Goal: Task Accomplishment & Management: Complete application form

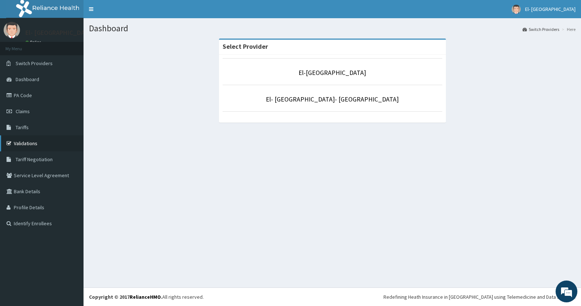
click at [30, 143] on link "Validations" at bounding box center [42, 143] width 84 height 16
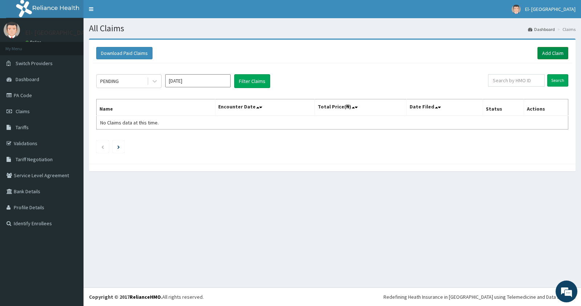
click at [546, 52] on link "Add Claim" at bounding box center [553, 53] width 31 height 12
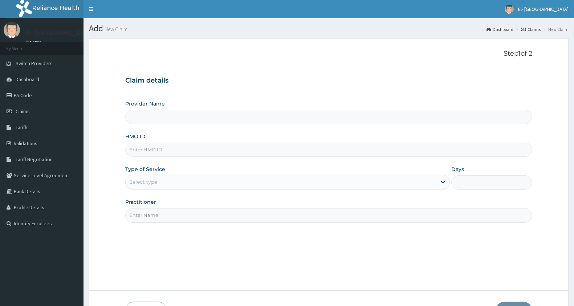
type input "GMT/10176/E"
type input "El-Dunamis Medical Centre"
type input "GMT/10176/E"
click at [173, 183] on div "Select type" at bounding box center [281, 182] width 311 height 12
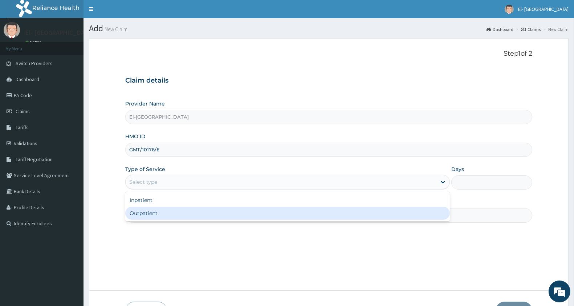
click at [158, 211] on div "Outpatient" at bounding box center [287, 212] width 325 height 13
type input "1"
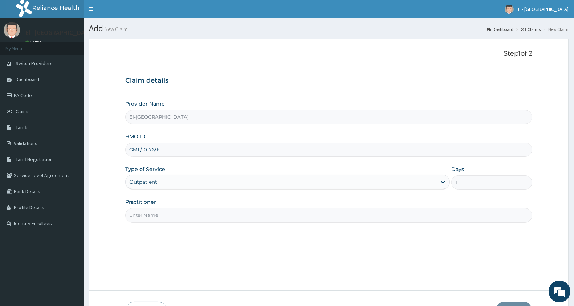
click at [161, 215] on input "Practitioner" at bounding box center [328, 215] width 407 height 14
type input "DR ADEYINKA"
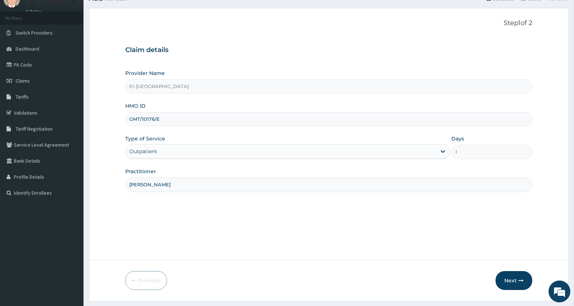
scroll to position [50, 0]
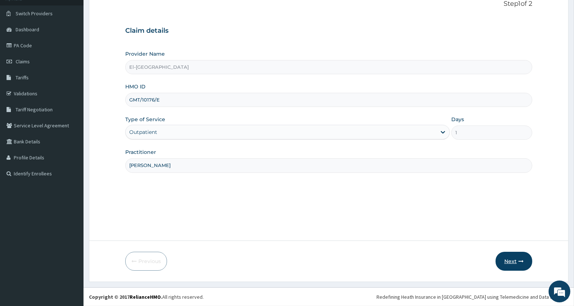
click at [511, 259] on button "Next" at bounding box center [514, 260] width 37 height 19
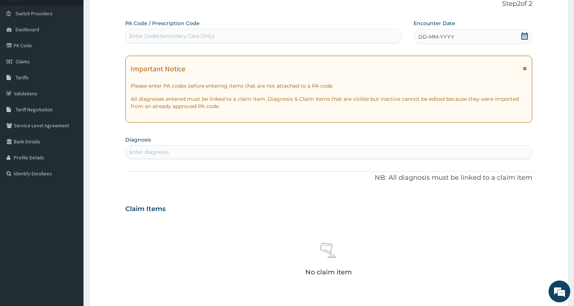
scroll to position [0, 0]
click at [522, 36] on icon at bounding box center [525, 35] width 7 height 7
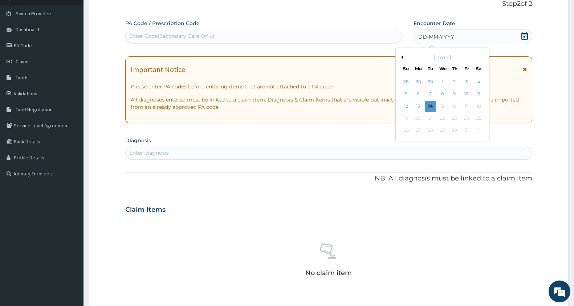
click at [401, 56] on button "Previous Month" at bounding box center [402, 57] width 4 height 4
click at [419, 104] on div "15" at bounding box center [418, 106] width 11 height 11
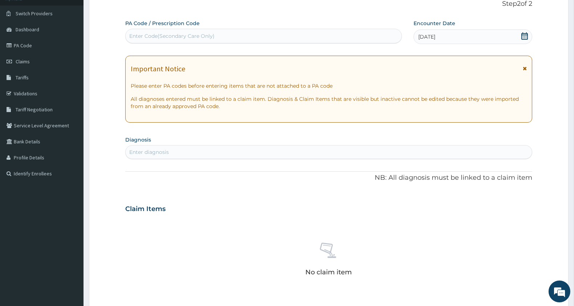
click at [242, 151] on div "Enter diagnosis" at bounding box center [329, 152] width 406 height 12
type input "MALARIA"
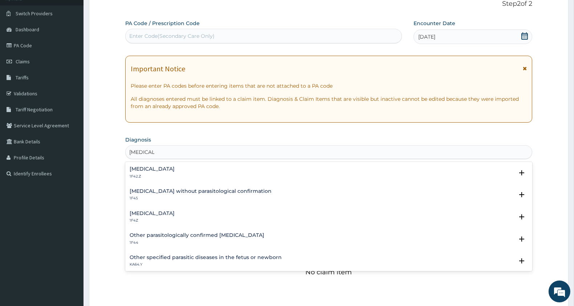
click at [137, 215] on div "Malaria, unspecified 1F4Z" at bounding box center [152, 216] width 45 height 13
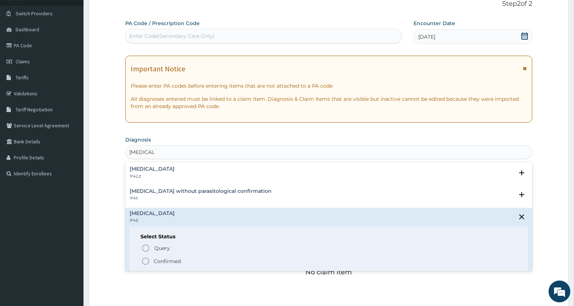
click at [144, 260] on icon "status option filled" at bounding box center [145, 260] width 9 height 9
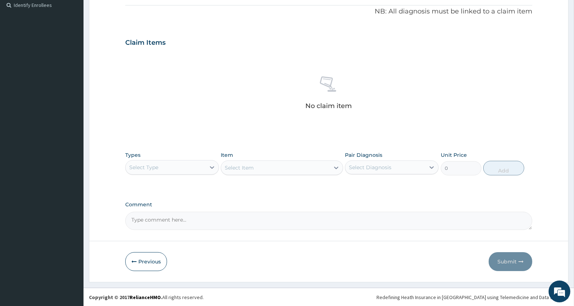
scroll to position [218, 0]
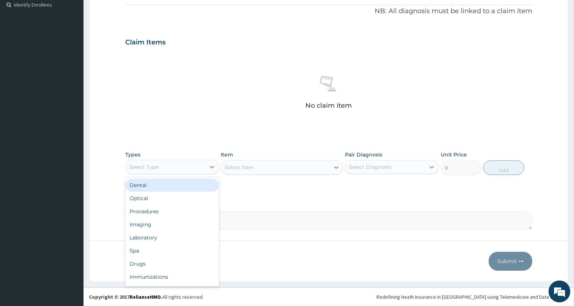
click at [182, 167] on div "Select Type" at bounding box center [166, 167] width 80 height 12
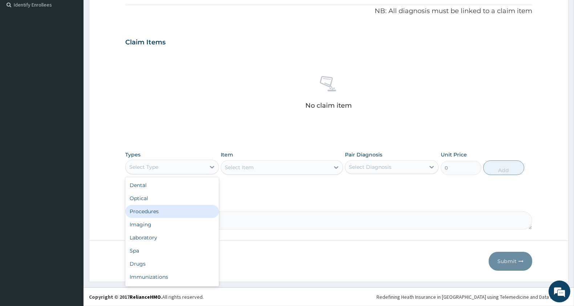
click at [173, 206] on div "Procedures" at bounding box center [172, 211] width 94 height 13
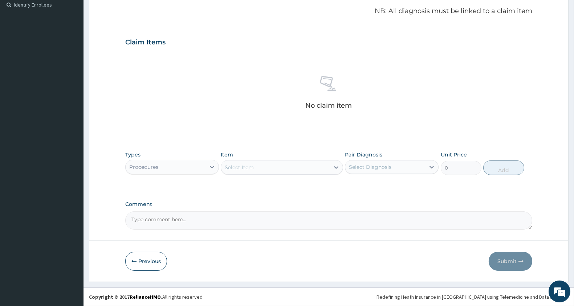
click at [270, 169] on div "Select Item" at bounding box center [275, 167] width 108 height 12
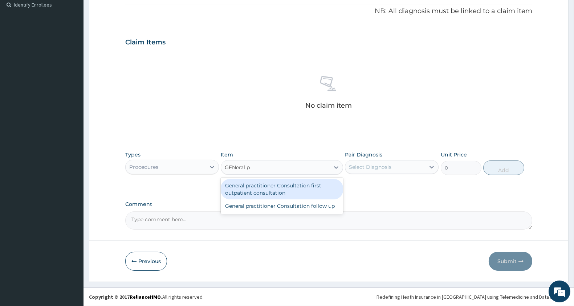
type input "GENeral pr"
click at [298, 188] on div "General practitioner Consultation first outpatient consultation" at bounding box center [282, 189] width 122 height 20
type input "3000"
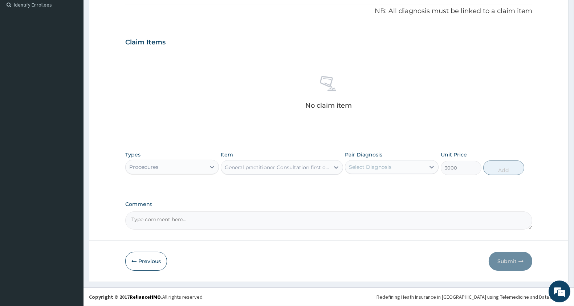
click at [392, 168] on div "Select Diagnosis" at bounding box center [370, 166] width 43 height 7
click at [390, 186] on label "Malaria, unspecified" at bounding box center [379, 184] width 45 height 7
checkbox input "true"
click at [502, 171] on button "Add" at bounding box center [504, 167] width 41 height 15
type input "0"
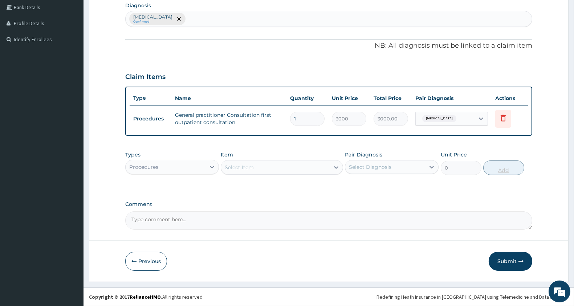
scroll to position [183, 0]
click at [169, 157] on div "Types Procedures" at bounding box center [172, 163] width 94 height 24
click at [170, 165] on div "Procedures" at bounding box center [166, 168] width 80 height 12
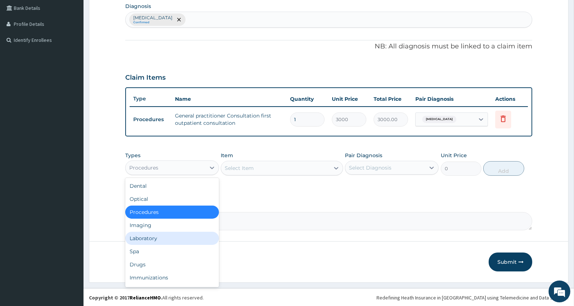
click at [157, 238] on div "Laboratory" at bounding box center [172, 237] width 94 height 13
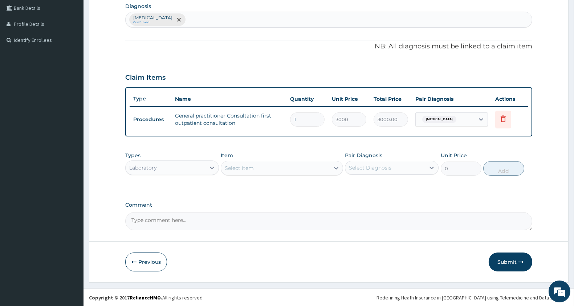
click at [306, 162] on div "Select Item" at bounding box center [275, 168] width 108 height 12
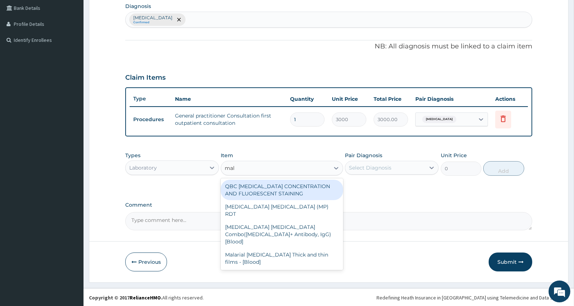
type input "mala"
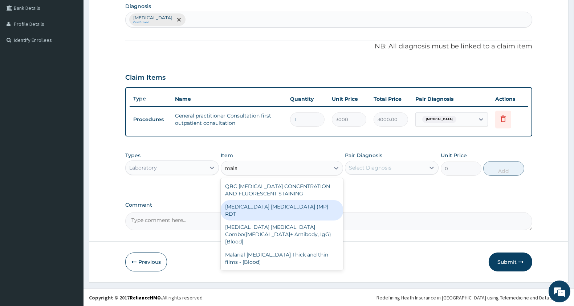
click at [286, 203] on div "MALARIA PARASITE (MP) RDT" at bounding box center [282, 210] width 122 height 20
type input "1500"
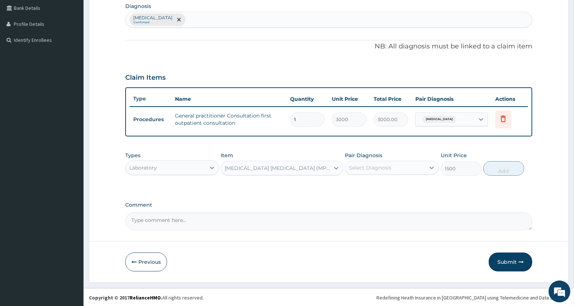
click at [369, 165] on div "Select Diagnosis" at bounding box center [370, 167] width 43 height 7
click at [375, 186] on label "Malaria, unspecified" at bounding box center [379, 185] width 45 height 7
checkbox input "true"
click at [493, 167] on button "Add" at bounding box center [504, 168] width 41 height 15
type input "0"
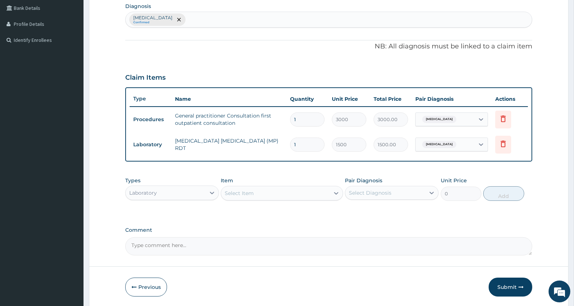
scroll to position [208, 0]
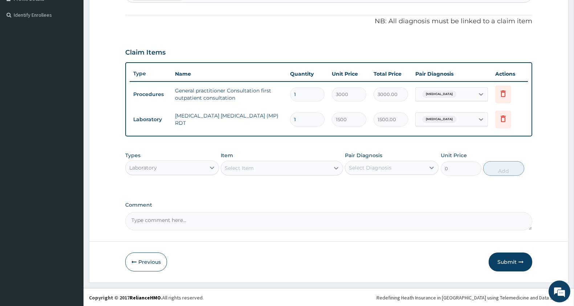
click at [245, 165] on div "Select Item" at bounding box center [239, 167] width 29 height 7
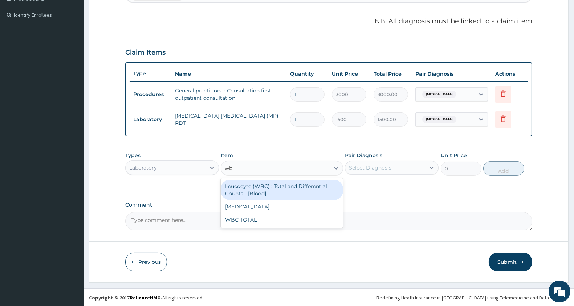
type input "wbc"
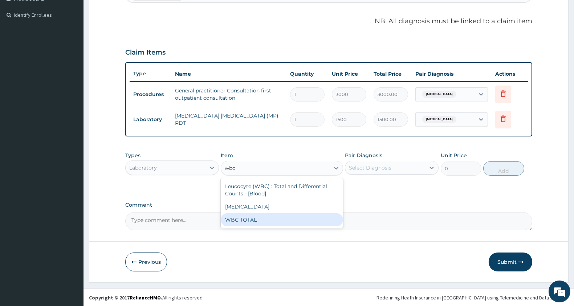
click at [317, 217] on div "WBC TOTAL" at bounding box center [282, 219] width 122 height 13
type input "1500"
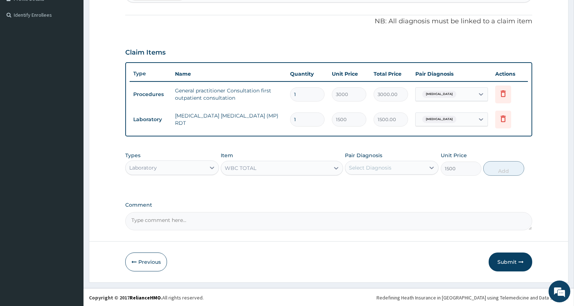
click at [392, 162] on div "Select Diagnosis" at bounding box center [385, 168] width 80 height 12
click at [397, 179] on div "Malaria, unspecified" at bounding box center [392, 186] width 94 height 15
checkbox input "true"
click at [493, 166] on button "Add" at bounding box center [504, 168] width 41 height 15
type input "0"
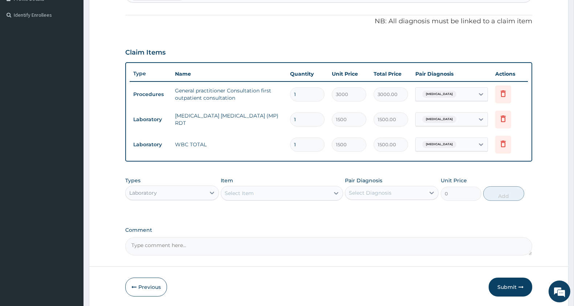
click at [145, 183] on div "Types Laboratory" at bounding box center [172, 189] width 94 height 24
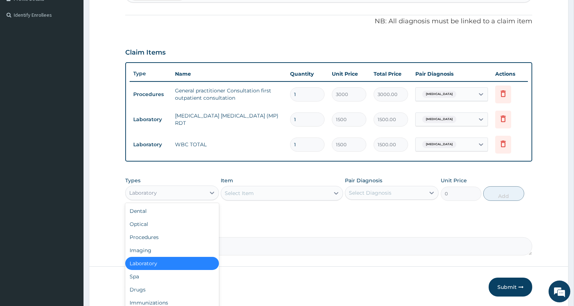
click at [146, 190] on div "Laboratory" at bounding box center [143, 192] width 28 height 7
click at [146, 287] on div "Drugs" at bounding box center [172, 289] width 94 height 13
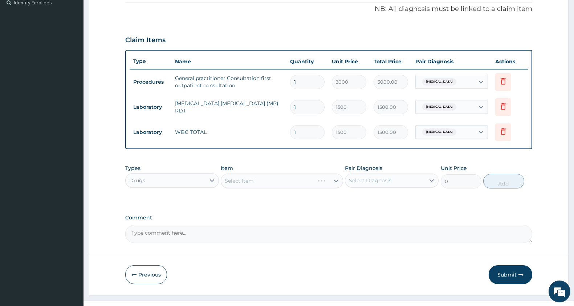
scroll to position [234, 0]
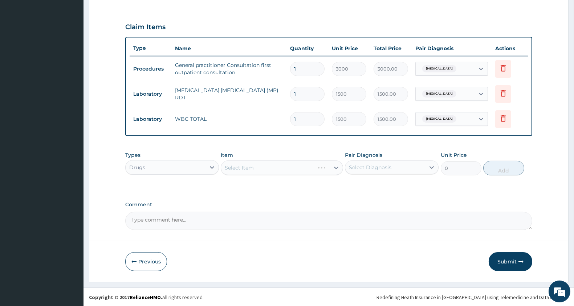
click at [258, 169] on div "Select Item" at bounding box center [282, 167] width 122 height 15
click at [259, 166] on div "Select Item" at bounding box center [275, 168] width 108 height 12
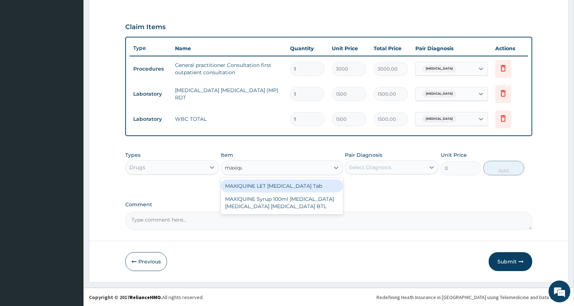
type input "maxiqui"
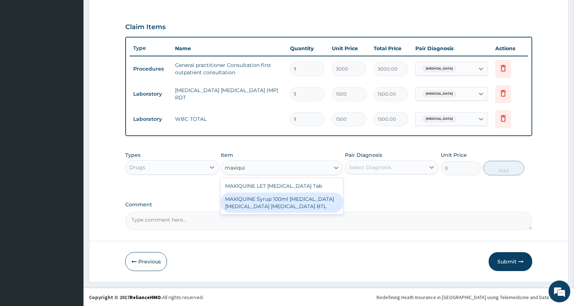
click at [282, 196] on div "MAXIQUINE Syrup 100ml Chloroquine Acetaminophen Promethazine BTL" at bounding box center [282, 202] width 122 height 20
type input "345"
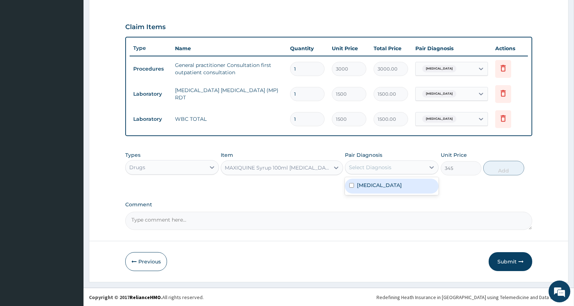
click at [354, 169] on div "Select Diagnosis" at bounding box center [370, 166] width 43 height 7
drag, startPoint x: 361, startPoint y: 184, endPoint x: 383, endPoint y: 179, distance: 22.7
click at [361, 184] on label "Malaria, unspecified" at bounding box center [379, 184] width 45 height 7
checkbox input "true"
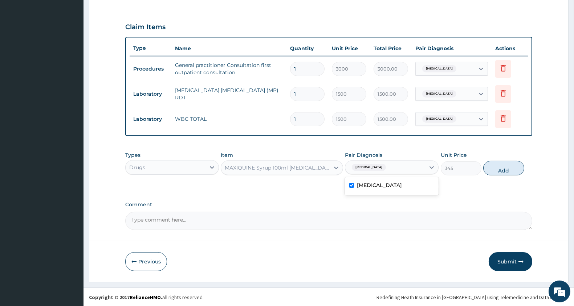
drag, startPoint x: 505, startPoint y: 170, endPoint x: 492, endPoint y: 171, distance: 13.8
click at [505, 170] on button "Add" at bounding box center [504, 168] width 41 height 15
type input "0"
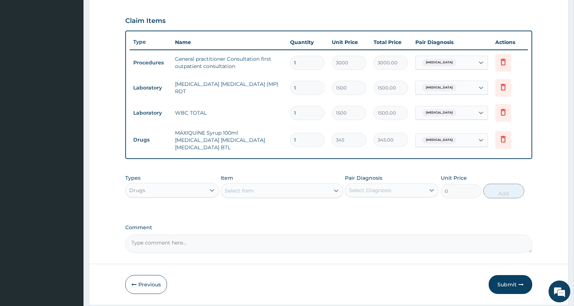
scroll to position [259, 0]
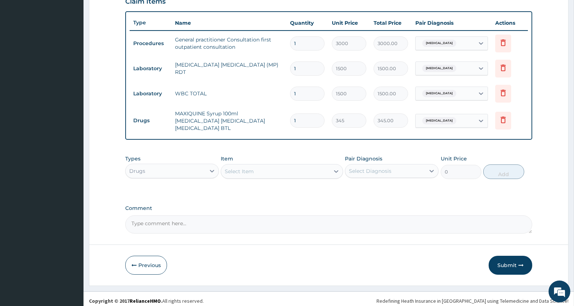
click at [296, 166] on div "Select Item" at bounding box center [275, 171] width 108 height 12
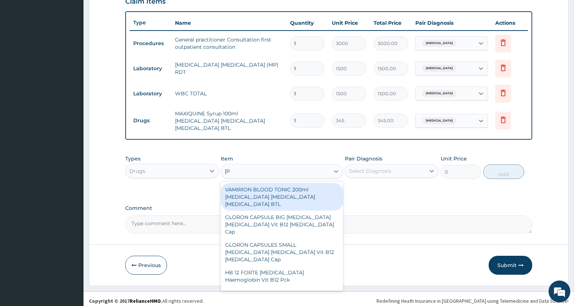
type input "lorat"
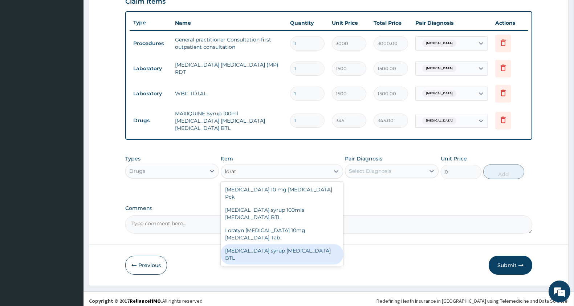
click at [290, 244] on div "Loratadine syrup Loratadine BTL" at bounding box center [282, 254] width 122 height 20
type input "920"
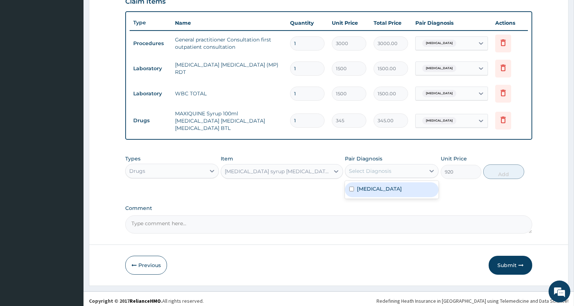
drag, startPoint x: 379, startPoint y: 166, endPoint x: 379, endPoint y: 179, distance: 13.4
click at [379, 167] on div "Select Diagnosis" at bounding box center [370, 170] width 43 height 7
drag, startPoint x: 379, startPoint y: 183, endPoint x: 441, endPoint y: 177, distance: 62.1
click at [379, 185] on label "Malaria, unspecified" at bounding box center [379, 188] width 45 height 7
checkbox input "true"
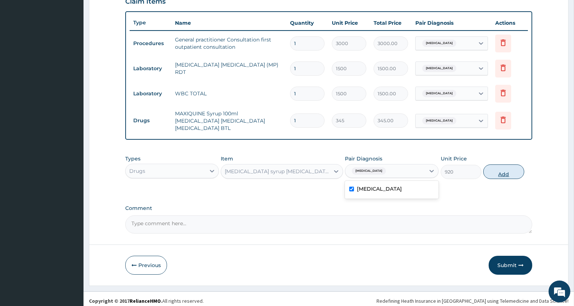
click at [493, 167] on button "Add" at bounding box center [504, 171] width 41 height 15
type input "0"
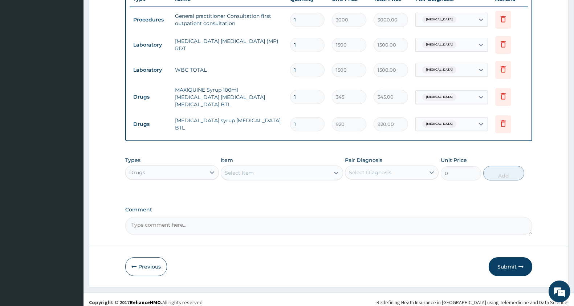
scroll to position [284, 0]
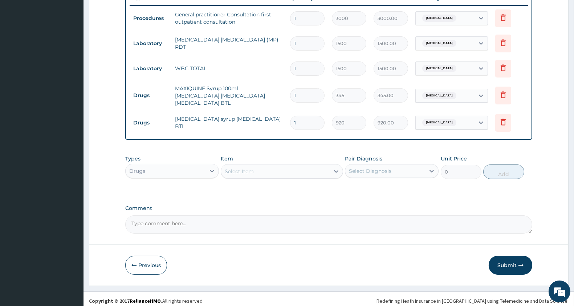
click at [264, 165] on div "Select Item" at bounding box center [275, 171] width 108 height 12
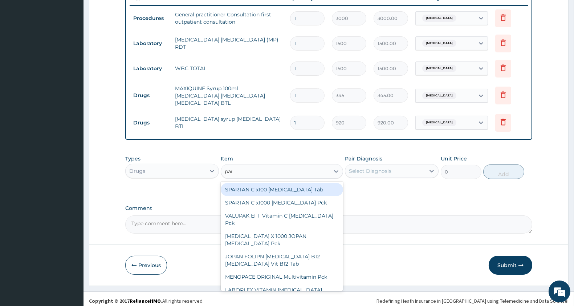
type input "parace"
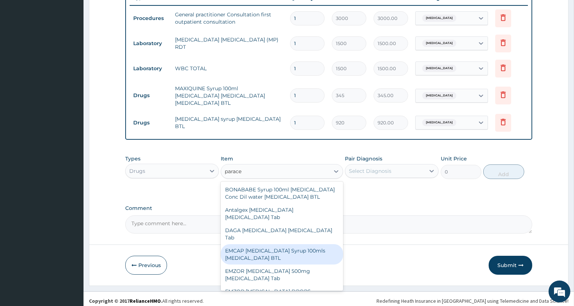
click at [278, 259] on div "EMCAP PARACETAMOL Syrup 100mls Acetaminophen BTL" at bounding box center [282, 254] width 122 height 20
type input "402.5"
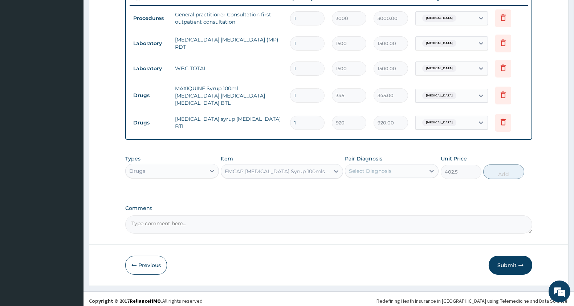
click at [416, 169] on div "Select Diagnosis" at bounding box center [385, 171] width 80 height 12
click at [379, 188] on div "Malaria, unspecified" at bounding box center [392, 189] width 94 height 15
checkbox input "true"
click at [496, 169] on button "Add" at bounding box center [504, 171] width 41 height 15
type input "0"
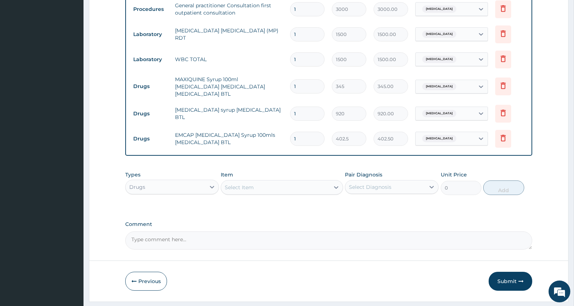
scroll to position [310, 0]
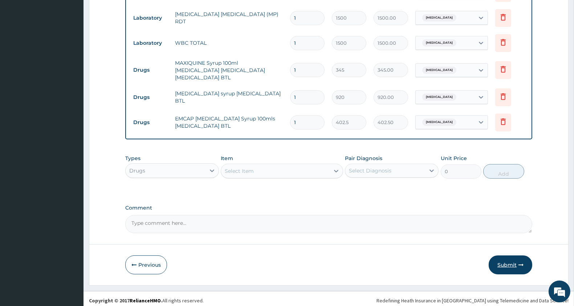
click at [512, 264] on button "Submit" at bounding box center [511, 264] width 44 height 19
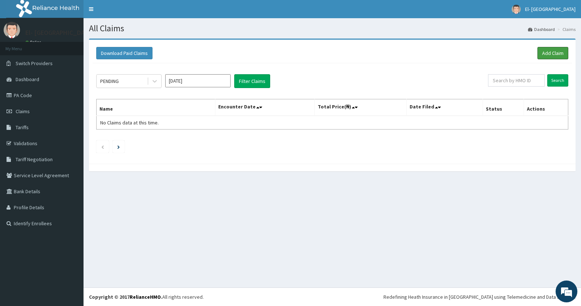
click at [548, 54] on link "Add Claim" at bounding box center [553, 53] width 31 height 12
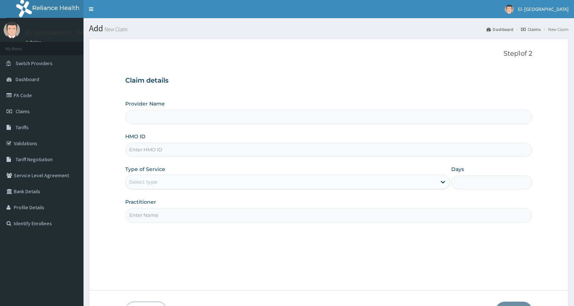
type input "El-[GEOGRAPHIC_DATA]"
click at [189, 147] on input "HMO ID" at bounding box center [328, 149] width 407 height 14
paste input "lop/10035/b"
type input "lop/10035/b"
click at [162, 183] on div "Select type" at bounding box center [281, 182] width 311 height 12
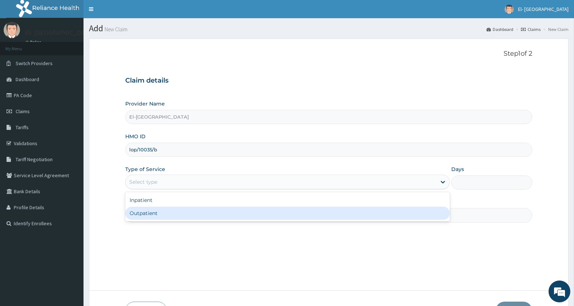
click at [161, 209] on div "Outpatient" at bounding box center [287, 212] width 325 height 13
type input "1"
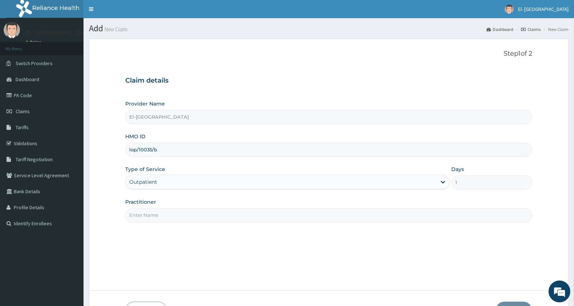
click at [160, 213] on input "Practitioner" at bounding box center [328, 215] width 407 height 14
type input "DR ADEYINKA"
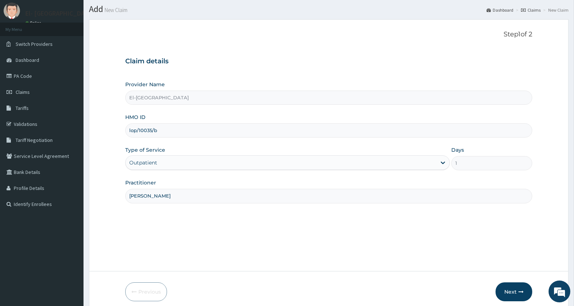
scroll to position [50, 0]
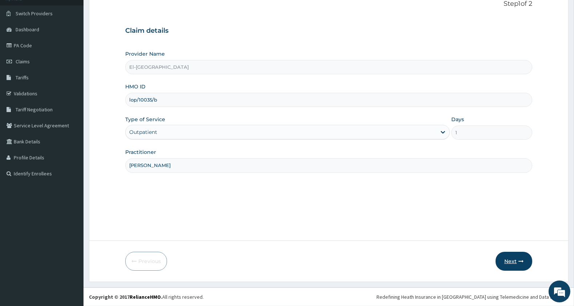
click at [511, 266] on button "Next" at bounding box center [514, 260] width 37 height 19
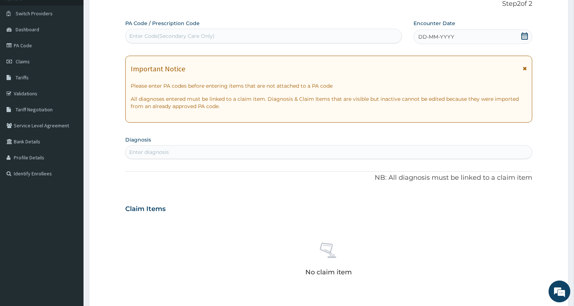
click at [521, 37] on icon at bounding box center [524, 35] width 7 height 7
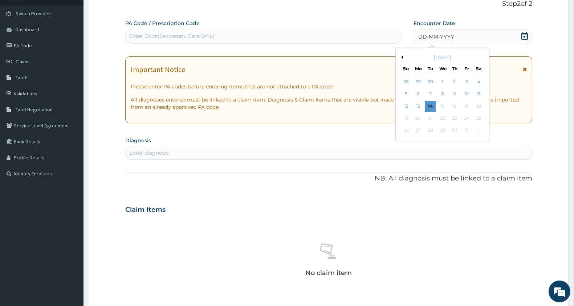
click at [400, 57] on button "Previous Month" at bounding box center [402, 57] width 4 height 4
click at [433, 106] on div "16" at bounding box center [430, 106] width 11 height 11
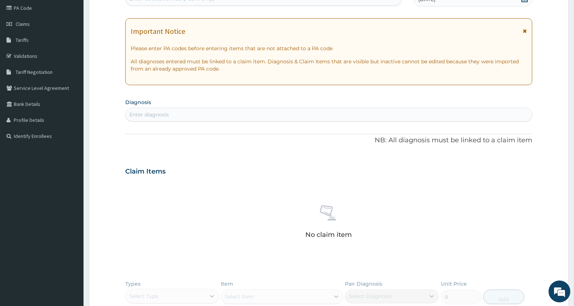
scroll to position [0, 0]
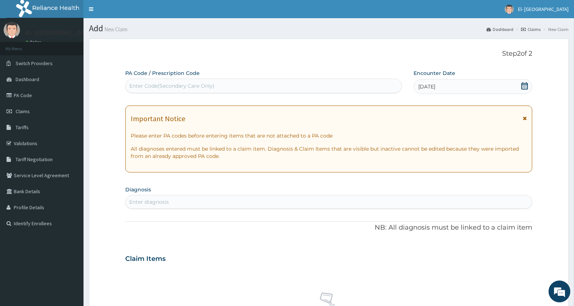
click at [178, 89] on div "Enter Code(Secondary Care Only)" at bounding box center [171, 85] width 85 height 7
click at [179, 82] on div "Enter Code(Secondary Care Only)" at bounding box center [171, 85] width 85 height 7
paste input "PA/0103AF"
type input "PA/0103AF"
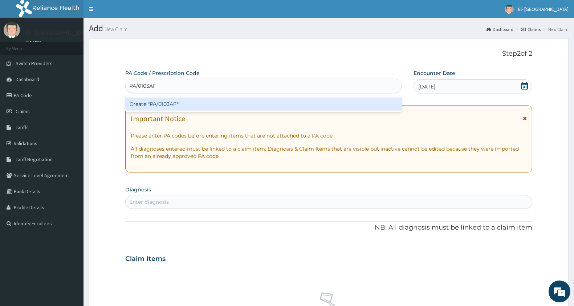
click at [171, 102] on div "Create "PA/0103AF"" at bounding box center [263, 103] width 277 height 13
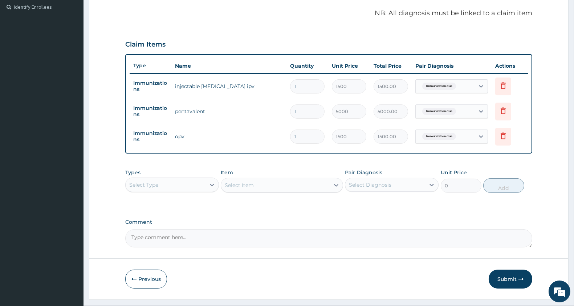
scroll to position [234, 0]
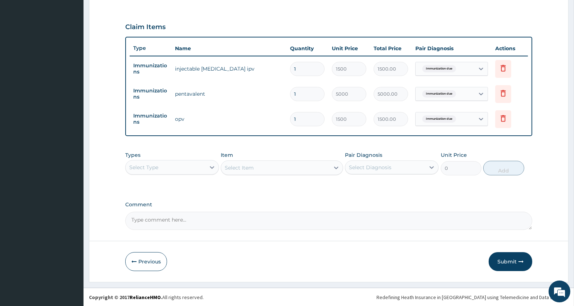
click at [173, 172] on div "Select Type" at bounding box center [166, 167] width 80 height 12
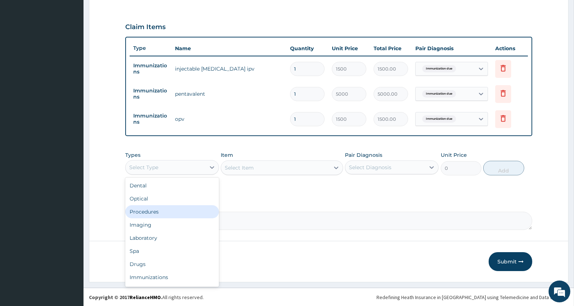
click at [169, 213] on div "Procedures" at bounding box center [172, 211] width 94 height 13
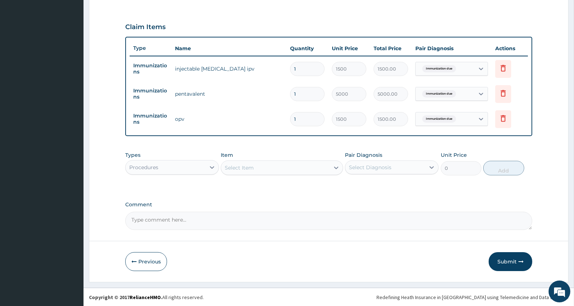
click at [260, 168] on div "Select Item" at bounding box center [275, 168] width 108 height 12
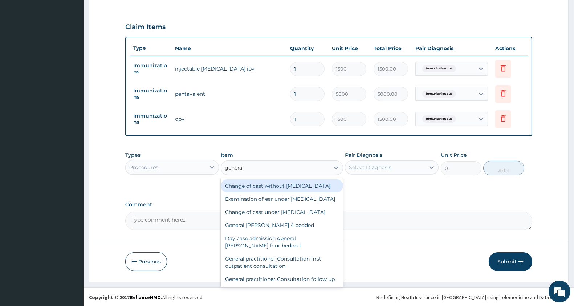
type input "general p"
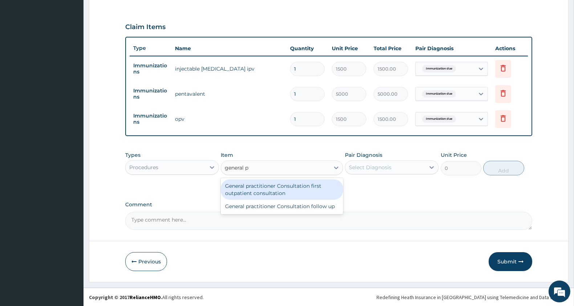
click at [263, 186] on div "General practitioner Consultation first outpatient consultation" at bounding box center [282, 189] width 122 height 20
type input "3000"
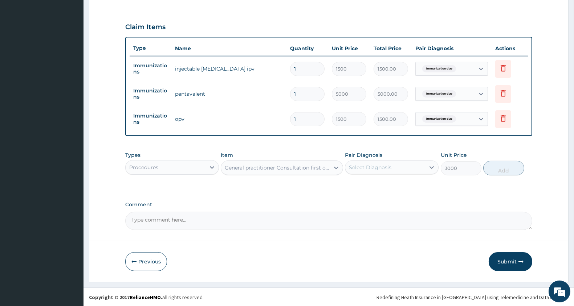
click at [377, 163] on div "Select Diagnosis" at bounding box center [370, 166] width 43 height 7
click at [382, 182] on label "Immunization due" at bounding box center [381, 184] width 48 height 7
checkbox input "true"
click at [505, 161] on button "Add" at bounding box center [504, 168] width 41 height 15
type input "0"
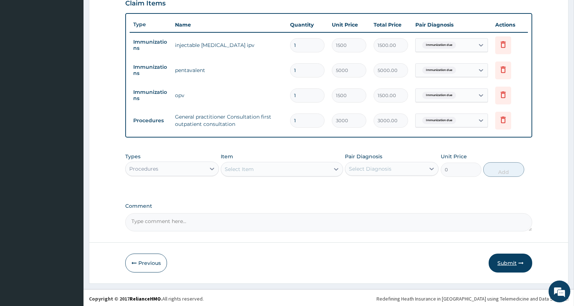
scroll to position [259, 0]
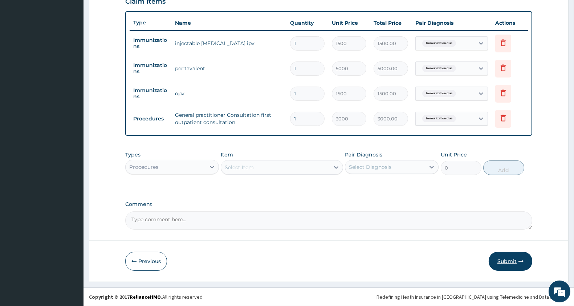
click at [511, 263] on button "Submit" at bounding box center [511, 260] width 44 height 19
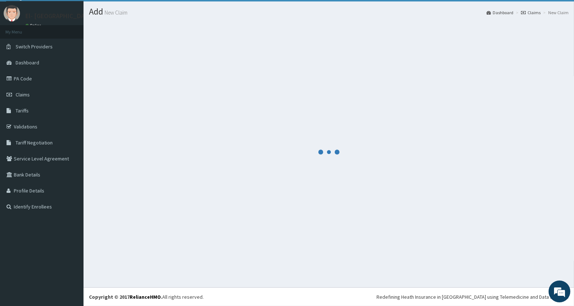
scroll to position [17, 0]
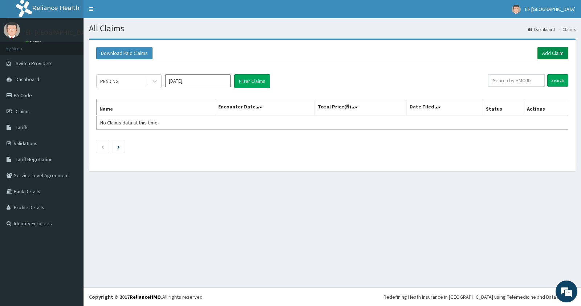
click at [558, 49] on link "Add Claim" at bounding box center [553, 53] width 31 height 12
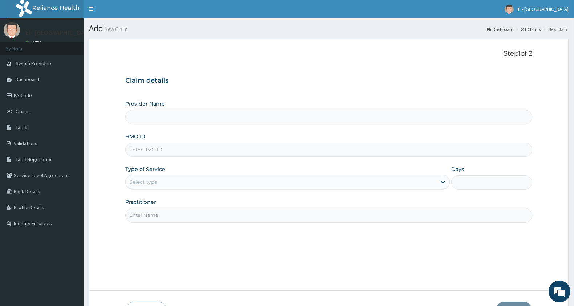
click at [221, 154] on input "HMO ID" at bounding box center [328, 149] width 407 height 14
paste input "eis/11007/c"
type input "eis/11007/c"
type input "El-[GEOGRAPHIC_DATA]"
type input "EIS/11007/C"
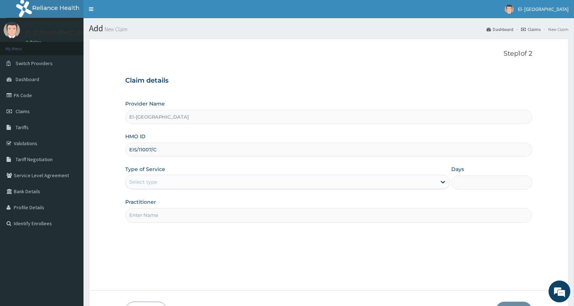
click at [182, 178] on div "Select type" at bounding box center [281, 182] width 311 height 12
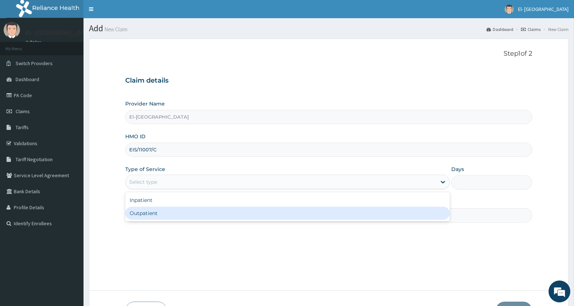
click at [179, 213] on div "Outpatient" at bounding box center [287, 212] width 325 height 13
type input "1"
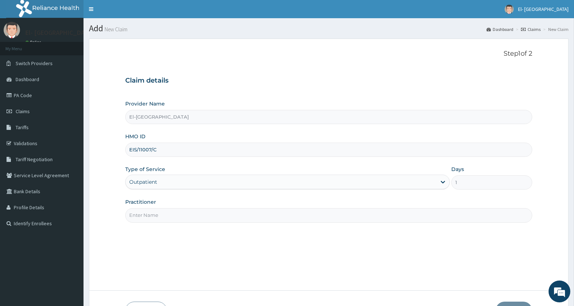
click at [177, 213] on input "Practitioner" at bounding box center [328, 215] width 407 height 14
type input "DR ADEYINKA"
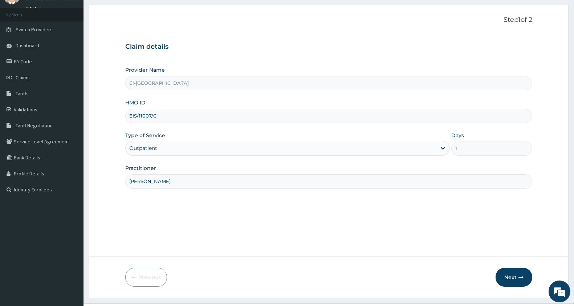
scroll to position [50, 0]
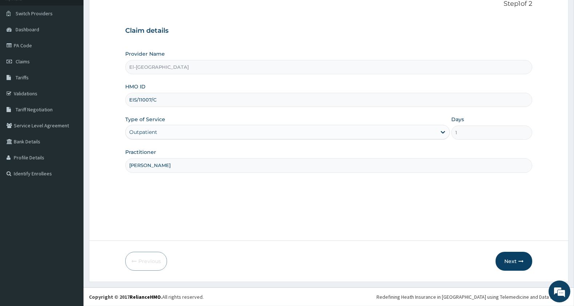
drag, startPoint x: 518, startPoint y: 263, endPoint x: 235, endPoint y: 1, distance: 385.6
click at [518, 262] on button "Next" at bounding box center [514, 260] width 37 height 19
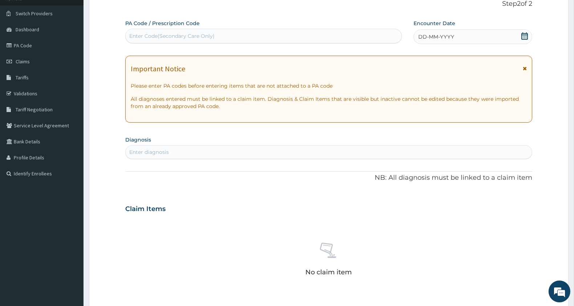
scroll to position [0, 0]
click at [180, 36] on div "Enter Code(Secondary Care Only)" at bounding box center [171, 35] width 85 height 7
paste input "PA/2E295D"
type input "PA/2E295D"
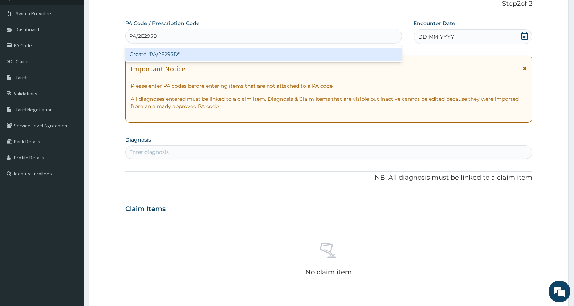
click at [165, 59] on div "Create "PA/2E295D"" at bounding box center [263, 54] width 277 height 13
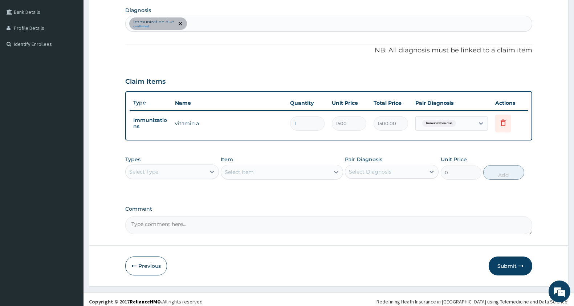
scroll to position [183, 0]
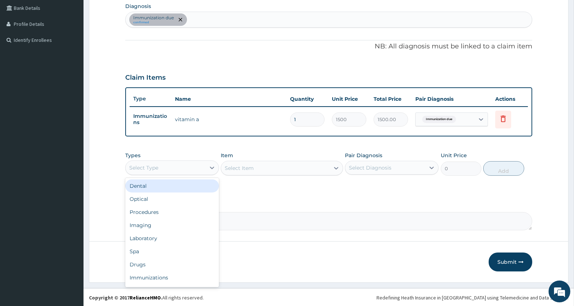
click at [175, 170] on div "Select Type" at bounding box center [166, 168] width 80 height 12
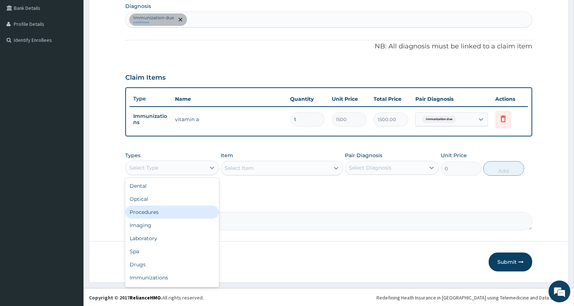
click at [159, 216] on div "Procedures" at bounding box center [172, 211] width 94 height 13
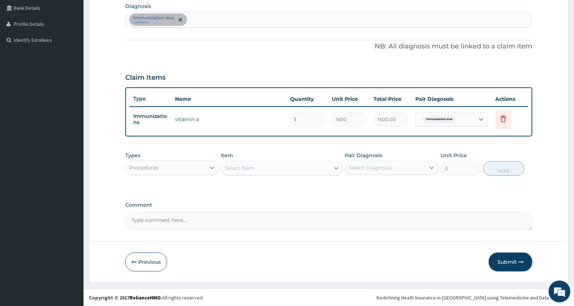
click at [259, 164] on div "Select Item" at bounding box center [275, 168] width 108 height 12
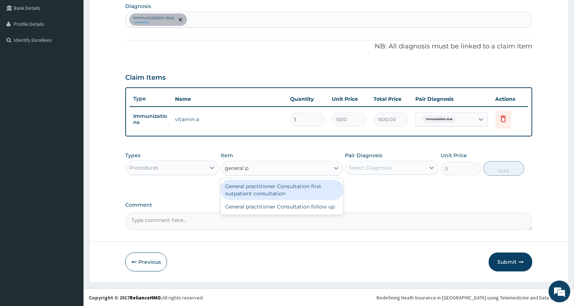
type input "general pr"
drag, startPoint x: 277, startPoint y: 197, endPoint x: 379, endPoint y: 177, distance: 104.0
click at [278, 197] on div "General practitioner Consultation first outpatient consultation" at bounding box center [282, 189] width 122 height 20
type input "3000"
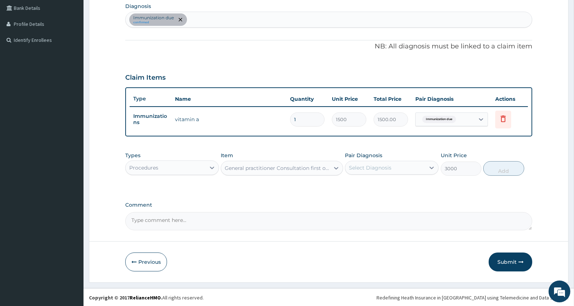
click at [401, 174] on div "Pair Diagnosis Select Diagnosis" at bounding box center [392, 163] width 94 height 24
click at [403, 173] on div "Select Diagnosis" at bounding box center [392, 168] width 94 height 14
click at [400, 190] on div "Immunization due" at bounding box center [392, 186] width 94 height 15
checkbox input "true"
drag, startPoint x: 489, startPoint y: 169, endPoint x: 519, endPoint y: 161, distance: 31.9
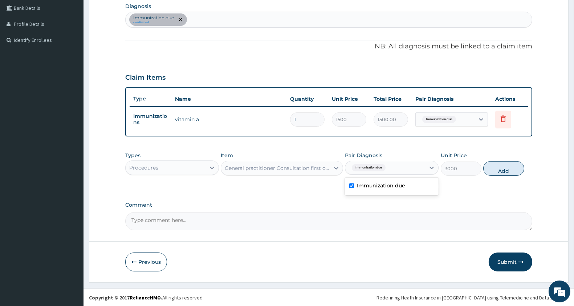
click at [491, 167] on button "Add" at bounding box center [504, 168] width 41 height 15
type input "0"
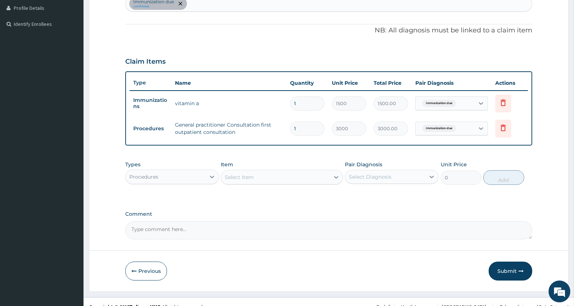
scroll to position [208, 0]
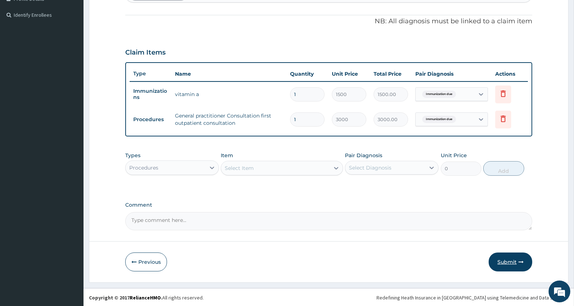
click at [509, 259] on button "Submit" at bounding box center [511, 261] width 44 height 19
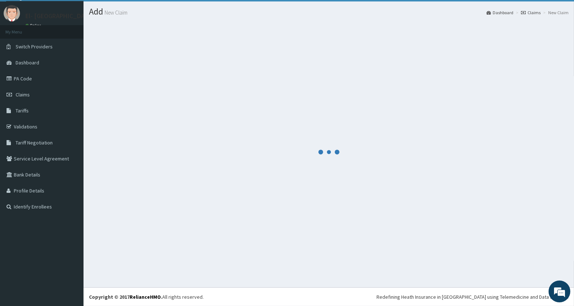
scroll to position [17, 0]
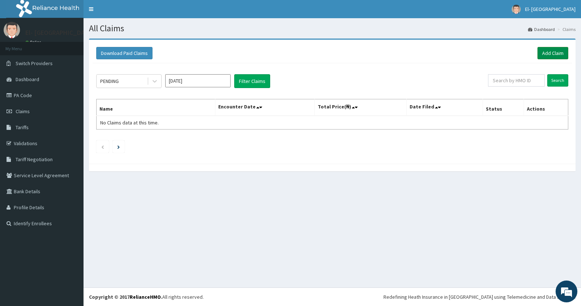
click at [547, 48] on link "Add Claim" at bounding box center [553, 53] width 31 height 12
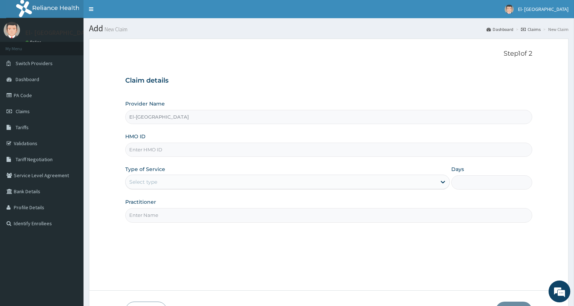
click at [163, 151] on input "HMO ID" at bounding box center [328, 149] width 407 height 14
paste input "NXF/10004/A"
type input "NXF/10004/A"
click at [153, 179] on div "Select type" at bounding box center [143, 181] width 28 height 7
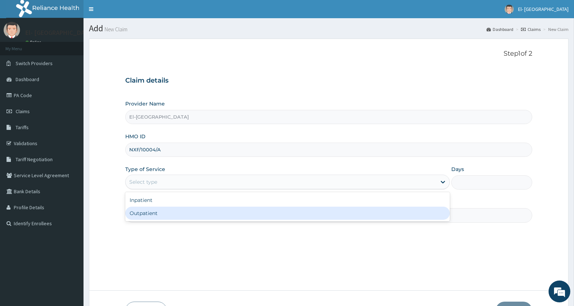
click at [154, 213] on div "Outpatient" at bounding box center [287, 212] width 325 height 13
type input "1"
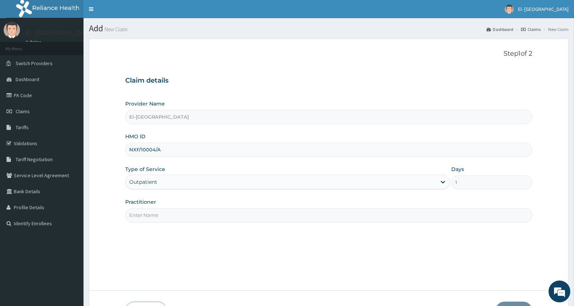
click at [159, 219] on input "Practitioner" at bounding box center [328, 215] width 407 height 14
type input "[PERSON_NAME]"
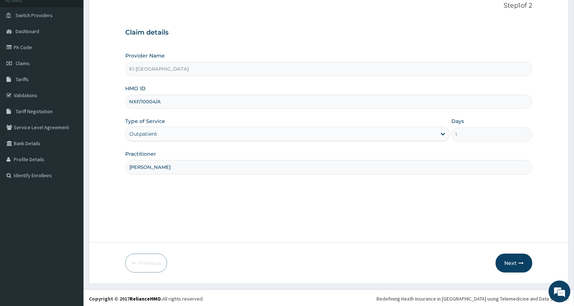
scroll to position [50, 0]
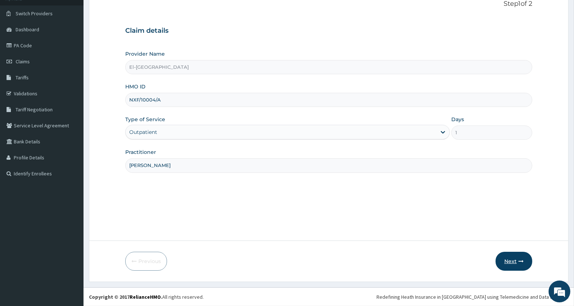
drag, startPoint x: 509, startPoint y: 270, endPoint x: 512, endPoint y: 263, distance: 8.1
click at [509, 269] on form "Step 1 of 2 Claim details Provider Name El-[GEOGRAPHIC_DATA] HMO ID NXF/10004/A…" at bounding box center [329, 135] width 480 height 293
click at [512, 263] on button "Next" at bounding box center [514, 260] width 37 height 19
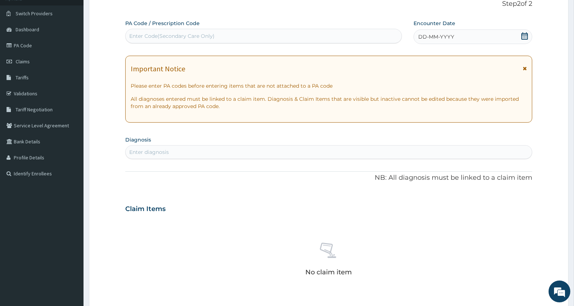
click at [165, 31] on div "Enter Code(Secondary Care Only)" at bounding box center [264, 36] width 276 height 12
paste input "NXF/10004/A"
type input "NXF/10004/A"
drag, startPoint x: 176, startPoint y: 34, endPoint x: 110, endPoint y: 39, distance: 65.9
click at [110, 39] on form "Step 2 of 2 PA Code / Prescription Code Select is focused ,type to refine list,…" at bounding box center [329, 218] width 480 height 459
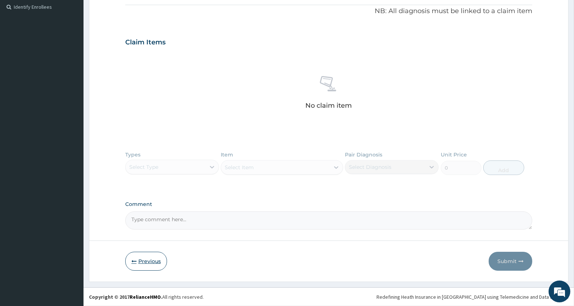
click at [149, 263] on button "Previous" at bounding box center [146, 260] width 42 height 19
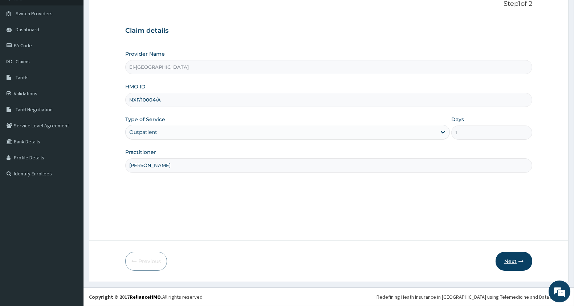
click at [525, 267] on button "Next" at bounding box center [514, 260] width 37 height 19
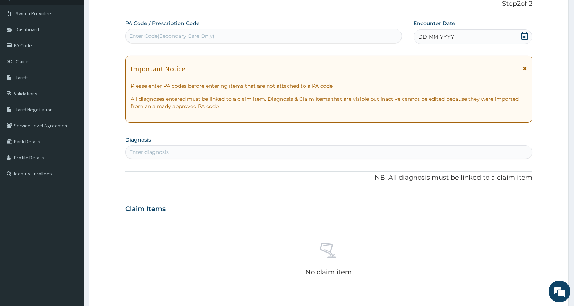
scroll to position [0, 0]
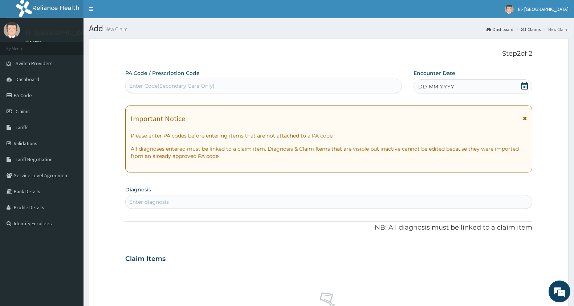
click at [187, 82] on div "Enter Code(Secondary Care Only)" at bounding box center [171, 85] width 85 height 7
paste input "PA/1C8207"
type input "PA/1C8207"
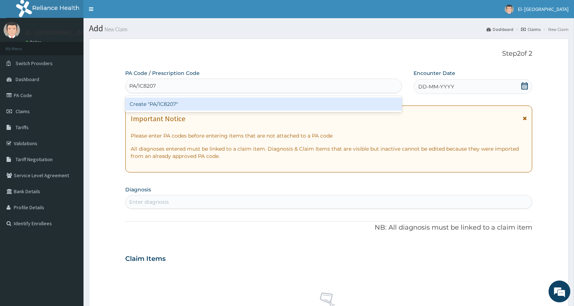
click at [151, 107] on div "Create "PA/1C8207"" at bounding box center [263, 103] width 277 height 13
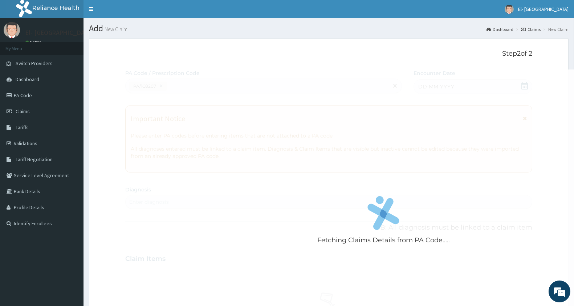
scroll to position [3, 0]
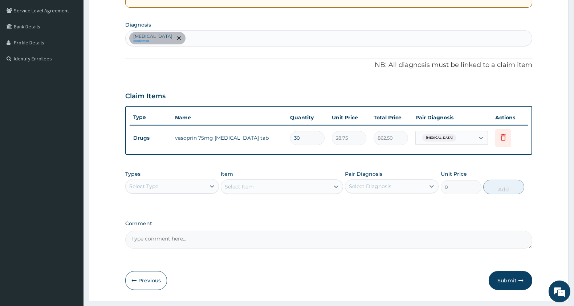
type input "29"
type input "833.75"
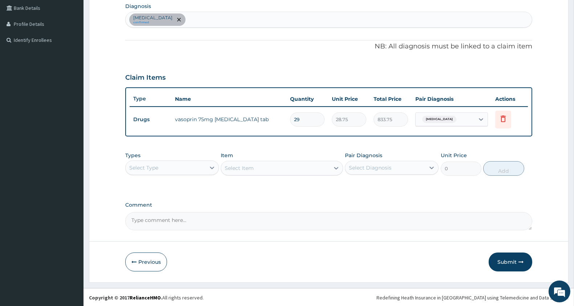
type input "29"
click at [166, 169] on div "Select Type" at bounding box center [166, 168] width 80 height 12
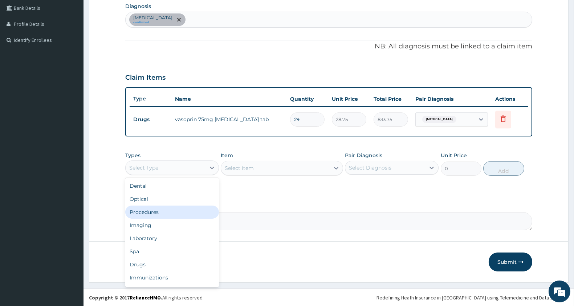
click at [159, 211] on div "Procedures" at bounding box center [172, 211] width 94 height 13
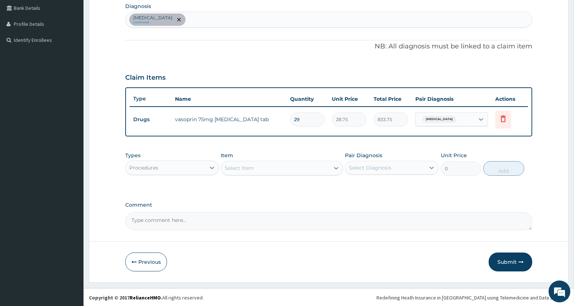
click at [254, 167] on div "Select Item" at bounding box center [239, 167] width 29 height 7
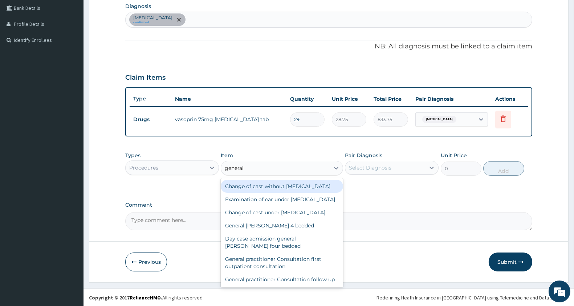
type input "general p"
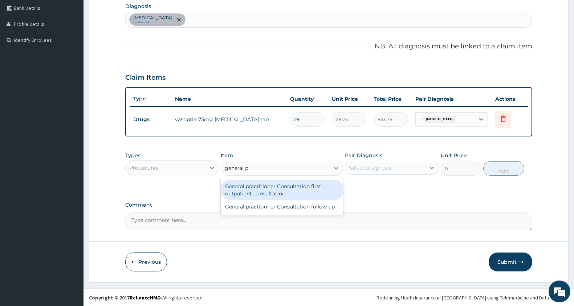
click at [278, 191] on div "General practitioner Consultation first outpatient consultation" at bounding box center [282, 189] width 122 height 20
type input "3000"
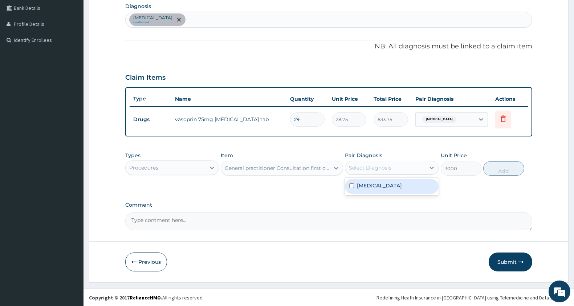
click at [384, 164] on div "Select Diagnosis" at bounding box center [370, 167] width 43 height 7
click at [373, 186] on label "Essential hypertension" at bounding box center [379, 185] width 45 height 7
checkbox input "true"
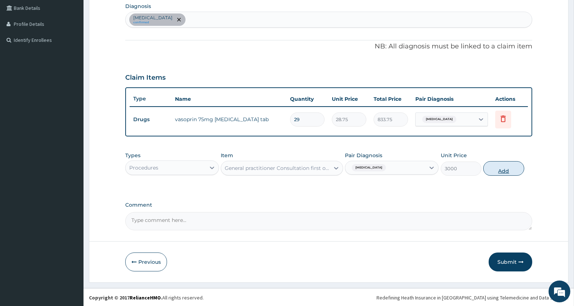
click at [508, 164] on button "Add" at bounding box center [504, 168] width 41 height 15
type input "0"
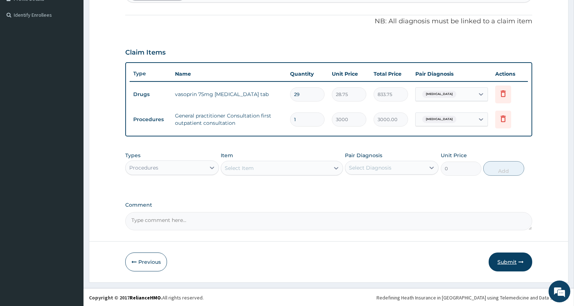
click at [509, 263] on button "Submit" at bounding box center [511, 261] width 44 height 19
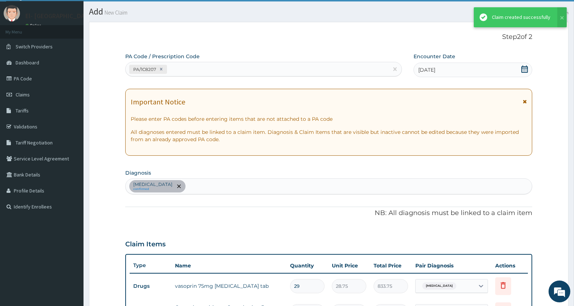
scroll to position [208, 0]
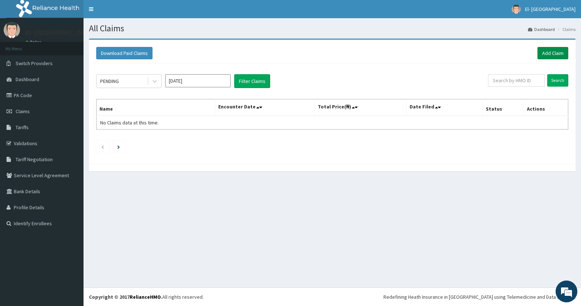
click at [548, 47] on link "Add Claim" at bounding box center [553, 53] width 31 height 12
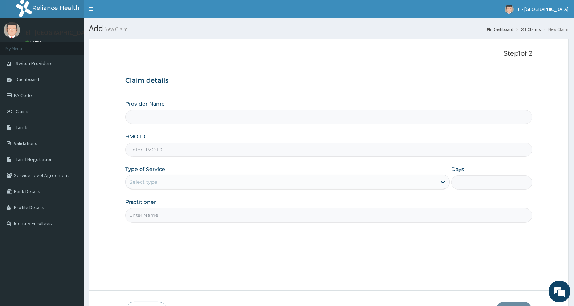
type input "El-[GEOGRAPHIC_DATA]"
click at [142, 155] on input "HMO ID" at bounding box center [328, 149] width 407 height 14
paste input "CHL/10900/C"
type input "CHL/10900/C"
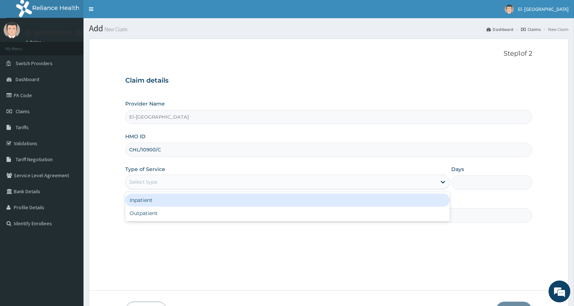
click at [136, 177] on div "Select type" at bounding box center [281, 182] width 311 height 12
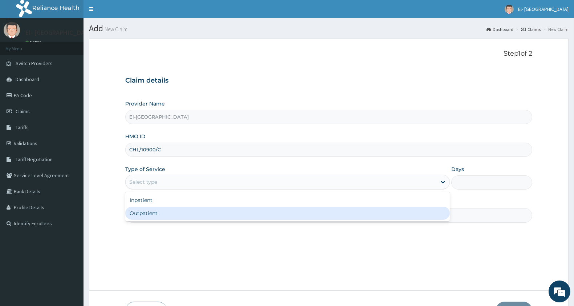
drag, startPoint x: 145, startPoint y: 215, endPoint x: 147, endPoint y: 211, distance: 4.3
click at [145, 215] on div "Outpatient" at bounding box center [287, 212] width 325 height 13
type input "1"
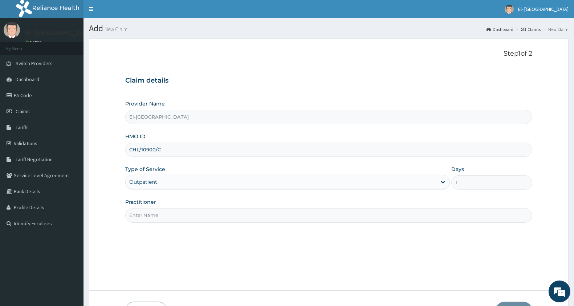
click at [147, 211] on input "Practitioner" at bounding box center [328, 215] width 407 height 14
type input "[PERSON_NAME]"
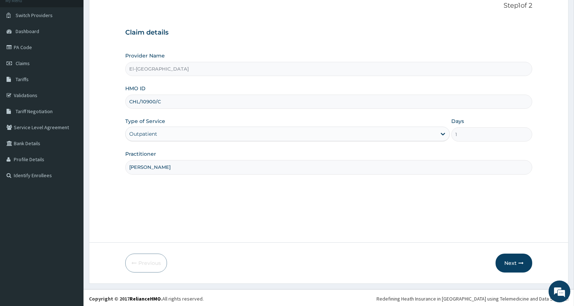
scroll to position [50, 0]
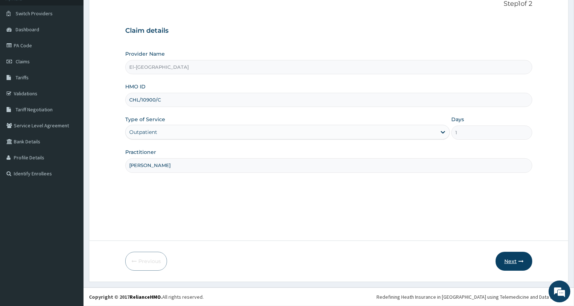
click at [521, 255] on button "Next" at bounding box center [514, 260] width 37 height 19
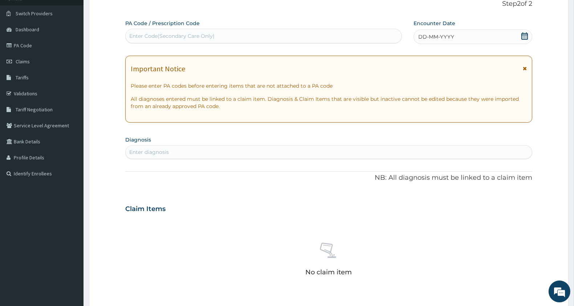
scroll to position [0, 0]
click at [257, 32] on div "Enter Code(Secondary Care Only)" at bounding box center [264, 36] width 276 height 12
click at [256, 32] on div "Enter Code(Secondary Care Only)" at bounding box center [264, 36] width 276 height 12
paste input "PA/0AE620"
type input "PA/0AE620"
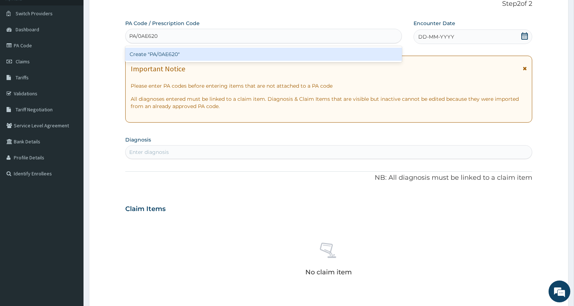
click at [162, 56] on div "Create "PA/0AE620"" at bounding box center [263, 54] width 277 height 13
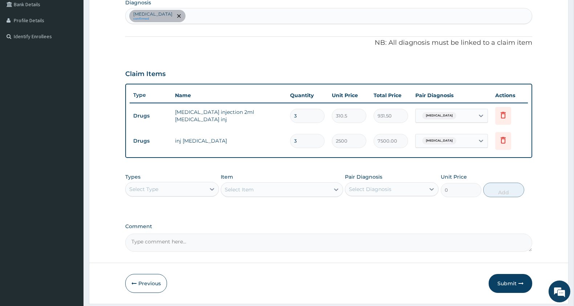
scroll to position [208, 0]
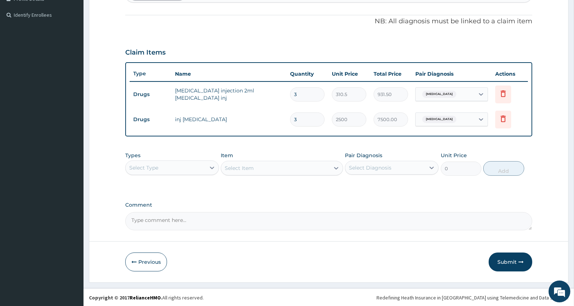
click at [187, 163] on div "Select Type" at bounding box center [166, 168] width 80 height 12
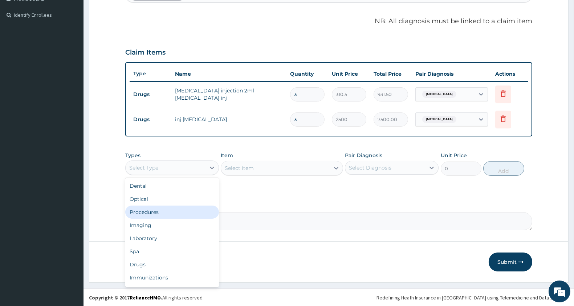
click at [159, 213] on div "Procedures" at bounding box center [172, 211] width 94 height 13
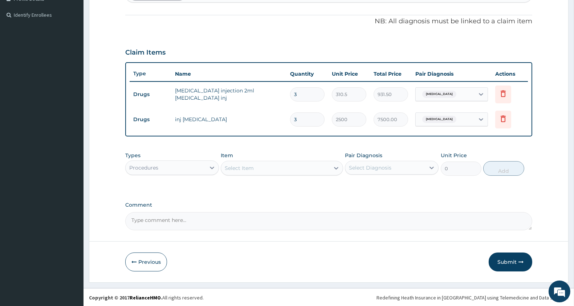
click at [270, 170] on div "Select Item" at bounding box center [275, 168] width 108 height 12
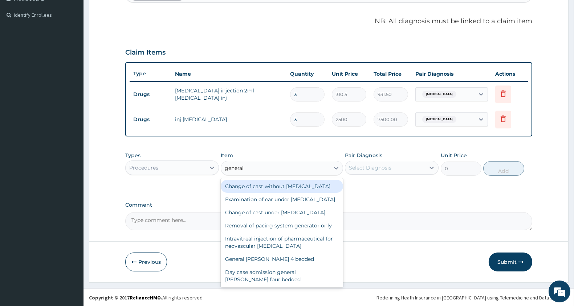
type input "general p"
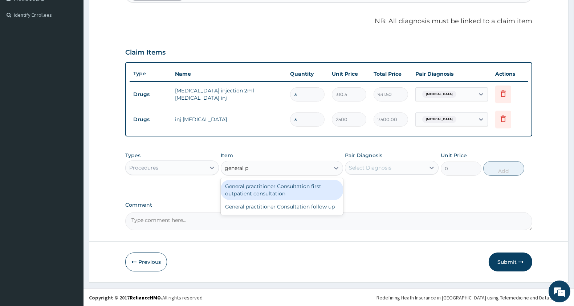
click at [301, 190] on div "General practitioner Consultation first outpatient consultation" at bounding box center [282, 189] width 122 height 20
type input "3000"
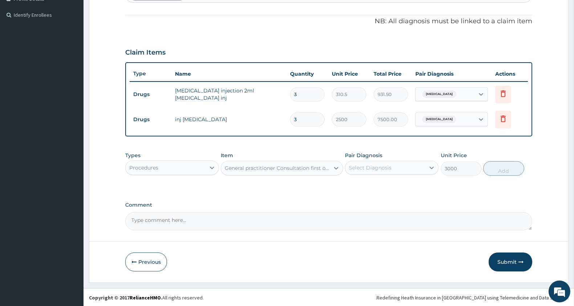
click at [350, 163] on div at bounding box center [349, 167] width 1 height 9
click at [375, 178] on div "Types Procedures Item General practitioner Consultation first outpatient consul…" at bounding box center [328, 163] width 407 height 31
click at [385, 168] on div "Select Diagnosis" at bounding box center [370, 167] width 43 height 7
click at [389, 180] on div "Sepsis" at bounding box center [392, 186] width 94 height 15
checkbox input "true"
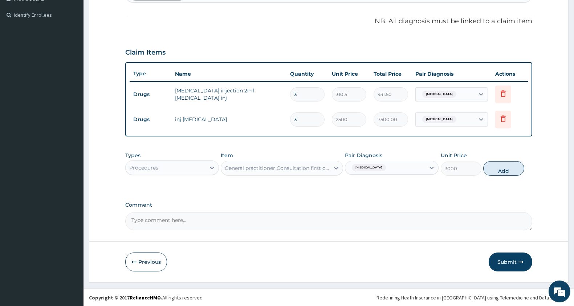
drag, startPoint x: 485, startPoint y: 166, endPoint x: 516, endPoint y: 166, distance: 31.6
click at [486, 166] on button "Add" at bounding box center [504, 168] width 41 height 15
type input "0"
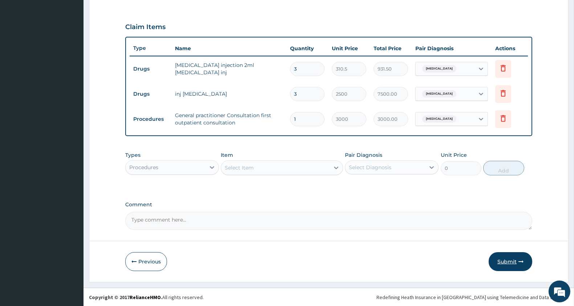
click at [509, 254] on button "Submit" at bounding box center [511, 261] width 44 height 19
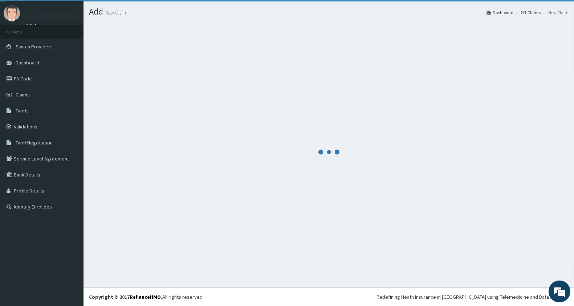
scroll to position [17, 0]
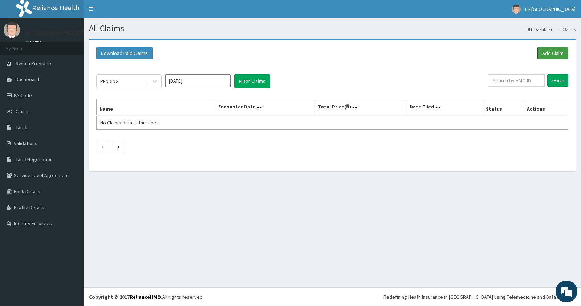
click at [551, 53] on link "Add Claim" at bounding box center [553, 53] width 31 height 12
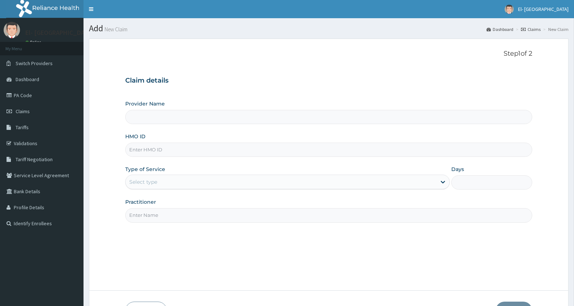
click at [216, 145] on input "HMO ID" at bounding box center [328, 149] width 407 height 14
type input "El-[GEOGRAPHIC_DATA]"
type input "rfl/10267/c"
click at [198, 191] on div "Provider Name El-Dunamis Medical Centre HMO ID rfl/10267/c Type of Service Sele…" at bounding box center [328, 161] width 407 height 122
click at [194, 186] on div "Select type" at bounding box center [281, 182] width 311 height 12
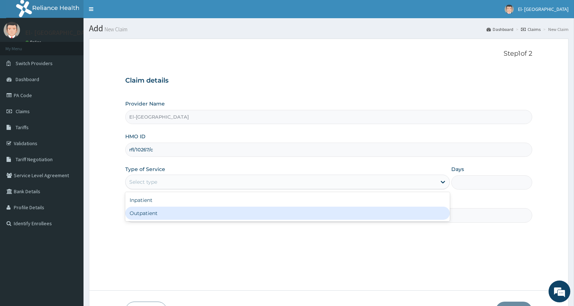
click at [171, 221] on input "Practitioner" at bounding box center [328, 215] width 407 height 14
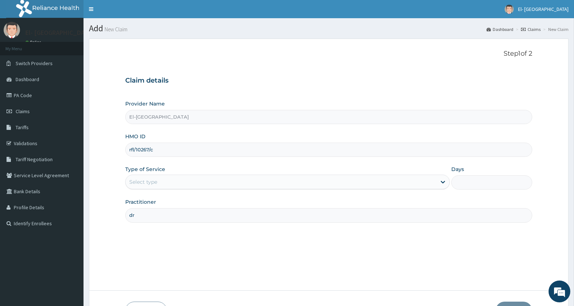
type input "d"
type input "DR Babatunde"
click at [153, 187] on div "Select type" at bounding box center [281, 182] width 311 height 12
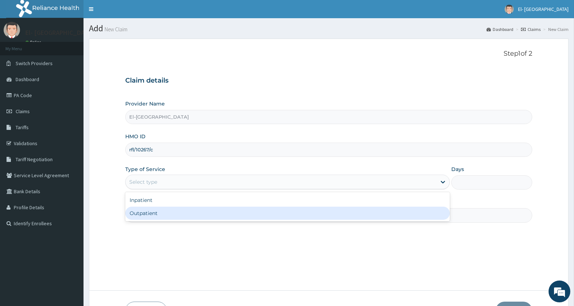
drag, startPoint x: 167, startPoint y: 211, endPoint x: 315, endPoint y: 203, distance: 147.7
click at [169, 208] on div "Outpatient" at bounding box center [287, 212] width 325 height 13
type input "1"
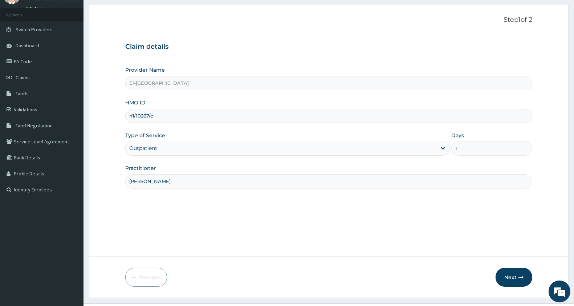
scroll to position [50, 0]
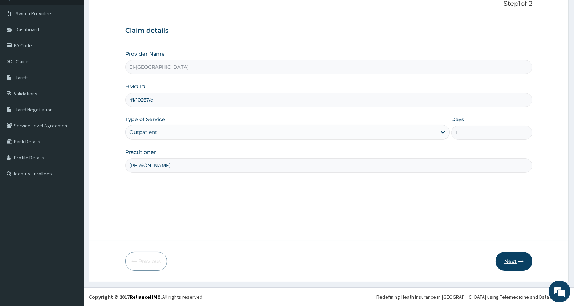
click at [517, 258] on button "Next" at bounding box center [514, 260] width 37 height 19
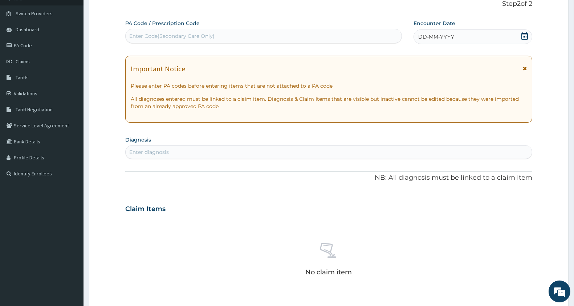
click at [526, 37] on icon at bounding box center [524, 35] width 7 height 7
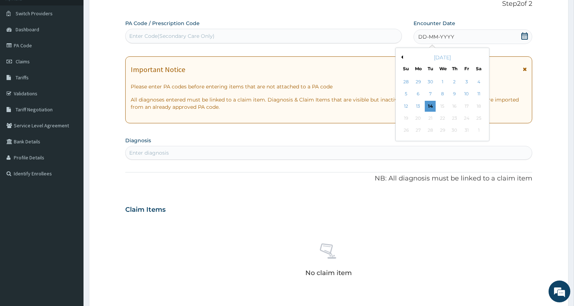
click at [402, 56] on button "Previous Month" at bounding box center [402, 57] width 4 height 4
click at [442, 104] on div "17" at bounding box center [442, 106] width 11 height 11
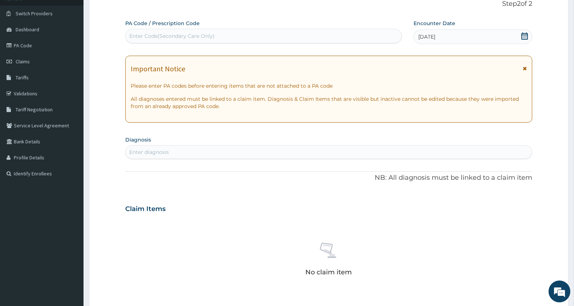
scroll to position [171, 0]
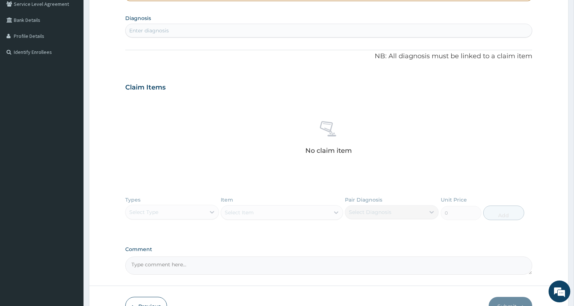
click at [154, 30] on div "Enter diagnosis" at bounding box center [149, 30] width 40 height 7
type input "allergy"
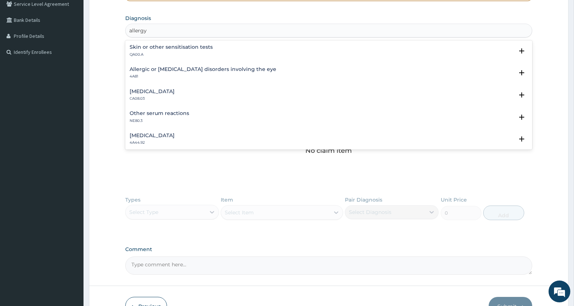
scroll to position [81, 0]
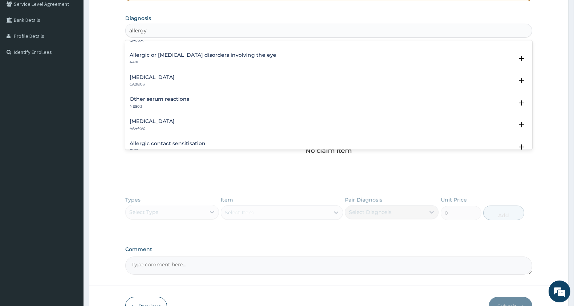
click at [175, 77] on h4 "Other allergic rhinitis" at bounding box center [152, 76] width 45 height 5
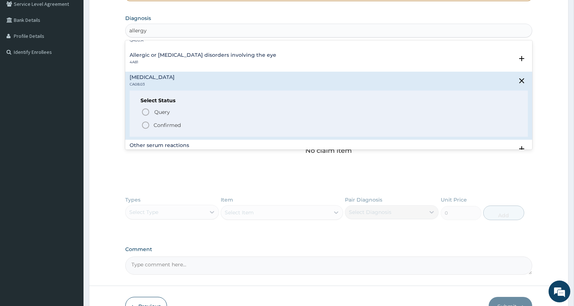
click at [145, 123] on icon "status option filled" at bounding box center [145, 125] width 9 height 9
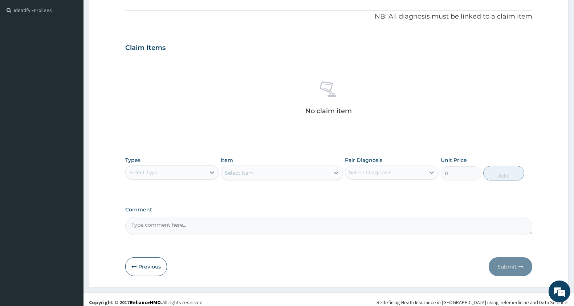
scroll to position [218, 0]
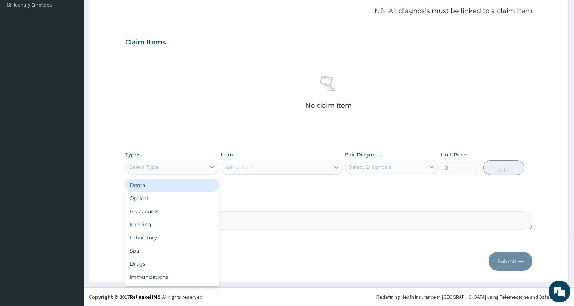
click at [150, 166] on div "Select Type" at bounding box center [143, 166] width 29 height 7
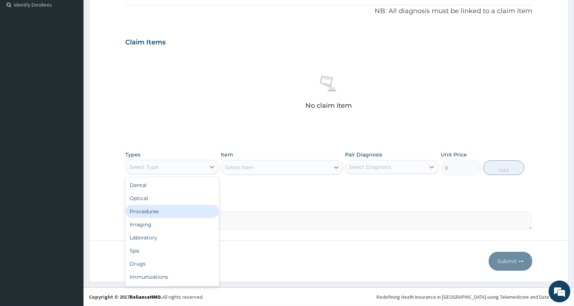
click at [153, 207] on div "Procedures" at bounding box center [172, 211] width 94 height 13
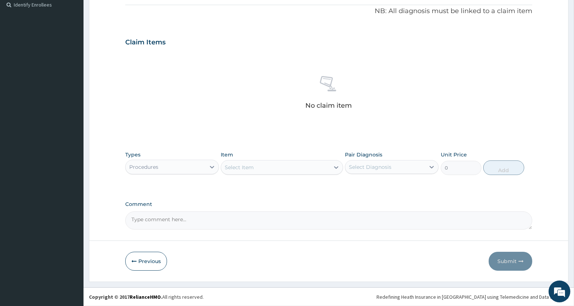
click at [279, 166] on div "Select Item" at bounding box center [275, 167] width 108 height 12
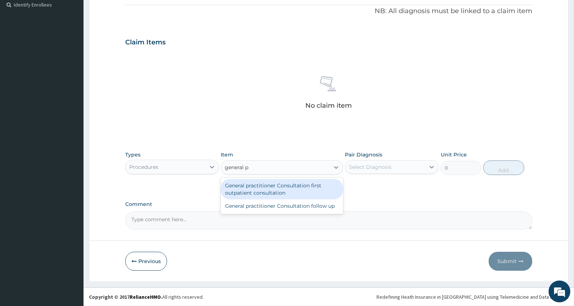
type input "general pr"
click at [298, 184] on div "General practitioner Consultation first outpatient consultation" at bounding box center [282, 189] width 122 height 20
type input "3000"
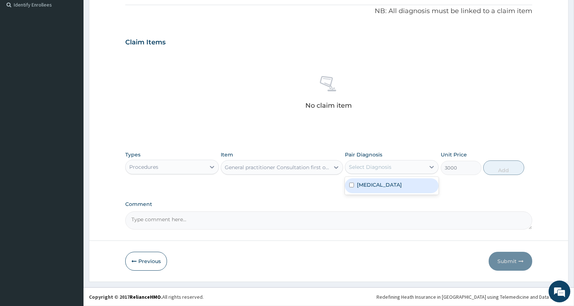
click at [407, 167] on div "Select Diagnosis" at bounding box center [385, 167] width 80 height 12
drag, startPoint x: 397, startPoint y: 185, endPoint x: 437, endPoint y: 178, distance: 41.2
click at [397, 185] on label "Other allergic rhinitis" at bounding box center [379, 184] width 45 height 7
checkbox input "true"
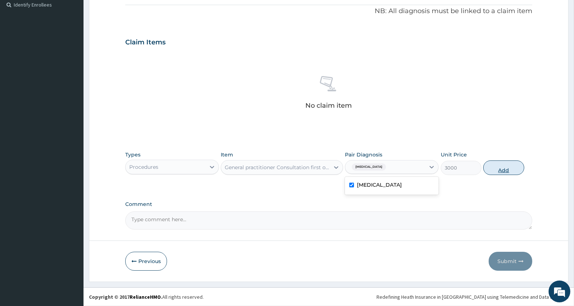
click at [507, 162] on button "Add" at bounding box center [504, 167] width 41 height 15
type input "0"
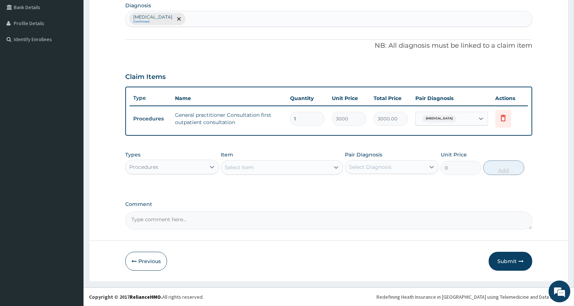
scroll to position [183, 0]
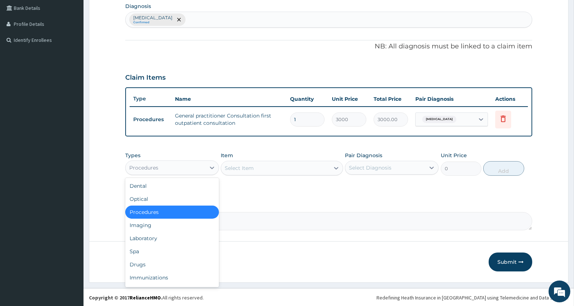
click at [198, 171] on div "Procedures" at bounding box center [166, 168] width 80 height 12
drag, startPoint x: 143, startPoint y: 265, endPoint x: 177, endPoint y: 251, distance: 36.5
click at [143, 265] on div "Drugs" at bounding box center [172, 264] width 94 height 13
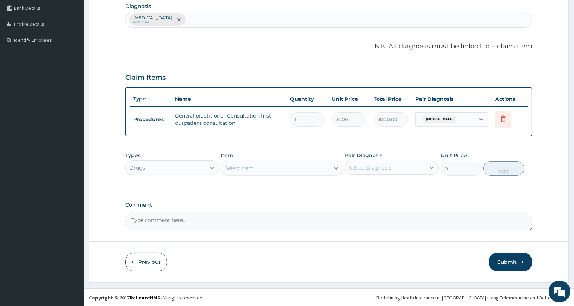
click at [292, 167] on div "Select Item" at bounding box center [275, 168] width 108 height 12
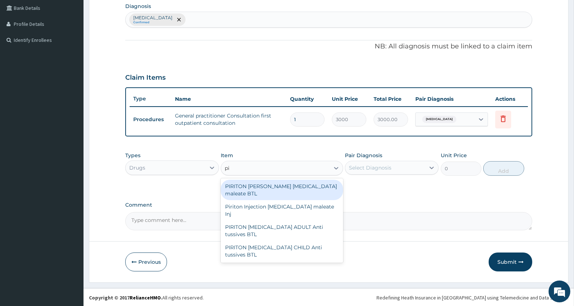
type input "p"
type input "chlorphen"
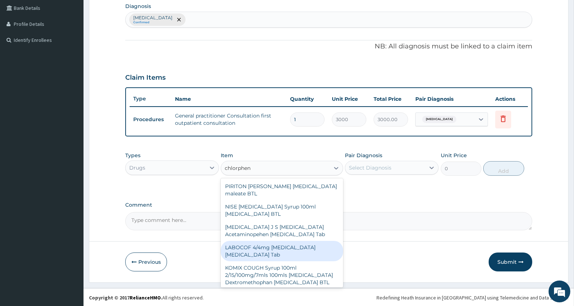
click at [264, 246] on div "LABOCOF 4/4mg [MEDICAL_DATA] [MEDICAL_DATA] Tab" at bounding box center [282, 250] width 122 height 20
type input "57.5"
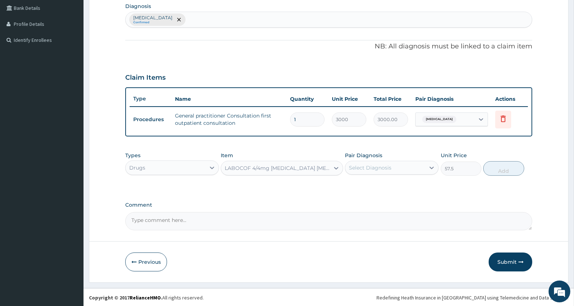
click at [359, 164] on div "Select Diagnosis" at bounding box center [370, 167] width 43 height 7
click at [368, 188] on div "Other allergic rhinitis" at bounding box center [392, 186] width 94 height 15
checkbox input "true"
click at [502, 175] on div "Types Drugs Item LABOCOF 4/4mg Chlorpheniramine Bromhexine Tab Pair Diagnosis o…" at bounding box center [328, 163] width 407 height 31
click at [502, 172] on button "Add" at bounding box center [504, 168] width 41 height 15
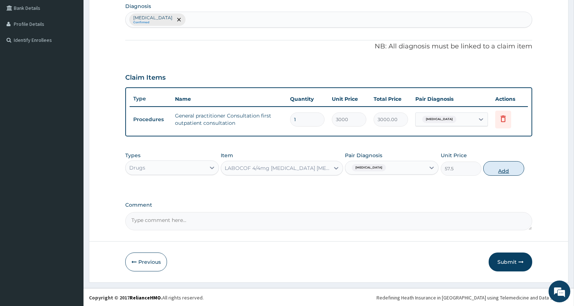
type input "0"
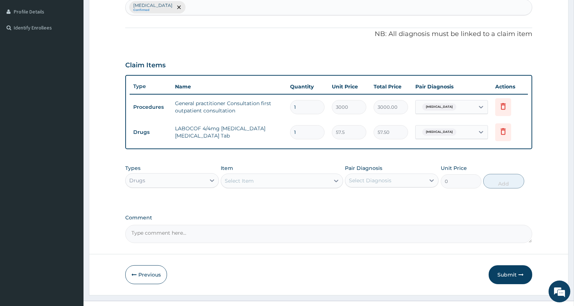
scroll to position [208, 0]
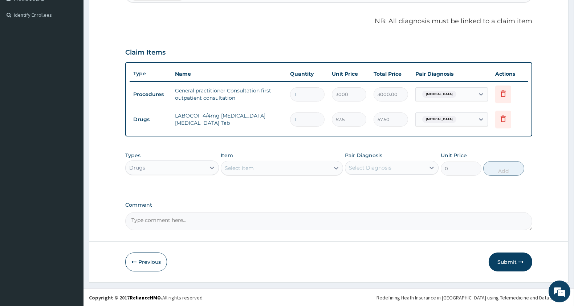
type input "0.00"
type input "1"
type input "57.50"
type input "14"
type input "805.00"
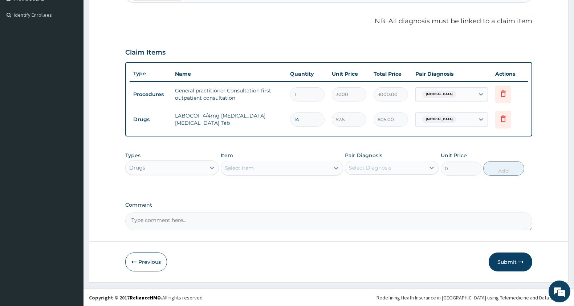
type input "14"
click at [281, 166] on div "Select Item" at bounding box center [275, 168] width 108 height 12
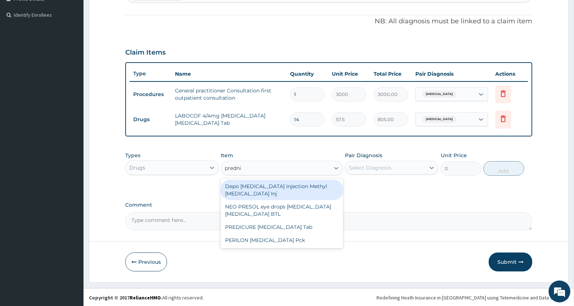
type input "prednis"
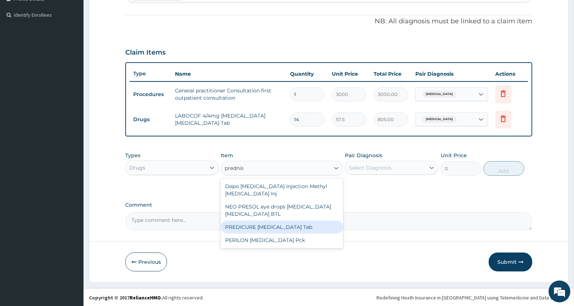
click at [290, 226] on div "PREDICURE Prednisolone Tab" at bounding box center [282, 226] width 122 height 13
type input "391"
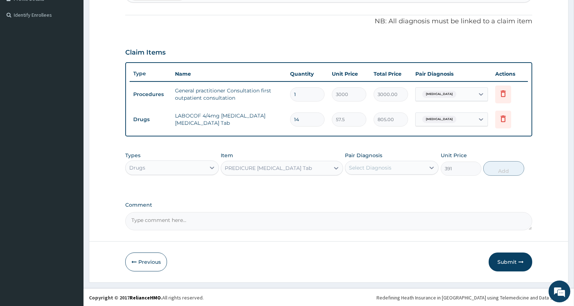
click at [386, 165] on div "Select Diagnosis" at bounding box center [370, 167] width 43 height 7
drag, startPoint x: 383, startPoint y: 181, endPoint x: 438, endPoint y: 173, distance: 55.8
click at [384, 182] on label "Other allergic rhinitis" at bounding box center [379, 185] width 45 height 7
checkbox input "true"
click at [514, 165] on button "Add" at bounding box center [504, 168] width 41 height 15
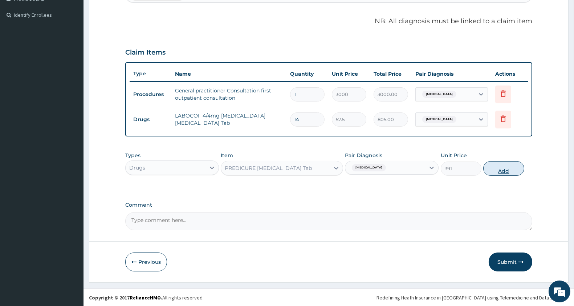
type input "0"
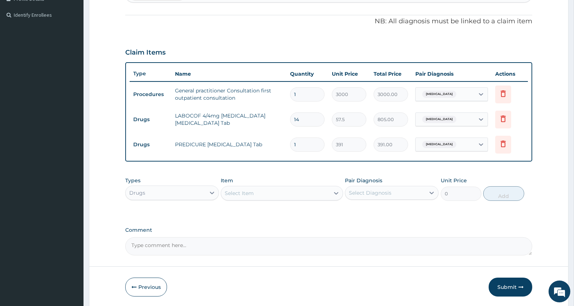
type input "14"
type input "5474.00"
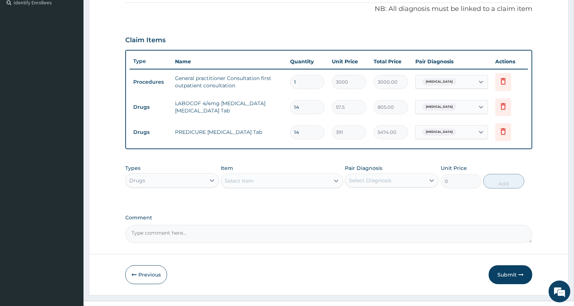
scroll to position [234, 0]
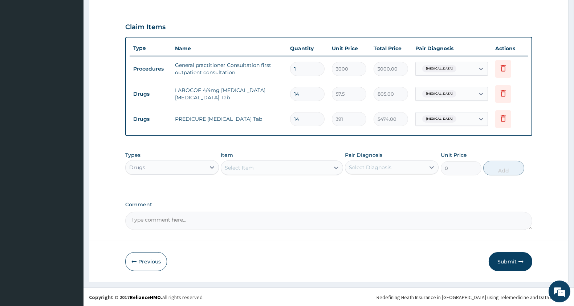
type input "14"
click at [270, 169] on div "Select Item" at bounding box center [275, 168] width 108 height 12
type input "efur"
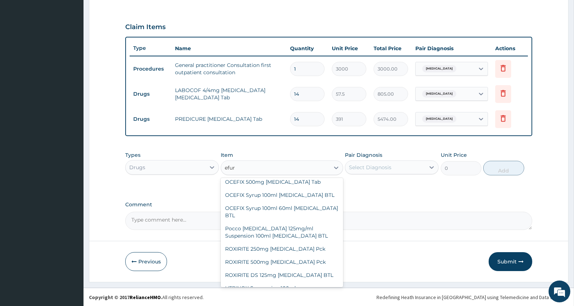
scroll to position [338, 0]
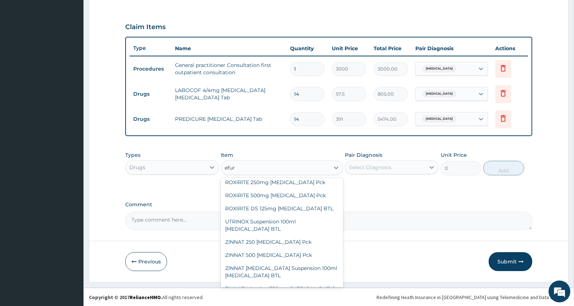
click at [296, 302] on div "[MEDICAL_DATA] 500mg" at bounding box center [282, 308] width 122 height 13
type input "400"
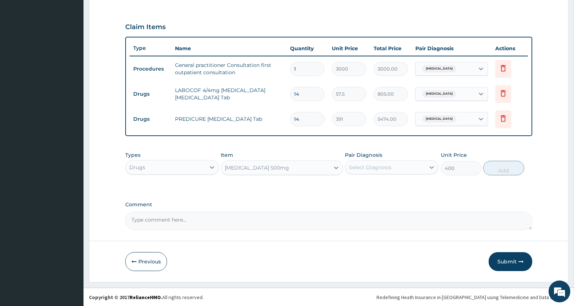
click at [372, 167] on div "Select Diagnosis" at bounding box center [370, 166] width 43 height 7
click at [376, 183] on label "Other allergic rhinitis" at bounding box center [379, 184] width 45 height 7
checkbox input "true"
click at [498, 166] on button "Add" at bounding box center [504, 168] width 41 height 15
type input "0"
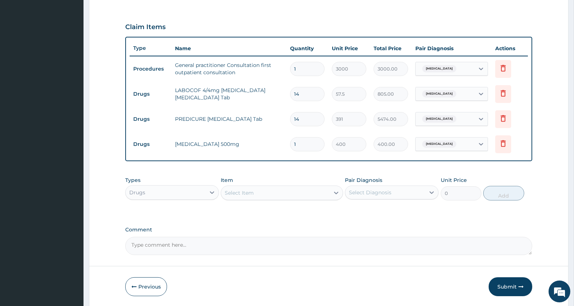
type input "2"
type input "800.00"
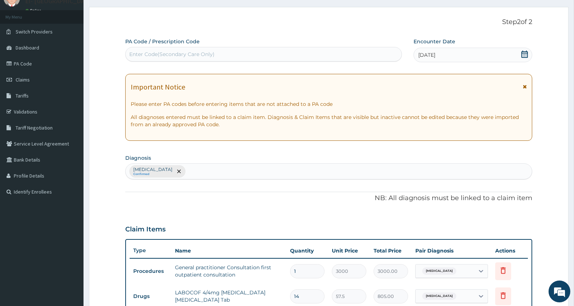
scroll to position [193, 0]
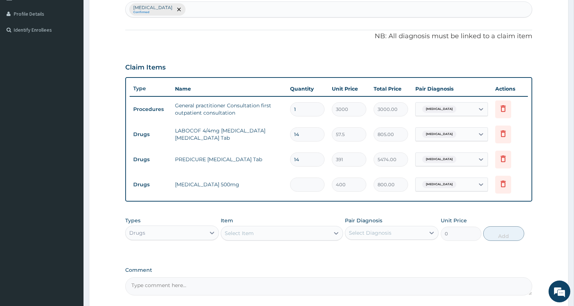
type input "0.00"
click at [250, 233] on div "Select Item" at bounding box center [239, 232] width 29 height 7
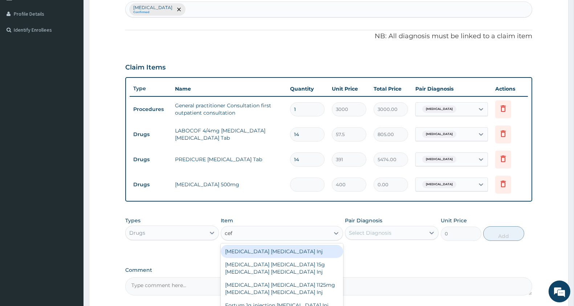
type input "cefu"
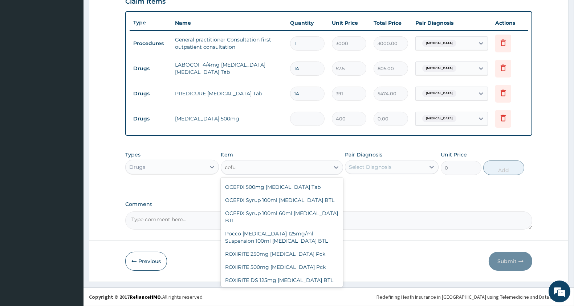
scroll to position [338, 0]
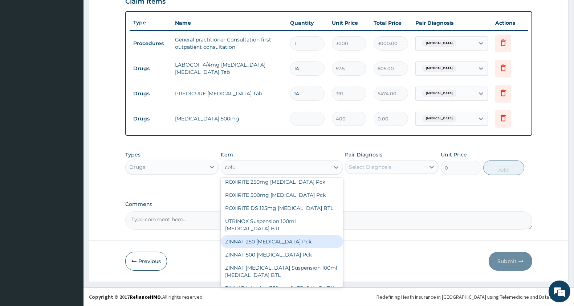
click at [279, 235] on div "ZINNAT 250 [MEDICAL_DATA] Pck" at bounding box center [282, 241] width 122 height 13
type input "2645"
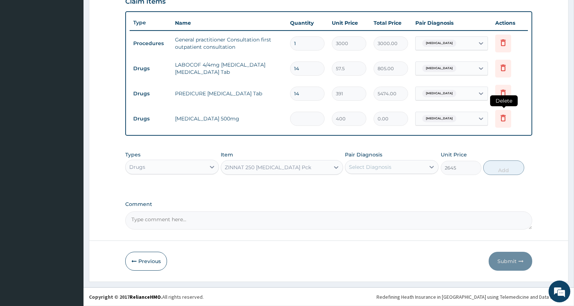
click at [504, 119] on icon at bounding box center [503, 117] width 9 height 9
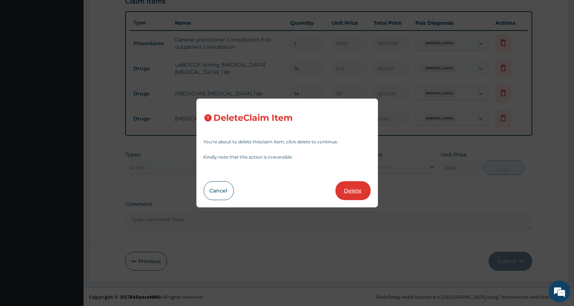
click at [347, 181] on button "Delete" at bounding box center [353, 190] width 35 height 19
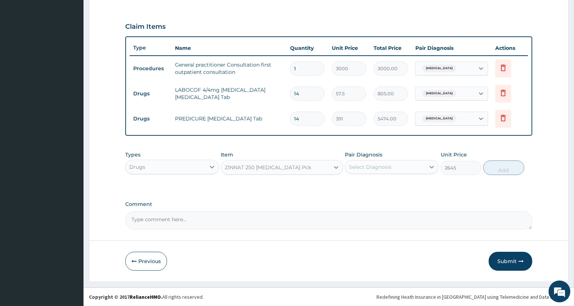
scroll to position [234, 0]
click at [410, 166] on div "Select Diagnosis" at bounding box center [385, 167] width 80 height 12
click at [402, 186] on label "Other allergic rhinitis" at bounding box center [379, 184] width 45 height 7
checkbox input "true"
click at [515, 166] on button "Add" at bounding box center [504, 168] width 41 height 15
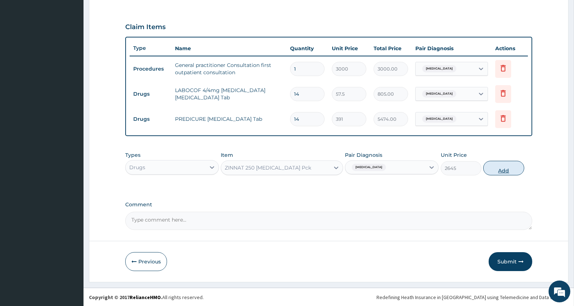
type input "0"
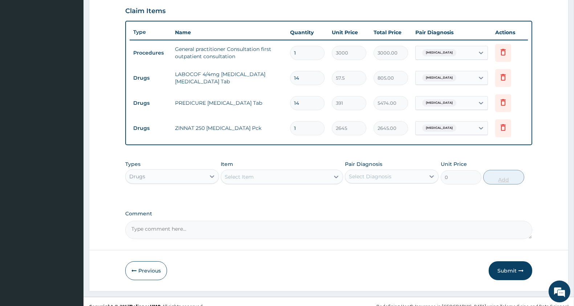
scroll to position [259, 0]
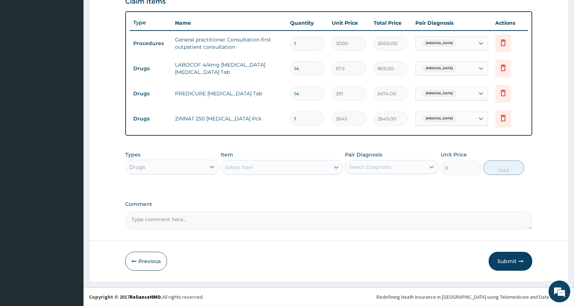
click at [251, 166] on div "Select Item" at bounding box center [239, 166] width 29 height 7
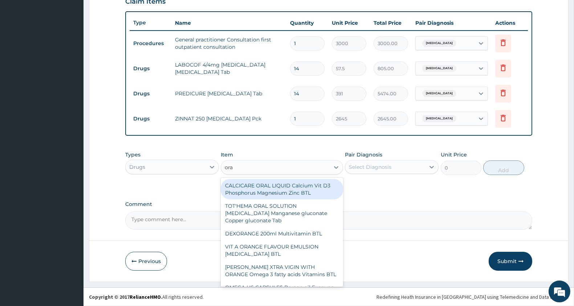
type input "orat"
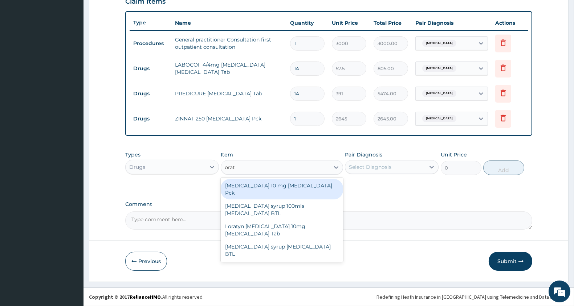
drag, startPoint x: 280, startPoint y: 185, endPoint x: 312, endPoint y: 178, distance: 33.1
click at [281, 185] on div "[MEDICAL_DATA] 10 mg [MEDICAL_DATA] Pck" at bounding box center [282, 189] width 122 height 20
type input "805"
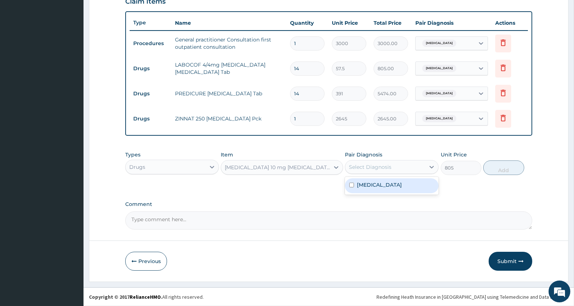
click at [373, 167] on div "Select Diagnosis" at bounding box center [370, 166] width 43 height 7
click at [378, 184] on label "Other allergic rhinitis" at bounding box center [379, 184] width 45 height 7
checkbox input "true"
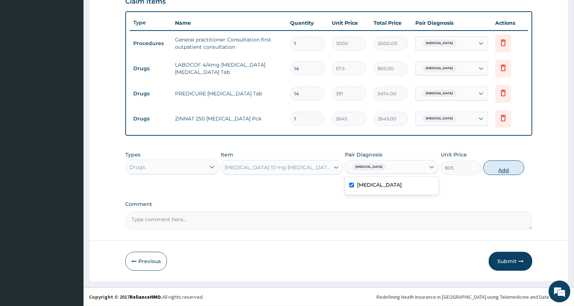
click at [515, 166] on button "Add" at bounding box center [504, 167] width 41 height 15
type input "0"
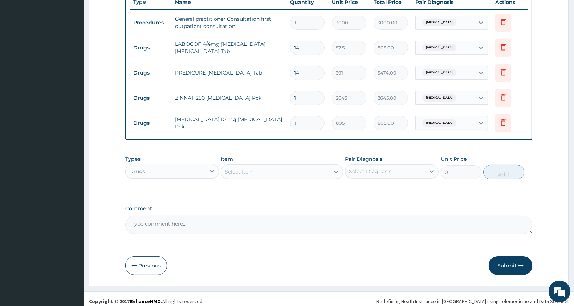
scroll to position [284, 0]
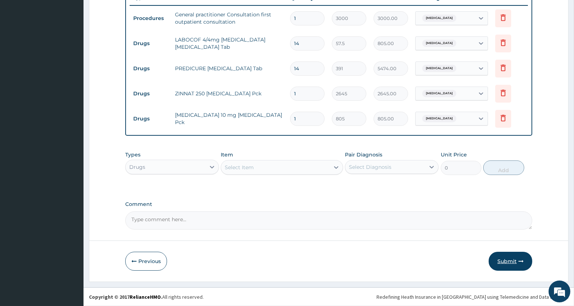
click at [517, 254] on button "Submit" at bounding box center [511, 260] width 44 height 19
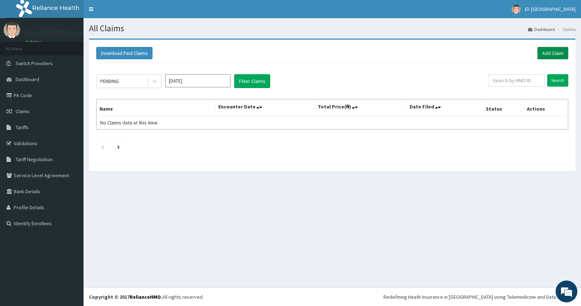
click at [555, 53] on link "Add Claim" at bounding box center [553, 53] width 31 height 12
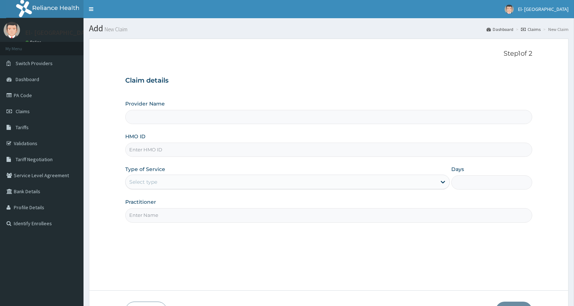
click at [150, 142] on div "HMO ID" at bounding box center [328, 145] width 407 height 24
type input "El-[GEOGRAPHIC_DATA]"
click at [150, 149] on input "HMO ID" at bounding box center [328, 149] width 407 height 14
type input "GMT/10196/A"
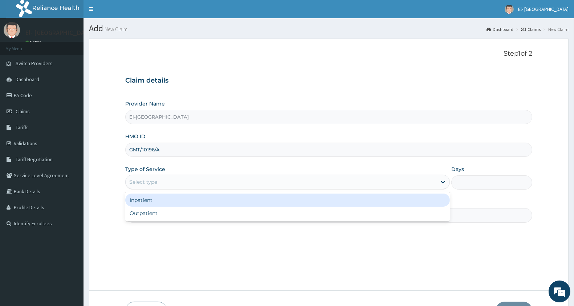
click at [169, 187] on div "Select type" at bounding box center [281, 182] width 311 height 12
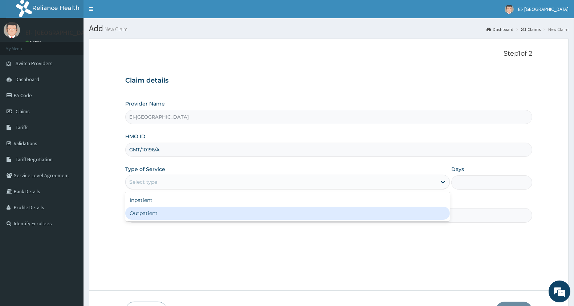
click at [170, 208] on div "Outpatient" at bounding box center [287, 212] width 325 height 13
type input "1"
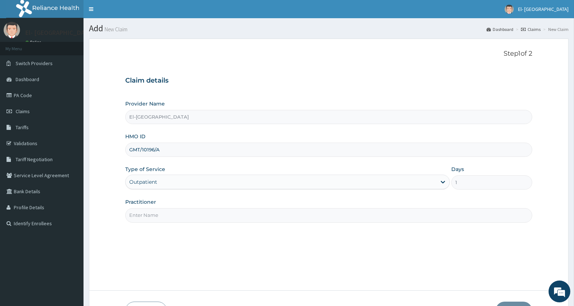
click at [169, 223] on div "Step 1 of 2 Claim details Provider Name El-Dunamis Medical Centre HMO ID GMT/10…" at bounding box center [328, 164] width 407 height 229
type input "[PERSON_NAME]"
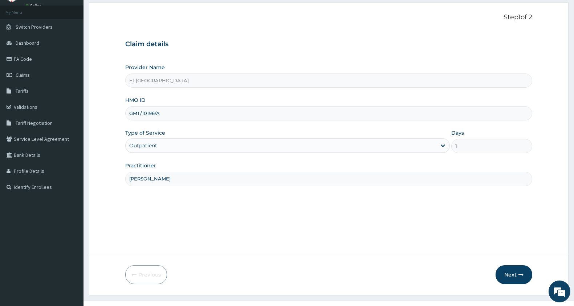
scroll to position [50, 0]
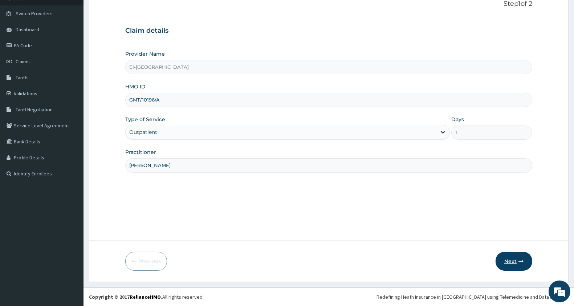
click at [514, 258] on button "Next" at bounding box center [514, 260] width 37 height 19
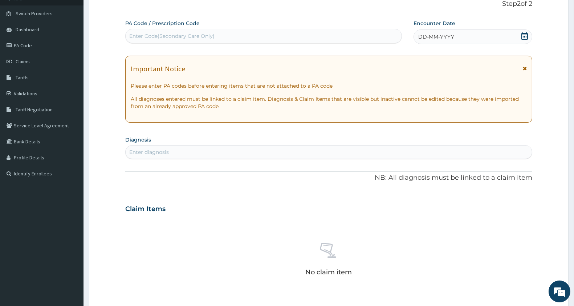
click at [527, 36] on icon at bounding box center [525, 35] width 7 height 7
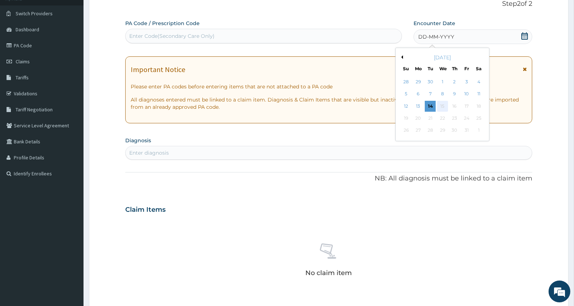
click at [445, 105] on div "15" at bounding box center [442, 106] width 11 height 11
click at [402, 56] on button "Previous Month" at bounding box center [402, 57] width 4 height 4
click at [529, 35] on div "DD-MM-YYYY" at bounding box center [473, 36] width 119 height 15
click at [442, 108] on div "17" at bounding box center [442, 106] width 11 height 11
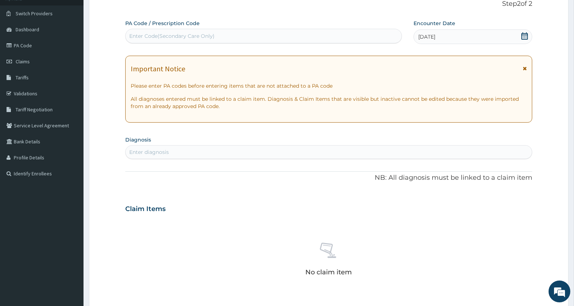
click at [171, 155] on div "Enter diagnosis" at bounding box center [329, 152] width 406 height 12
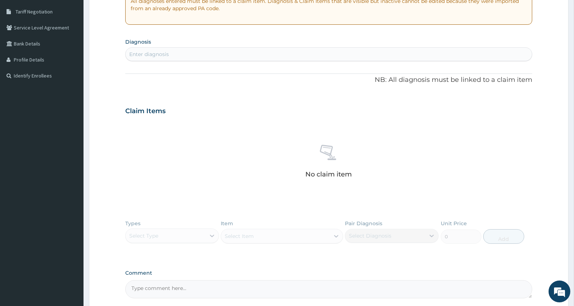
scroll to position [216, 0]
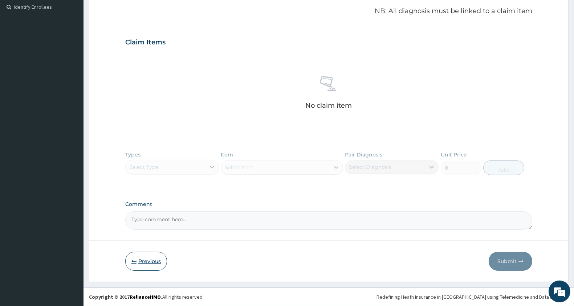
click at [137, 259] on button "Previous" at bounding box center [146, 260] width 42 height 19
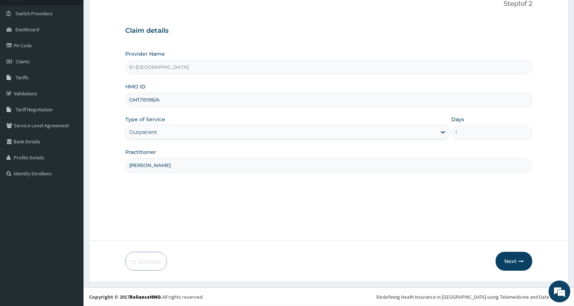
scroll to position [50, 0]
drag, startPoint x: 171, startPoint y: 99, endPoint x: 129, endPoint y: 103, distance: 42.7
click at [130, 102] on input "GMT/10196/A" at bounding box center [328, 100] width 407 height 14
type input "dgc/10003/d"
click at [189, 169] on input "DR ADEYINKA" at bounding box center [328, 165] width 407 height 14
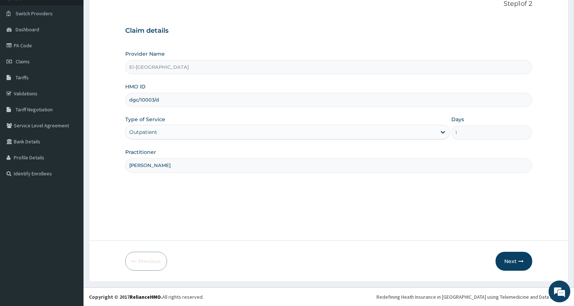
drag, startPoint x: 189, startPoint y: 169, endPoint x: 90, endPoint y: 181, distance: 99.9
click at [90, 181] on form "Step 1 of 2 Claim details Provider Name El-Dunamis Medical Centre HMO ID dgc/10…" at bounding box center [329, 135] width 480 height 293
click at [510, 262] on button "Next" at bounding box center [514, 260] width 37 height 19
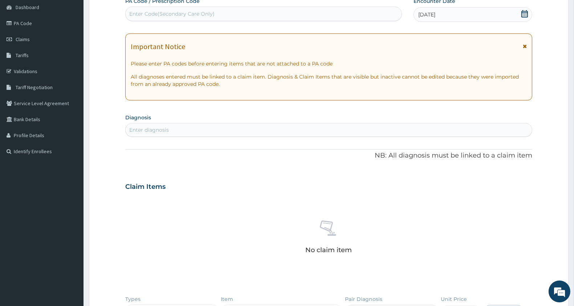
scroll to position [131, 0]
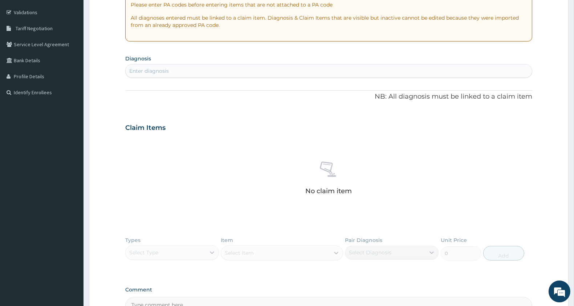
click at [150, 71] on div "Enter diagnosis" at bounding box center [149, 70] width 40 height 7
type input "pid"
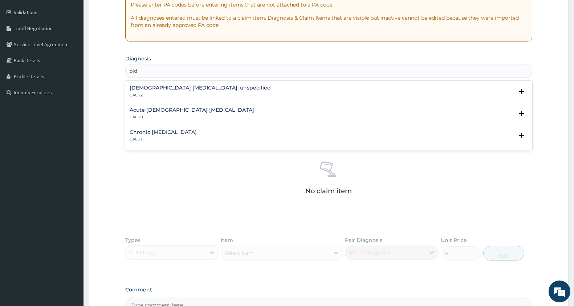
click at [176, 89] on h4 "Female pelvic inflammatory diseases, unspecified" at bounding box center [200, 87] width 141 height 5
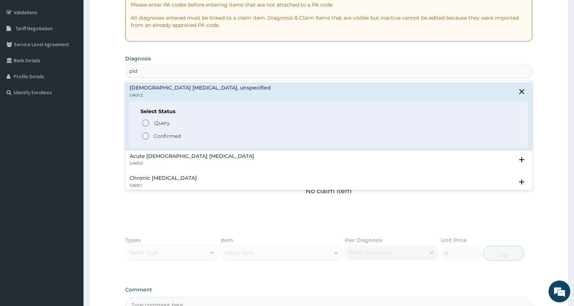
click at [146, 135] on icon "status option filled" at bounding box center [145, 136] width 9 height 9
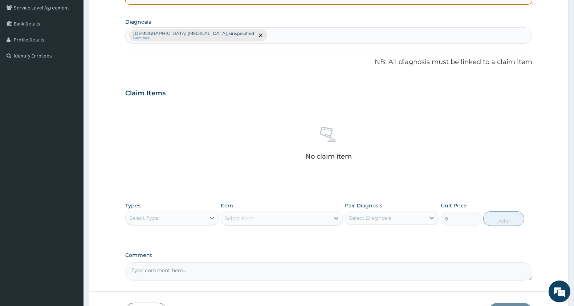
scroll to position [218, 0]
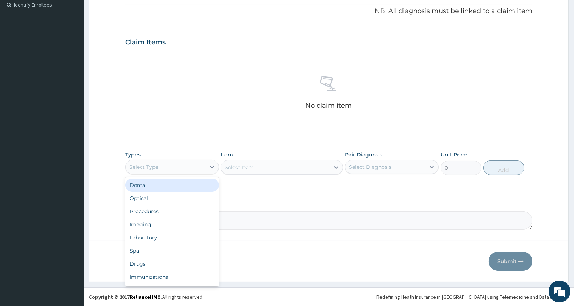
click at [142, 173] on div "Select Type" at bounding box center [172, 166] width 94 height 15
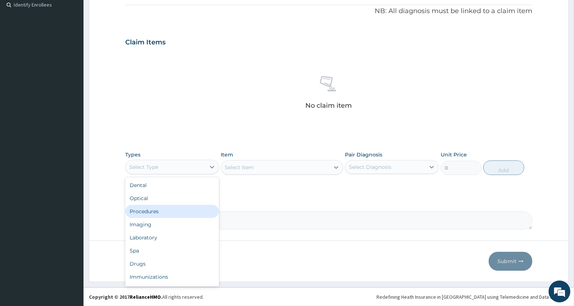
click at [152, 208] on div "Procedures" at bounding box center [172, 211] width 94 height 13
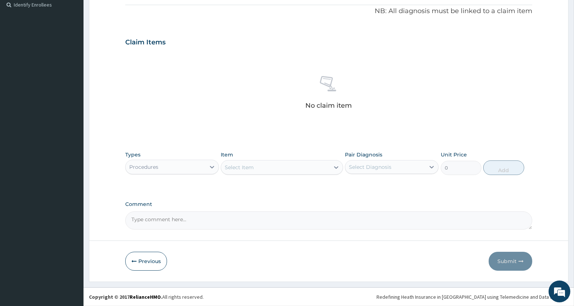
click at [261, 168] on div "Select Item" at bounding box center [275, 167] width 108 height 12
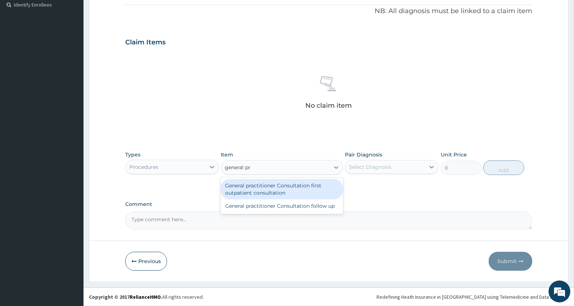
type input "general pra"
drag, startPoint x: 282, startPoint y: 191, endPoint x: 371, endPoint y: 160, distance: 95.0
click at [282, 191] on div "General practitioner Consultation first outpatient consultation" at bounding box center [282, 189] width 122 height 20
type input "3000"
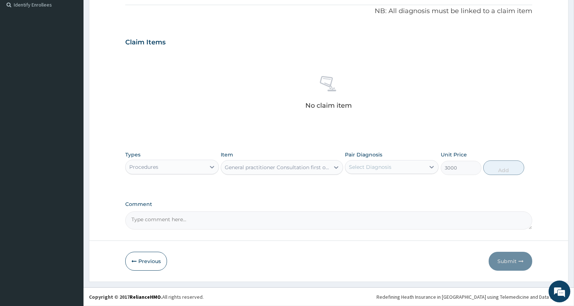
click at [374, 161] on div "Select Diagnosis" at bounding box center [392, 167] width 94 height 14
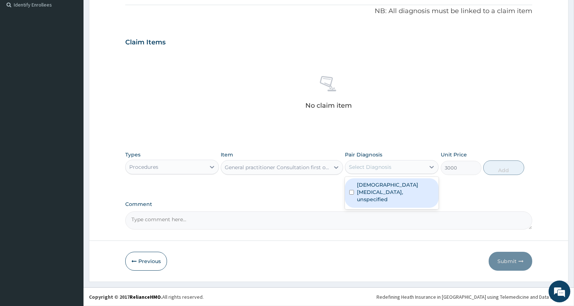
drag, startPoint x: 384, startPoint y: 187, endPoint x: 543, endPoint y: 189, distance: 159.8
click at [386, 187] on label "Female pelvic inflammatory diseases, unspecified" at bounding box center [395, 192] width 77 height 22
checkbox input "true"
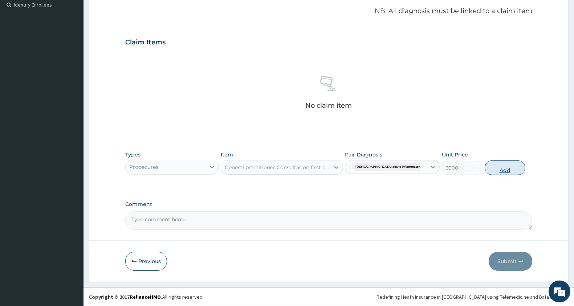
click at [500, 170] on button "Add" at bounding box center [505, 167] width 41 height 15
type input "0"
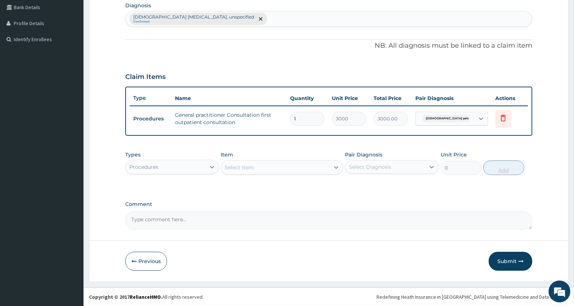
scroll to position [183, 0]
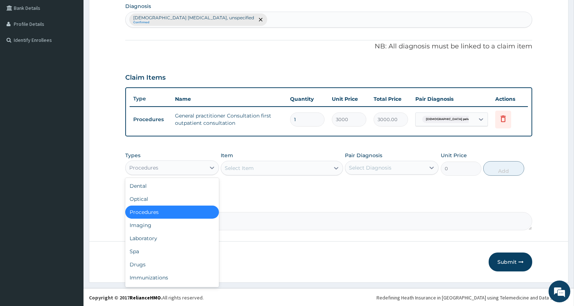
click at [159, 162] on div "Procedures" at bounding box center [166, 168] width 80 height 12
click at [153, 259] on div "Drugs" at bounding box center [172, 264] width 94 height 13
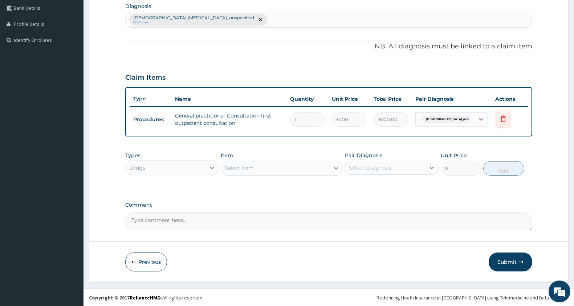
click at [311, 169] on div "Select Item" at bounding box center [275, 168] width 108 height 12
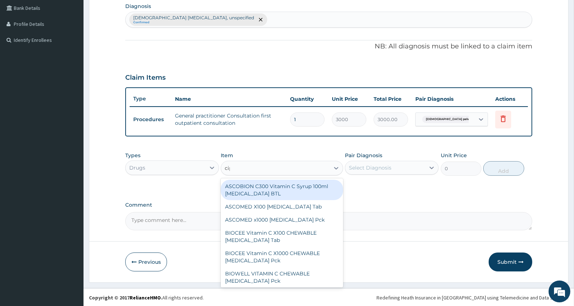
type input "cipro"
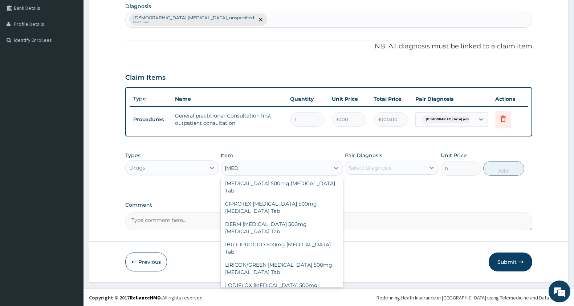
scroll to position [365, 0]
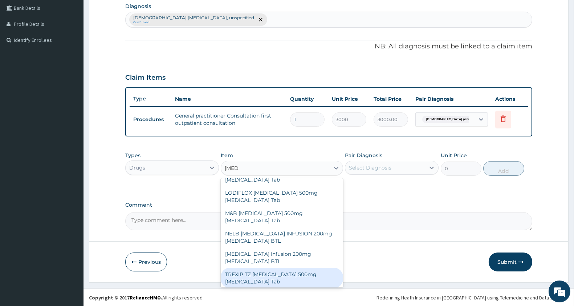
click at [310, 267] on div "TREXIP TZ [MEDICAL_DATA] 500mg [MEDICAL_DATA] Tab" at bounding box center [282, 277] width 122 height 20
type input "201.25"
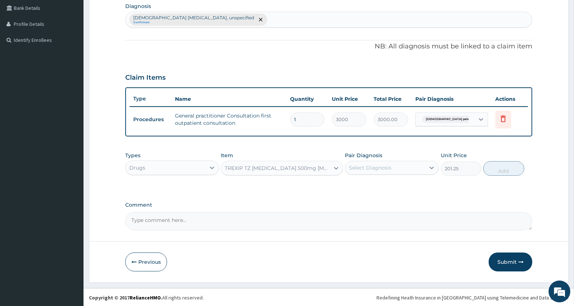
click at [297, 165] on div "TREXIP TZ [MEDICAL_DATA] 500mg [MEDICAL_DATA] Tab" at bounding box center [277, 167] width 105 height 7
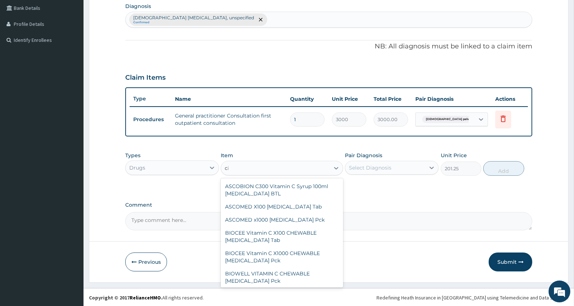
type input "cipro"
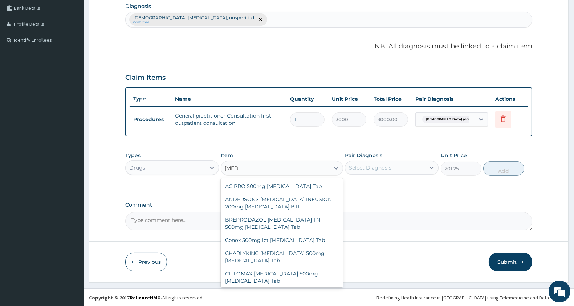
scroll to position [357, 0]
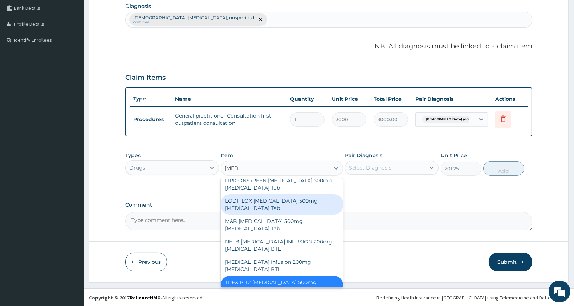
click at [287, 194] on div "LODIFLOX [MEDICAL_DATA] 500mg [MEDICAL_DATA] Tab" at bounding box center [282, 204] width 122 height 20
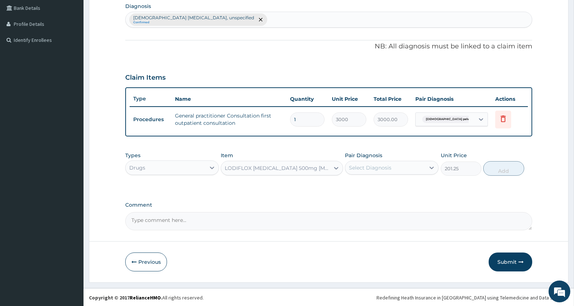
click at [292, 168] on div "LODIFLOX [MEDICAL_DATA] 500mg [MEDICAL_DATA] Tab" at bounding box center [277, 167] width 105 height 7
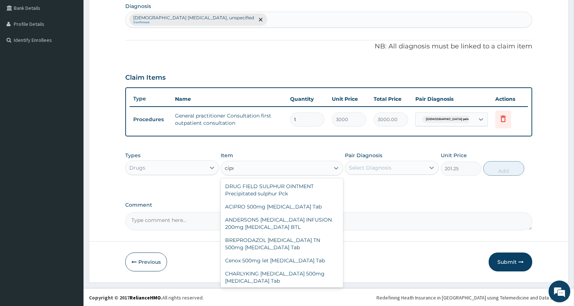
type input "cipro"
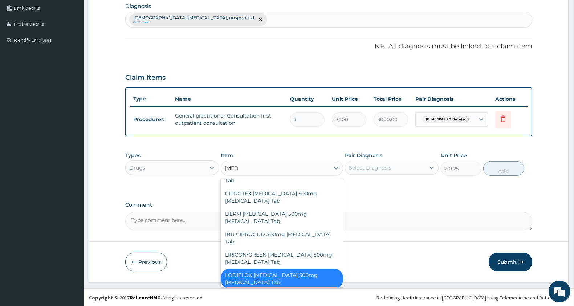
scroll to position [283, 0]
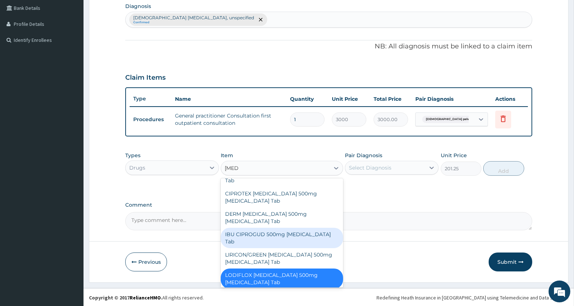
click at [291, 227] on div "IBU CIPROGUD 500mg [MEDICAL_DATA] Tab" at bounding box center [282, 237] width 122 height 20
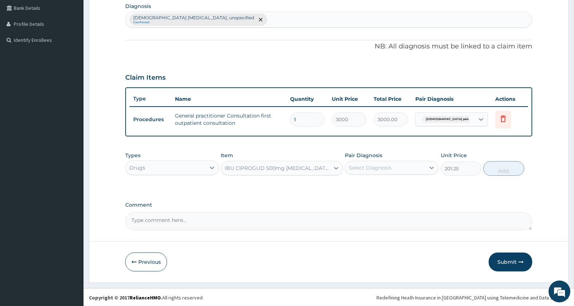
click at [266, 166] on div "IBU CIPROGUD 500mg [MEDICAL_DATA] Tab" at bounding box center [277, 167] width 105 height 7
type input "cipro"
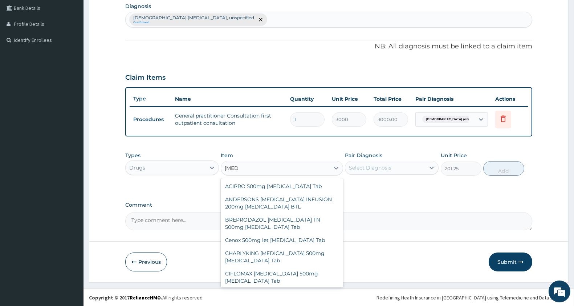
scroll to position [243, 0]
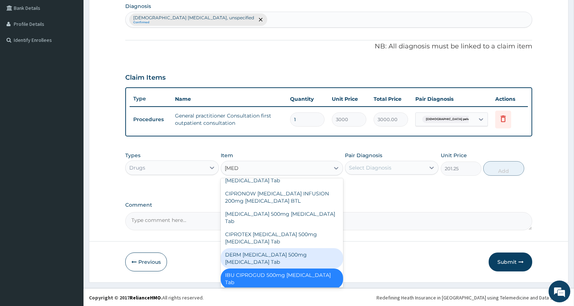
click at [306, 248] on div "DERM [MEDICAL_DATA] 500mg [MEDICAL_DATA] Tab" at bounding box center [282, 258] width 122 height 20
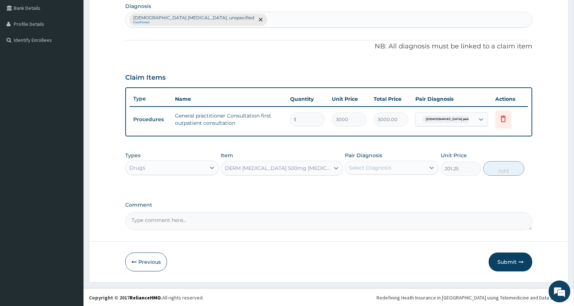
click at [274, 167] on div "DERM [MEDICAL_DATA] 500mg [MEDICAL_DATA] Tab" at bounding box center [277, 167] width 105 height 7
type input "cipro"
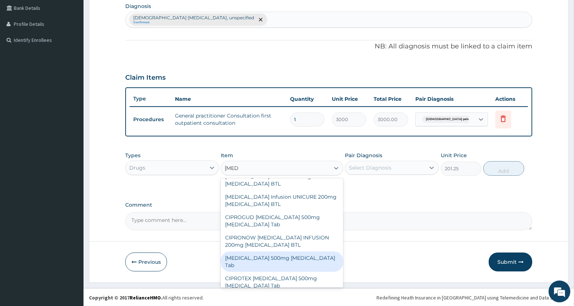
scroll to position [197, 0]
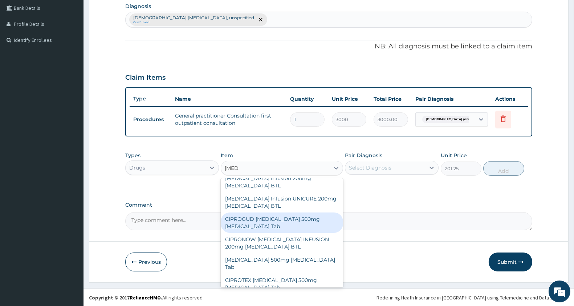
click at [299, 213] on div "CIPROGUD [MEDICAL_DATA] 500mg [MEDICAL_DATA] Tab" at bounding box center [282, 222] width 122 height 20
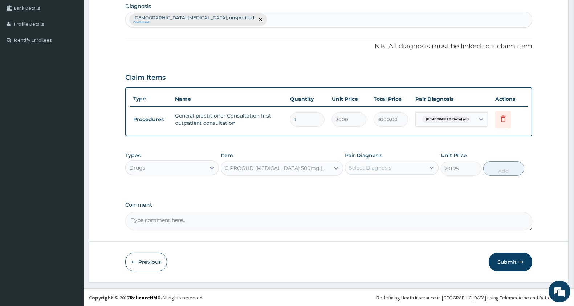
click at [291, 164] on div "CIPROGUD [MEDICAL_DATA] 500mg [MEDICAL_DATA] Tab" at bounding box center [277, 167] width 105 height 7
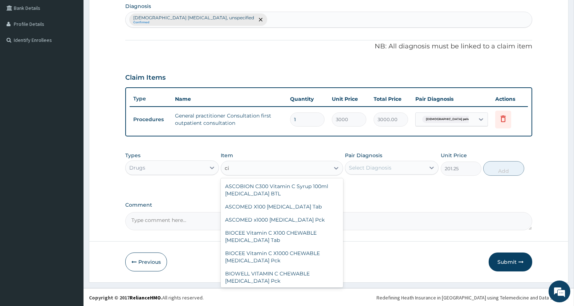
scroll to position [5414, 0]
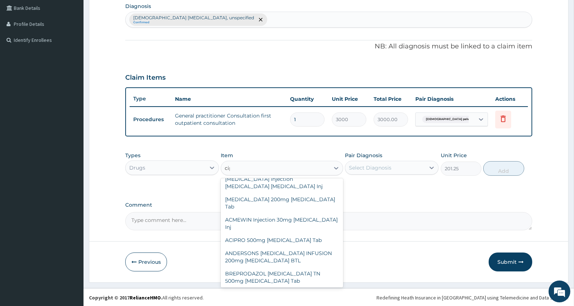
type input "cipro"
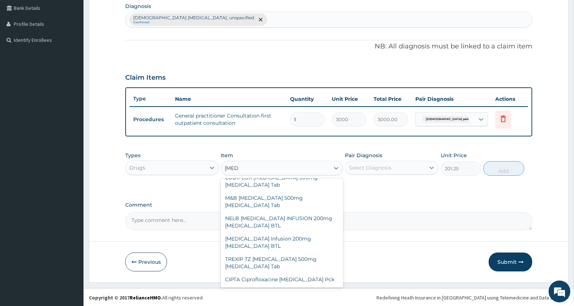
scroll to position [148, 0]
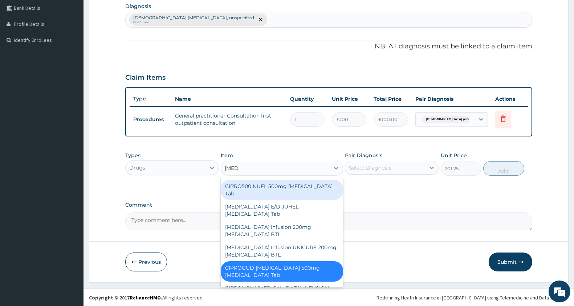
click at [300, 183] on div "CIPRO500 NUEL 500mg [MEDICAL_DATA] Tab" at bounding box center [282, 189] width 122 height 20
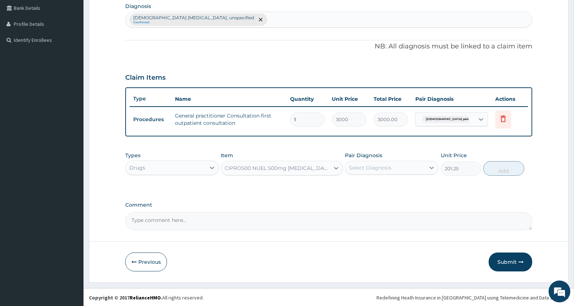
click at [289, 168] on div "CIPRO500 NUEL 500mg [MEDICAL_DATA] Tab" at bounding box center [277, 167] width 105 height 7
type input "cipro"
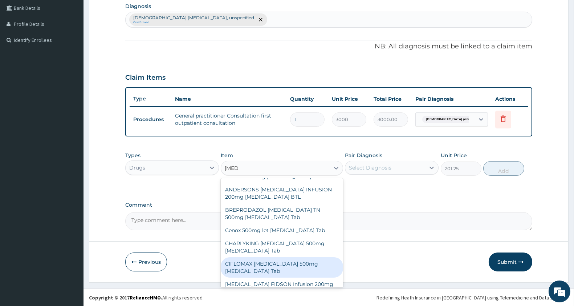
scroll to position [6, 0]
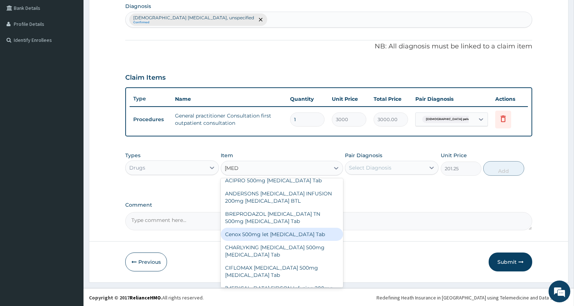
click at [306, 232] on div "Cenox 500mg let [MEDICAL_DATA] Tab" at bounding box center [282, 233] width 122 height 13
type input "747.5"
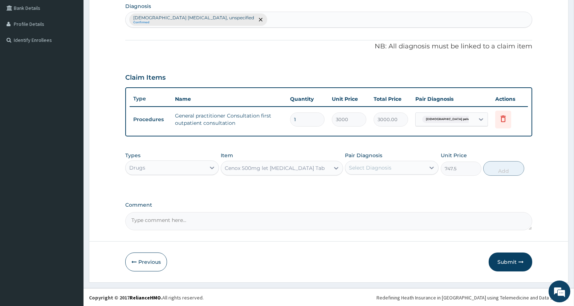
click at [383, 166] on div "Select Diagnosis" at bounding box center [370, 167] width 43 height 7
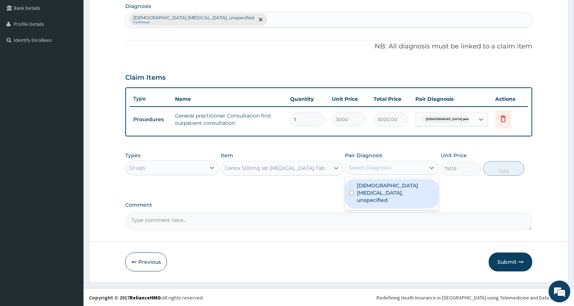
click at [386, 189] on label "Female pelvic inflammatory diseases, unspecified" at bounding box center [395, 193] width 77 height 22
checkbox input "true"
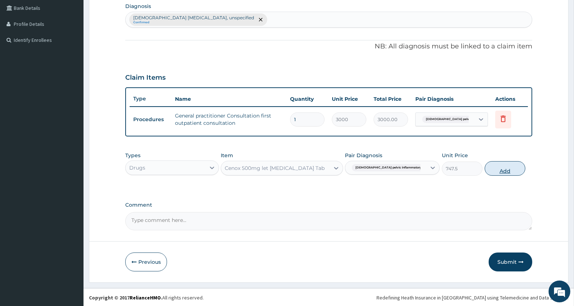
click at [493, 166] on button "Add" at bounding box center [505, 168] width 41 height 15
type input "0"
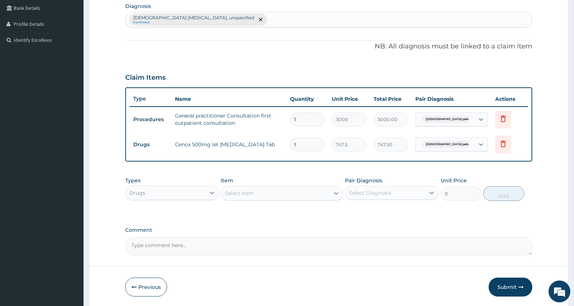
type input "10"
type input "7475.00"
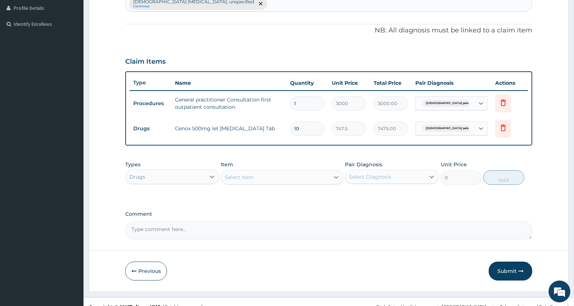
scroll to position [208, 0]
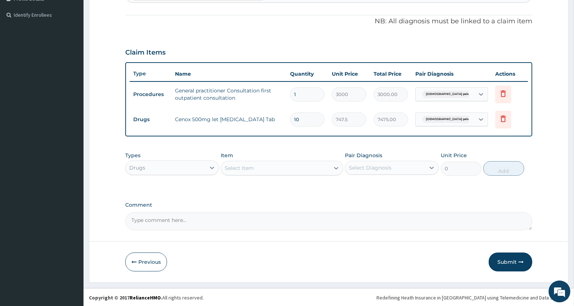
type input "10"
click at [263, 163] on div "Select Item" at bounding box center [275, 168] width 108 height 12
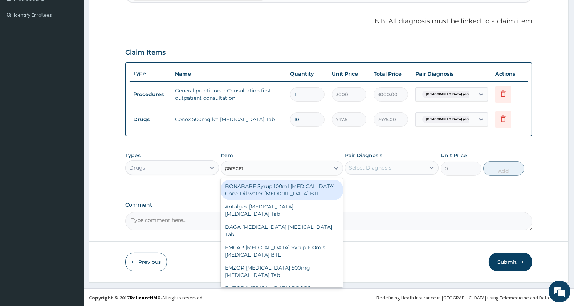
type input "paraceta"
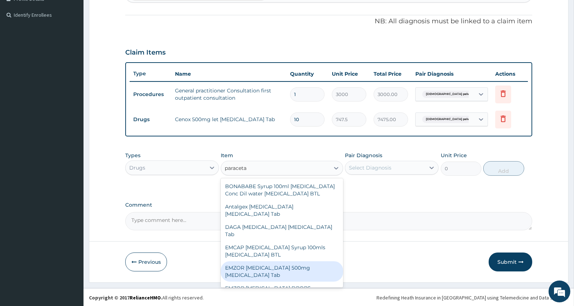
click at [299, 277] on div "EMZOR [MEDICAL_DATA] 500mg [MEDICAL_DATA] Tab" at bounding box center [282, 271] width 122 height 20
type input "11.5"
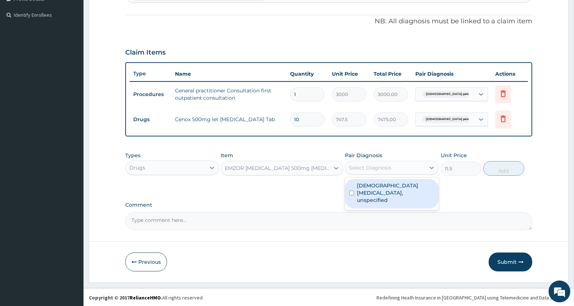
click at [378, 162] on div "Select Diagnosis" at bounding box center [385, 168] width 80 height 12
click at [382, 191] on label "Female pelvic inflammatory diseases, unspecified" at bounding box center [395, 193] width 77 height 22
checkbox input "true"
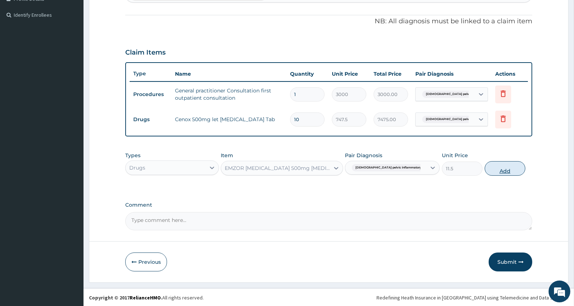
click at [511, 173] on button "Add" at bounding box center [505, 168] width 41 height 15
type input "0"
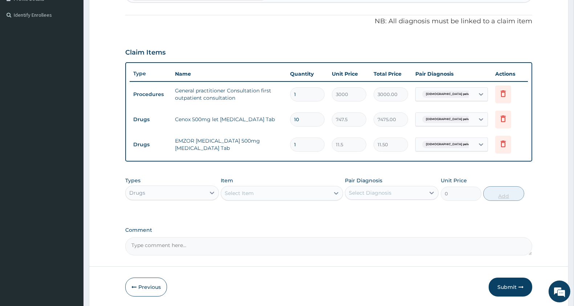
type input "18"
type input "207.00"
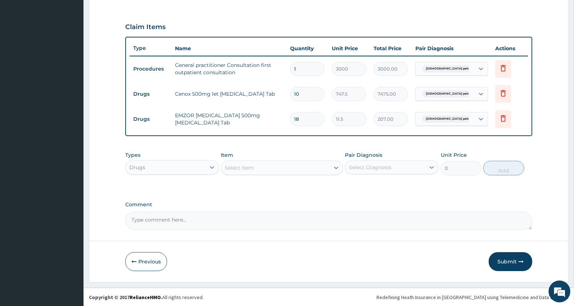
type input "18"
click at [242, 165] on div "Select Item" at bounding box center [239, 167] width 29 height 7
type input "metro"
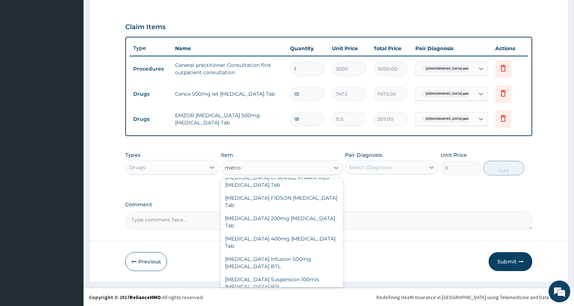
scroll to position [274, 0]
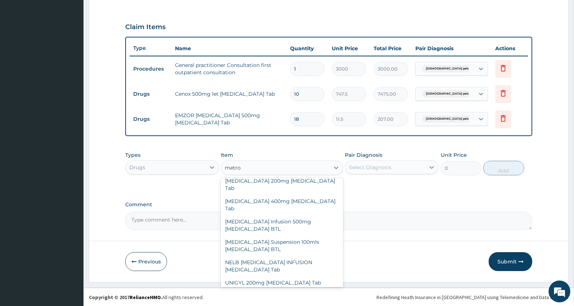
click at [319, 289] on div "UNIGYL 400mg [MEDICAL_DATA] Tab" at bounding box center [282, 295] width 122 height 13
type input "57.5"
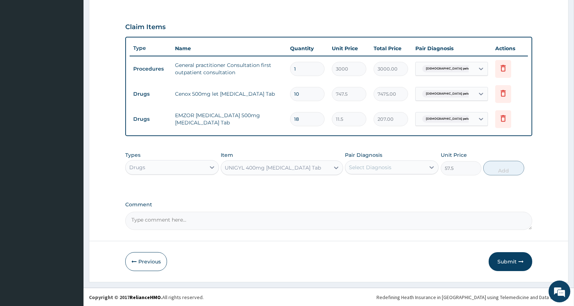
click at [311, 170] on div "UNIGYL 400mg [MEDICAL_DATA] Tab" at bounding box center [273, 167] width 96 height 7
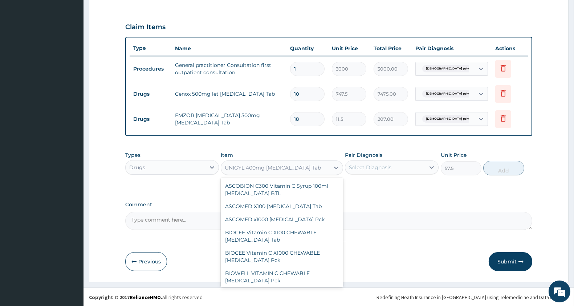
scroll to position [22453, 0]
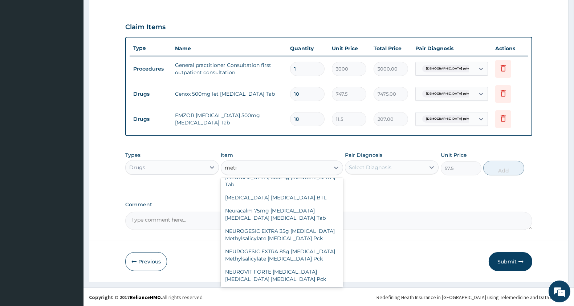
type input "metro"
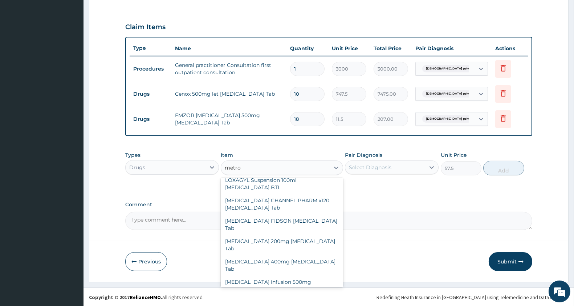
scroll to position [204, 0]
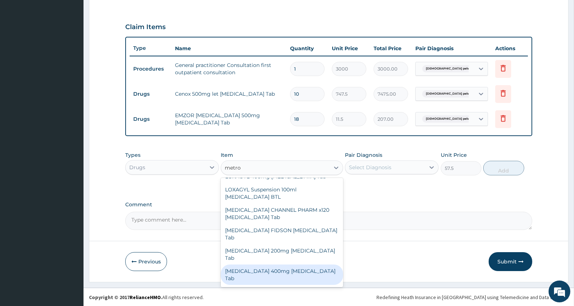
click at [321, 264] on div "[MEDICAL_DATA] 400mg [MEDICAL_DATA] Tab" at bounding box center [282, 274] width 122 height 20
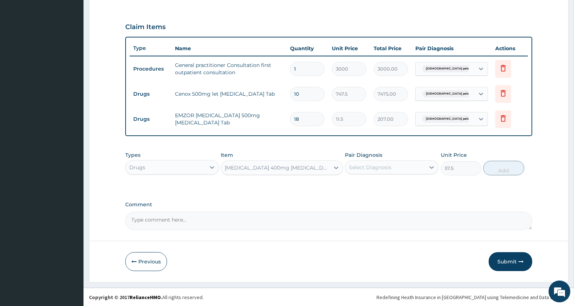
click at [310, 169] on div "[MEDICAL_DATA] 400mg [MEDICAL_DATA] Tab" at bounding box center [277, 167] width 105 height 7
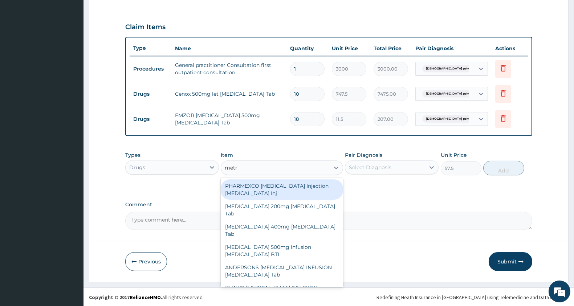
type input "metro"
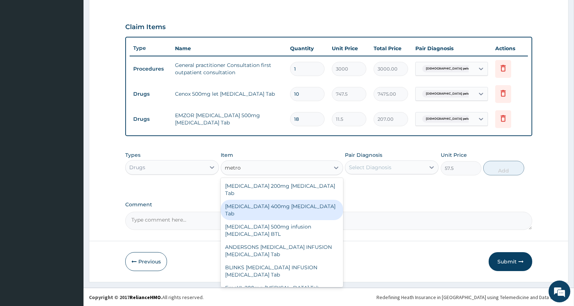
click at [310, 200] on div "[MEDICAL_DATA] 400mg [MEDICAL_DATA] Tab" at bounding box center [282, 209] width 122 height 20
type input "23"
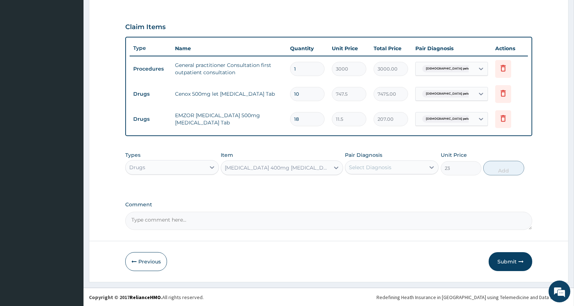
click at [299, 165] on div "[MEDICAL_DATA] 400mg [MEDICAL_DATA] Tab" at bounding box center [277, 167] width 105 height 7
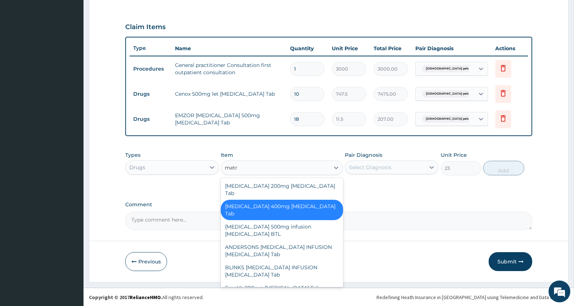
type input "metro"
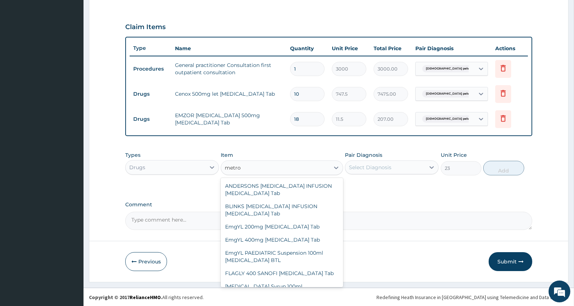
scroll to position [66, 0]
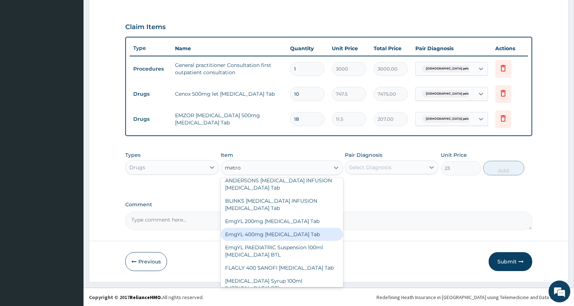
click at [317, 227] on div "EmgYL 400mg [MEDICAL_DATA] Tab" at bounding box center [282, 233] width 122 height 13
type input "57.5"
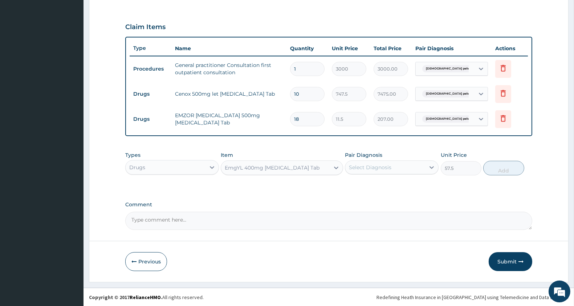
click at [383, 164] on div "Select Diagnosis" at bounding box center [370, 166] width 43 height 7
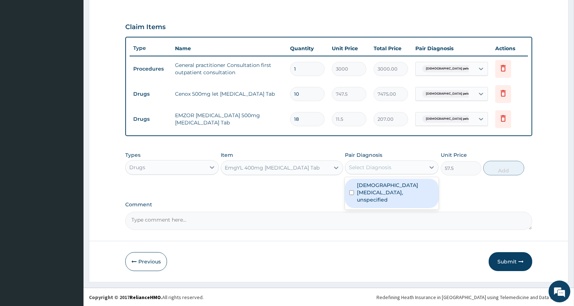
click at [386, 185] on label "Female pelvic inflammatory diseases, unspecified" at bounding box center [395, 192] width 77 height 22
checkbox input "true"
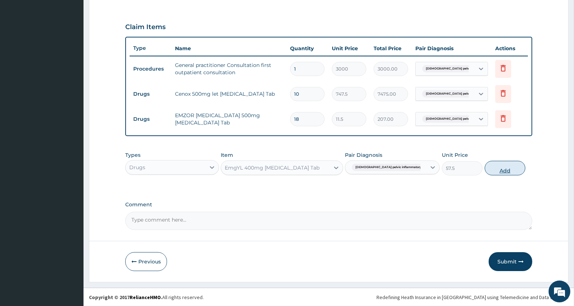
click at [499, 169] on button "Add" at bounding box center [505, 168] width 41 height 15
type input "0"
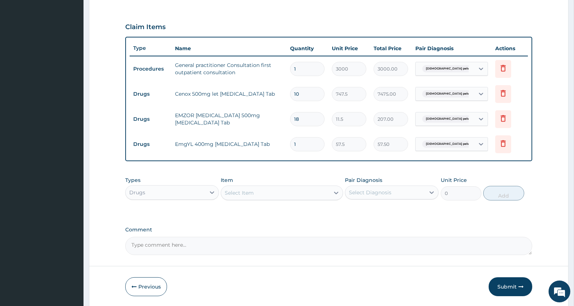
type input "15"
type input "862.50"
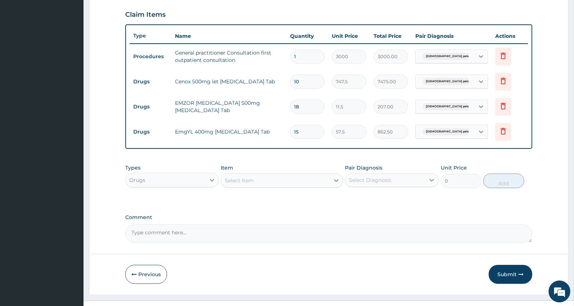
scroll to position [259, 0]
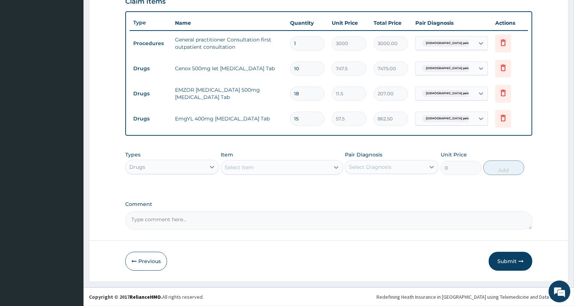
type input "15"
click at [255, 163] on div "Select Item" at bounding box center [275, 167] width 108 height 12
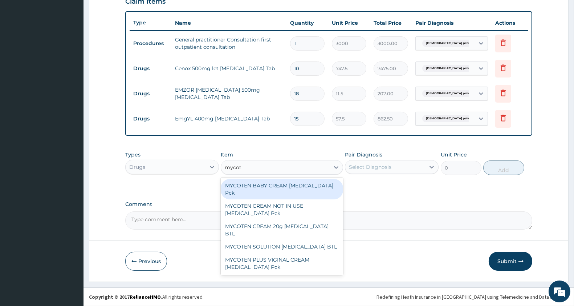
type input "mycote"
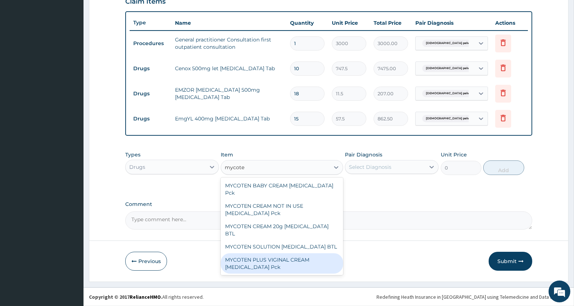
click at [286, 253] on div "MYCOTEN PLUS VIGINAL CREAM [MEDICAL_DATA] Pck" at bounding box center [282, 263] width 122 height 20
type input "1380"
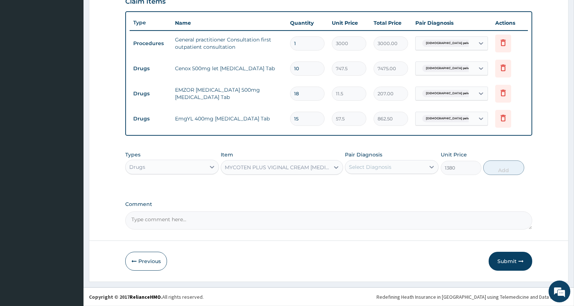
click at [390, 166] on div "Select Diagnosis" at bounding box center [370, 166] width 43 height 7
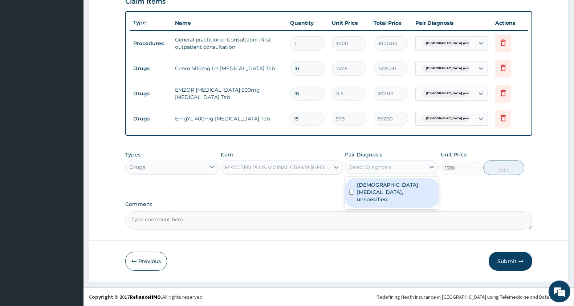
drag, startPoint x: 388, startPoint y: 190, endPoint x: 434, endPoint y: 181, distance: 47.0
click at [390, 190] on label "Female pelvic inflammatory diseases, unspecified" at bounding box center [395, 192] width 77 height 22
checkbox input "true"
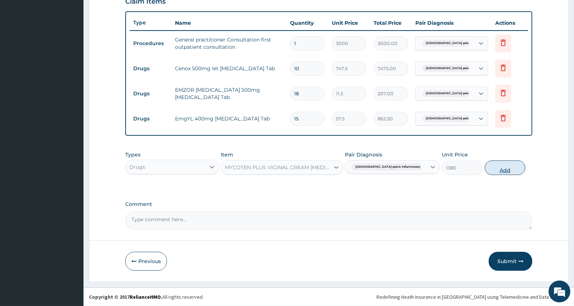
click at [505, 170] on button "Add" at bounding box center [505, 167] width 41 height 15
type input "0"
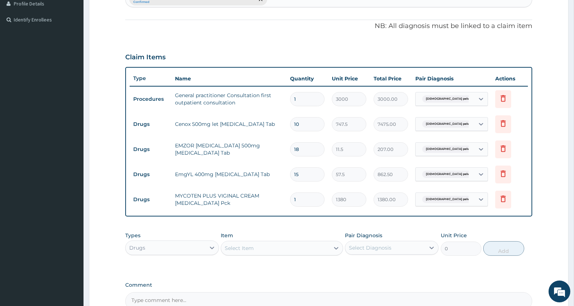
scroll to position [284, 0]
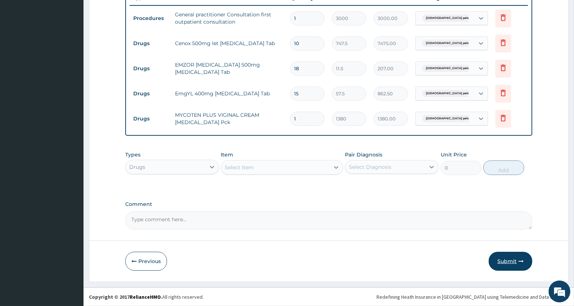
click at [504, 258] on button "Submit" at bounding box center [511, 260] width 44 height 19
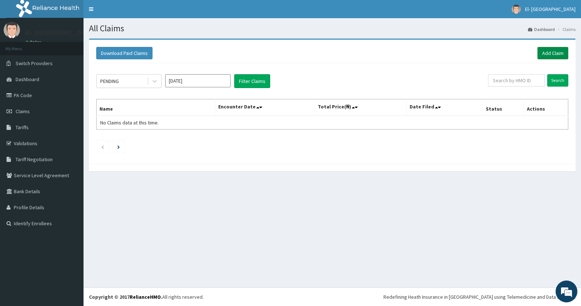
click at [547, 51] on link "Add Claim" at bounding box center [553, 53] width 31 height 12
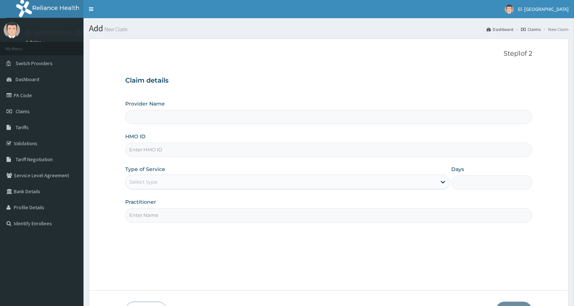
click at [164, 150] on input "HMO ID" at bounding box center [328, 149] width 407 height 14
paste input "opb/10171/a"
type input "OPB/10171/A"
type input "El-[GEOGRAPHIC_DATA]"
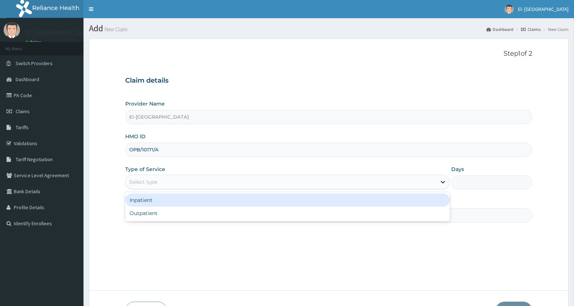
click at [158, 185] on div "Select type" at bounding box center [281, 182] width 311 height 12
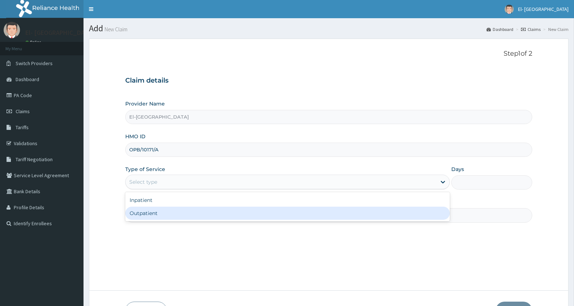
drag, startPoint x: 154, startPoint y: 217, endPoint x: 165, endPoint y: 205, distance: 16.0
click at [154, 217] on div "Outpatient" at bounding box center [287, 212] width 325 height 13
type input "1"
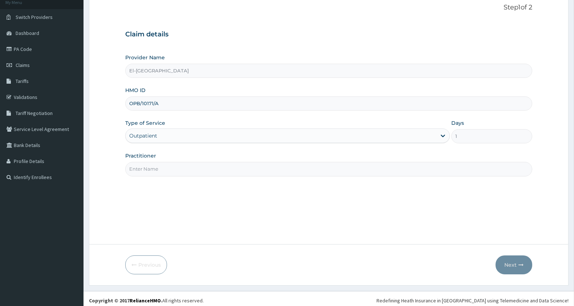
scroll to position [50, 0]
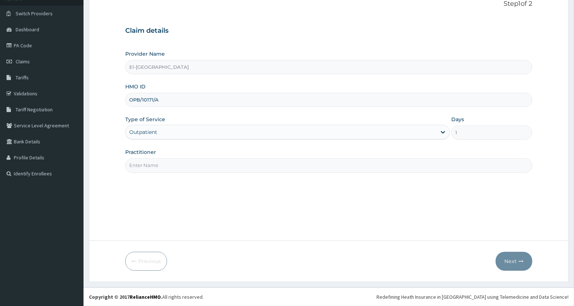
click at [166, 163] on input "Practitioner" at bounding box center [328, 165] width 407 height 14
type input "DR ADEYINKA"
click at [517, 260] on button "Next" at bounding box center [514, 260] width 37 height 19
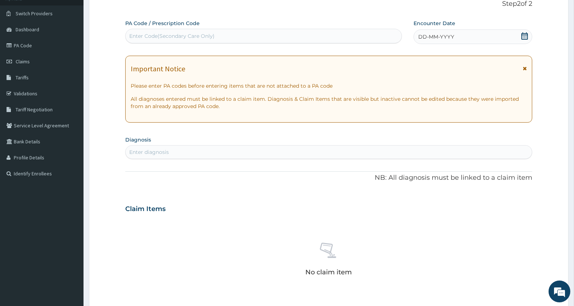
click at [193, 40] on div "Enter Code(Secondary Care Only)" at bounding box center [264, 36] width 276 height 12
paste input "PA/D0CB77"
type input "PA/D0CB77"
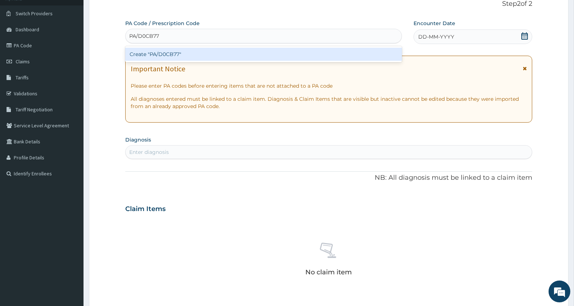
click at [170, 56] on div "Create "PA/D0CB77"" at bounding box center [263, 54] width 277 height 13
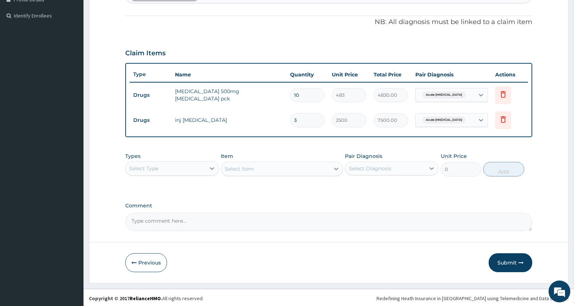
scroll to position [208, 0]
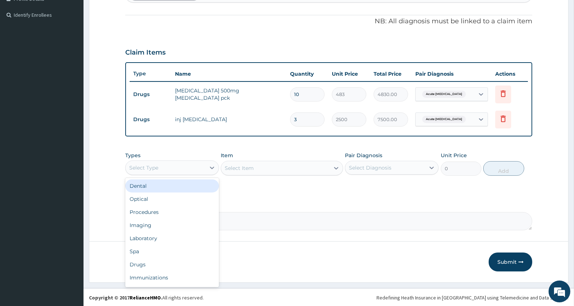
click at [166, 164] on div "Select Type" at bounding box center [166, 168] width 80 height 12
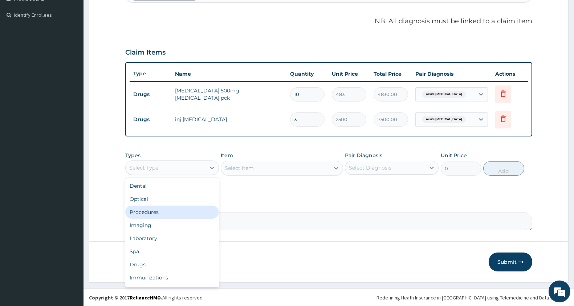
click at [170, 217] on div "Dental Optical Procedures Imaging Laboratory Spa Drugs Immunizations Others Gym" at bounding box center [172, 232] width 94 height 109
click at [167, 205] on div "Procedures" at bounding box center [172, 211] width 94 height 13
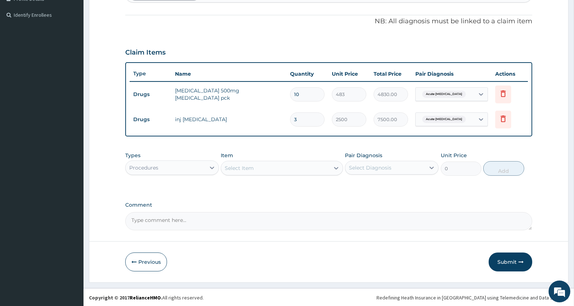
click at [253, 166] on div "Select Item" at bounding box center [239, 167] width 29 height 7
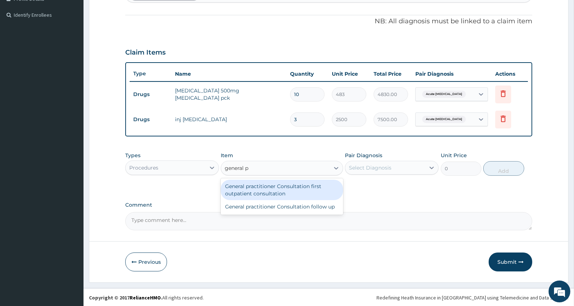
type input "general pr"
click at [276, 182] on div "General practitioner Consultation first outpatient consultation" at bounding box center [282, 189] width 122 height 20
type input "3000"
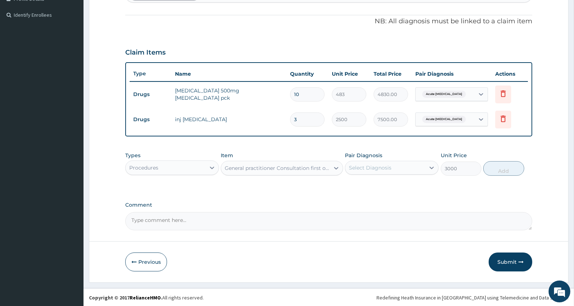
click at [373, 166] on div "Select Diagnosis" at bounding box center [370, 167] width 43 height 7
drag, startPoint x: 382, startPoint y: 187, endPoint x: 470, endPoint y: 171, distance: 90.2
click at [383, 187] on label "Acute urinary tract infection" at bounding box center [388, 185] width 62 height 7
checkbox input "true"
click at [508, 164] on button "Add" at bounding box center [504, 168] width 41 height 15
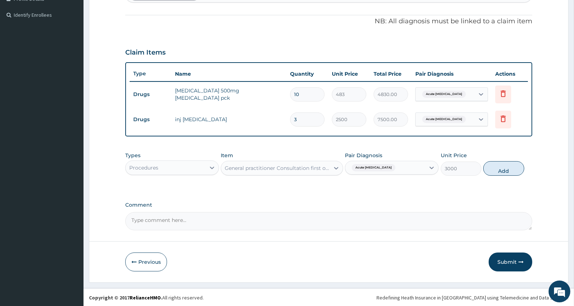
type input "0"
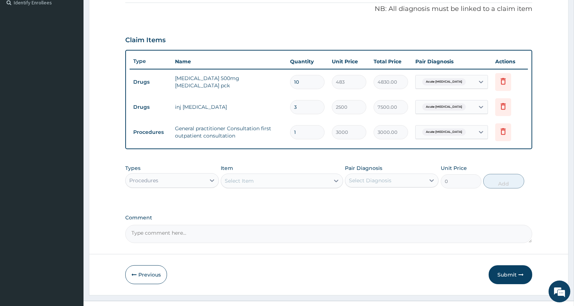
scroll to position [234, 0]
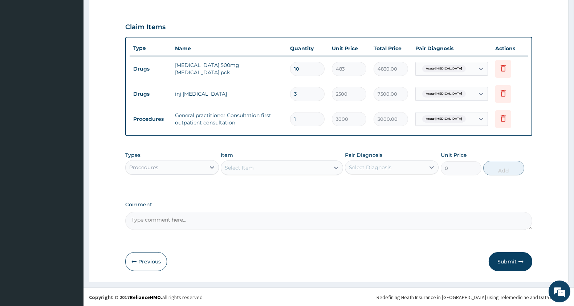
click at [509, 267] on button "Submit" at bounding box center [511, 261] width 44 height 19
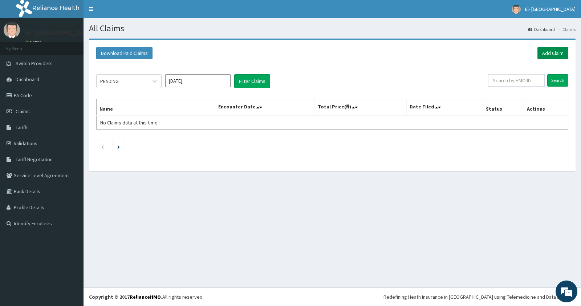
click at [550, 53] on link "Add Claim" at bounding box center [553, 53] width 31 height 12
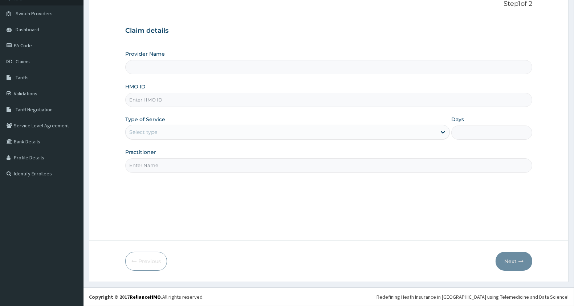
click at [150, 96] on input "HMO ID" at bounding box center [328, 100] width 407 height 14
type input "El-[GEOGRAPHIC_DATA]"
type input "TBC/10110/B"
click at [157, 137] on div "Select type" at bounding box center [281, 132] width 311 height 12
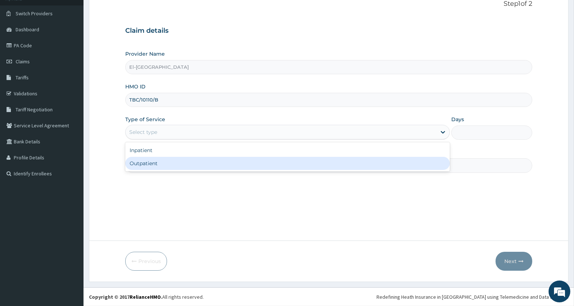
click at [160, 162] on div "Outpatient" at bounding box center [287, 163] width 325 height 13
type input "1"
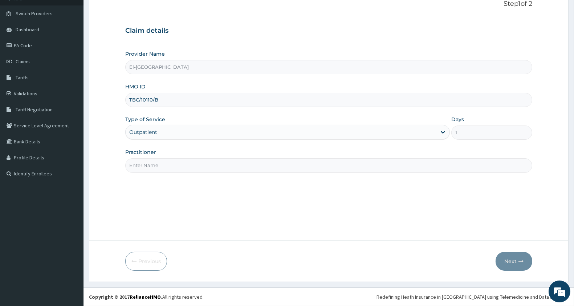
click at [163, 168] on input "Practitioner" at bounding box center [328, 165] width 407 height 14
type input "r"
type input "DR Babatunde"
click at [507, 267] on button "Next" at bounding box center [514, 260] width 37 height 19
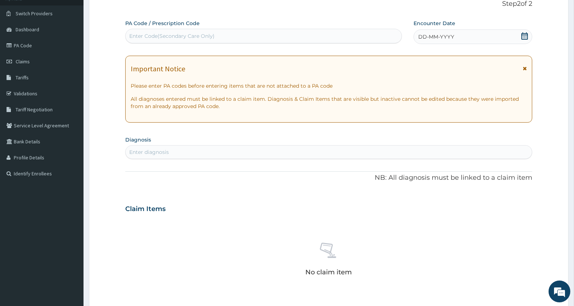
click at [522, 36] on icon at bounding box center [525, 35] width 7 height 7
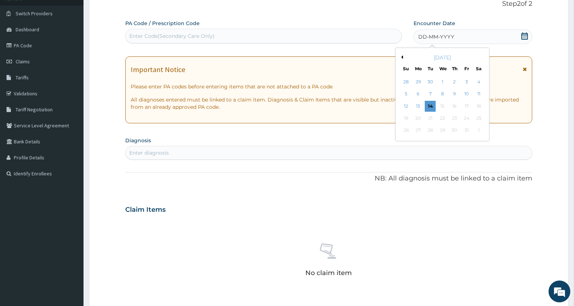
click at [402, 56] on button "Previous Month" at bounding box center [402, 57] width 4 height 4
click at [459, 104] on div "18" at bounding box center [454, 106] width 11 height 11
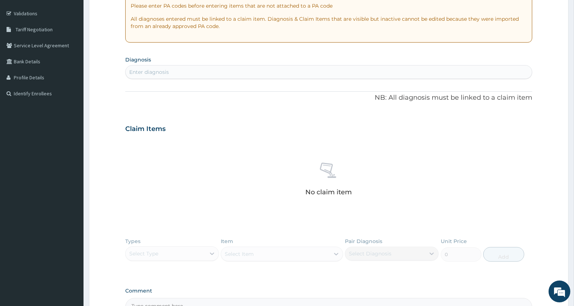
scroll to position [131, 0]
click at [161, 69] on div "Enter diagnosis" at bounding box center [149, 70] width 40 height 7
type input "antenatal"
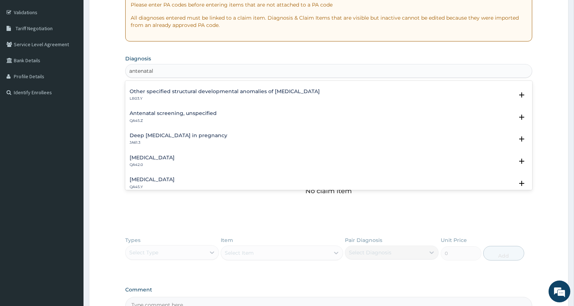
scroll to position [37, 0]
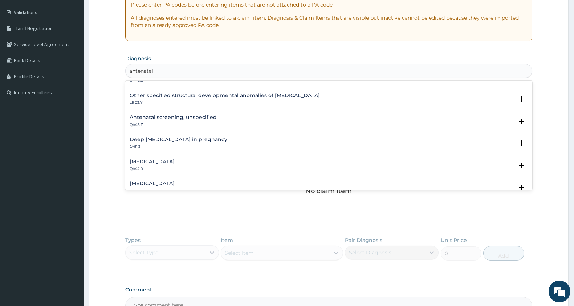
click at [150, 115] on h4 "Antenatal screening, unspecified" at bounding box center [173, 116] width 87 height 5
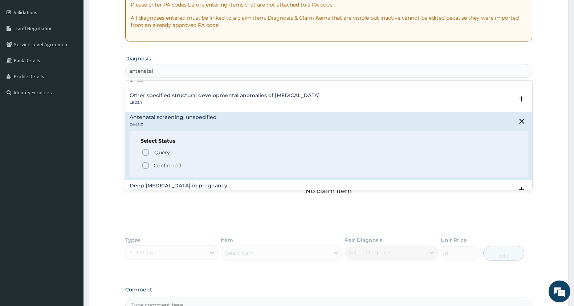
click at [146, 164] on icon "status option filled" at bounding box center [145, 165] width 9 height 9
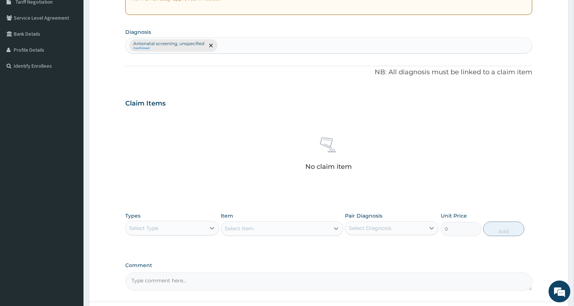
scroll to position [218, 0]
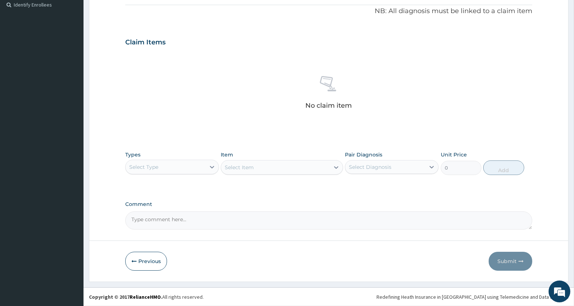
click at [151, 166] on div "Select Type" at bounding box center [143, 166] width 29 height 7
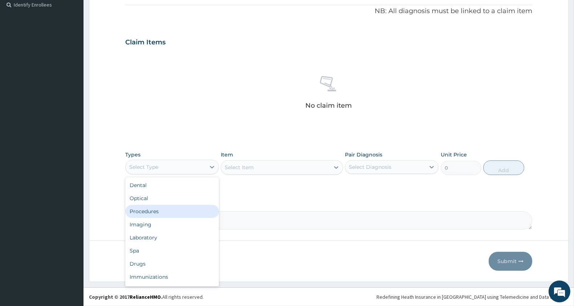
click at [156, 209] on div "Procedures" at bounding box center [172, 211] width 94 height 13
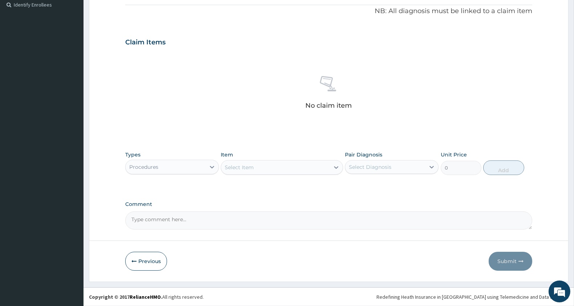
click at [252, 166] on div "Select Item" at bounding box center [239, 166] width 29 height 7
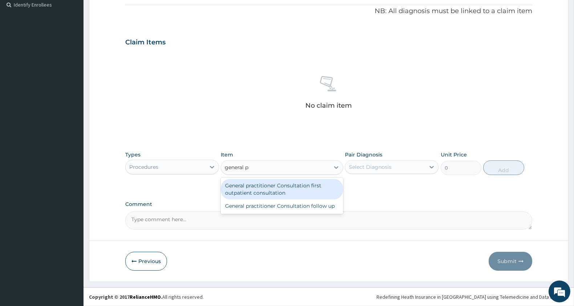
type input "general pr"
drag, startPoint x: 238, startPoint y: 186, endPoint x: 391, endPoint y: 166, distance: 154.5
click at [245, 184] on div "General practitioner Consultation first outpatient consultation" at bounding box center [282, 189] width 122 height 20
type input "3000"
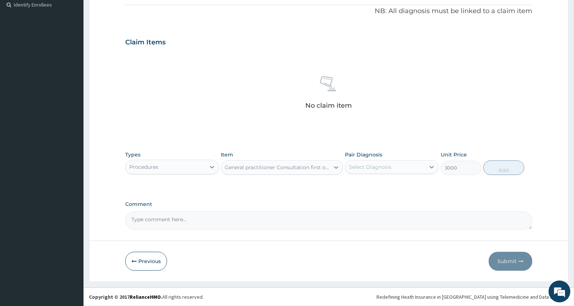
click at [403, 162] on div "Select Diagnosis" at bounding box center [385, 167] width 80 height 12
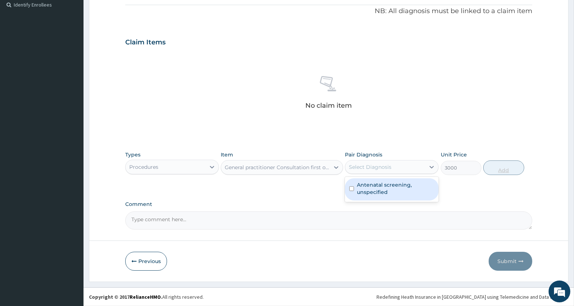
drag, startPoint x: 391, startPoint y: 189, endPoint x: 485, endPoint y: 172, distance: 96.3
click at [395, 186] on label "Antenatal screening, unspecified" at bounding box center [395, 188] width 77 height 15
checkbox input "true"
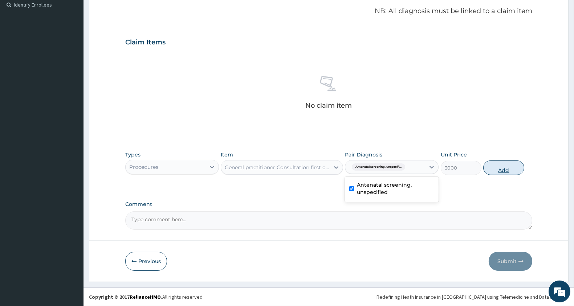
click at [494, 165] on button "Add" at bounding box center [504, 167] width 41 height 15
type input "0"
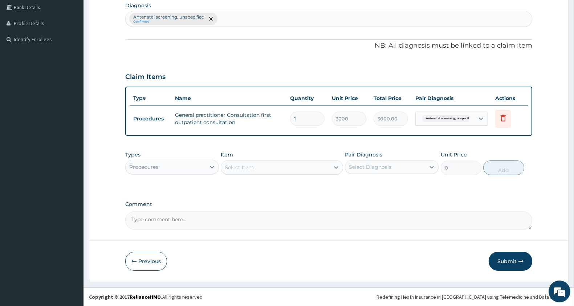
scroll to position [183, 0]
click at [151, 154] on div "Types Procedures" at bounding box center [172, 163] width 94 height 24
click at [152, 164] on div "Procedures" at bounding box center [143, 167] width 29 height 7
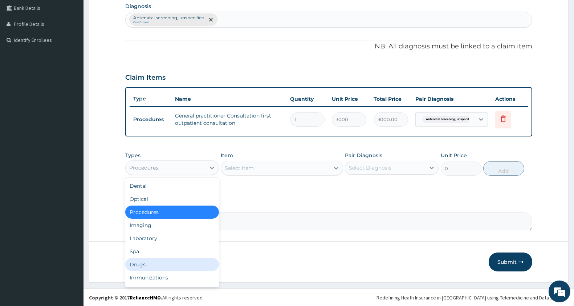
click at [148, 262] on div "Drugs" at bounding box center [172, 264] width 94 height 13
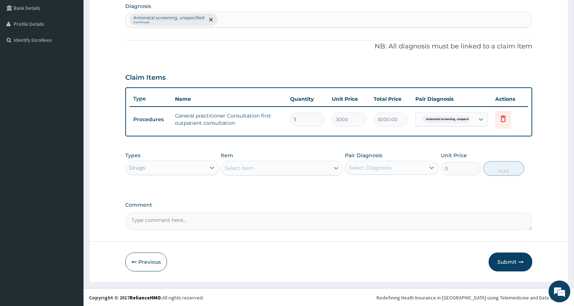
click at [256, 162] on div "Select Item" at bounding box center [275, 168] width 108 height 12
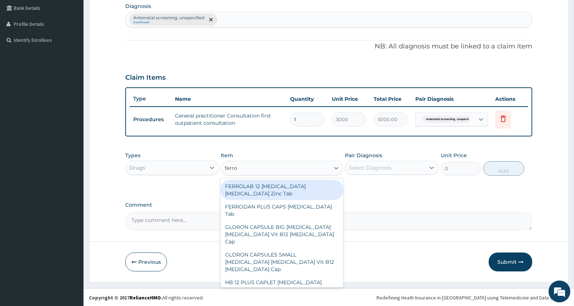
type input "ferrous"
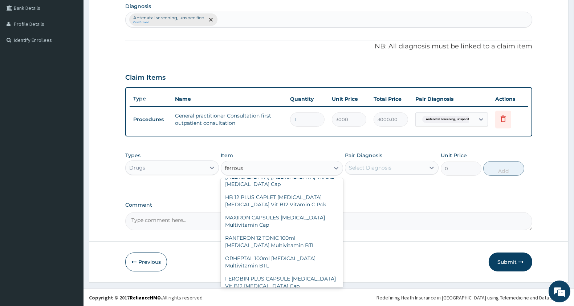
scroll to position [178, 0]
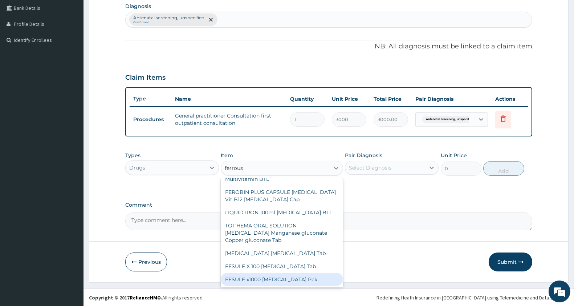
drag, startPoint x: 303, startPoint y: 278, endPoint x: 308, endPoint y: 267, distance: 11.4
click at [302, 276] on div "FESULF x1000 Ferrous sulphate Pck" at bounding box center [282, 278] width 122 height 13
type input "1150"
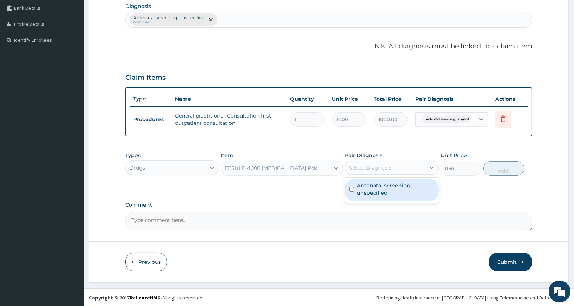
click at [383, 166] on div "Select Diagnosis" at bounding box center [370, 167] width 43 height 7
drag, startPoint x: 377, startPoint y: 191, endPoint x: 421, endPoint y: 183, distance: 44.3
click at [378, 191] on label "Antenatal screening, unspecified" at bounding box center [395, 189] width 77 height 15
checkbox input "true"
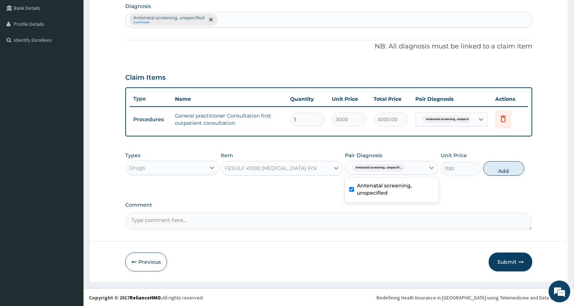
drag, startPoint x: 487, startPoint y: 167, endPoint x: 473, endPoint y: 167, distance: 13.4
click at [488, 167] on button "Add" at bounding box center [504, 168] width 41 height 15
type input "0"
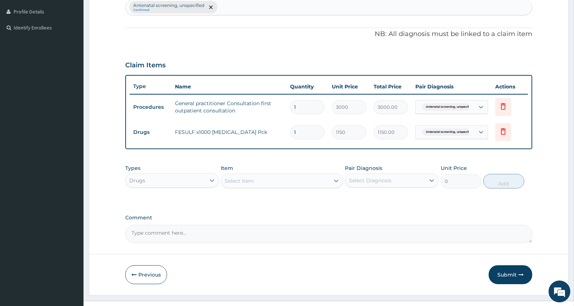
scroll to position [208, 0]
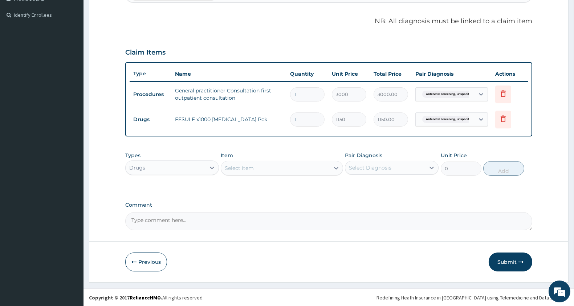
click at [248, 166] on div "Select Item" at bounding box center [239, 167] width 29 height 7
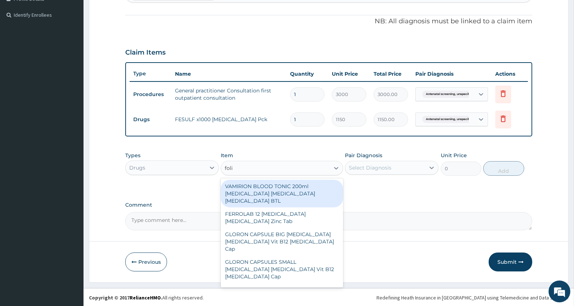
type input "folic"
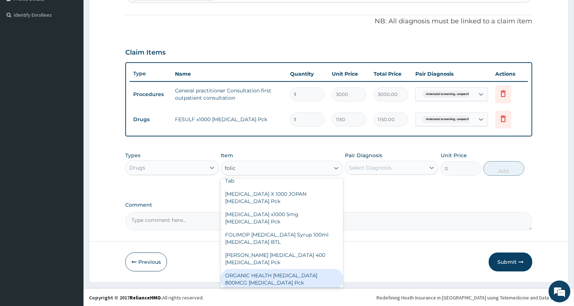
scroll to position [157, 0]
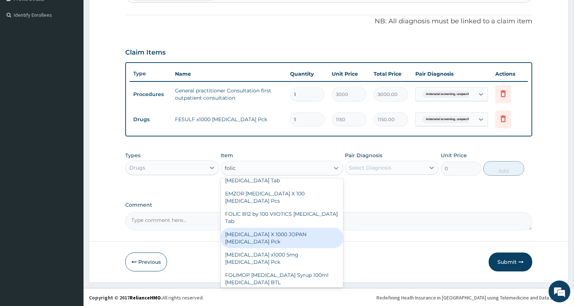
click at [315, 227] on div "[MEDICAL_DATA] X 1000 JOPAN [MEDICAL_DATA] Pck" at bounding box center [282, 237] width 122 height 20
type input "1150"
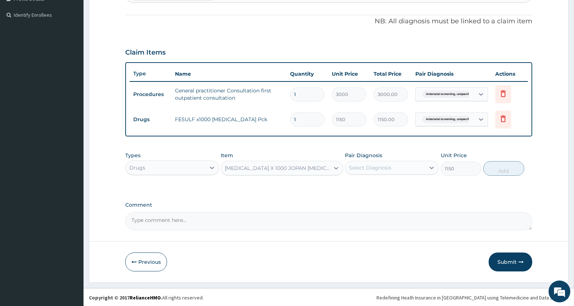
drag, startPoint x: 359, startPoint y: 175, endPoint x: 360, endPoint y: 170, distance: 5.7
click at [360, 171] on div "Types Drugs Item option FOLIC ACID X 1000 JOPAN Folic acid Pck, selected. Selec…" at bounding box center [328, 163] width 407 height 31
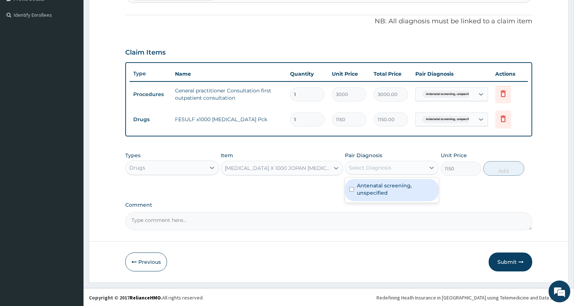
click at [363, 164] on div "Select Diagnosis" at bounding box center [370, 167] width 43 height 7
drag, startPoint x: 365, startPoint y: 188, endPoint x: 444, endPoint y: 183, distance: 78.7
click at [366, 188] on label "Antenatal screening, unspecified" at bounding box center [395, 189] width 77 height 15
checkbox input "true"
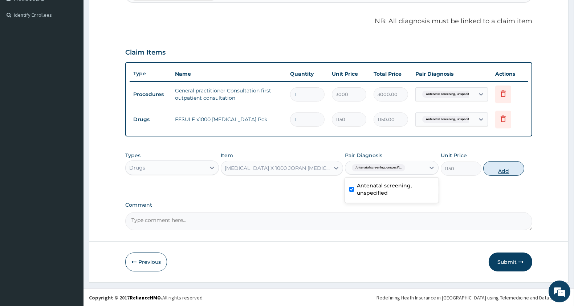
click at [495, 168] on button "Add" at bounding box center [504, 168] width 41 height 15
type input "0"
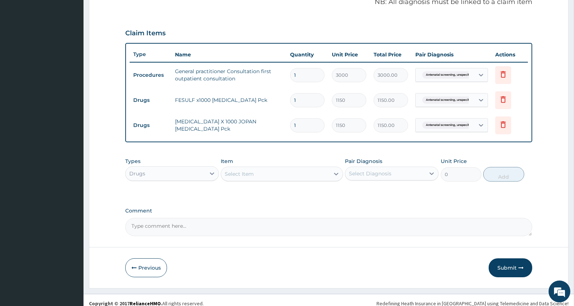
scroll to position [234, 0]
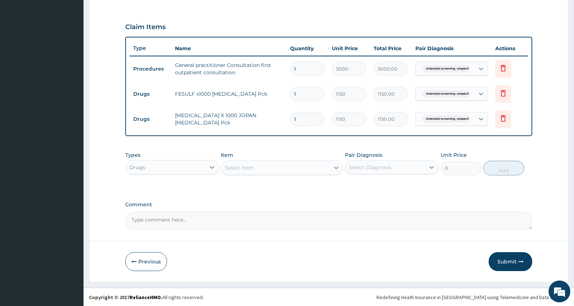
click at [262, 164] on div "Select Item" at bounding box center [275, 168] width 108 height 12
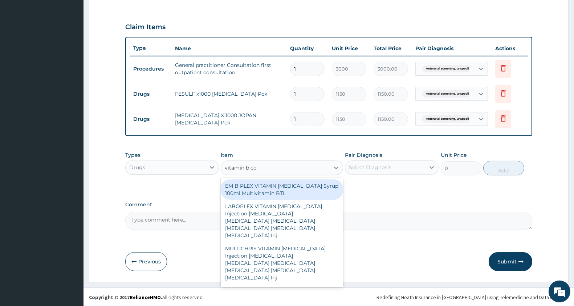
type input "vitamin b com"
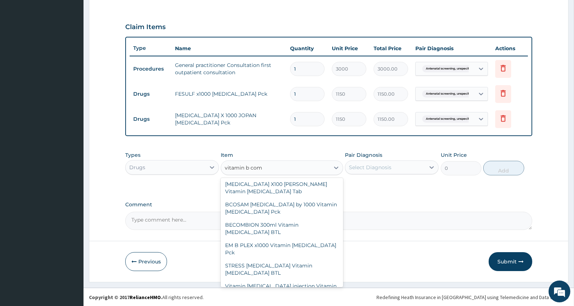
scroll to position [201, 0]
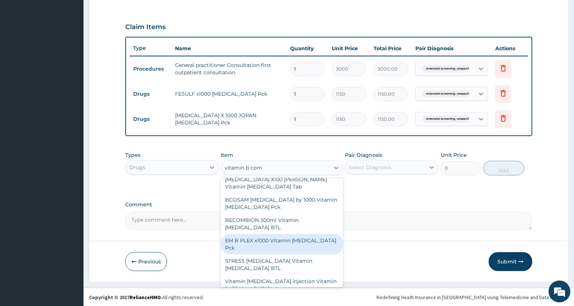
click at [311, 234] on div "EM B PLEX x1000 Vitamin [MEDICAL_DATA] Pck" at bounding box center [282, 244] width 122 height 20
type input "920"
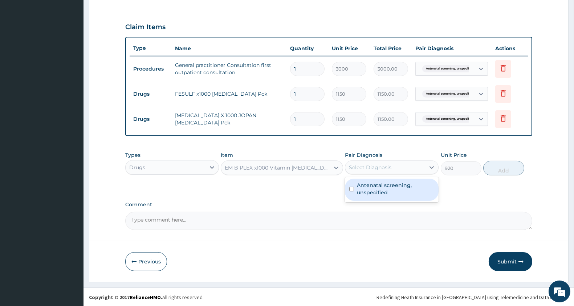
click at [359, 164] on div "Select Diagnosis" at bounding box center [370, 166] width 43 height 7
click at [361, 183] on label "Antenatal screening, unspecified" at bounding box center [395, 188] width 77 height 15
checkbox input "true"
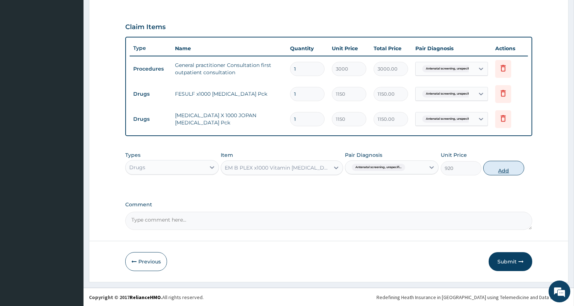
click at [509, 168] on button "Add" at bounding box center [504, 168] width 41 height 15
type input "0"
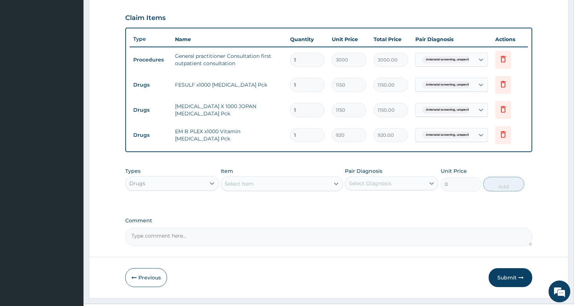
scroll to position [259, 0]
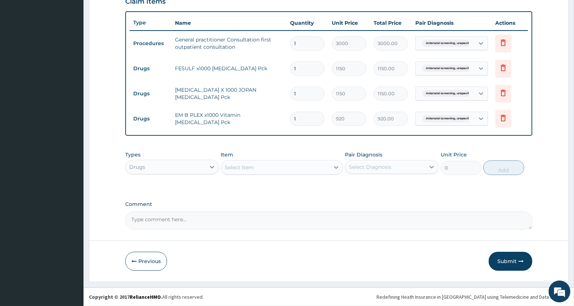
click at [270, 164] on div "Select Item" at bounding box center [275, 167] width 108 height 12
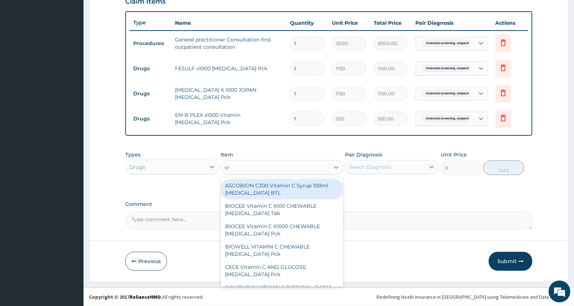
type input "v"
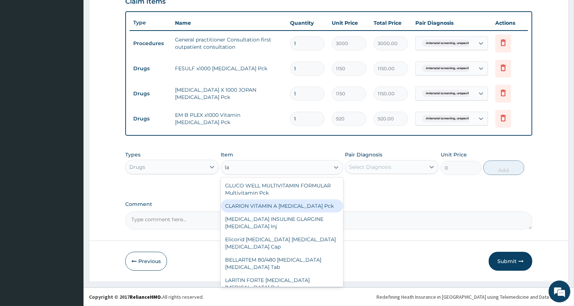
type input "l"
type input "artesu"
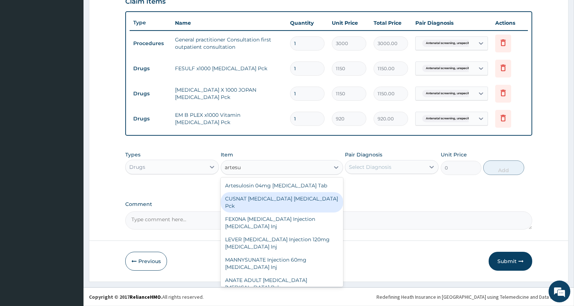
drag, startPoint x: 335, startPoint y: 205, endPoint x: 339, endPoint y: 222, distance: 17.5
click at [339, 222] on div "Artesulosin 04mg Tamsulosin Hydrochloride Tab CUSNAT ARTESUNATE Artesunate Pck …" at bounding box center [282, 231] width 122 height 109
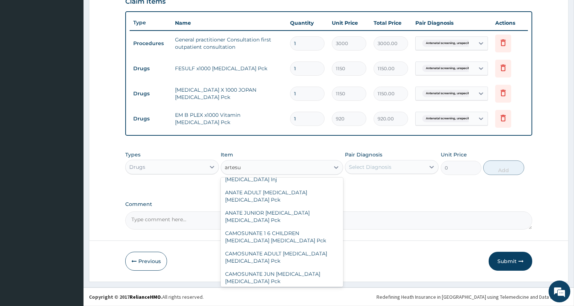
scroll to position [123, 0]
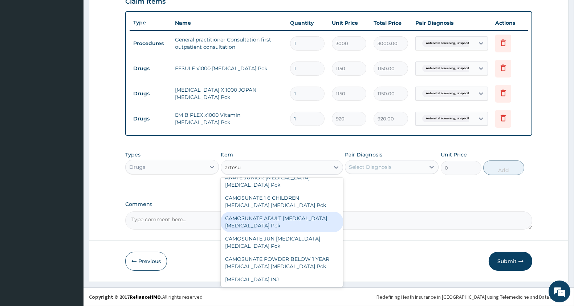
click at [314, 219] on div "CAMOSUNATE ADULT Artesunate Amodiaquine Pck" at bounding box center [282, 221] width 122 height 20
type input "1092.5"
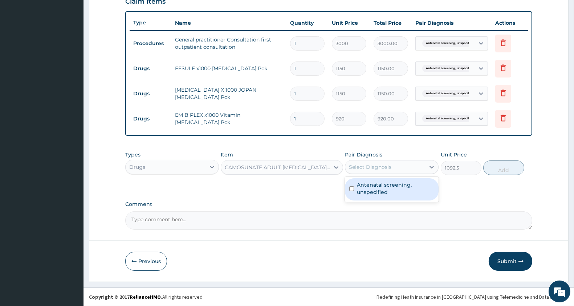
click at [376, 166] on div "Select Diagnosis" at bounding box center [370, 166] width 43 height 7
click at [379, 190] on label "Antenatal screening, unspecified" at bounding box center [395, 188] width 77 height 15
checkbox input "true"
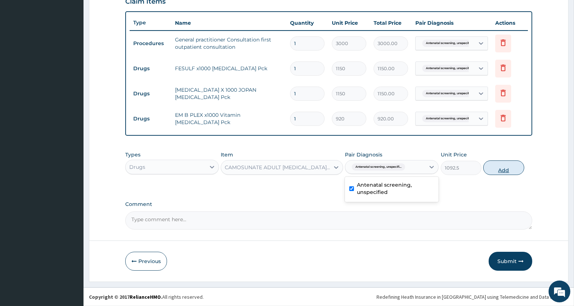
click at [501, 170] on button "Add" at bounding box center [504, 167] width 41 height 15
type input "0"
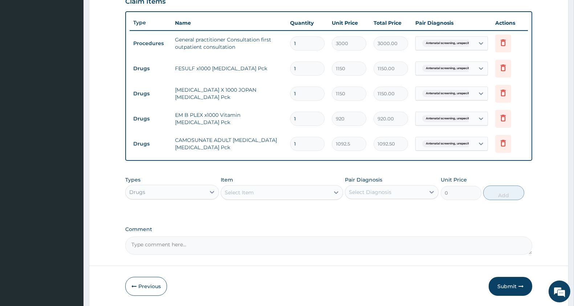
click at [262, 192] on div "Select Item" at bounding box center [275, 192] width 108 height 12
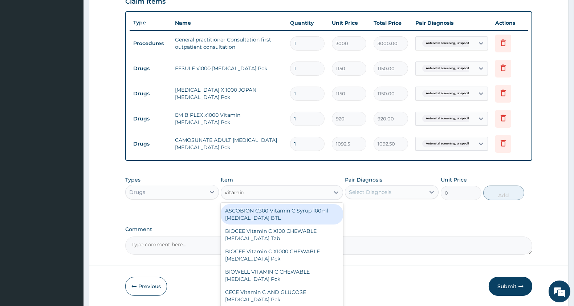
type input "vitamin c"
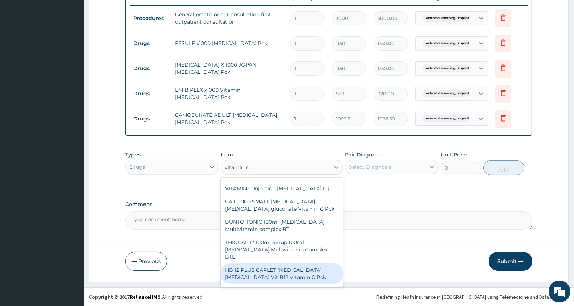
scroll to position [424, 0]
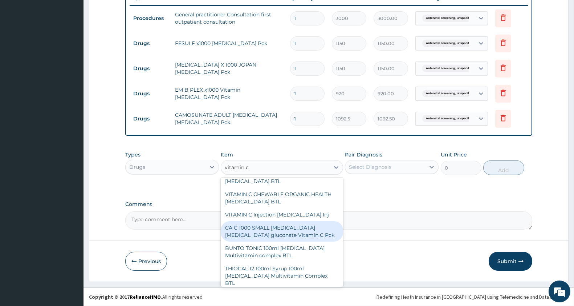
drag, startPoint x: 315, startPoint y: 233, endPoint x: 317, endPoint y: 229, distance: 4.4
click at [315, 232] on div "CA C 1000 SMALL Calcium carbonate Calcium lactate gluconate Vitamin C Pck" at bounding box center [282, 231] width 122 height 20
type input "1702"
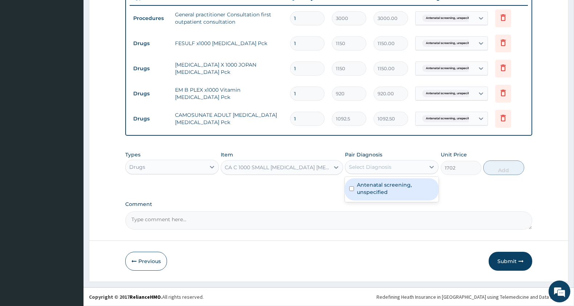
click at [368, 169] on div "Select Diagnosis" at bounding box center [370, 166] width 43 height 7
click at [375, 185] on label "Antenatal screening, unspecified" at bounding box center [395, 188] width 77 height 15
checkbox input "true"
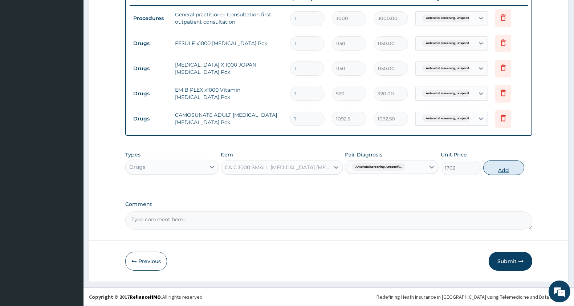
click at [501, 167] on button "Add" at bounding box center [504, 167] width 41 height 15
type input "0"
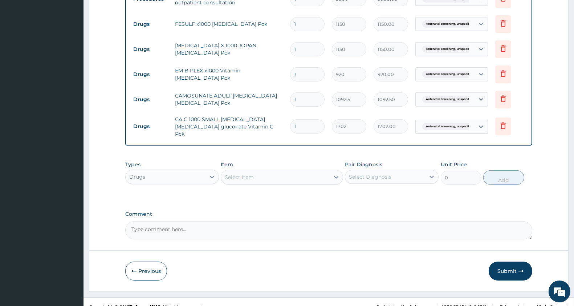
scroll to position [310, 0]
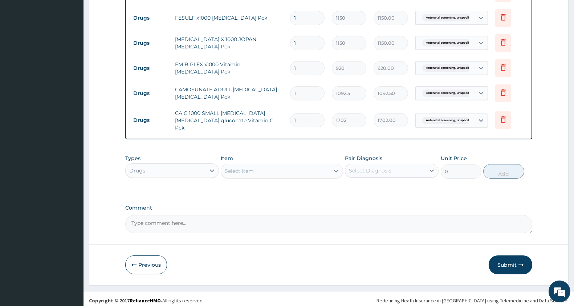
click at [259, 165] on div "Select Item" at bounding box center [275, 171] width 108 height 12
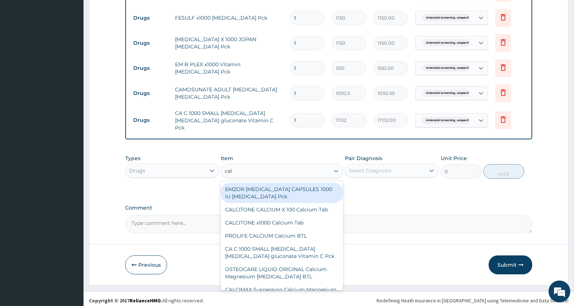
type input "calcium"
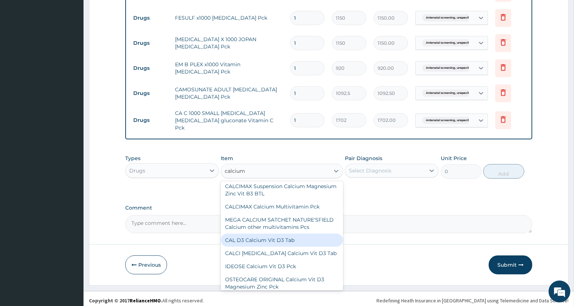
scroll to position [68, 0]
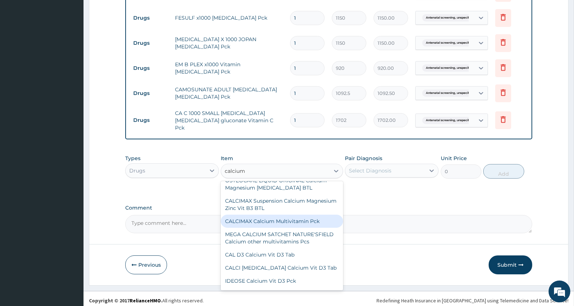
click at [303, 222] on div "CALCIMAX Calcium Multivitamin Pck" at bounding box center [282, 220] width 122 height 13
type input "575"
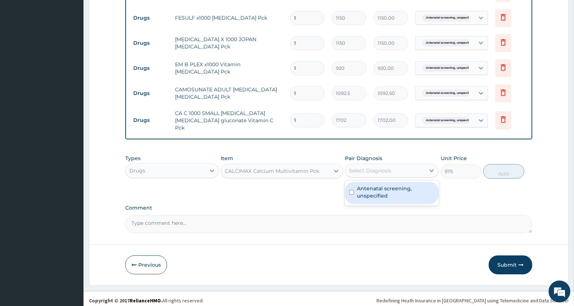
click at [401, 168] on div "Select Diagnosis" at bounding box center [385, 171] width 80 height 12
click at [395, 186] on label "Antenatal screening, unspecified" at bounding box center [395, 192] width 77 height 15
checkbox input "true"
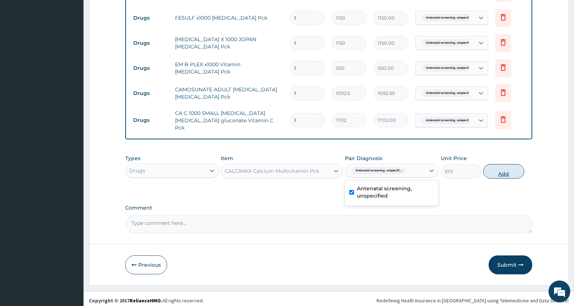
click at [496, 169] on button "Add" at bounding box center [504, 171] width 41 height 15
type input "0"
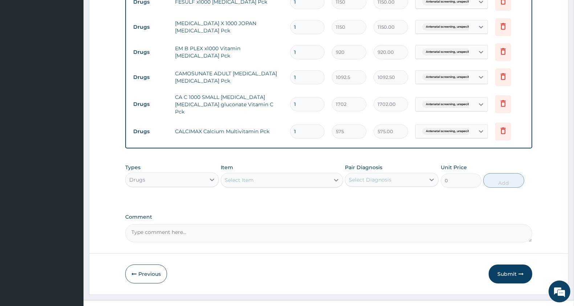
scroll to position [335, 0]
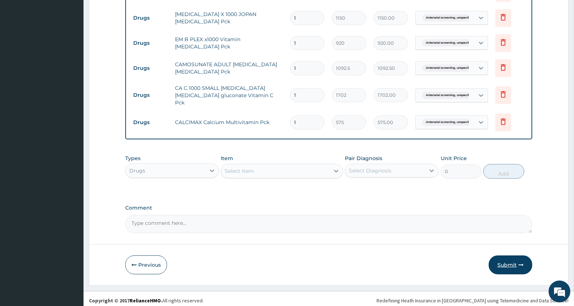
click at [513, 264] on button "Submit" at bounding box center [511, 264] width 44 height 19
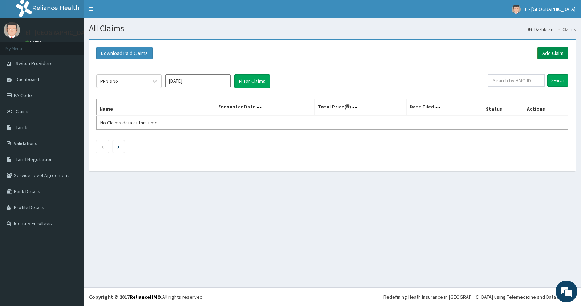
click at [553, 51] on link "Add Claim" at bounding box center [553, 53] width 31 height 12
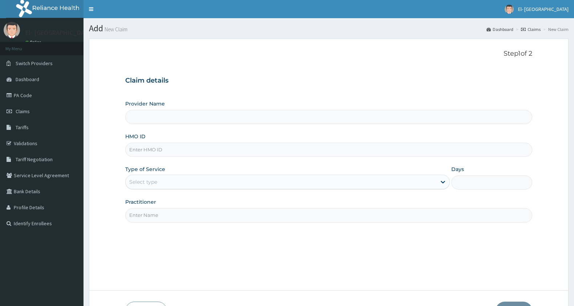
type input "El-[GEOGRAPHIC_DATA]"
click at [144, 147] on input "HMO ID" at bounding box center [328, 149] width 407 height 14
click at [147, 186] on div "Select type" at bounding box center [281, 182] width 311 height 12
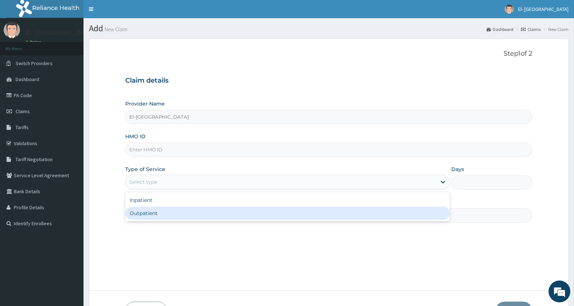
click at [157, 214] on div "Outpatient" at bounding box center [287, 212] width 325 height 13
type input "1"
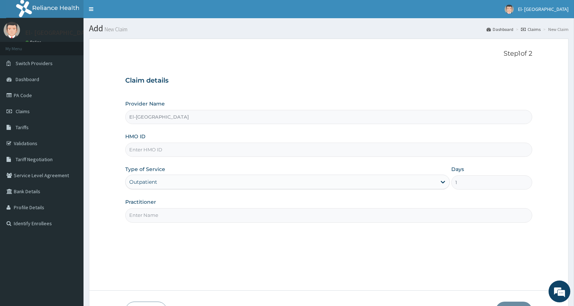
click at [164, 154] on input "HMO ID" at bounding box center [328, 149] width 407 height 14
type input "OLA/10226/B"
click at [154, 214] on input "Practitioner" at bounding box center [328, 215] width 407 height 14
type input "DR ADEYINKA"
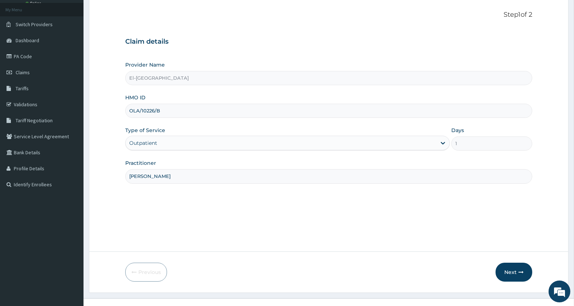
scroll to position [50, 0]
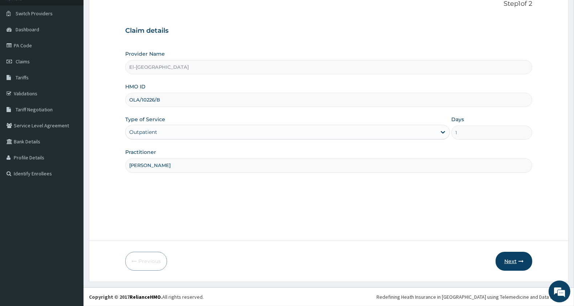
click at [517, 256] on button "Next" at bounding box center [514, 260] width 37 height 19
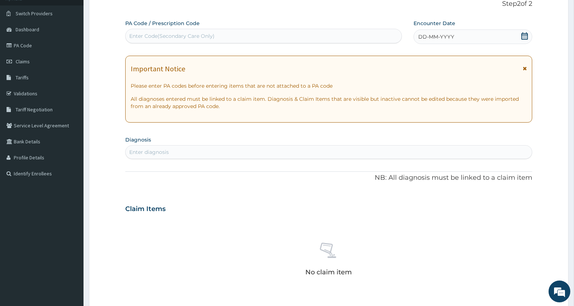
click at [523, 33] on icon at bounding box center [525, 35] width 7 height 7
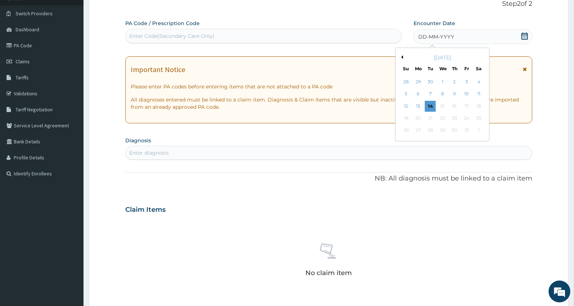
click at [401, 57] on button "Previous Month" at bounding box center [402, 57] width 4 height 4
click at [457, 106] on div "18" at bounding box center [454, 106] width 11 height 11
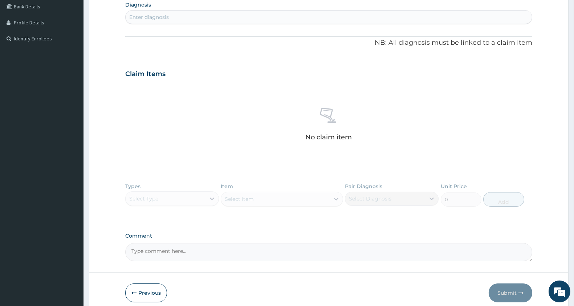
scroll to position [135, 0]
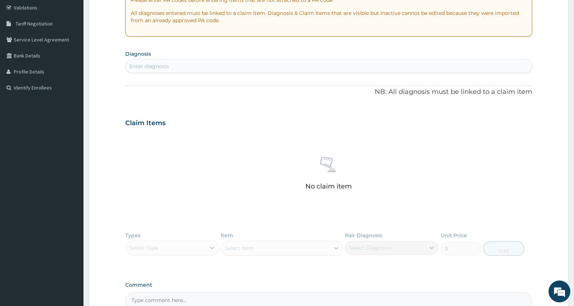
click at [169, 67] on div "Enter diagnosis" at bounding box center [149, 65] width 40 height 7
click at [141, 67] on input "antaenatal" at bounding box center [143, 65] width 29 height 7
type input "antenatal"
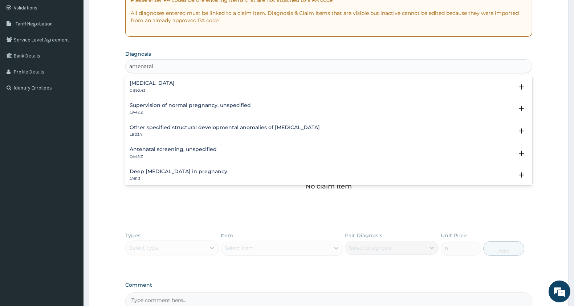
click at [198, 147] on h4 "Antenatal screening, unspecified" at bounding box center [173, 148] width 87 height 5
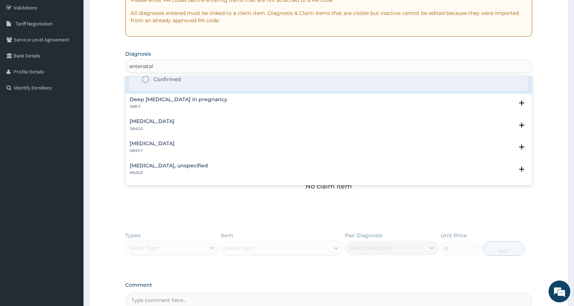
scroll to position [121, 0]
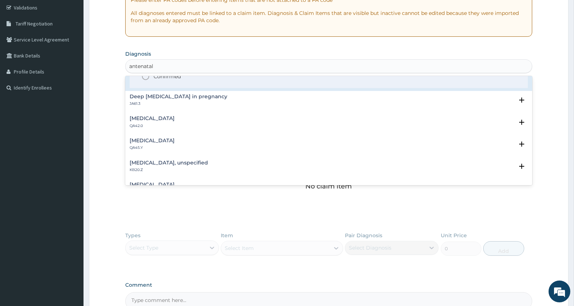
click at [144, 78] on circle "status option filled" at bounding box center [145, 76] width 7 height 7
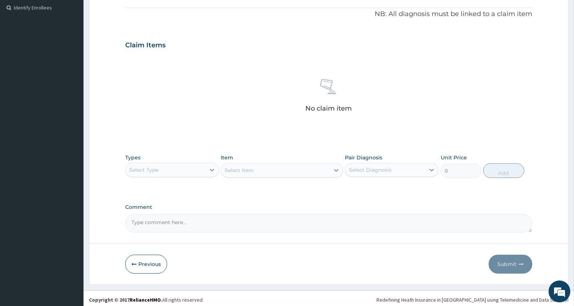
scroll to position [218, 0]
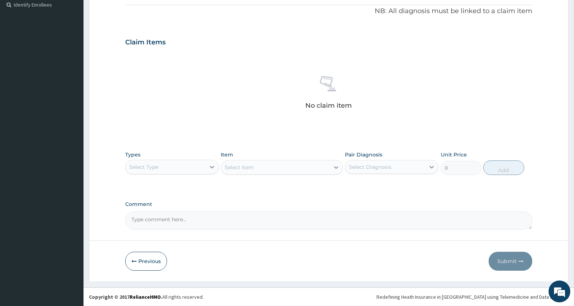
click at [157, 171] on div "Select Type" at bounding box center [166, 167] width 80 height 12
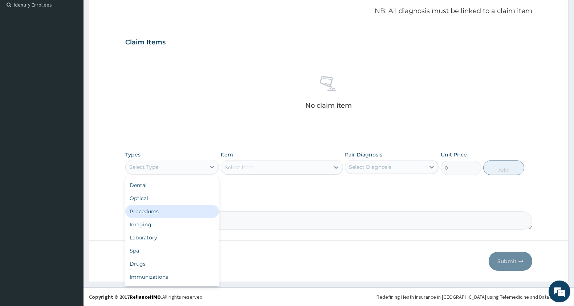
click at [156, 211] on div "Procedures" at bounding box center [172, 211] width 94 height 13
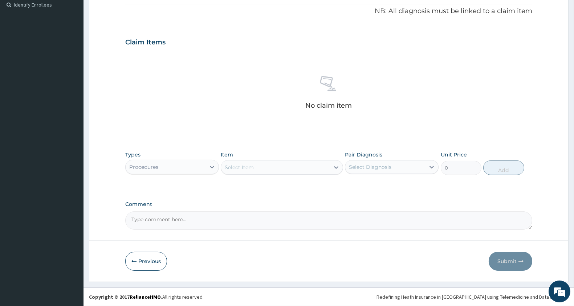
click at [254, 166] on div "Select Item" at bounding box center [239, 166] width 29 height 7
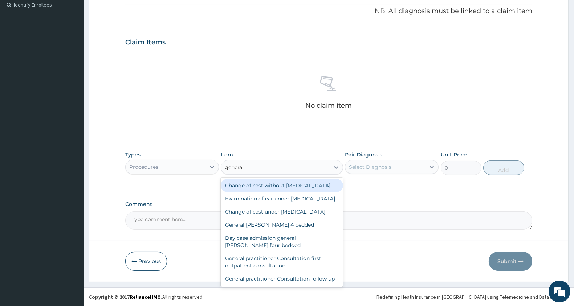
type input "general p"
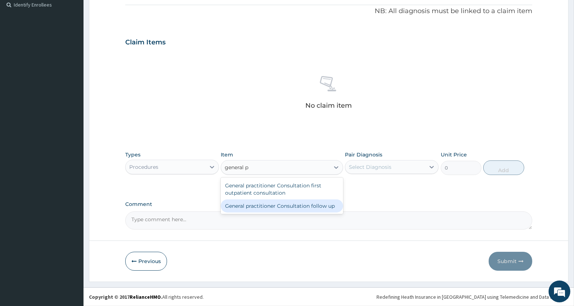
click at [298, 199] on div "General practitioner Consultation follow up" at bounding box center [282, 205] width 122 height 13
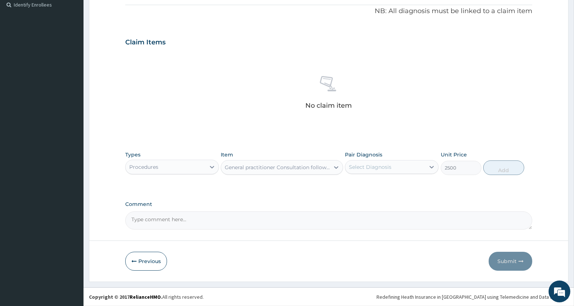
click at [322, 167] on div "General practitioner Consultation follow up" at bounding box center [277, 166] width 105 height 7
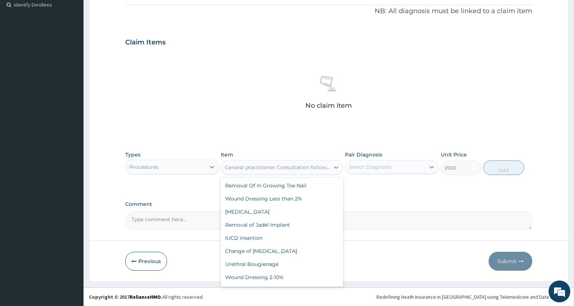
scroll to position [28847, 0]
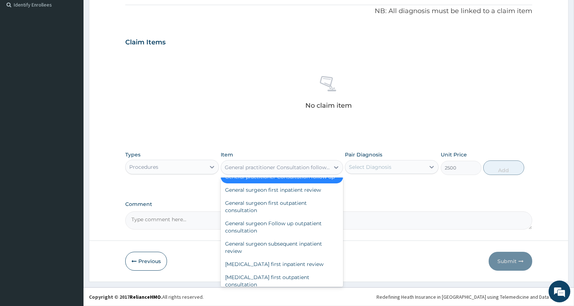
click at [266, 170] on div "General practitioner Consultation first outpatient consultation" at bounding box center [282, 160] width 122 height 20
type input "3000"
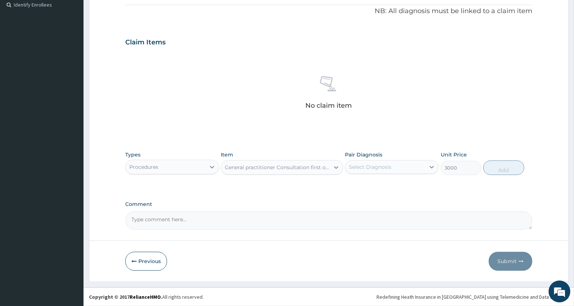
click at [368, 165] on div "Select Diagnosis" at bounding box center [370, 166] width 43 height 7
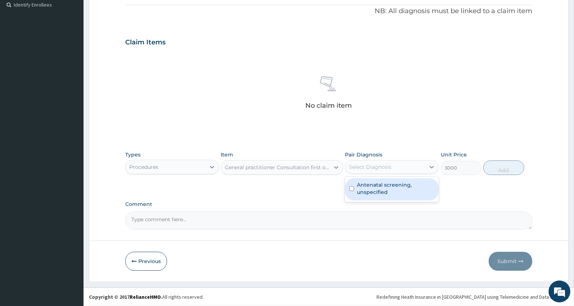
click at [371, 191] on label "Antenatal screening, unspecified" at bounding box center [395, 188] width 77 height 15
checkbox input "true"
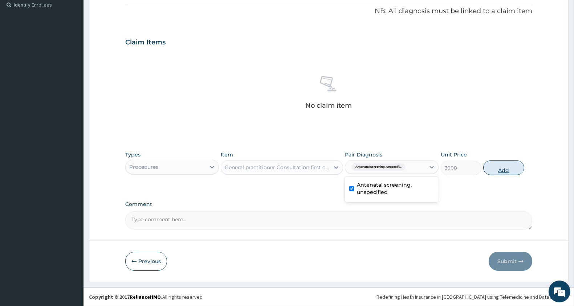
click at [495, 167] on button "Add" at bounding box center [504, 167] width 41 height 15
type input "0"
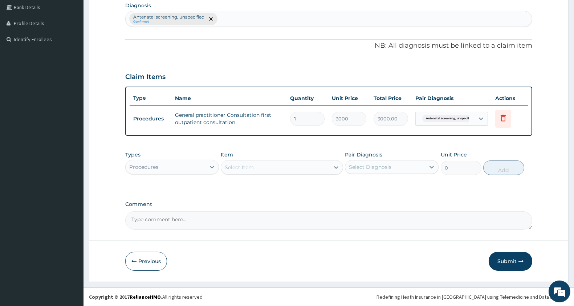
scroll to position [183, 0]
click at [167, 169] on div "Procedures" at bounding box center [166, 168] width 80 height 12
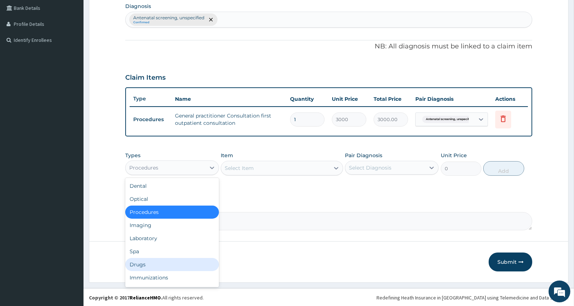
click at [180, 259] on div "Drugs" at bounding box center [172, 264] width 94 height 13
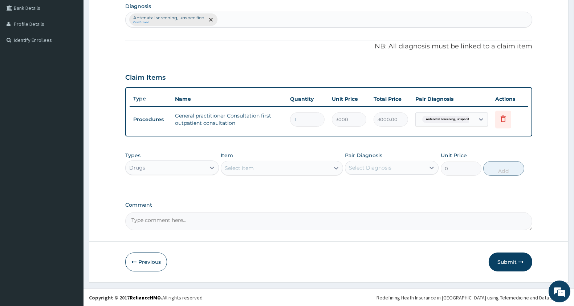
click at [283, 170] on div "Select Item" at bounding box center [275, 168] width 108 height 12
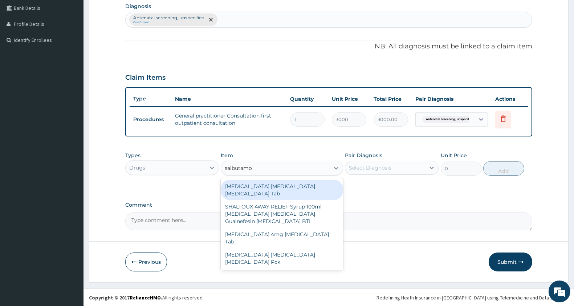
type input "salbutamol"
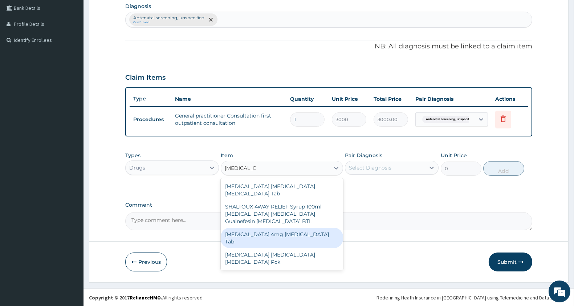
click at [289, 227] on div "[MEDICAL_DATA] 4mg [MEDICAL_DATA] Tab" at bounding box center [282, 237] width 122 height 20
type input "11.5"
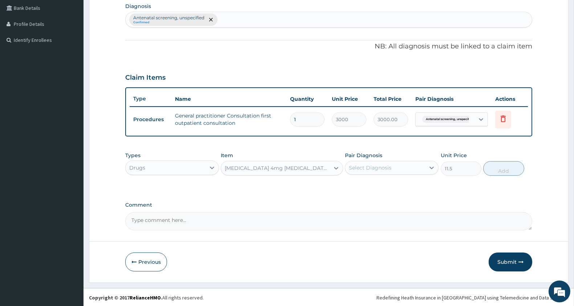
click at [392, 161] on div "Select Diagnosis" at bounding box center [392, 168] width 94 height 14
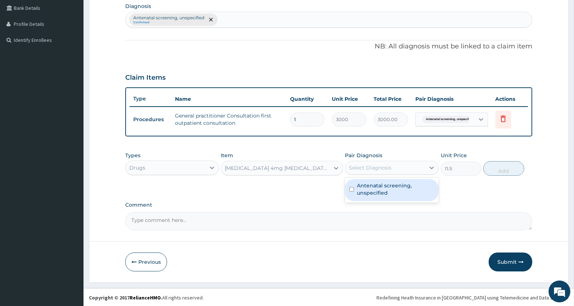
click at [388, 187] on label "Antenatal screening, unspecified" at bounding box center [395, 189] width 77 height 15
checkbox input "true"
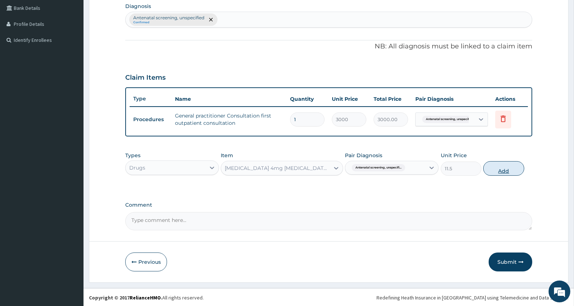
click at [509, 171] on button "Add" at bounding box center [504, 168] width 41 height 15
type input "0"
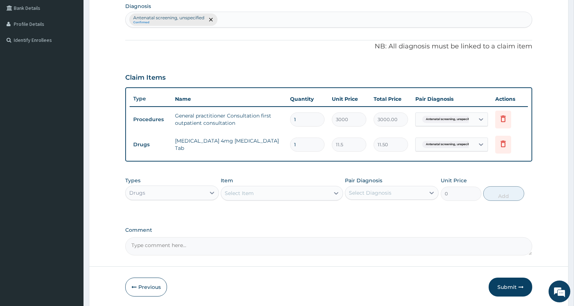
type input "0.00"
type input "2"
type input "23.00"
type input "21"
type input "241.50"
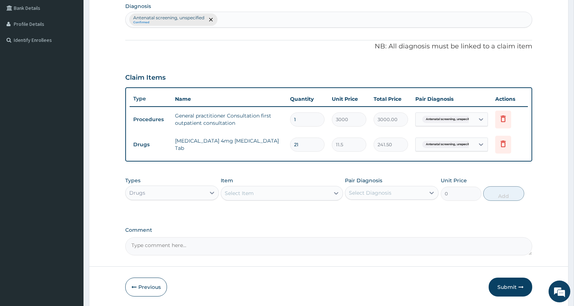
type input "21"
click at [250, 193] on div "Select Item" at bounding box center [239, 192] width 29 height 7
type input "paraceta"
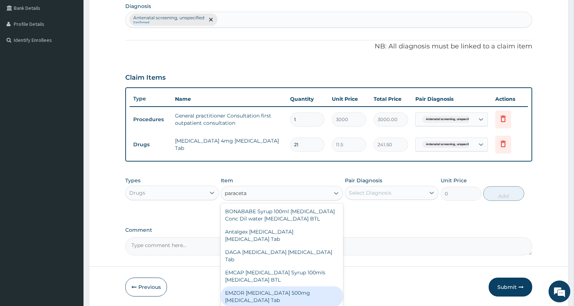
drag, startPoint x: 293, startPoint y: 299, endPoint x: 322, endPoint y: 269, distance: 41.4
click at [295, 297] on div "EMZOR [MEDICAL_DATA] 500mg [MEDICAL_DATA] Tab" at bounding box center [282, 296] width 122 height 20
type input "11.5"
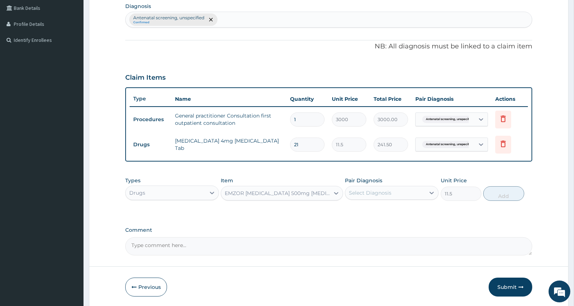
click at [373, 194] on div "Select Diagnosis" at bounding box center [370, 192] width 43 height 7
click at [375, 215] on label "Antenatal screening, unspecified" at bounding box center [395, 214] width 77 height 15
checkbox input "true"
click at [516, 197] on button "Add" at bounding box center [504, 193] width 41 height 15
type input "0"
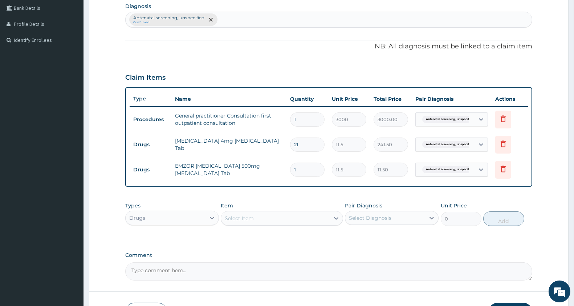
type input "18"
type input "207.00"
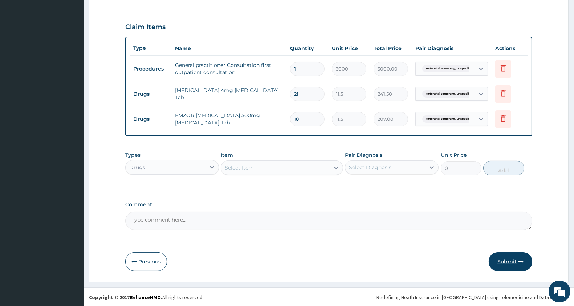
type input "18"
click at [511, 256] on button "Submit" at bounding box center [511, 261] width 44 height 19
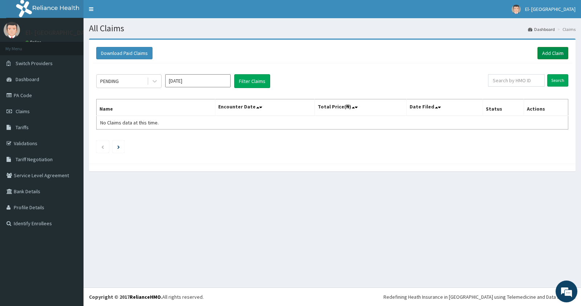
click at [558, 55] on link "Add Claim" at bounding box center [553, 53] width 31 height 12
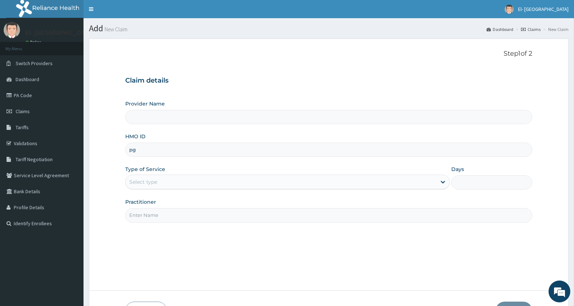
type input "pgc"
type input "El-[GEOGRAPHIC_DATA]"
type input "PGC/10118/A"
click at [160, 183] on div "Select type" at bounding box center [281, 182] width 311 height 12
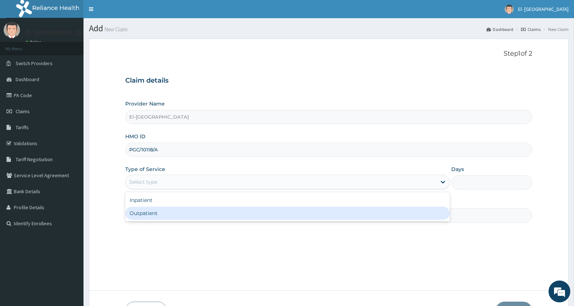
click at [153, 212] on div "Outpatient" at bounding box center [287, 212] width 325 height 13
type input "1"
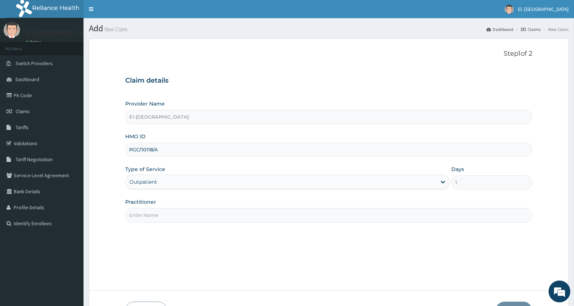
click at [150, 213] on input "Practitioner" at bounding box center [328, 215] width 407 height 14
type input "[PERSON_NAME]"
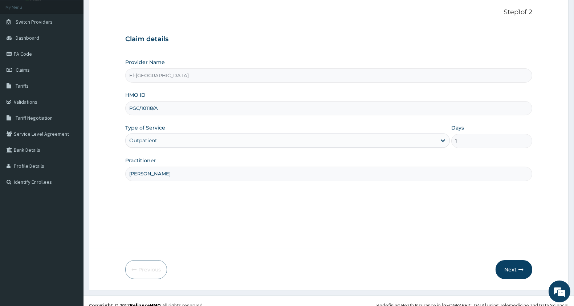
scroll to position [50, 0]
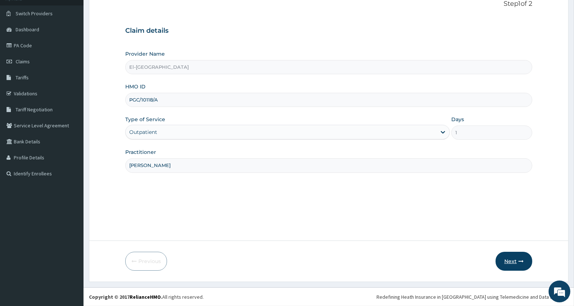
click at [519, 264] on button "Next" at bounding box center [514, 260] width 37 height 19
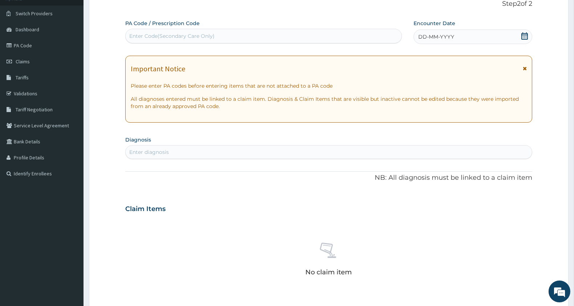
drag, startPoint x: 525, startPoint y: 38, endPoint x: 507, endPoint y: 41, distance: 18.5
click at [525, 37] on icon at bounding box center [524, 35] width 7 height 7
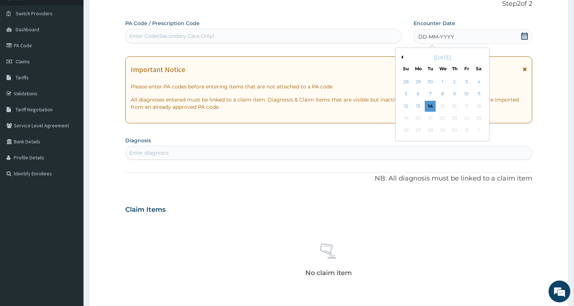
click at [400, 56] on button "Previous Month" at bounding box center [402, 57] width 4 height 4
click at [467, 104] on div "19" at bounding box center [467, 106] width 11 height 11
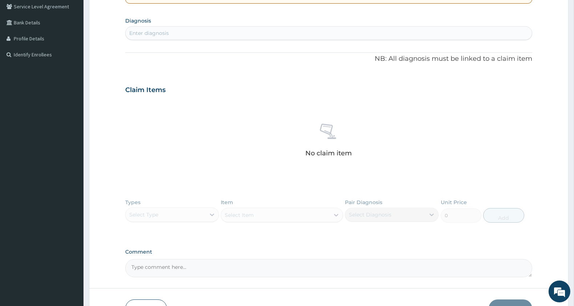
scroll to position [95, 0]
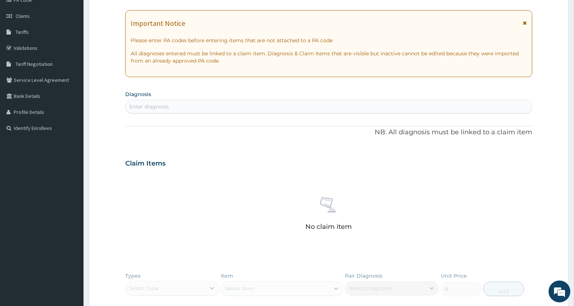
click at [173, 104] on div "Enter diagnosis" at bounding box center [329, 107] width 406 height 12
type input "[MEDICAL_DATA]"
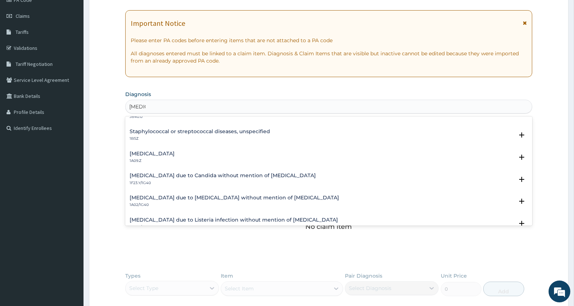
scroll to position [81, 0]
click at [161, 155] on h4 "Salmonella infection, unspecified" at bounding box center [152, 152] width 45 height 5
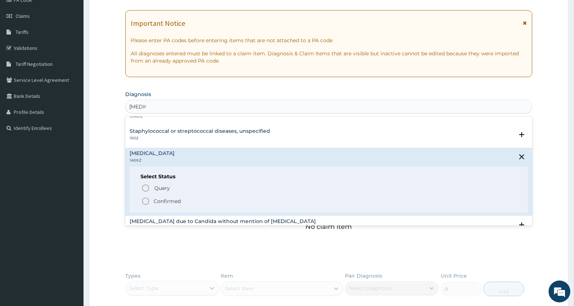
drag, startPoint x: 146, startPoint y: 202, endPoint x: 157, endPoint y: 188, distance: 17.9
click at [146, 202] on icon "status option filled" at bounding box center [145, 201] width 9 height 9
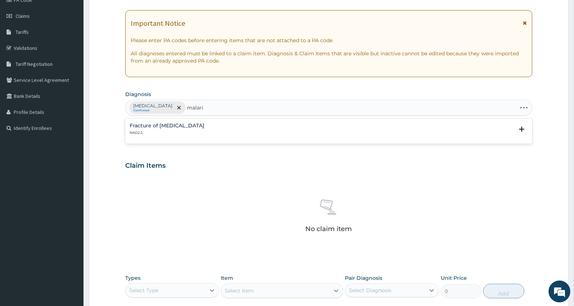
type input "[MEDICAL_DATA]"
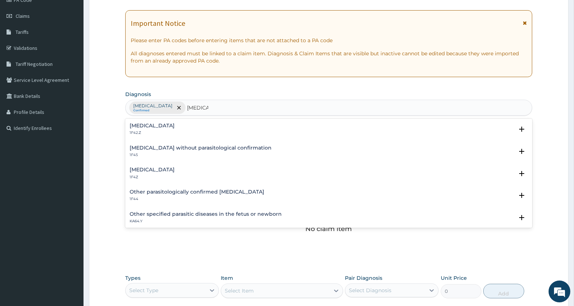
click at [163, 171] on h4 "[MEDICAL_DATA]" at bounding box center [152, 169] width 45 height 5
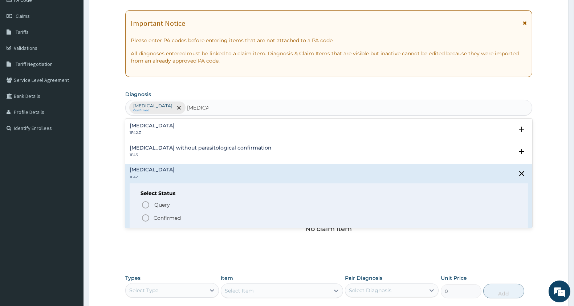
click at [158, 221] on p "Confirmed" at bounding box center [167, 217] width 27 height 7
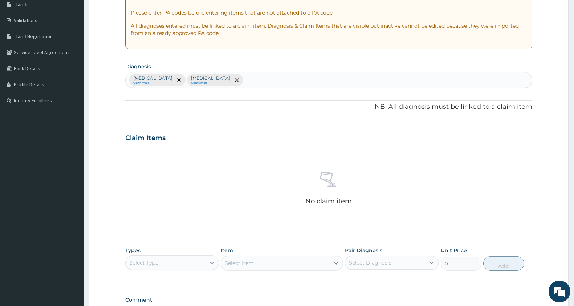
scroll to position [216, 0]
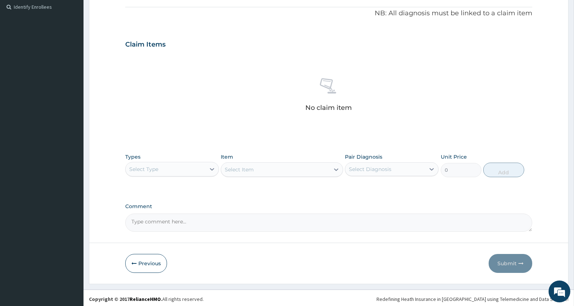
click at [165, 166] on div "Select Type" at bounding box center [166, 169] width 80 height 12
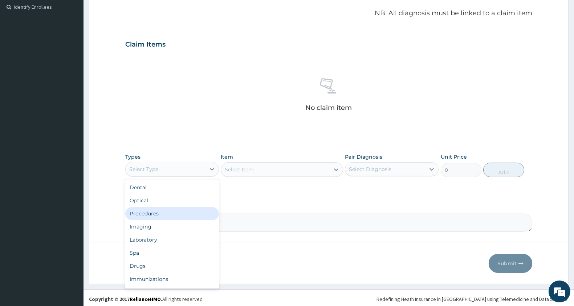
click at [157, 212] on div "Procedures" at bounding box center [172, 213] width 94 height 13
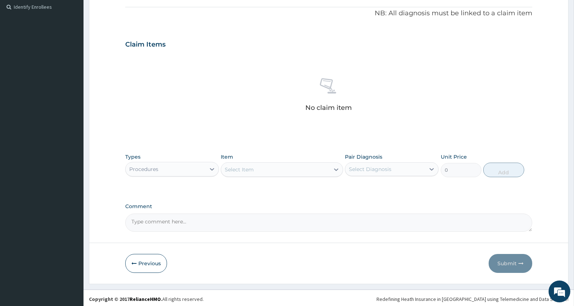
click at [270, 170] on div "Select Item" at bounding box center [275, 169] width 108 height 12
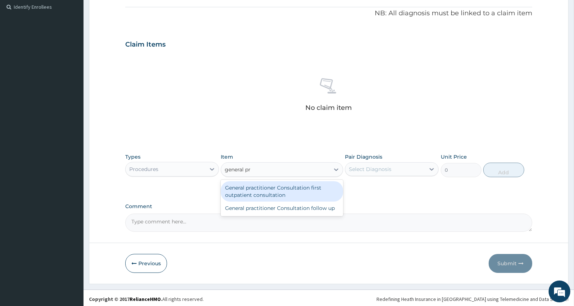
type input "general pra"
drag, startPoint x: 272, startPoint y: 186, endPoint x: 333, endPoint y: 168, distance: 63.7
click at [273, 186] on div "General practitioner Consultation first outpatient consultation" at bounding box center [282, 191] width 122 height 20
type input "3000"
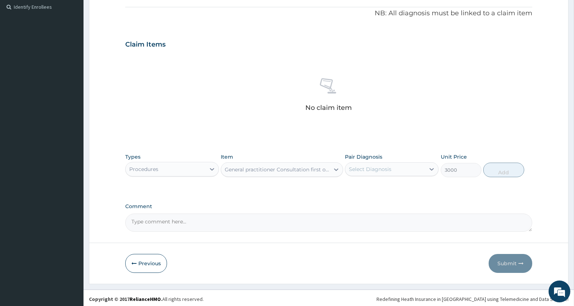
click at [372, 166] on div "Select Diagnosis" at bounding box center [370, 168] width 43 height 7
click at [376, 190] on label "[MEDICAL_DATA]" at bounding box center [379, 186] width 45 height 7
checkbox input "true"
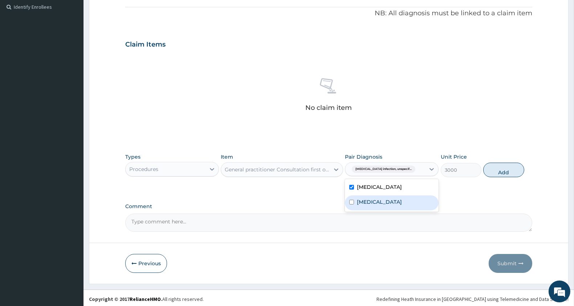
click at [379, 205] on div "Malaria, unspecified" at bounding box center [392, 202] width 94 height 15
checkbox input "true"
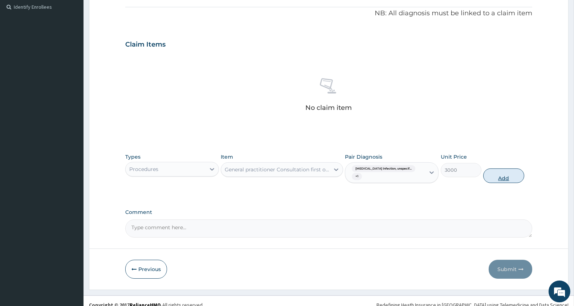
click at [496, 168] on button "Add" at bounding box center [504, 175] width 41 height 15
type input "0"
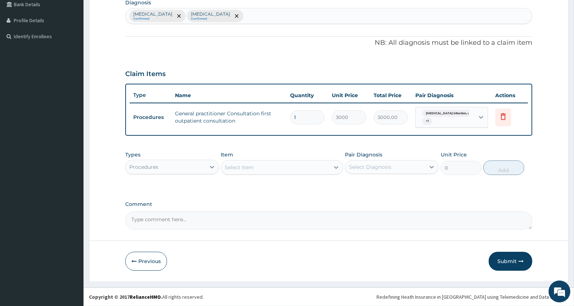
scroll to position [186, 0]
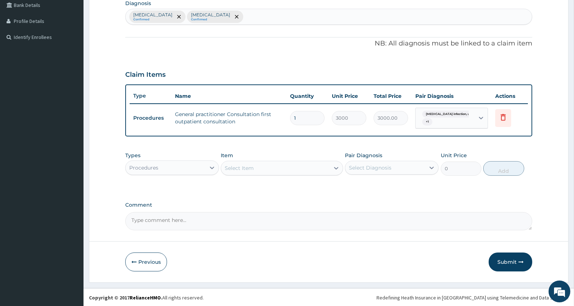
click at [169, 172] on div "Procedures" at bounding box center [172, 167] width 94 height 15
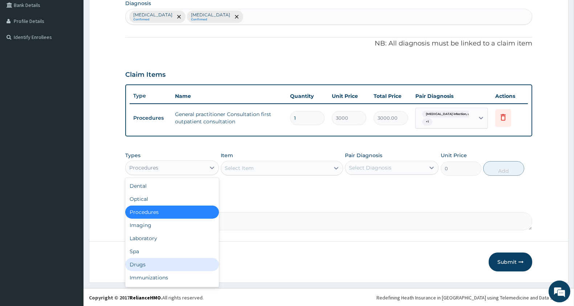
click at [149, 262] on div "Drugs" at bounding box center [172, 264] width 94 height 13
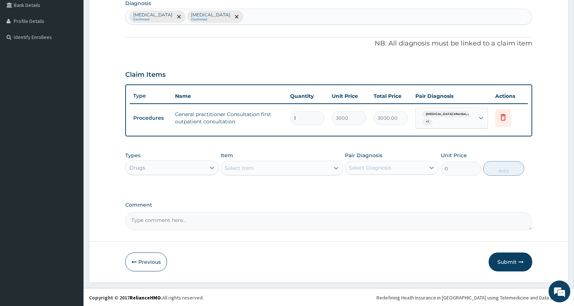
click at [291, 171] on div "Select Item" at bounding box center [275, 168] width 108 height 12
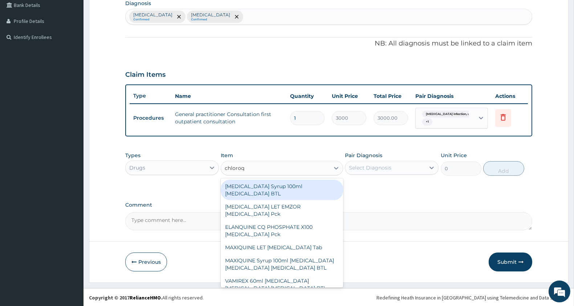
type input "chloroqu"
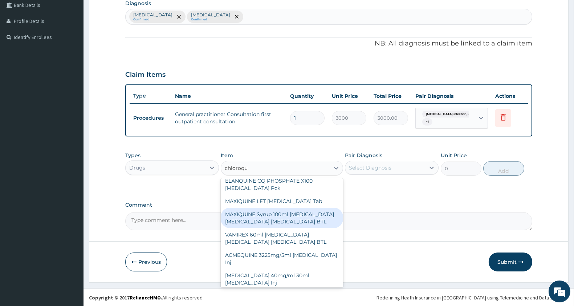
scroll to position [49, 0]
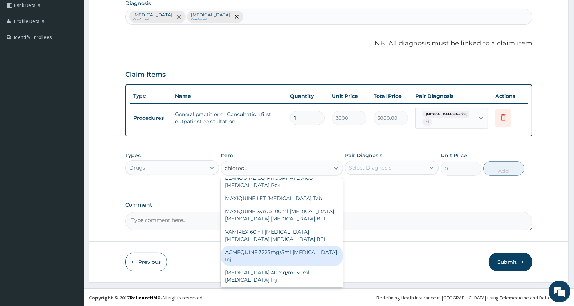
click at [310, 248] on div "ACMEQUINE 3225mg/5ml Chloroquine phosphate Inj" at bounding box center [282, 255] width 122 height 20
type input "529"
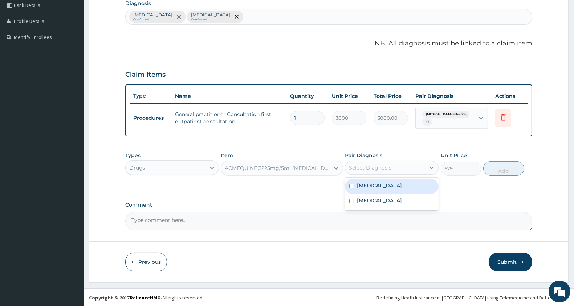
click at [369, 167] on div "Select Diagnosis" at bounding box center [370, 167] width 43 height 7
click at [372, 194] on div "[MEDICAL_DATA]" at bounding box center [392, 186] width 94 height 15
checkbox input "true"
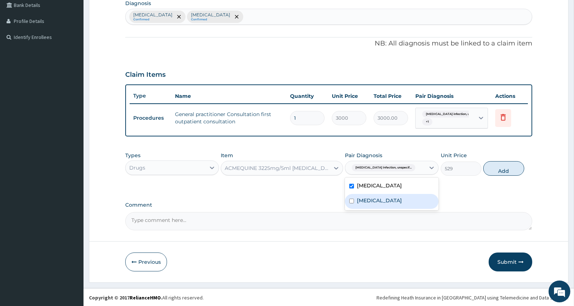
click at [372, 209] on div "Malaria, unspecified" at bounding box center [392, 201] width 94 height 15
checkbox input "true"
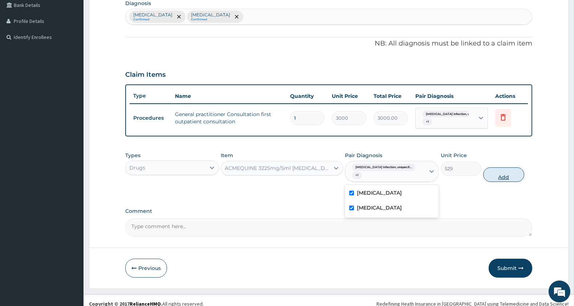
click at [513, 174] on button "Add" at bounding box center [504, 174] width 41 height 15
type input "0"
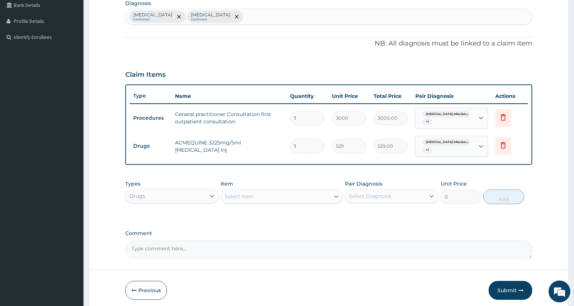
type input "0.00"
type input "3"
type input "1587.00"
type input "2"
type input "1058.00"
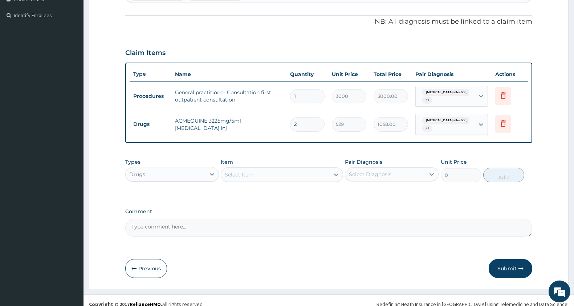
scroll to position [214, 0]
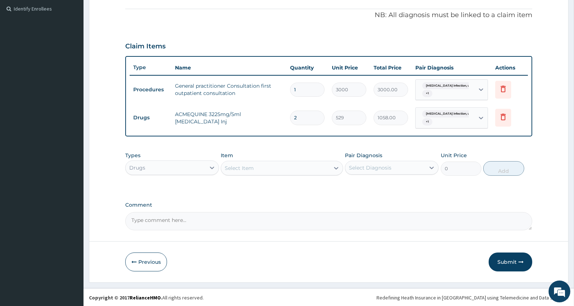
type input "2"
drag, startPoint x: 267, startPoint y: 166, endPoint x: 267, endPoint y: 171, distance: 5.5
click at [267, 166] on div "Select Item" at bounding box center [275, 168] width 108 height 12
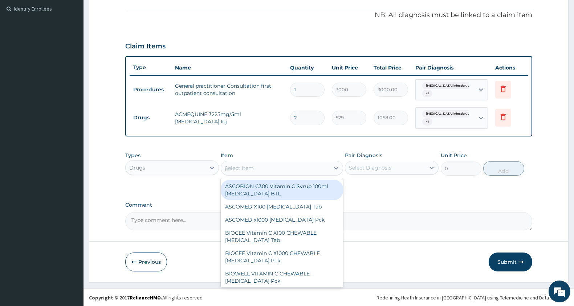
type input "parace"
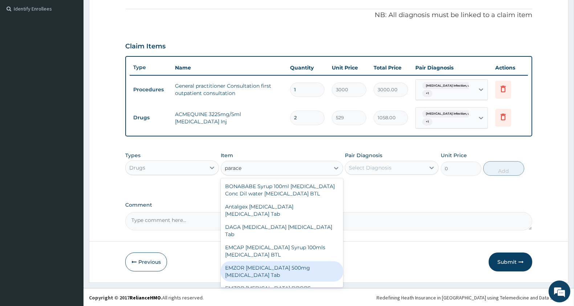
drag, startPoint x: 286, startPoint y: 283, endPoint x: 333, endPoint y: 217, distance: 81.3
click at [288, 281] on div "EMZOR PARACETAMOL 500mg Acetaminophen Tab" at bounding box center [282, 271] width 122 height 20
type input "11.5"
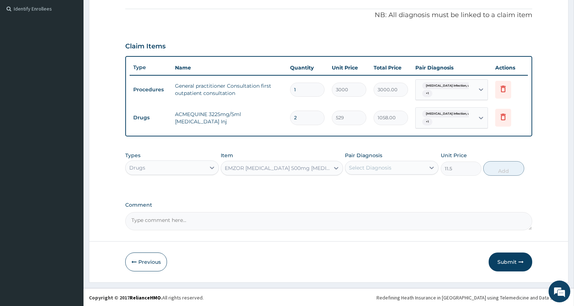
click at [357, 168] on div "Select Diagnosis" at bounding box center [370, 167] width 43 height 7
drag, startPoint x: 371, startPoint y: 187, endPoint x: 373, endPoint y: 193, distance: 6.4
click at [371, 187] on label "Salmonella infection, unspecified" at bounding box center [379, 185] width 45 height 7
checkbox input "true"
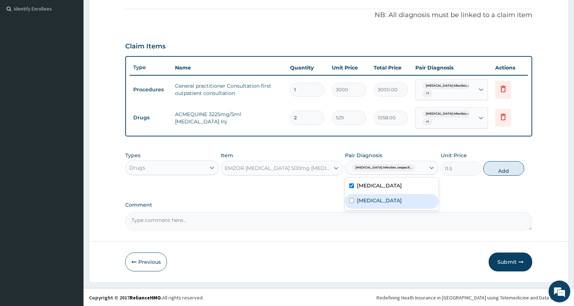
click at [373, 209] on div "[MEDICAL_DATA]" at bounding box center [392, 201] width 94 height 15
checkbox input "true"
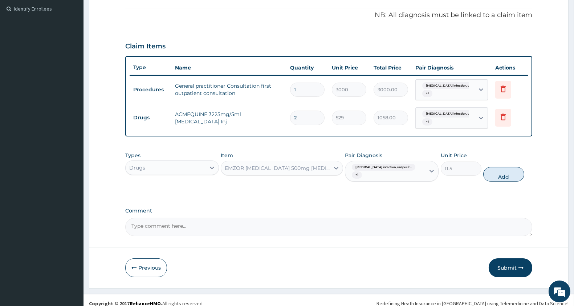
drag, startPoint x: 508, startPoint y: 172, endPoint x: 467, endPoint y: 167, distance: 40.9
click at [508, 171] on button "Add" at bounding box center [504, 174] width 41 height 15
type input "0"
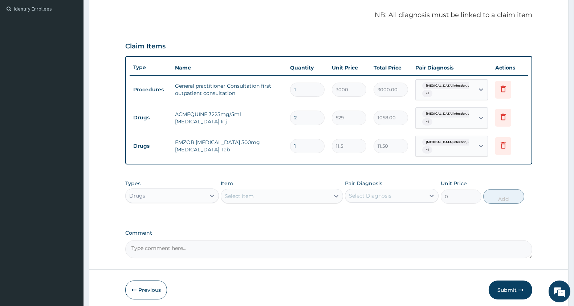
type input "18"
type input "207.00"
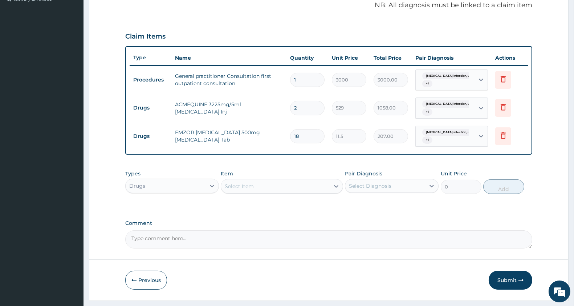
scroll to position [242, 0]
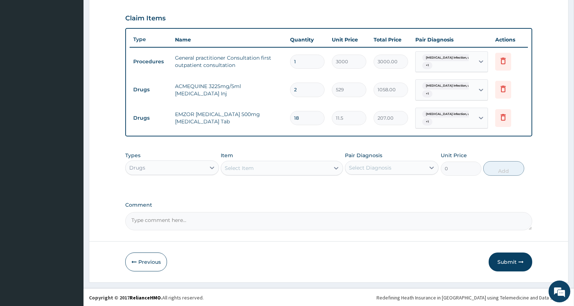
type input "18"
click at [251, 169] on div "Select Item" at bounding box center [239, 167] width 29 height 7
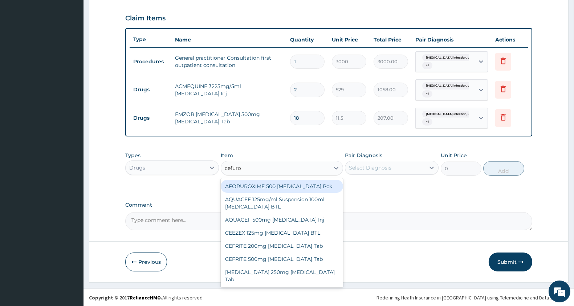
type input "cefurox"
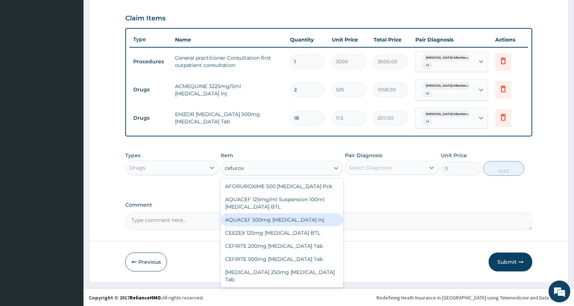
scroll to position [338, 0]
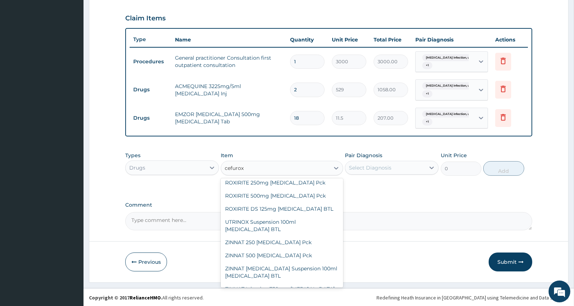
click at [310, 302] on div "Cefuroxime 500mg" at bounding box center [282, 308] width 122 height 13
type input "400"
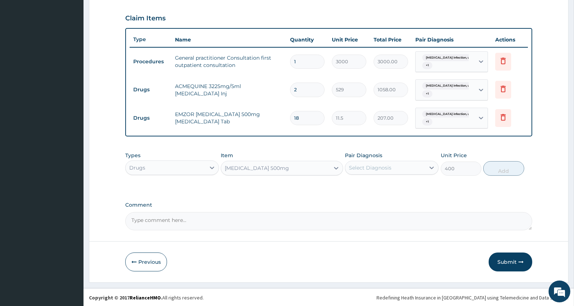
click at [357, 162] on div "Select Diagnosis" at bounding box center [385, 168] width 80 height 12
click at [364, 187] on label "Salmonella infection, unspecified" at bounding box center [379, 185] width 45 height 7
checkbox input "true"
click at [376, 167] on span "Salmonella infection, unspecif..." at bounding box center [384, 167] width 64 height 7
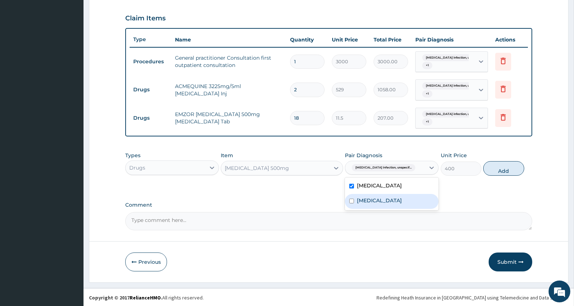
drag, startPoint x: 377, startPoint y: 210, endPoint x: 522, endPoint y: 194, distance: 146.1
click at [377, 204] on label "[MEDICAL_DATA]" at bounding box center [379, 200] width 45 height 7
checkbox input "true"
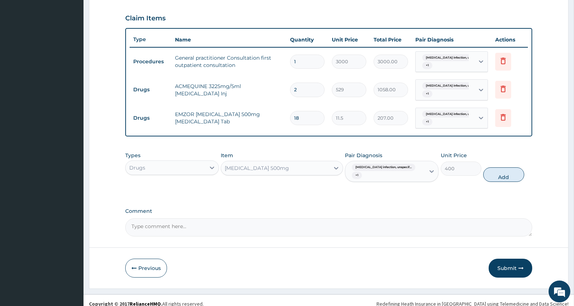
click at [511, 175] on div "Types Drugs Item Cefuroxime 500mg Pair Diagnosis Salmonella infection, unspecif…" at bounding box center [328, 166] width 407 height 37
click at [502, 167] on button "Add" at bounding box center [504, 174] width 41 height 15
type input "0"
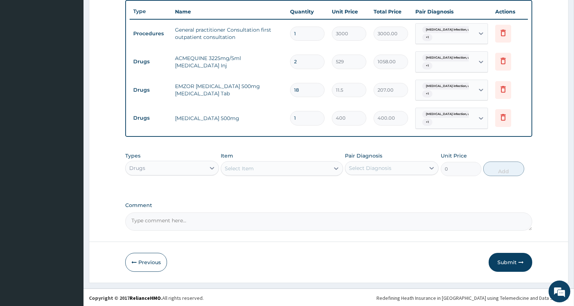
scroll to position [271, 0]
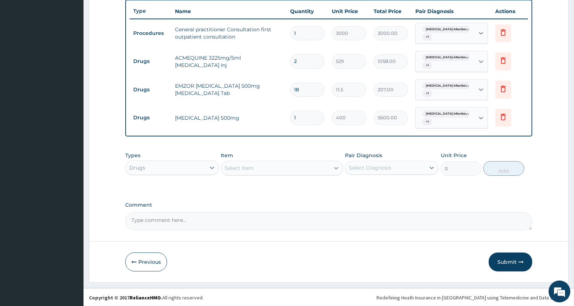
type input "14"
type input "5600.00"
type input "14"
click at [262, 169] on div "Select Item" at bounding box center [275, 168] width 108 height 12
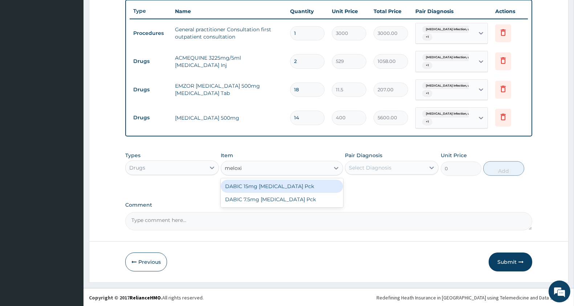
type input "meloxic"
click at [283, 186] on div "DABIC 15mg Meloxicam Pck" at bounding box center [282, 185] width 122 height 13
type input "747.5"
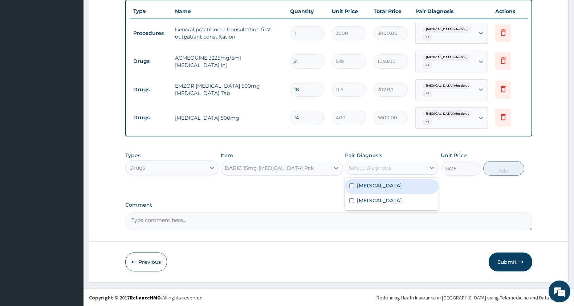
click at [369, 165] on div "Select Diagnosis" at bounding box center [370, 167] width 43 height 7
click at [373, 183] on label "Salmonella infection, unspecified" at bounding box center [379, 185] width 45 height 7
checkbox input "true"
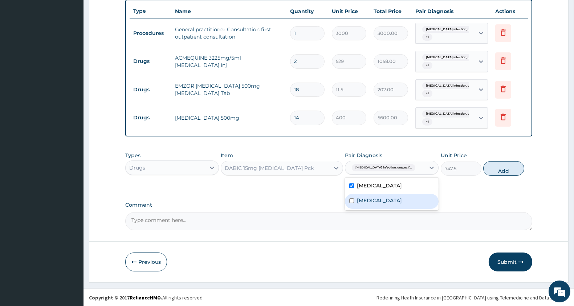
drag, startPoint x: 375, startPoint y: 208, endPoint x: 384, endPoint y: 203, distance: 10.3
click at [377, 204] on label "[MEDICAL_DATA]" at bounding box center [379, 200] width 45 height 7
checkbox input "true"
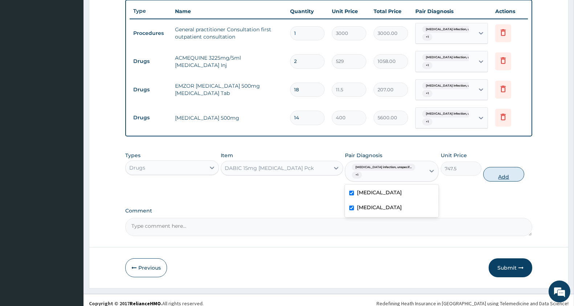
click at [503, 167] on button "Add" at bounding box center [504, 174] width 41 height 15
type input "0"
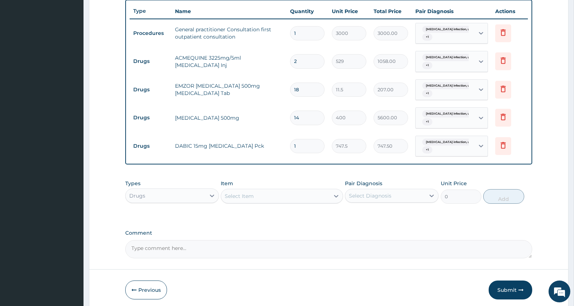
scroll to position [299, 0]
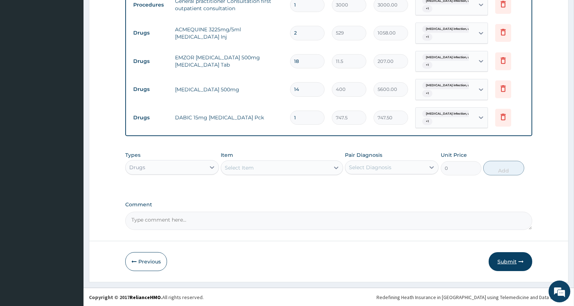
click at [505, 257] on button "Submit" at bounding box center [511, 261] width 44 height 19
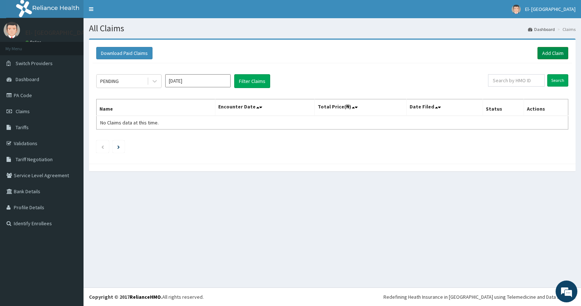
click at [553, 47] on link "Add Claim" at bounding box center [553, 53] width 31 height 12
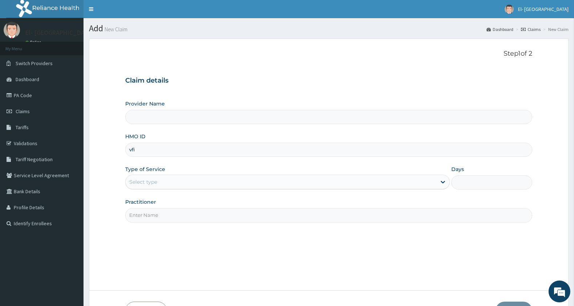
type input "El-[GEOGRAPHIC_DATA]"
type input "VFI/10046/A"
click at [162, 186] on div "Select type" at bounding box center [281, 182] width 311 height 12
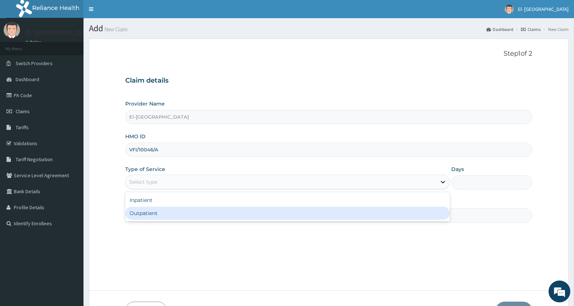
click at [154, 215] on div "Outpatient" at bounding box center [287, 212] width 325 height 13
type input "1"
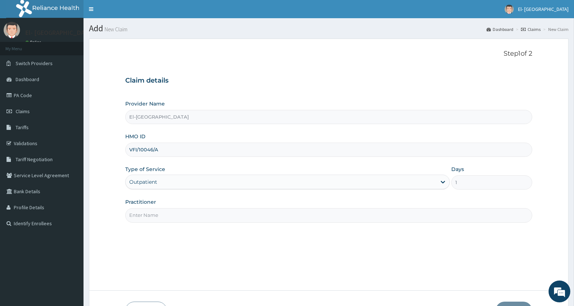
click at [141, 215] on input "Practitioner" at bounding box center [328, 215] width 407 height 14
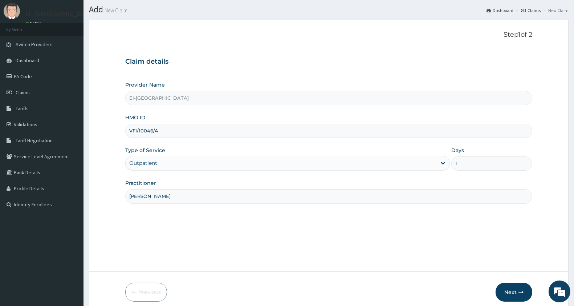
scroll to position [50, 0]
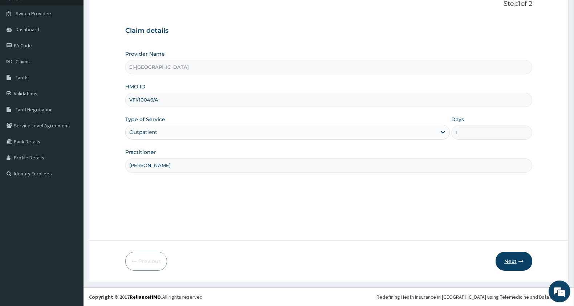
type input "[PERSON_NAME]"
click at [506, 261] on button "Next" at bounding box center [514, 260] width 37 height 19
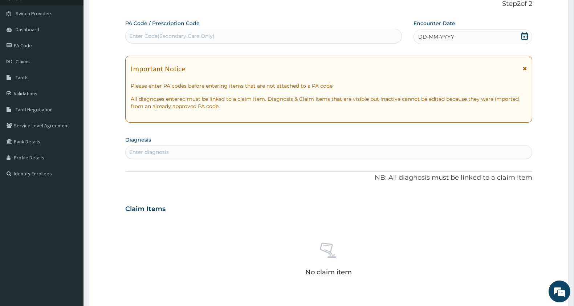
click at [528, 35] on icon at bounding box center [525, 35] width 7 height 7
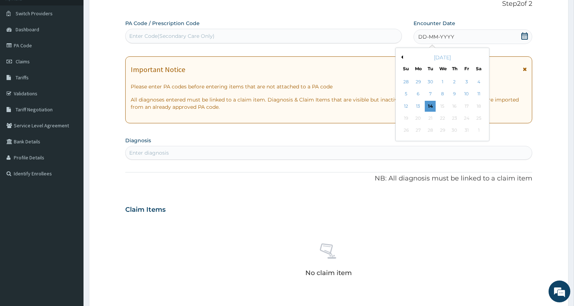
click at [402, 56] on button "Previous Month" at bounding box center [402, 57] width 4 height 4
click at [467, 105] on div "19" at bounding box center [467, 106] width 11 height 11
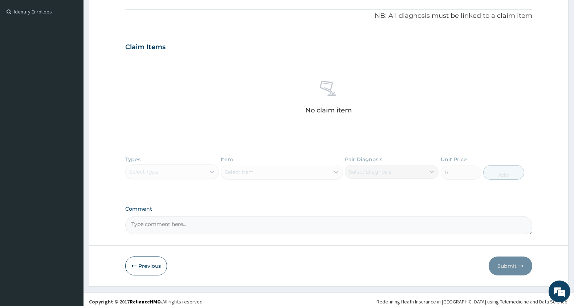
scroll to position [171, 0]
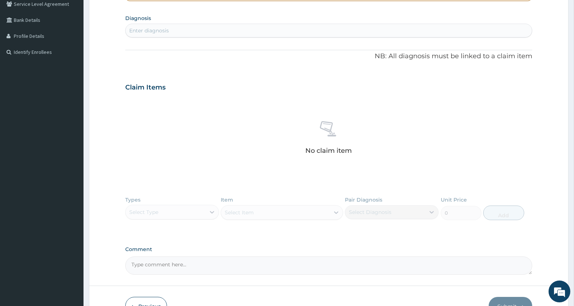
click at [236, 29] on div "Enter diagnosis" at bounding box center [329, 31] width 406 height 12
type input "[MEDICAL_DATA]"
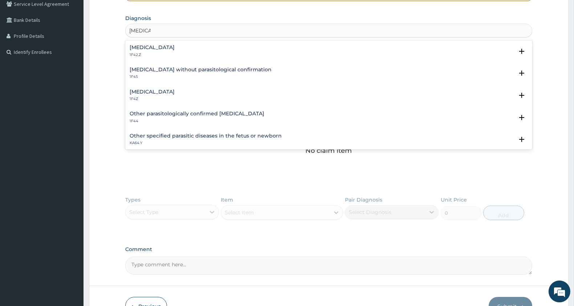
click at [154, 93] on h4 "Malaria, unspecified" at bounding box center [152, 91] width 45 height 5
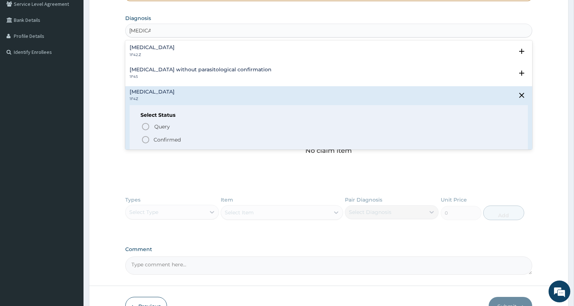
drag, startPoint x: 142, startPoint y: 136, endPoint x: 150, endPoint y: 133, distance: 8.4
click at [143, 137] on icon "status option filled" at bounding box center [145, 139] width 9 height 9
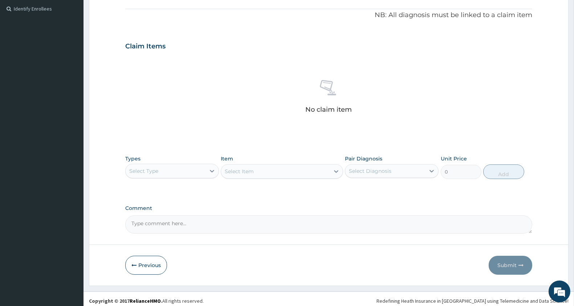
scroll to position [218, 0]
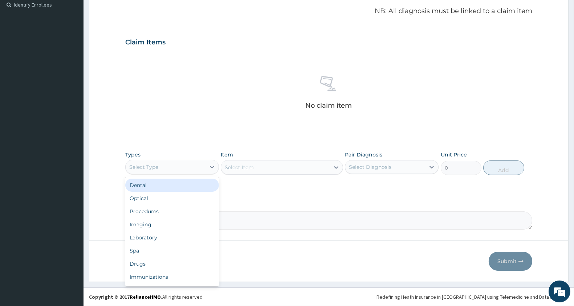
click at [158, 171] on div "Select Type" at bounding box center [166, 167] width 80 height 12
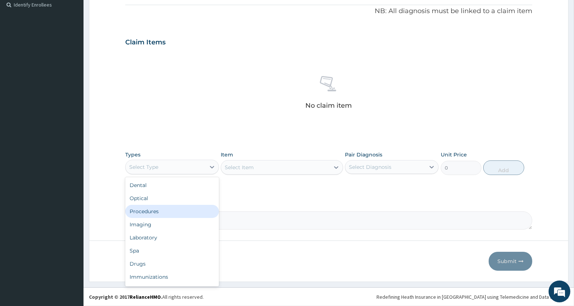
drag, startPoint x: 162, startPoint y: 210, endPoint x: 167, endPoint y: 208, distance: 5.2
click at [163, 211] on div "Procedures" at bounding box center [172, 211] width 94 height 13
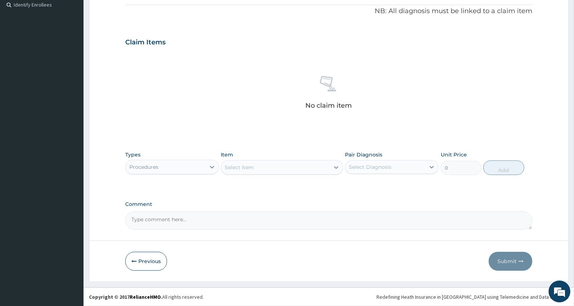
click at [288, 167] on div "Select Item" at bounding box center [275, 167] width 108 height 12
type input "general pra"
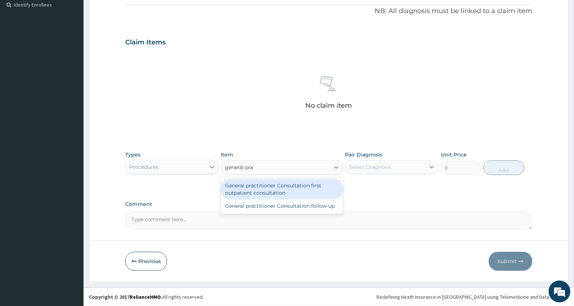
click at [296, 189] on div "General practitioner Consultation first outpatient consultation" at bounding box center [282, 189] width 122 height 20
type input "3000"
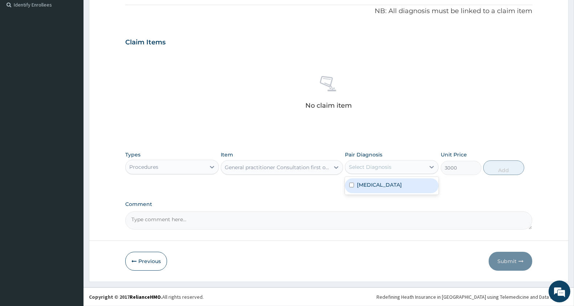
drag, startPoint x: 388, startPoint y: 169, endPoint x: 456, endPoint y: 170, distance: 68.3
click at [395, 169] on div "Select Diagnosis" at bounding box center [385, 167] width 80 height 12
drag, startPoint x: 404, startPoint y: 189, endPoint x: 430, endPoint y: 178, distance: 28.5
click at [404, 188] on div "Malaria, unspecified" at bounding box center [392, 185] width 94 height 15
checkbox input "true"
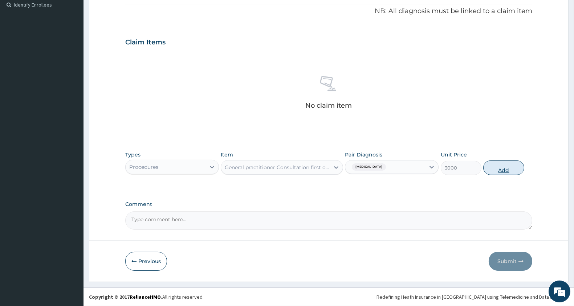
click at [497, 172] on button "Add" at bounding box center [504, 167] width 41 height 15
type input "0"
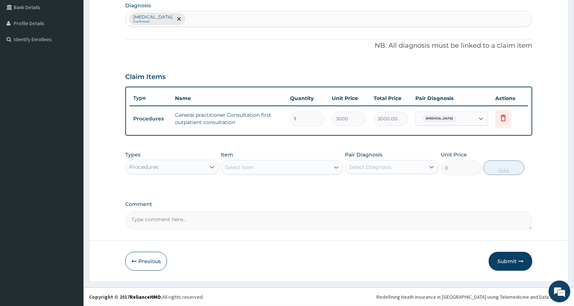
scroll to position [183, 0]
click at [190, 166] on div "Procedures" at bounding box center [166, 168] width 80 height 12
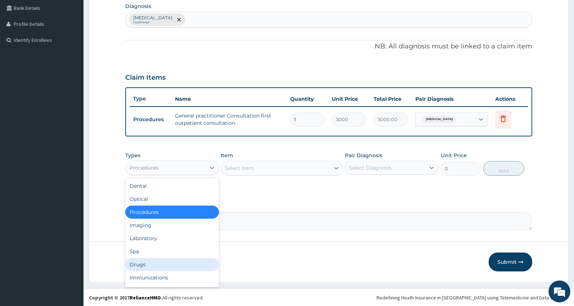
click at [155, 261] on div "Drugs" at bounding box center [172, 264] width 94 height 13
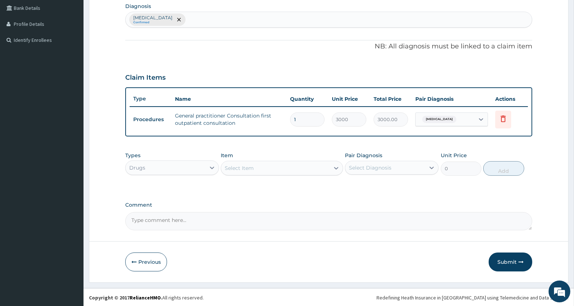
drag, startPoint x: 241, startPoint y: 18, endPoint x: 236, endPoint y: 18, distance: 5.1
click at [240, 17] on div "Malaria, unspecified Confirmed" at bounding box center [329, 19] width 406 height 15
type input "[MEDICAL_DATA]"
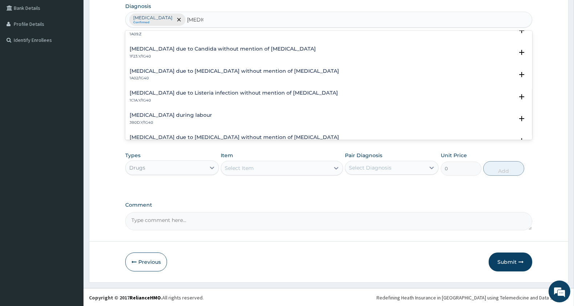
scroll to position [81, 0]
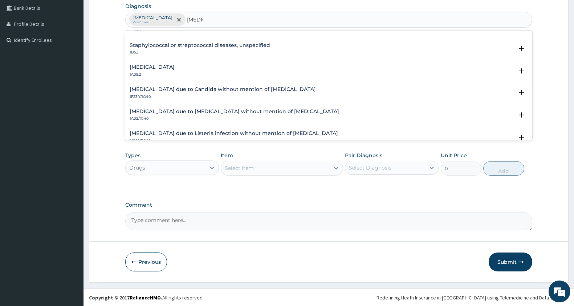
click at [173, 68] on h4 "[MEDICAL_DATA]" at bounding box center [152, 66] width 45 height 5
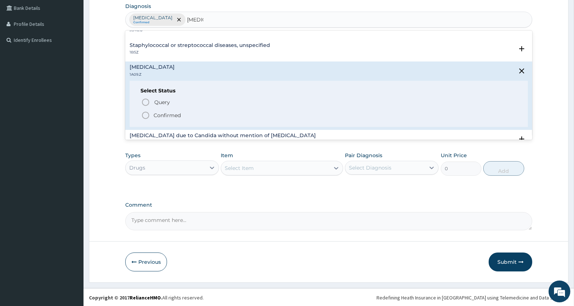
drag, startPoint x: 146, startPoint y: 113, endPoint x: 158, endPoint y: 104, distance: 14.8
click at [146, 113] on icon "status option filled" at bounding box center [145, 115] width 9 height 9
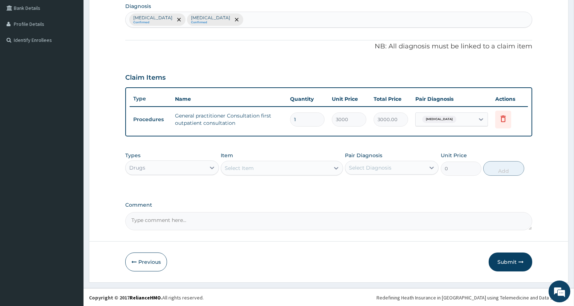
click at [250, 167] on div "Select Item" at bounding box center [239, 167] width 29 height 7
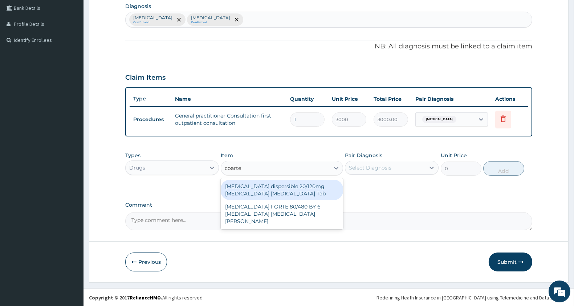
type input "coartem"
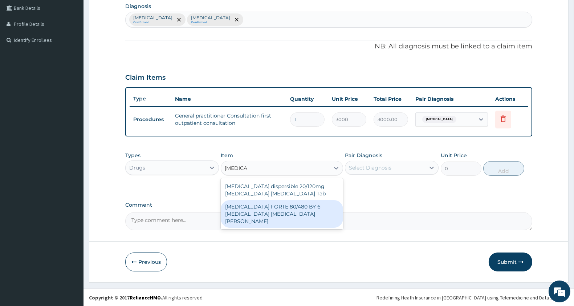
drag, startPoint x: 286, startPoint y: 216, endPoint x: 302, endPoint y: 203, distance: 20.7
click at [286, 216] on div "COARTEM FORTE 80/480 BY 6 Artemether Lumefantrine Pck" at bounding box center [282, 214] width 122 height 28
type input "3220"
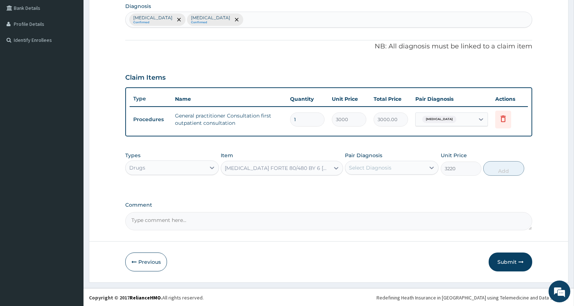
click at [375, 168] on div "Select Diagnosis" at bounding box center [370, 167] width 43 height 7
click at [375, 192] on div "Malaria, unspecified" at bounding box center [392, 186] width 94 height 15
checkbox input "true"
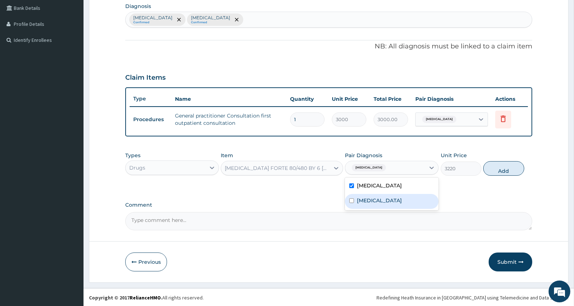
drag, startPoint x: 373, startPoint y: 207, endPoint x: 484, endPoint y: 185, distance: 113.4
click at [373, 204] on label "[MEDICAL_DATA]" at bounding box center [379, 200] width 45 height 7
checkbox input "true"
drag, startPoint x: 509, startPoint y: 169, endPoint x: 502, endPoint y: 165, distance: 8.5
click at [509, 169] on button "Add" at bounding box center [504, 168] width 41 height 15
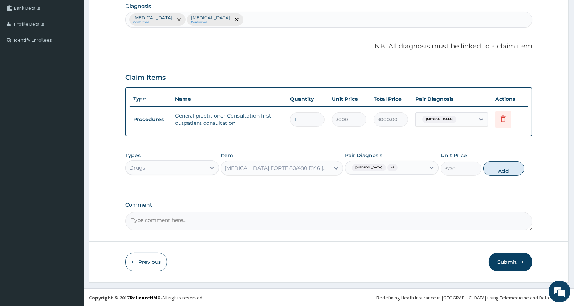
type input "0"
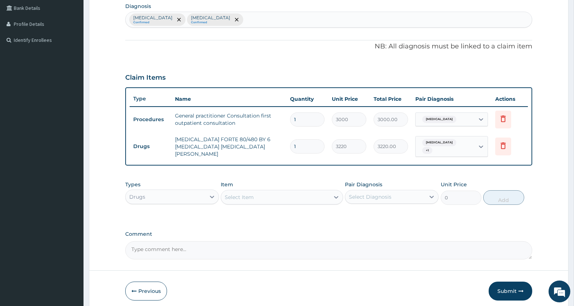
scroll to position [211, 0]
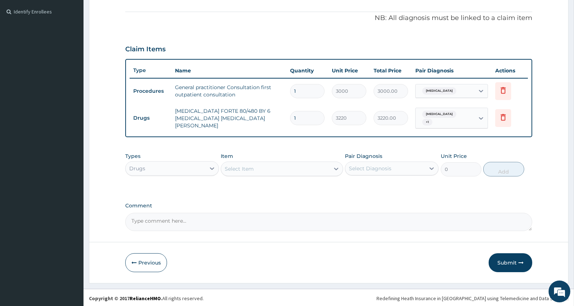
click at [270, 165] on div "Select Item" at bounding box center [275, 169] width 108 height 12
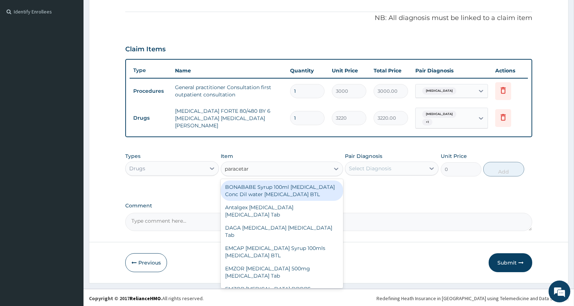
type input "paracetamol"
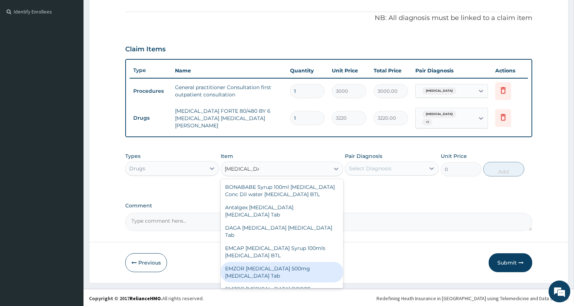
click at [284, 275] on div "EMZOR PARACETAMOL 500mg Acetaminophen Tab" at bounding box center [282, 272] width 122 height 20
type input "11.5"
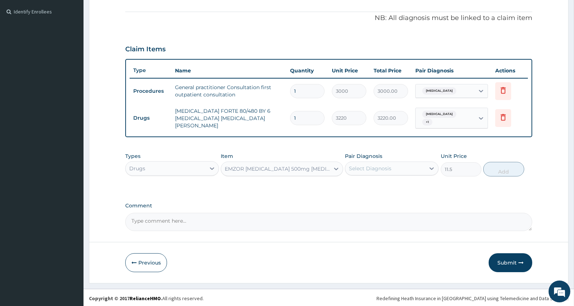
drag, startPoint x: 357, startPoint y: 165, endPoint x: 358, endPoint y: 169, distance: 4.9
click at [357, 166] on div "Select Diagnosis" at bounding box center [370, 168] width 43 height 7
drag, startPoint x: 358, startPoint y: 183, endPoint x: 360, endPoint y: 193, distance: 10.3
click at [358, 186] on label "Malaria, unspecified" at bounding box center [379, 185] width 45 height 7
checkbox input "true"
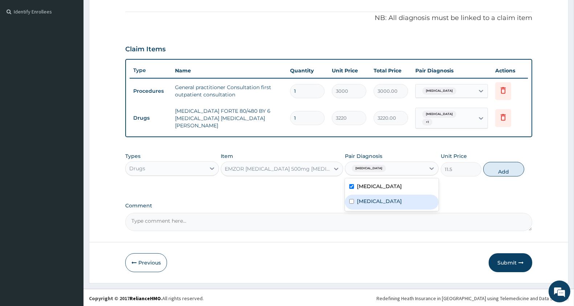
click at [358, 205] on label "[MEDICAL_DATA]" at bounding box center [379, 200] width 45 height 7
checkbox input "true"
click at [507, 162] on button "Add" at bounding box center [504, 169] width 41 height 15
type input "0"
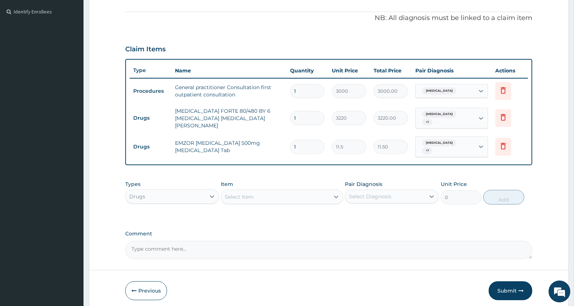
type input "18"
type input "207.00"
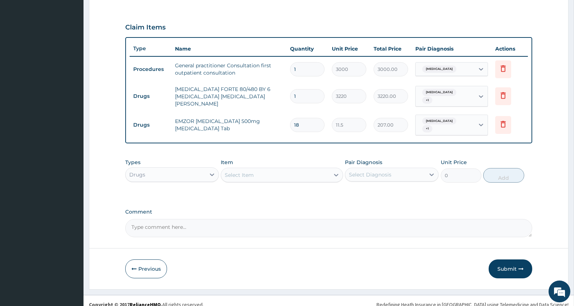
scroll to position [240, 0]
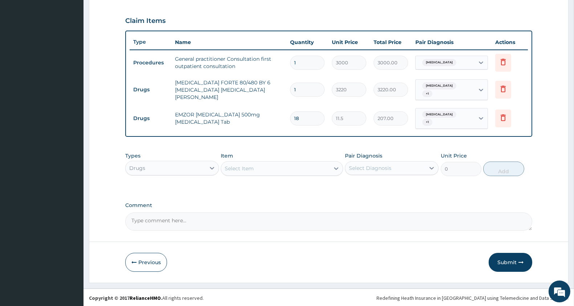
type input "18"
click at [247, 165] on div "Select Item" at bounding box center [239, 168] width 29 height 7
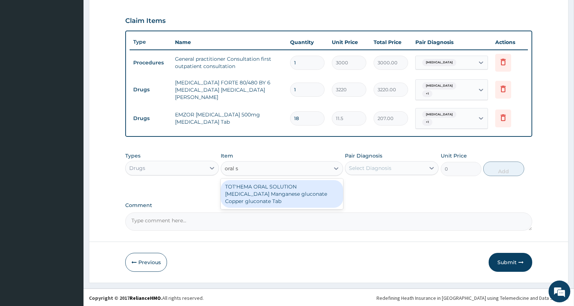
type input "oral"
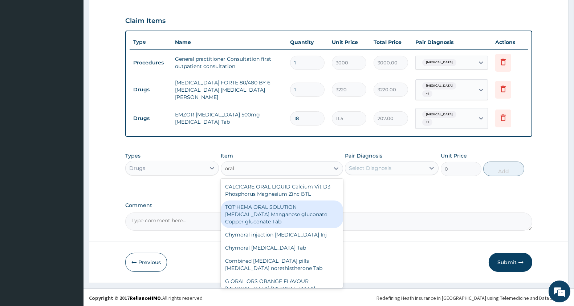
click at [270, 208] on div "TOT'HEMA ORAL SOLUTION Ferrous gluconate Manganese gluconate Copper gluconate T…" at bounding box center [282, 214] width 122 height 28
type input "201.25"
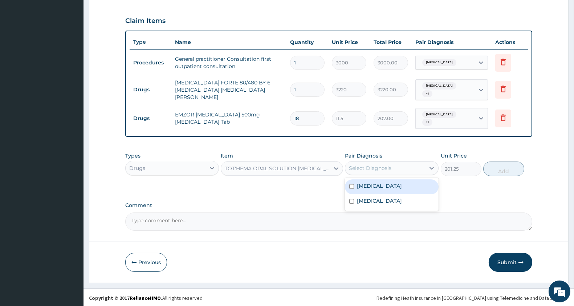
click at [369, 165] on div "Select Diagnosis" at bounding box center [370, 167] width 43 height 7
click at [375, 182] on label "Malaria, unspecified" at bounding box center [379, 185] width 45 height 7
checkbox input "true"
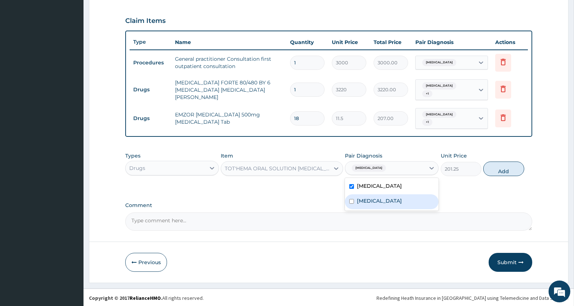
click at [372, 209] on div "[MEDICAL_DATA]" at bounding box center [392, 201] width 94 height 15
checkbox input "true"
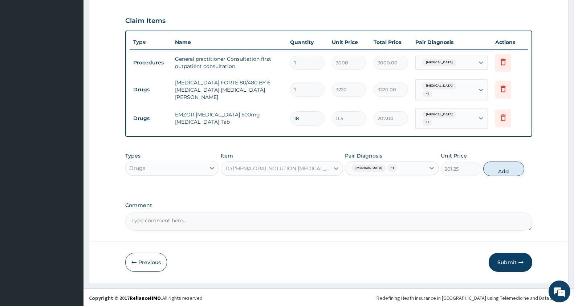
click at [507, 157] on div "Types Drugs Item TOT'HEMA ORAL SOLUTION Ferrous gluconate Manganese gluconate C…" at bounding box center [328, 163] width 407 height 31
click at [501, 165] on button "Add" at bounding box center [504, 168] width 41 height 15
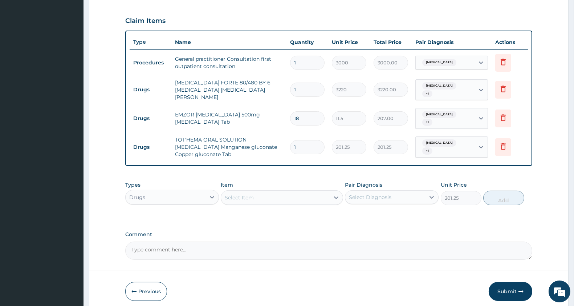
type input "0"
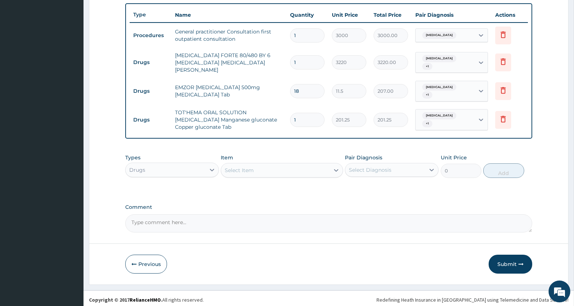
scroll to position [269, 0]
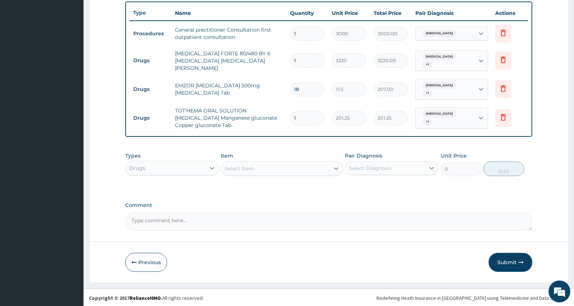
click at [276, 162] on div "Select Item" at bounding box center [275, 168] width 108 height 12
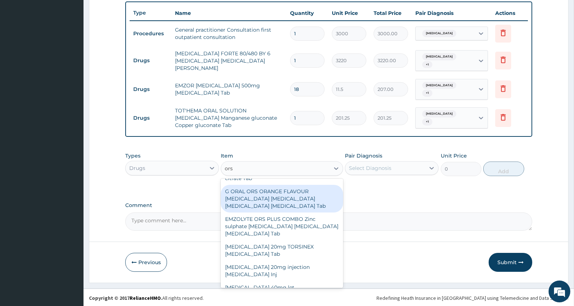
scroll to position [0, 0]
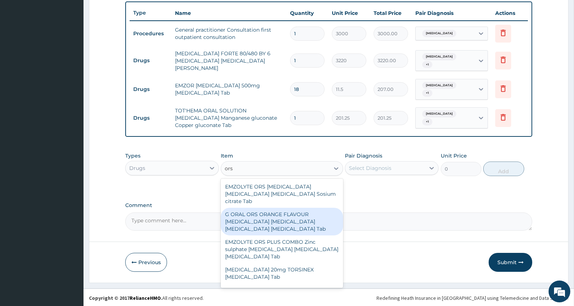
type input "ors"
click at [383, 188] on div "Types Drugs Item option TOT'HEMA ORAL SOLUTION Ferrous gluconate Manganese gluc…" at bounding box center [328, 169] width 407 height 42
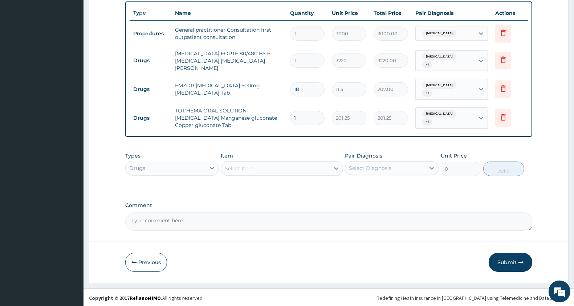
click at [309, 119] on input "1" at bounding box center [307, 118] width 35 height 14
type input "0.00"
click at [288, 169] on div "Select Item" at bounding box center [275, 168] width 108 height 12
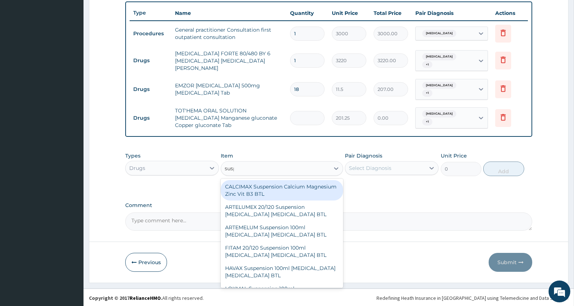
type input "suspen"
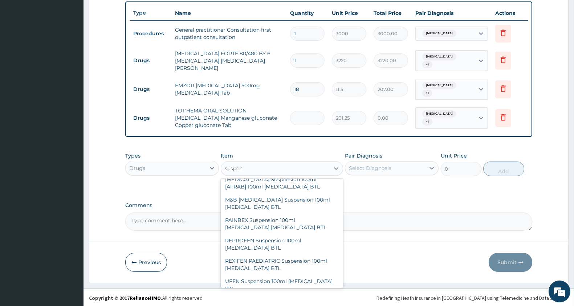
scroll to position [1168, 0]
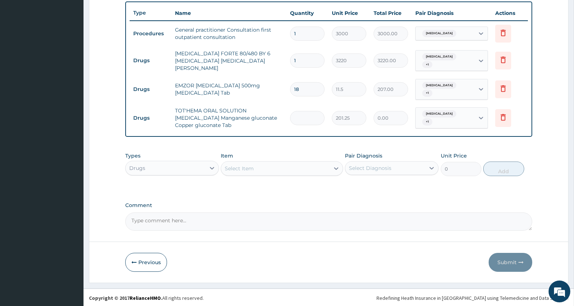
drag, startPoint x: 248, startPoint y: 166, endPoint x: 198, endPoint y: 169, distance: 49.9
click at [198, 169] on div "Types Drugs Item option TOT'HEMA ORAL SOLUTION Ferrous gluconate Manganese gluc…" at bounding box center [328, 163] width 407 height 31
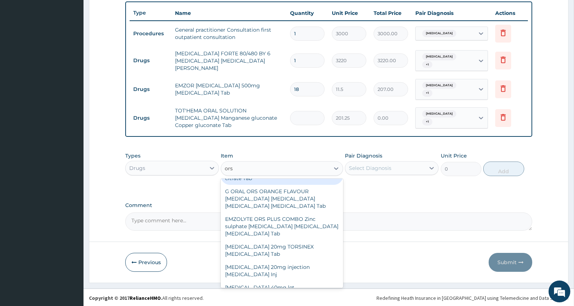
scroll to position [0, 0]
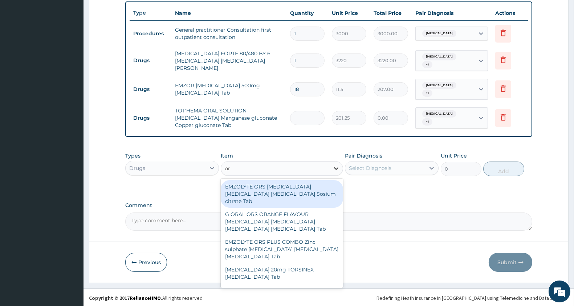
type input "o"
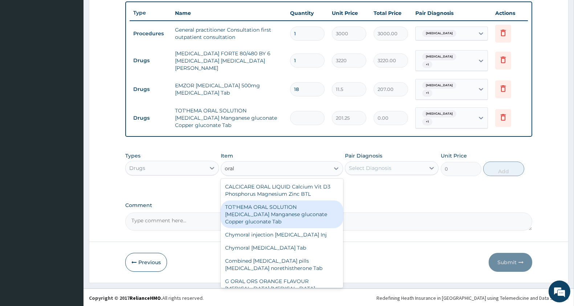
type input "oral"
click at [314, 115] on input "number" at bounding box center [307, 118] width 35 height 14
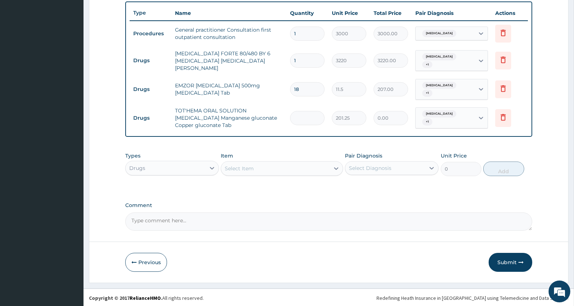
type input "6"
type input "1207.50"
type input "6"
click at [510, 270] on button "Submit" at bounding box center [511, 261] width 44 height 19
click at [511, 265] on div "Step 2 of 2 PA Code / Prescription Code Enter Code(Secondary Care Only) Encount…" at bounding box center [329, 26] width 480 height 513
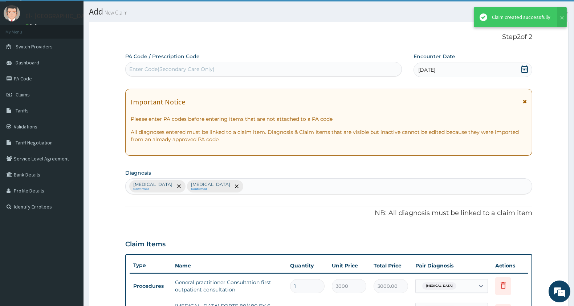
scroll to position [269, 0]
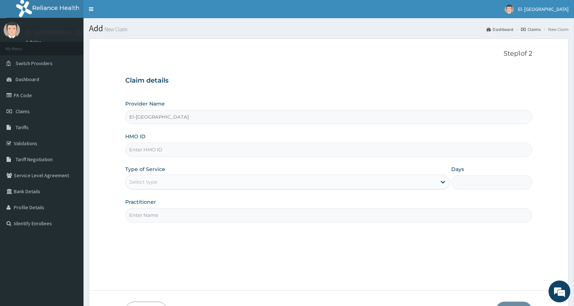
type input "El-[GEOGRAPHIC_DATA]"
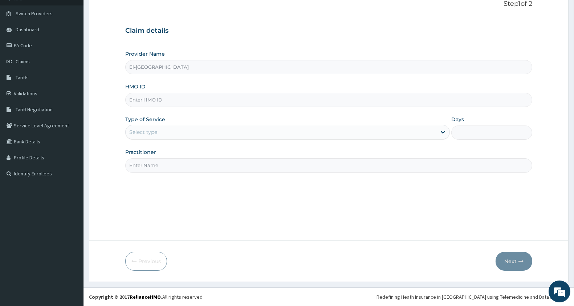
click at [172, 103] on input "HMO ID" at bounding box center [328, 100] width 407 height 14
type input "VFI/10046/A"
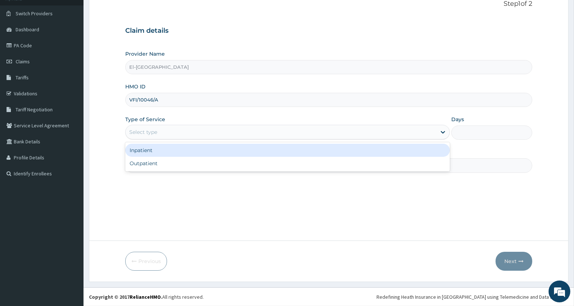
click at [169, 131] on div "Select type" at bounding box center [281, 132] width 311 height 12
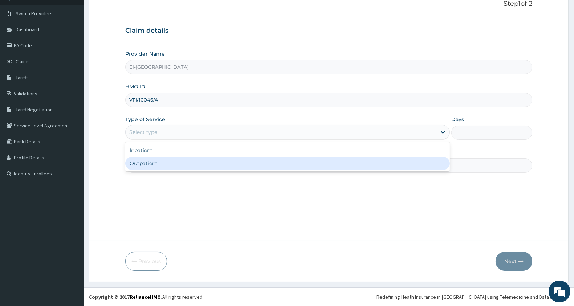
click at [164, 162] on div "Outpatient" at bounding box center [287, 163] width 325 height 13
type input "1"
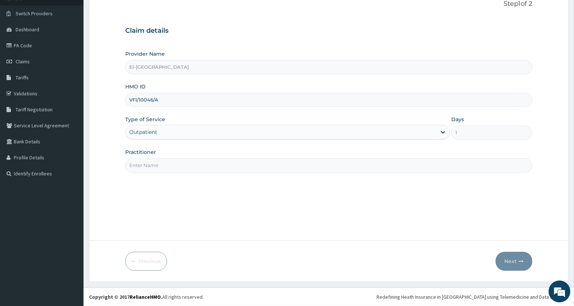
click at [163, 166] on input "Practitioner" at bounding box center [328, 165] width 407 height 14
type input "dr babatunde"
click at [511, 263] on button "Next" at bounding box center [514, 260] width 37 height 19
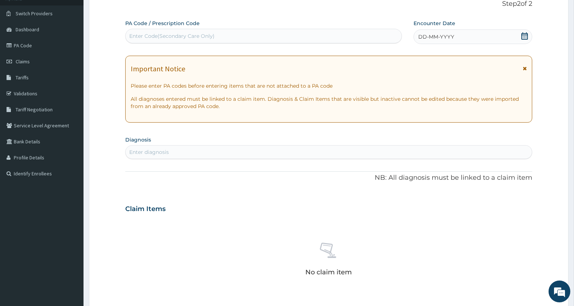
click at [525, 35] on icon at bounding box center [524, 35] width 7 height 7
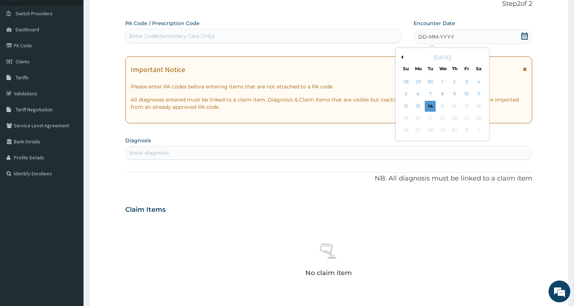
click at [401, 55] on button "Previous Month" at bounding box center [402, 57] width 4 height 4
click at [464, 106] on div "19" at bounding box center [467, 106] width 11 height 11
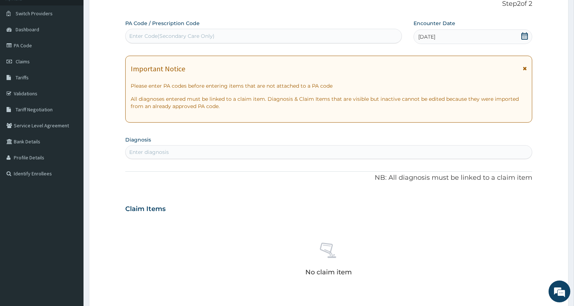
click at [292, 150] on div "Enter diagnosis" at bounding box center [329, 152] width 406 height 12
type input "sepsis"
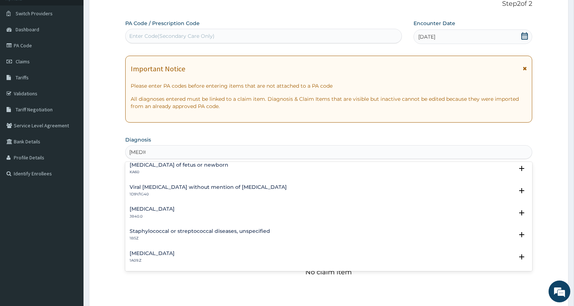
scroll to position [40, 0]
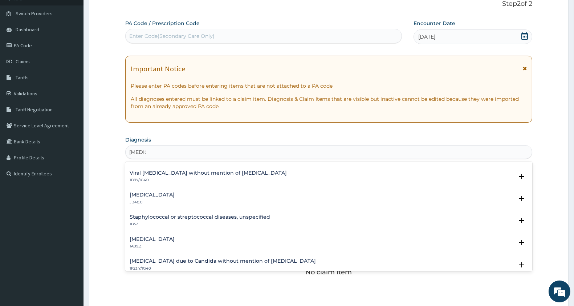
click at [175, 239] on h4 "Salmonella infection, unspecified" at bounding box center [152, 238] width 45 height 5
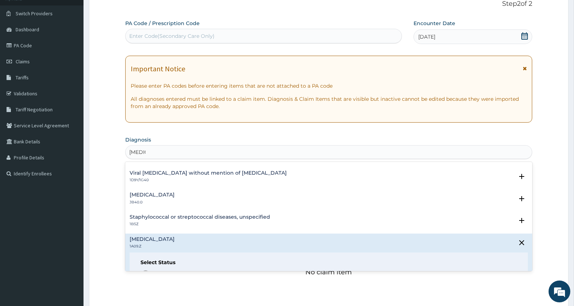
scroll to position [121, 0]
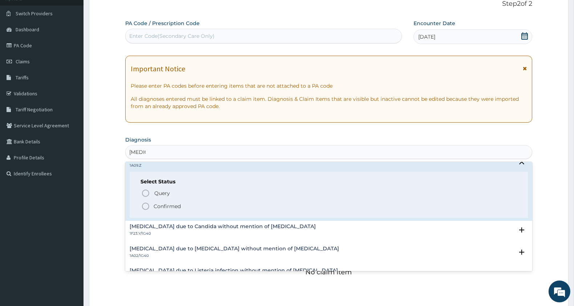
click at [145, 206] on icon "status option filled" at bounding box center [145, 206] width 9 height 9
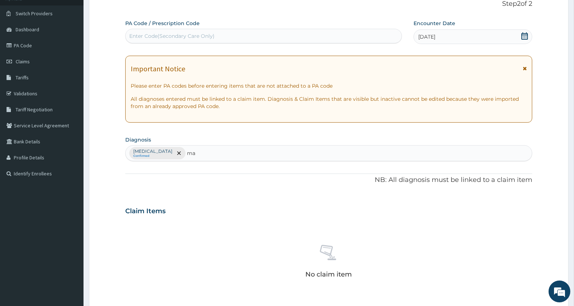
type input "m"
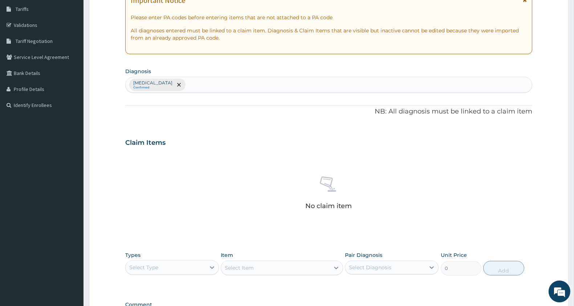
scroll to position [218, 0]
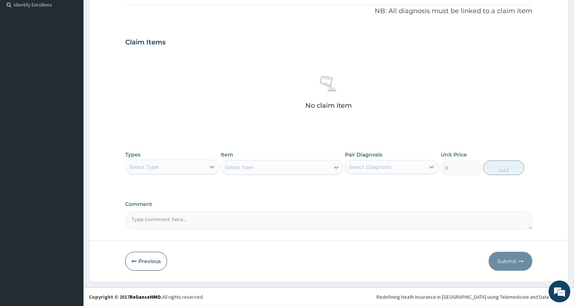
click at [161, 168] on div "Select Type" at bounding box center [166, 167] width 80 height 12
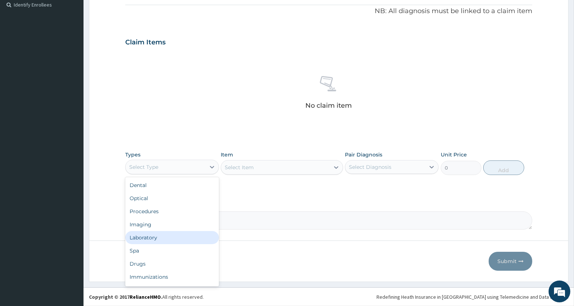
click at [159, 236] on div "Laboratory" at bounding box center [172, 237] width 94 height 13
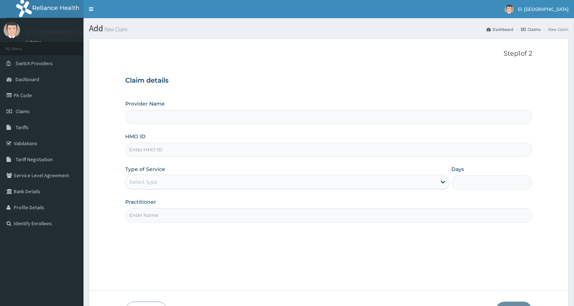
type input "El-[GEOGRAPHIC_DATA]"
click at [190, 149] on input "HMO ID" at bounding box center [328, 149] width 407 height 14
type input "VFI/10046/A"
click at [191, 179] on div "Select type" at bounding box center [281, 182] width 311 height 12
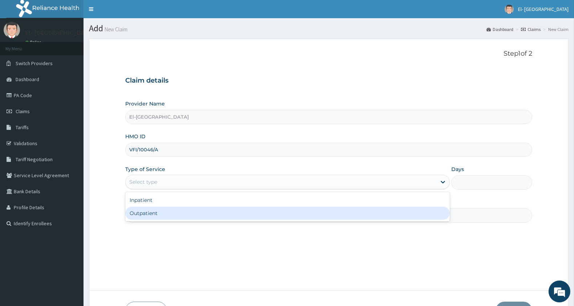
click at [182, 212] on div "Outpatient" at bounding box center [287, 212] width 325 height 13
type input "1"
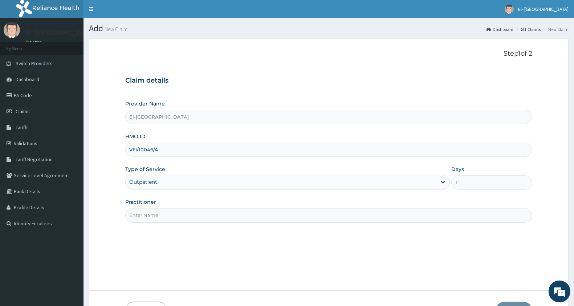
click at [182, 215] on input "Practitioner" at bounding box center [328, 215] width 407 height 14
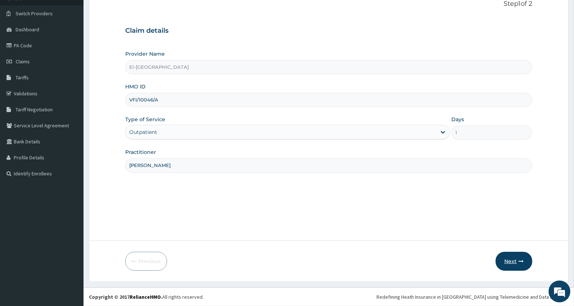
type input "[PERSON_NAME]"
click at [510, 266] on button "Next" at bounding box center [514, 260] width 37 height 19
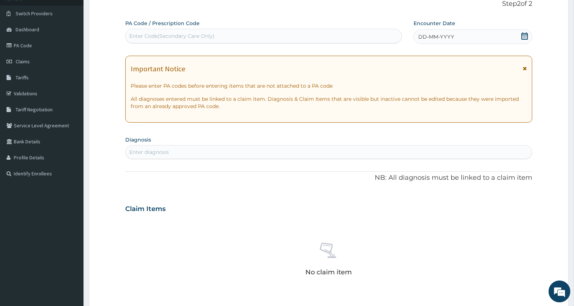
drag, startPoint x: 523, startPoint y: 36, endPoint x: 473, endPoint y: 37, distance: 50.5
click at [524, 36] on icon at bounding box center [524, 35] width 7 height 7
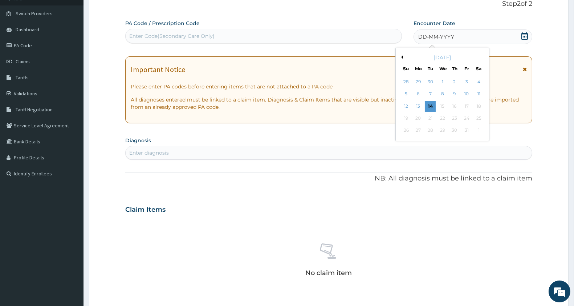
drag, startPoint x: 402, startPoint y: 58, endPoint x: 429, endPoint y: 74, distance: 31.1
click at [402, 58] on button "Previous Month" at bounding box center [402, 57] width 4 height 4
drag, startPoint x: 464, startPoint y: 105, endPoint x: 400, endPoint y: 125, distance: 66.9
click at [464, 105] on div "19" at bounding box center [467, 106] width 11 height 11
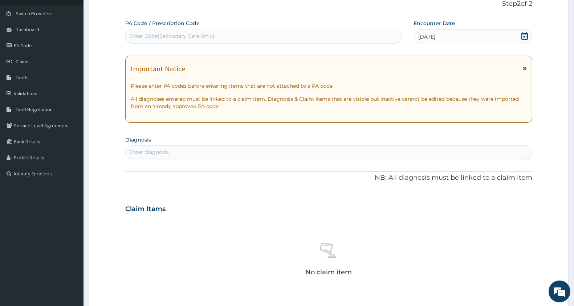
click at [242, 149] on div "Enter diagnosis" at bounding box center [329, 152] width 406 height 12
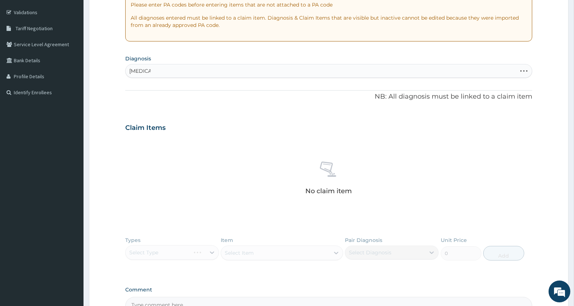
scroll to position [0, 0]
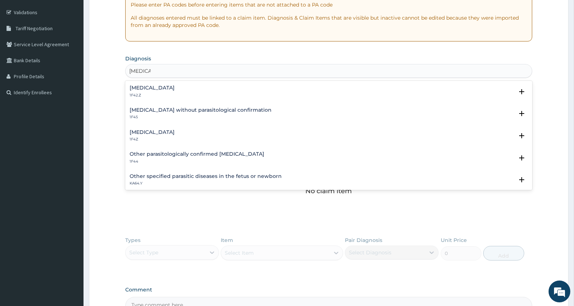
type input "[MEDICAL_DATA]"
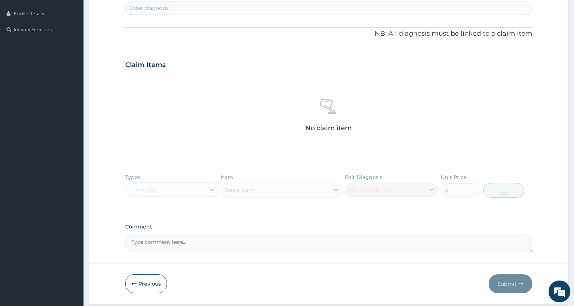
scroll to position [216, 0]
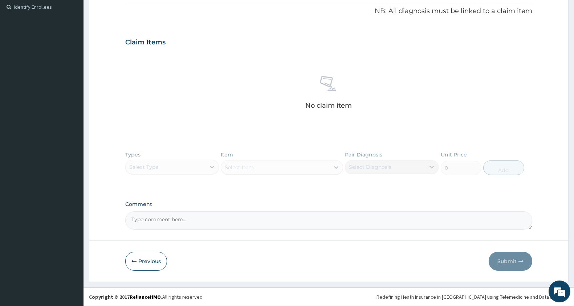
click at [164, 163] on div "Types Select Type Item Select Item Pair Diagnosis Select Diagnosis Unit Price 0…" at bounding box center [328, 168] width 407 height 42
click at [199, 166] on div "Types Select Type Item Select Item Pair Diagnosis Select Diagnosis Unit Price 0…" at bounding box center [328, 168] width 407 height 42
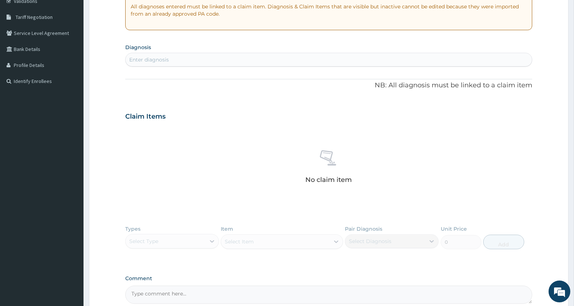
scroll to position [55, 0]
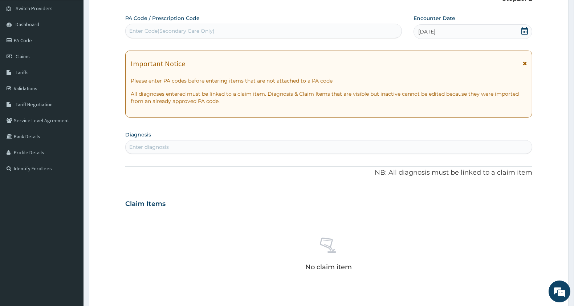
click at [289, 147] on div "Enter diagnosis" at bounding box center [329, 147] width 406 height 12
type input "[MEDICAL_DATA]"
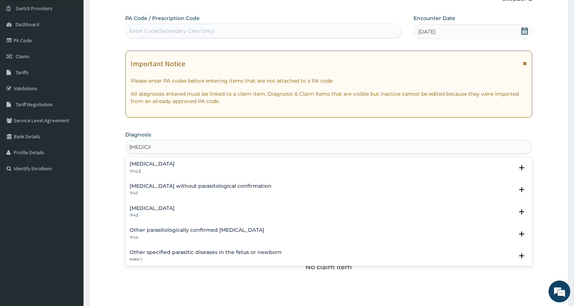
click at [157, 206] on h4 "Malaria, unspecified" at bounding box center [152, 207] width 45 height 5
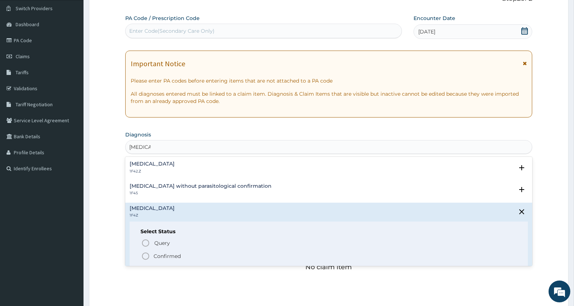
click at [145, 257] on icon "status option filled" at bounding box center [145, 255] width 9 height 9
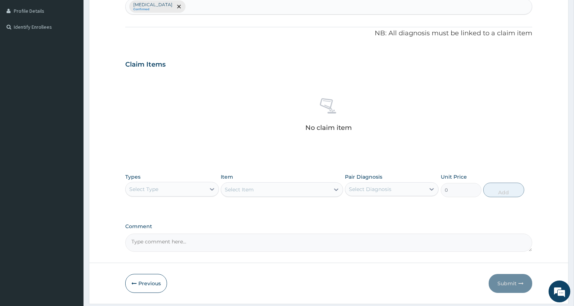
scroll to position [218, 0]
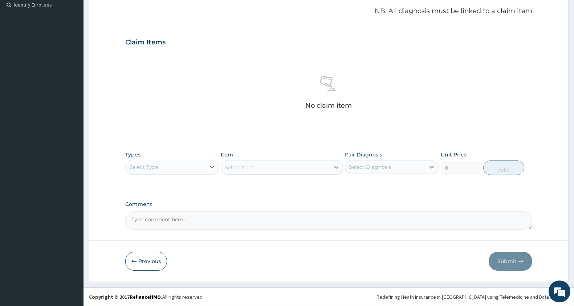
click at [154, 167] on div "Select Type" at bounding box center [143, 166] width 29 height 7
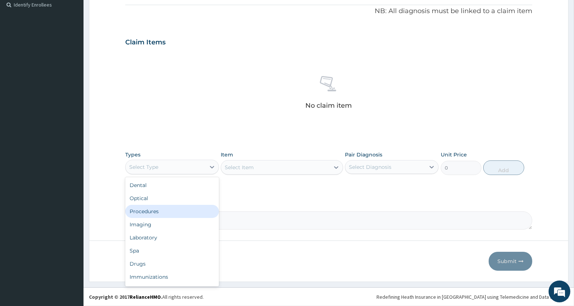
drag, startPoint x: 163, startPoint y: 209, endPoint x: 212, endPoint y: 190, distance: 52.1
click at [163, 209] on div "Procedures" at bounding box center [172, 211] width 94 height 13
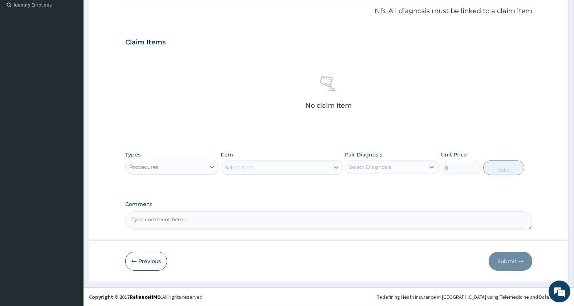
drag, startPoint x: 160, startPoint y: 175, endPoint x: 173, endPoint y: 166, distance: 15.6
click at [161, 175] on div "Types option Procedures, selected. Select is focused ,type to refine list, pres…" at bounding box center [328, 162] width 407 height 31
click at [174, 166] on div "Procedures" at bounding box center [166, 167] width 80 height 12
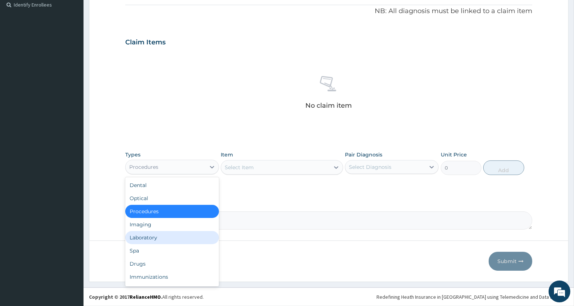
click at [168, 235] on div "Laboratory" at bounding box center [172, 237] width 94 height 13
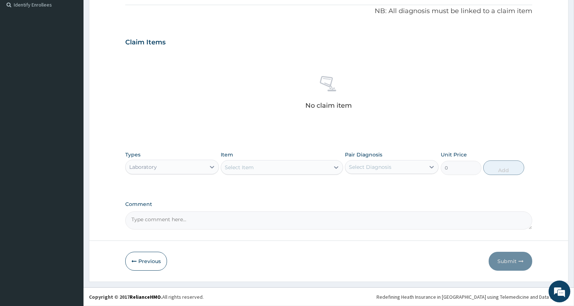
click at [275, 166] on div "Select Item" at bounding box center [275, 167] width 108 height 12
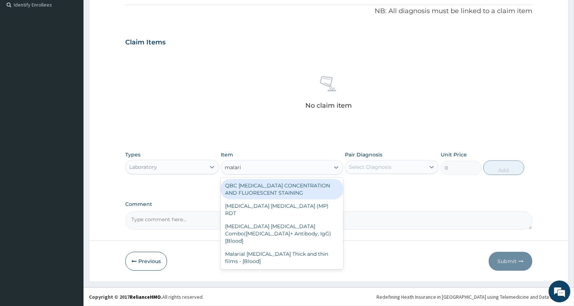
type input "[MEDICAL_DATA]"
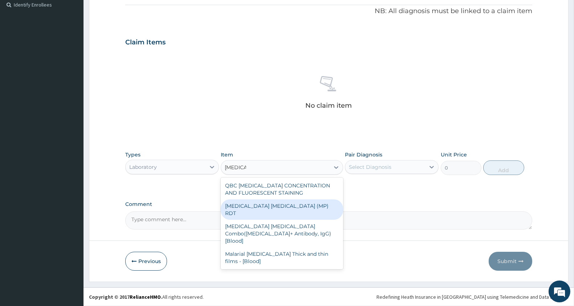
click at [291, 206] on div "MALARIA PARASITE (MP) RDT" at bounding box center [282, 209] width 122 height 20
type input "1500"
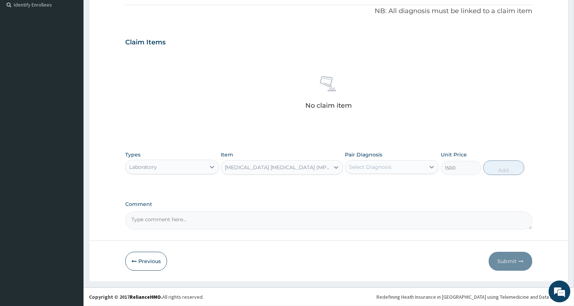
click at [357, 164] on div "Select Diagnosis" at bounding box center [370, 166] width 43 height 7
drag, startPoint x: 369, startPoint y: 182, endPoint x: 581, endPoint y: 183, distance: 211.1
click at [369, 182] on label "[MEDICAL_DATA]" at bounding box center [379, 184] width 45 height 7
checkbox input "true"
click at [509, 169] on button "Add" at bounding box center [504, 167] width 41 height 15
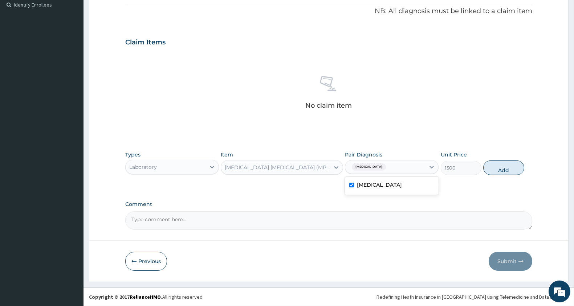
type input "0"
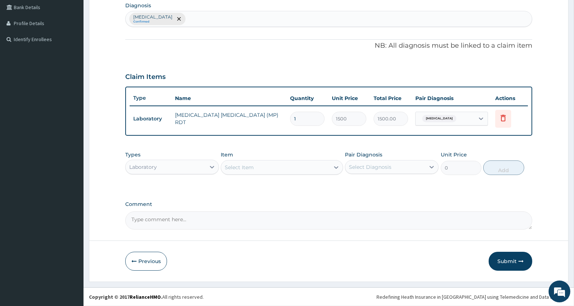
scroll to position [183, 0]
click at [276, 165] on div "Select Item" at bounding box center [275, 168] width 108 height 12
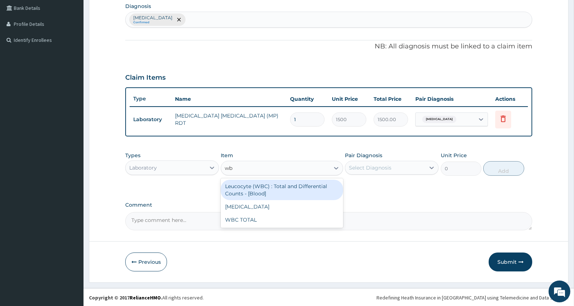
type input "wbc"
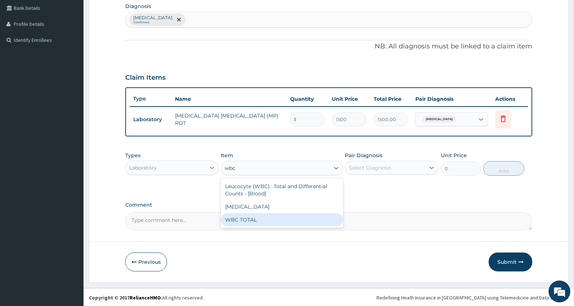
click at [271, 217] on div "WBC TOTAL" at bounding box center [282, 219] width 122 height 13
type input "1500"
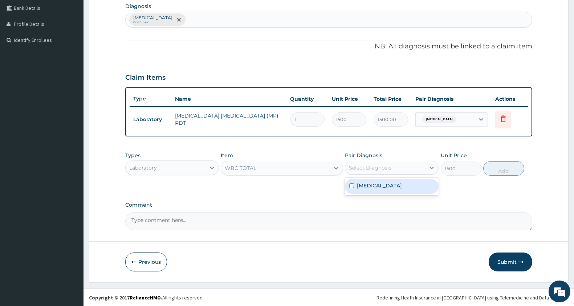
click at [400, 170] on div "Select Diagnosis" at bounding box center [385, 168] width 80 height 12
drag, startPoint x: 396, startPoint y: 188, endPoint x: 400, endPoint y: 184, distance: 5.7
click at [396, 189] on div "[MEDICAL_DATA]" at bounding box center [392, 186] width 94 height 15
checkbox input "true"
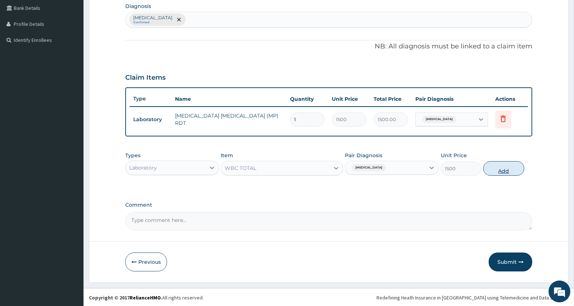
click at [504, 168] on button "Add" at bounding box center [504, 168] width 41 height 15
type input "0"
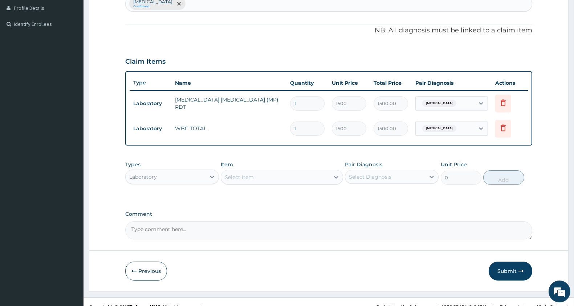
scroll to position [208, 0]
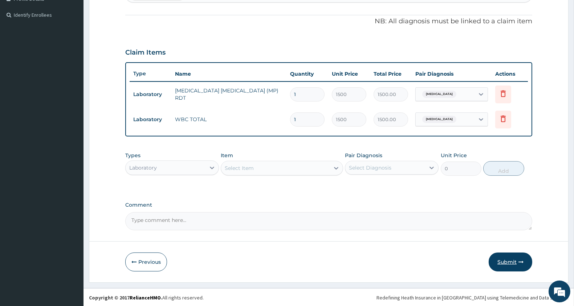
click at [510, 259] on button "Submit" at bounding box center [511, 261] width 44 height 19
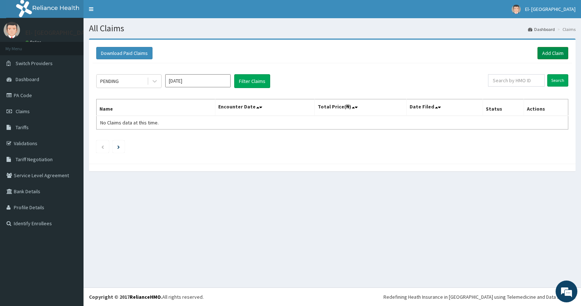
click at [545, 52] on link "Add Claim" at bounding box center [553, 53] width 31 height 12
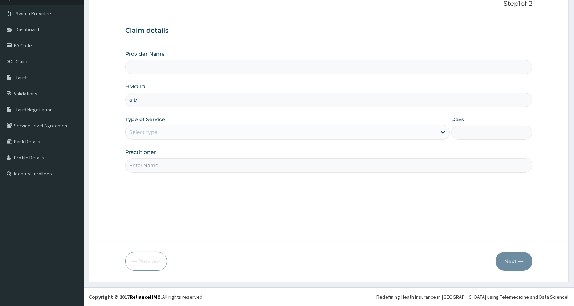
type input "alt/1"
type input "El-[GEOGRAPHIC_DATA]"
type input "ALT/10212/C"
click at [154, 130] on div "Select type" at bounding box center [143, 131] width 28 height 7
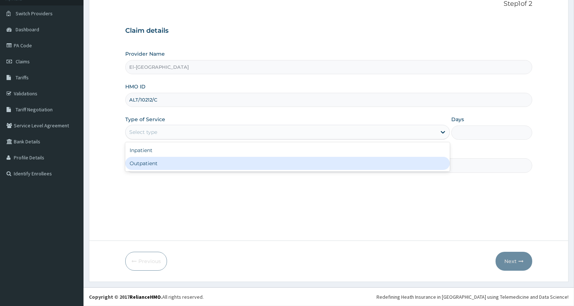
click at [165, 166] on div "Outpatient" at bounding box center [287, 163] width 325 height 13
type input "1"
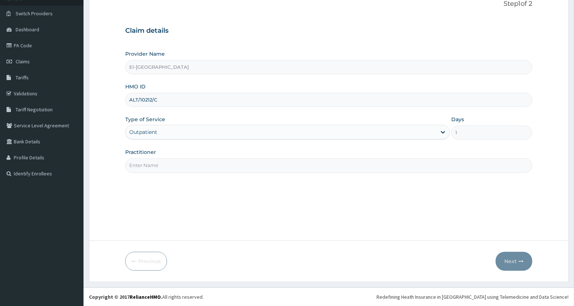
click at [165, 166] on input "Practitioner" at bounding box center [328, 165] width 407 height 14
click at [165, 166] on input "dr" at bounding box center [328, 165] width 407 height 14
type input "[PERSON_NAME]"
click at [517, 259] on button "Next" at bounding box center [514, 260] width 37 height 19
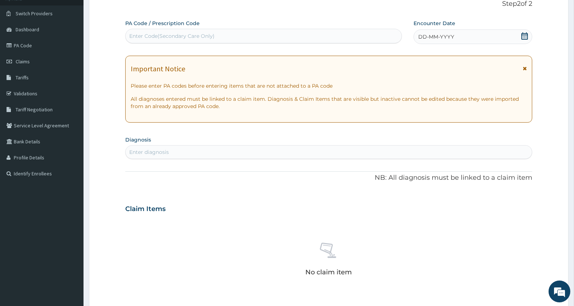
click at [523, 39] on icon at bounding box center [525, 35] width 7 height 7
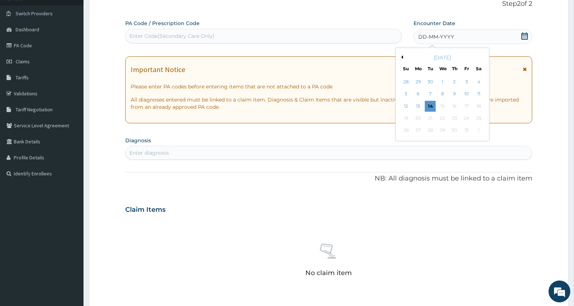
click at [402, 56] on button "Previous Month" at bounding box center [402, 57] width 4 height 4
click at [478, 104] on div "20" at bounding box center [479, 106] width 11 height 11
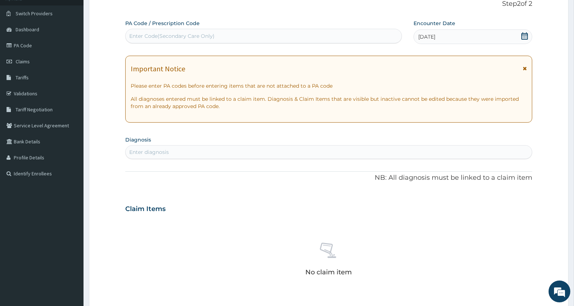
click at [194, 153] on div "Enter diagnosis" at bounding box center [329, 152] width 406 height 12
type input "[MEDICAL_DATA]"
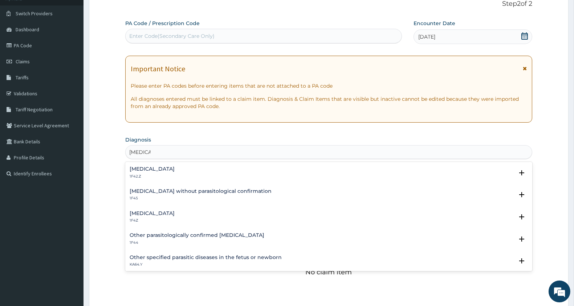
click at [173, 215] on h4 "[MEDICAL_DATA]" at bounding box center [152, 212] width 45 height 5
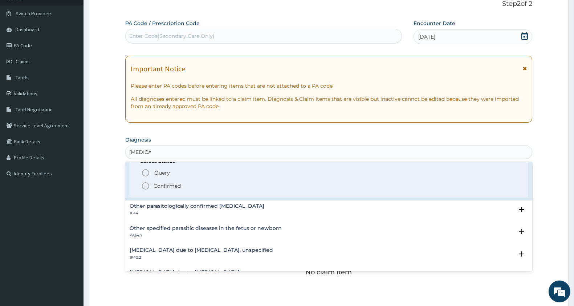
scroll to position [81, 0]
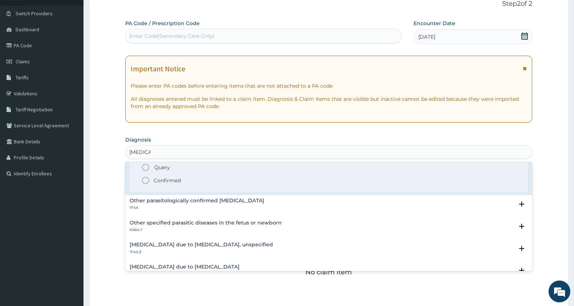
click at [147, 182] on icon "status option filled" at bounding box center [145, 180] width 9 height 9
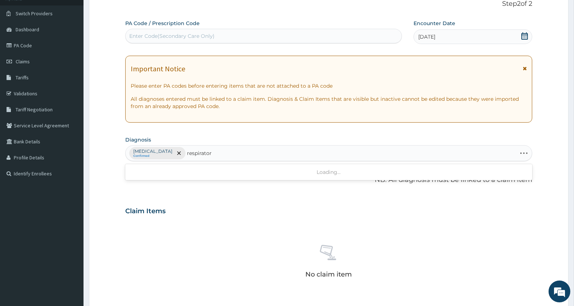
type input "respiratory"
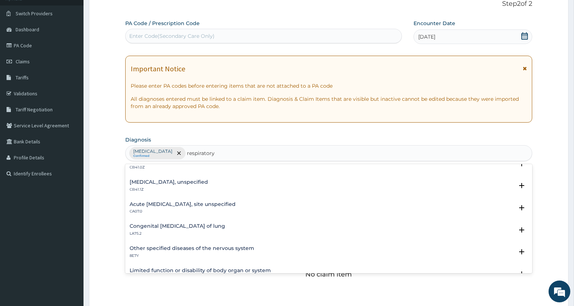
scroll to position [202, 0]
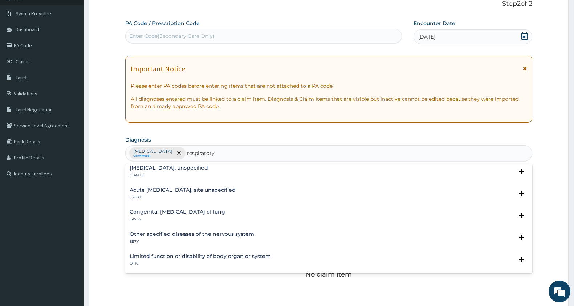
click at [213, 187] on h4 "Acute upper respiratory infection, site unspecified" at bounding box center [183, 189] width 106 height 5
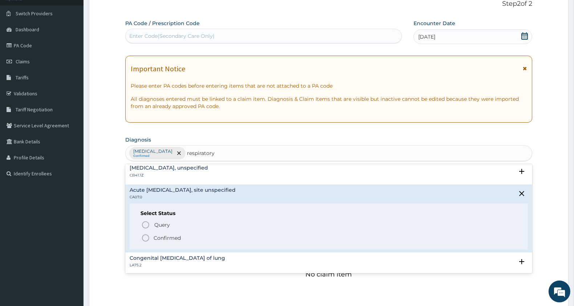
drag, startPoint x: 144, startPoint y: 235, endPoint x: 200, endPoint y: 214, distance: 60.1
click at [144, 235] on icon "status option filled" at bounding box center [145, 237] width 9 height 9
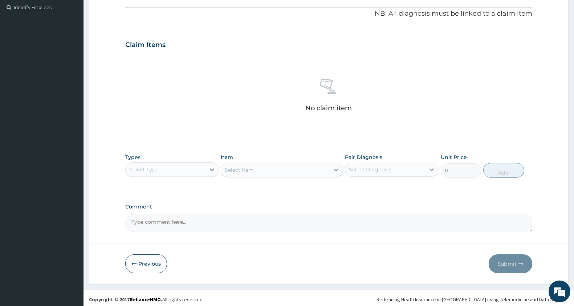
scroll to position [218, 0]
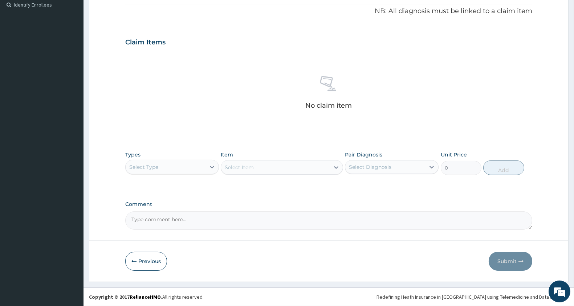
click at [169, 169] on div "Select Type" at bounding box center [166, 167] width 80 height 12
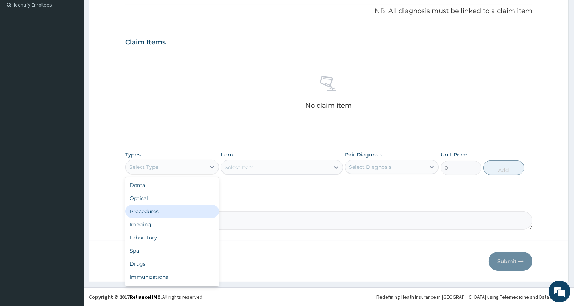
click at [166, 210] on div "Procedures" at bounding box center [172, 211] width 94 height 13
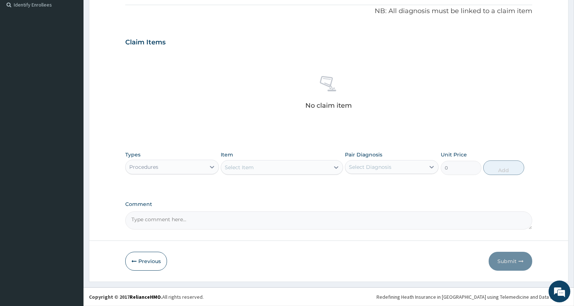
click at [257, 165] on div "Select Item" at bounding box center [275, 167] width 108 height 12
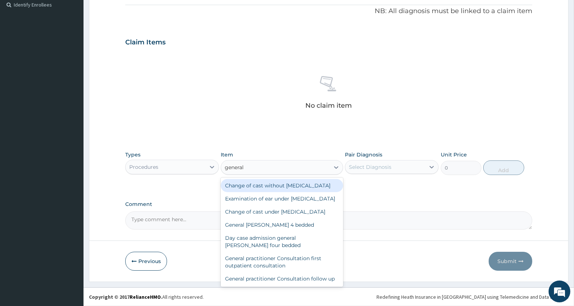
type input "general p"
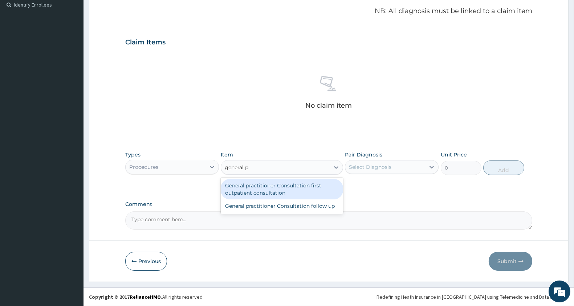
click at [283, 181] on div "General practitioner Consultation first outpatient consultation" at bounding box center [282, 189] width 122 height 20
type input "3000"
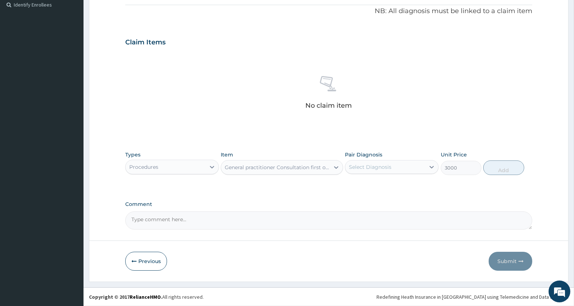
click at [380, 168] on div "Select Diagnosis" at bounding box center [370, 166] width 43 height 7
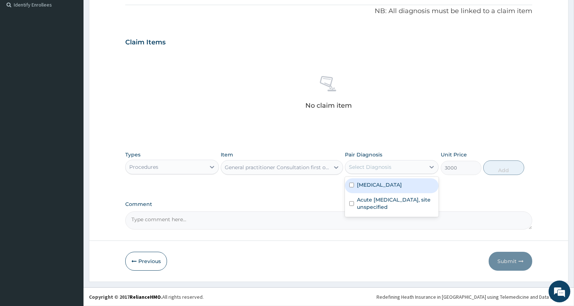
click at [378, 185] on label "[MEDICAL_DATA]" at bounding box center [379, 184] width 45 height 7
checkbox input "true"
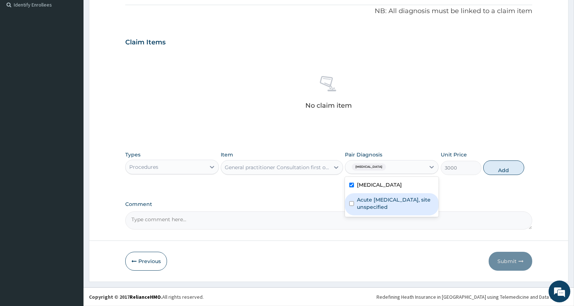
drag, startPoint x: 378, startPoint y: 198, endPoint x: 468, endPoint y: 197, distance: 90.1
click at [379, 198] on label "Acute [MEDICAL_DATA], site unspecified" at bounding box center [395, 203] width 77 height 15
checkbox input "true"
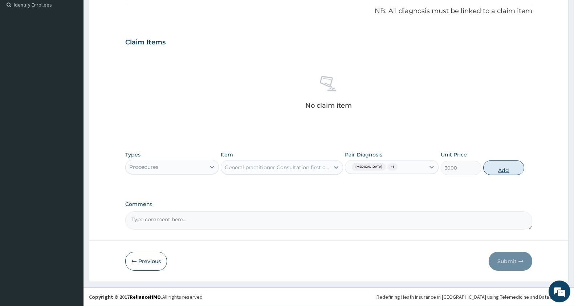
click at [506, 171] on button "Add" at bounding box center [504, 167] width 41 height 15
type input "0"
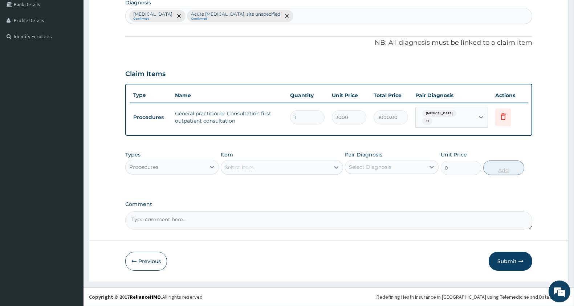
scroll to position [186, 0]
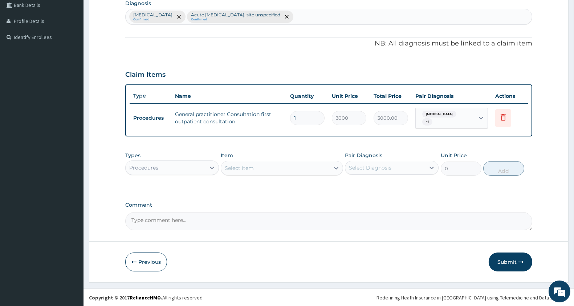
click at [185, 171] on div "Procedures" at bounding box center [166, 168] width 80 height 12
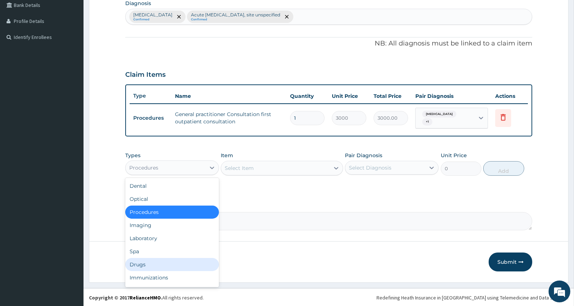
click at [155, 259] on div "Drugs" at bounding box center [172, 264] width 94 height 13
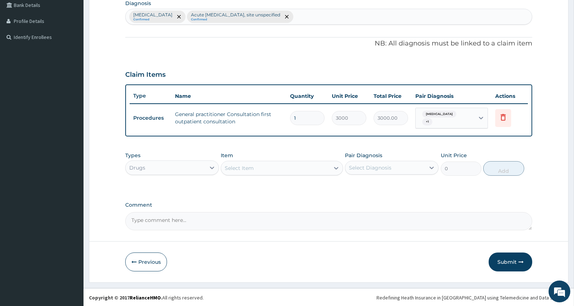
click at [259, 167] on div "Select Item" at bounding box center [275, 168] width 108 height 12
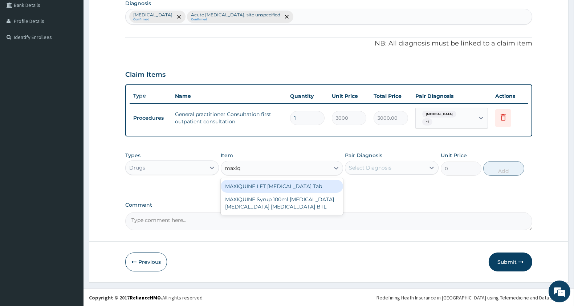
type input "maxiqu"
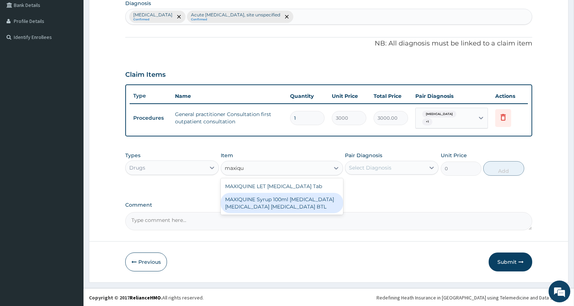
drag, startPoint x: 296, startPoint y: 197, endPoint x: 373, endPoint y: 186, distance: 77.7
click at [298, 197] on div "MAXIQUINE Syrup 100ml [MEDICAL_DATA] [MEDICAL_DATA] [MEDICAL_DATA] BTL" at bounding box center [282, 203] width 122 height 20
type input "345"
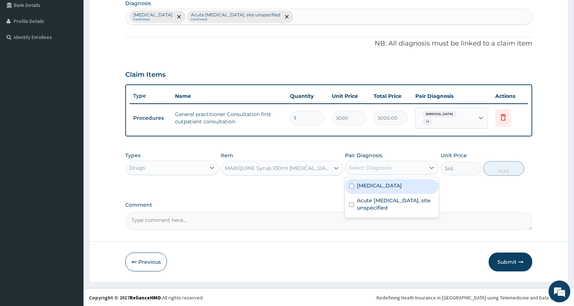
click at [386, 170] on div "Select Diagnosis" at bounding box center [385, 168] width 80 height 12
click at [387, 180] on div "Malaria, unspecified" at bounding box center [392, 186] width 94 height 15
checkbox input "true"
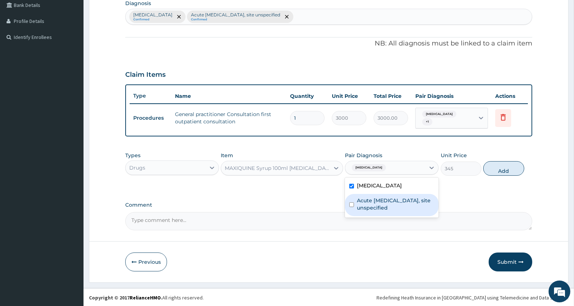
drag, startPoint x: 386, startPoint y: 201, endPoint x: 441, endPoint y: 198, distance: 54.6
click at [387, 202] on label "Acute upper respiratory infection, site unspecified" at bounding box center [395, 204] width 77 height 15
checkbox input "true"
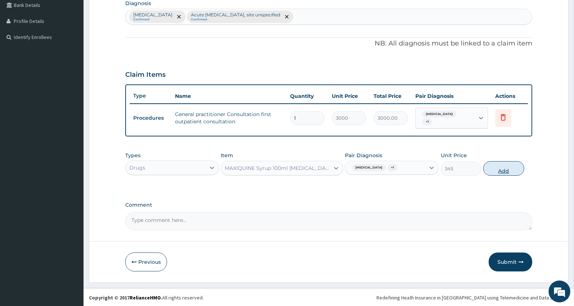
click at [502, 166] on button "Add" at bounding box center [504, 168] width 41 height 15
type input "0"
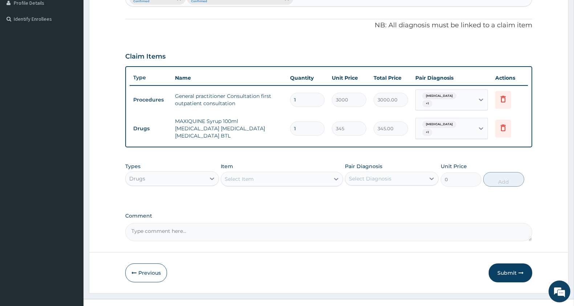
scroll to position [214, 0]
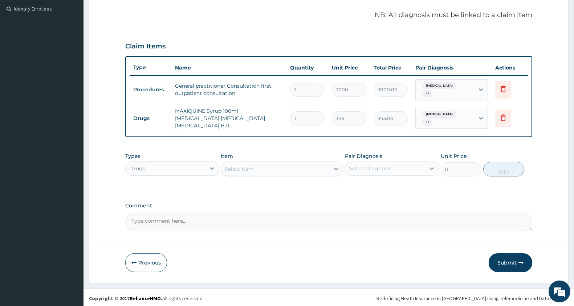
click at [278, 167] on div "Select Item" at bounding box center [275, 169] width 108 height 12
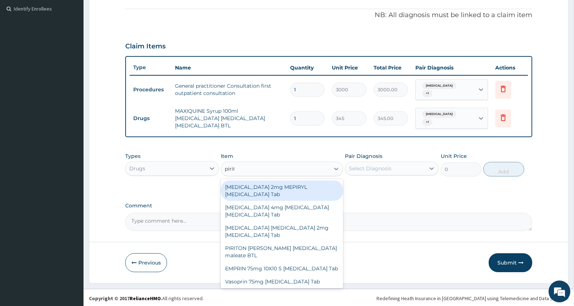
type input "piriton"
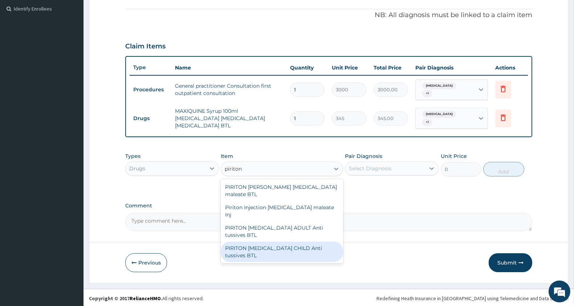
click at [286, 245] on div "PIRITON [MEDICAL_DATA] CHILD Anti tussives BTL" at bounding box center [282, 251] width 122 height 20
type input "402.5"
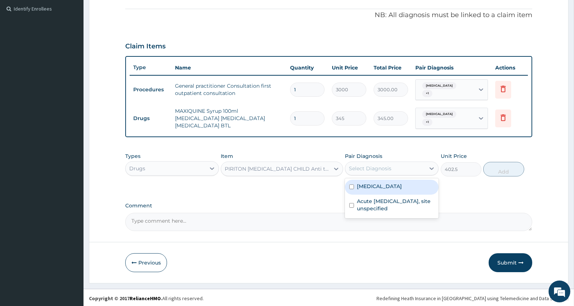
drag, startPoint x: 361, startPoint y: 168, endPoint x: 365, endPoint y: 183, distance: 15.3
click at [362, 167] on div "Select Diagnosis" at bounding box center [370, 168] width 43 height 7
click at [365, 189] on div "[MEDICAL_DATA]" at bounding box center [392, 186] width 94 height 15
checkbox input "true"
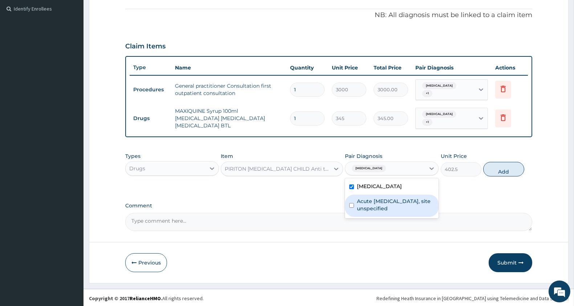
click at [366, 202] on label "Acute upper respiratory infection, site unspecified" at bounding box center [395, 204] width 77 height 15
checkbox input "true"
click at [498, 164] on button "Add" at bounding box center [504, 169] width 41 height 15
type input "0"
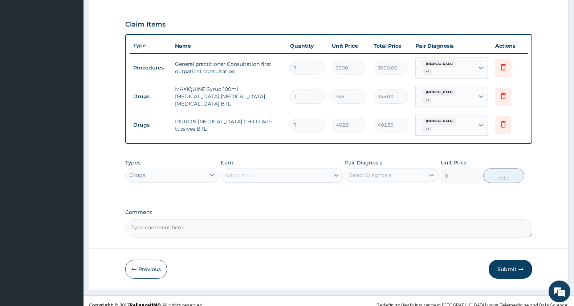
scroll to position [242, 0]
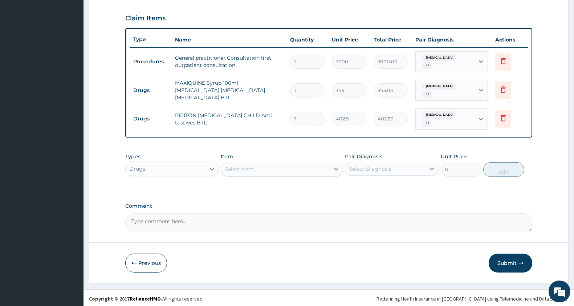
click at [283, 167] on div "Select Item" at bounding box center [275, 169] width 108 height 12
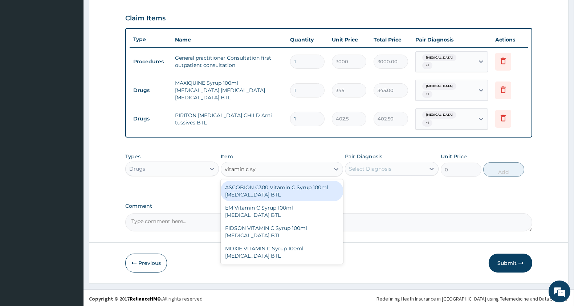
type input "vitamin c syr"
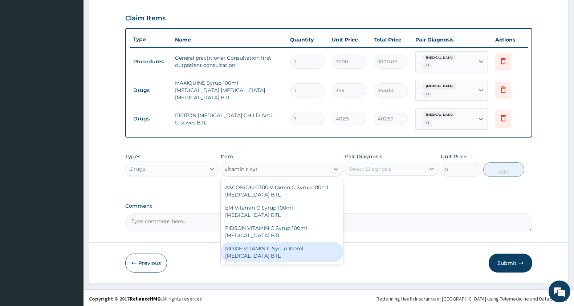
click at [263, 248] on div "MOXIE VITAMIN C Syrup 100ml [MEDICAL_DATA] BTL" at bounding box center [282, 252] width 122 height 20
type input "345"
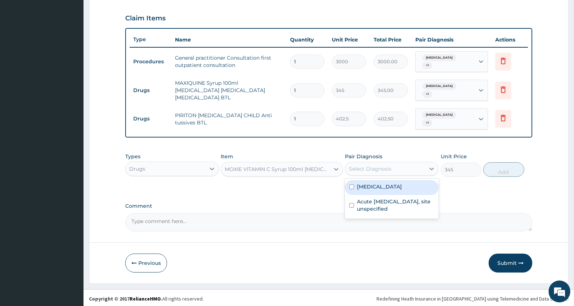
click at [397, 171] on div "Select Diagnosis" at bounding box center [385, 169] width 80 height 12
click at [391, 186] on label "[MEDICAL_DATA]" at bounding box center [379, 186] width 45 height 7
checkbox input "true"
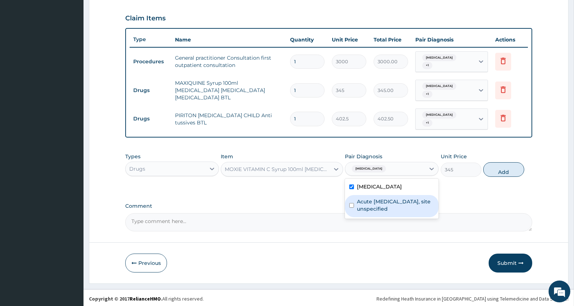
drag, startPoint x: 391, startPoint y: 199, endPoint x: 454, endPoint y: 182, distance: 65.8
click at [393, 199] on label "Acute upper respiratory infection, site unspecified" at bounding box center [395, 205] width 77 height 15
checkbox input "true"
click at [498, 170] on button "Add" at bounding box center [504, 169] width 41 height 15
type input "0"
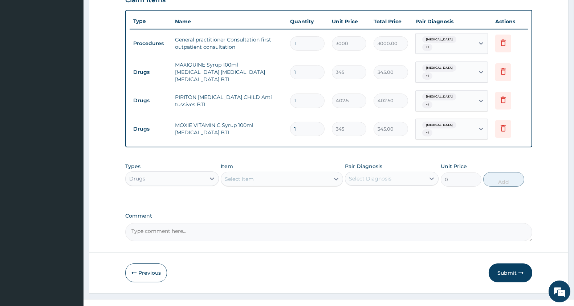
scroll to position [271, 0]
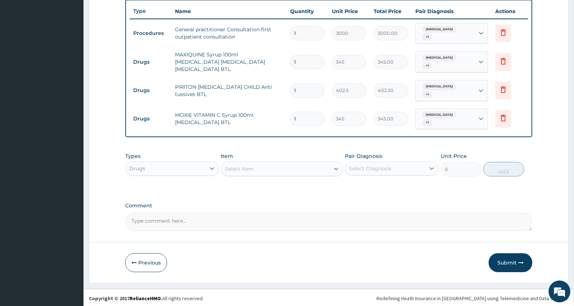
click at [259, 163] on div "Select Item" at bounding box center [275, 169] width 108 height 12
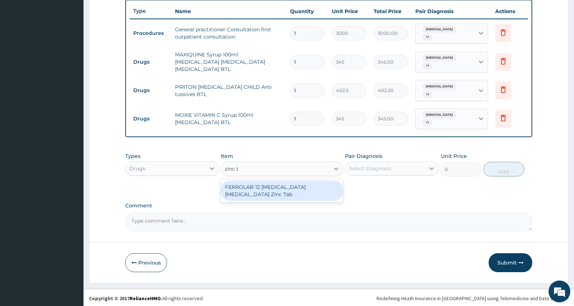
type input "zinc"
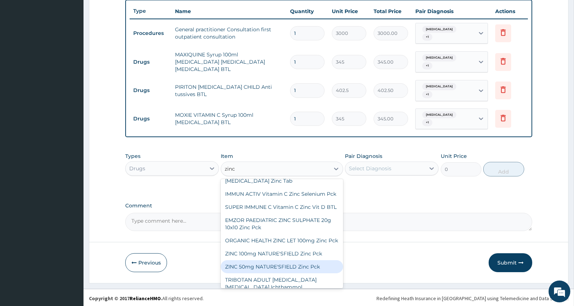
scroll to position [71, 0]
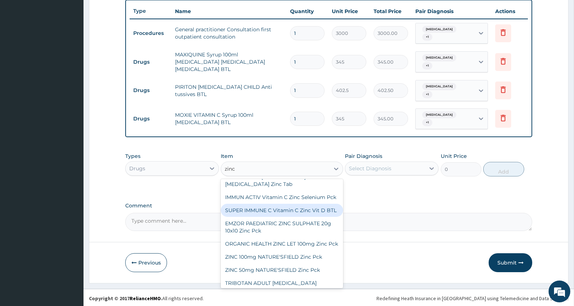
click at [307, 232] on div "EMZOR PAEDIATRIC ZINC SULPHATE 20g 10x10 Zinc Pck" at bounding box center [282, 227] width 122 height 20
type input "517.5"
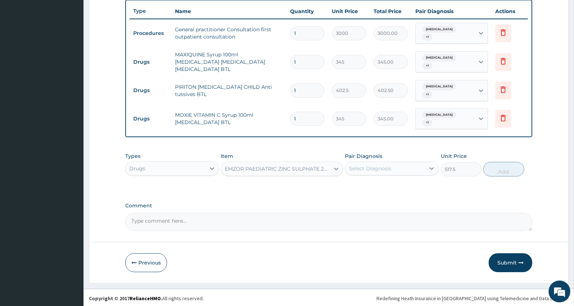
click at [379, 171] on div "Select Diagnosis" at bounding box center [385, 168] width 80 height 12
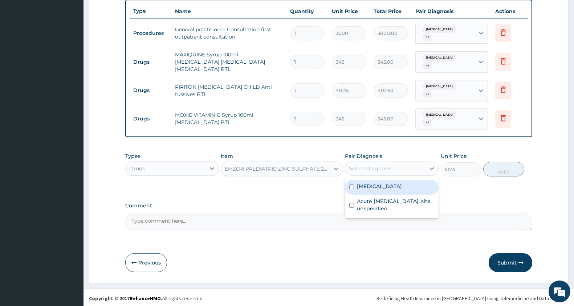
click at [375, 186] on label "[MEDICAL_DATA]" at bounding box center [379, 185] width 45 height 7
checkbox input "true"
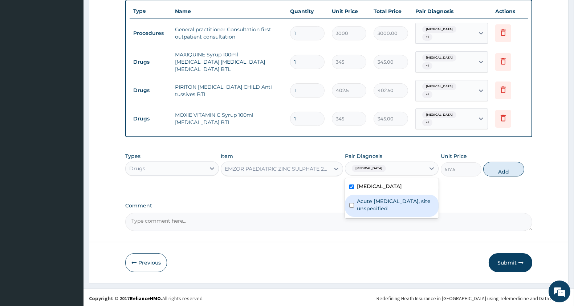
click at [379, 201] on label "Acute upper respiratory infection, site unspecified" at bounding box center [395, 204] width 77 height 15
checkbox input "true"
click at [509, 169] on button "Add" at bounding box center [504, 169] width 41 height 15
type input "0"
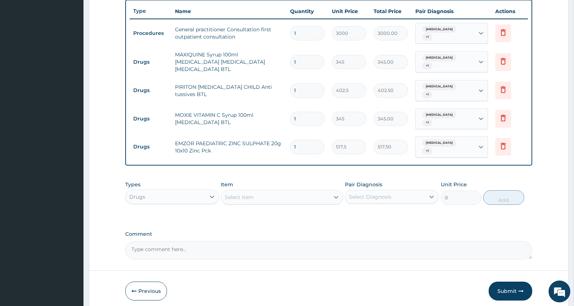
click at [271, 193] on div "Select Item" at bounding box center [275, 197] width 108 height 12
type input "zinc"
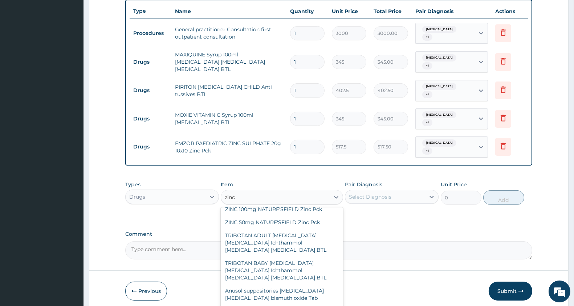
scroll to position [161, 0]
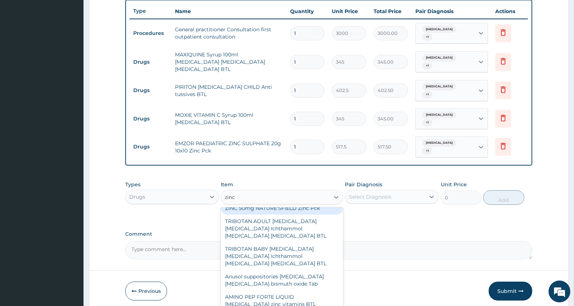
click at [311, 214] on div "ZINC 50mg NATURE'SFIELD Zinc Pck" at bounding box center [282, 207] width 122 height 13
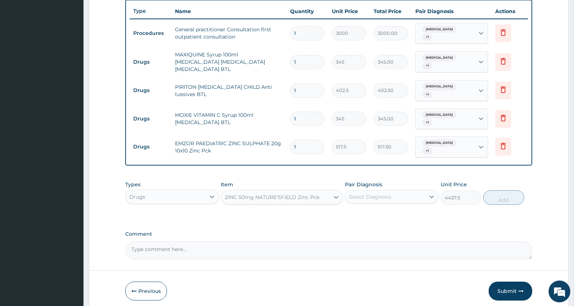
click at [310, 193] on div "ZINC 50mg NATURE'SFIELD Zinc Pck" at bounding box center [272, 196] width 95 height 7
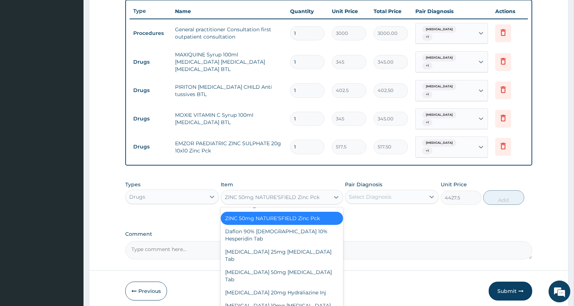
scroll to position [4692, 0]
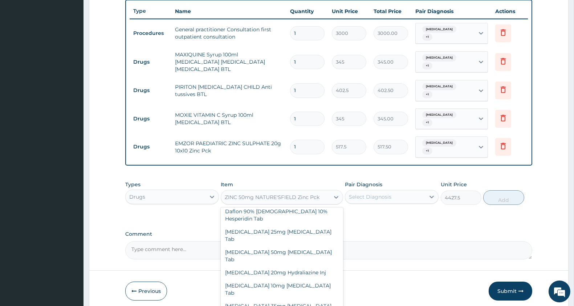
click at [312, 191] on div "ZINC 100mg NATURE'SFIELD Zinc Pck" at bounding box center [282, 184] width 122 height 13
type input "4174.5"
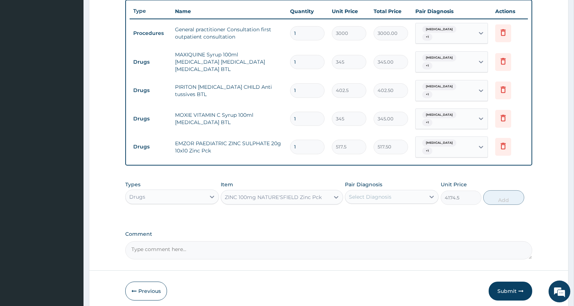
click at [313, 191] on div "ZINC 100mg NATURE'SFIELD Zinc Pck" at bounding box center [275, 197] width 108 height 12
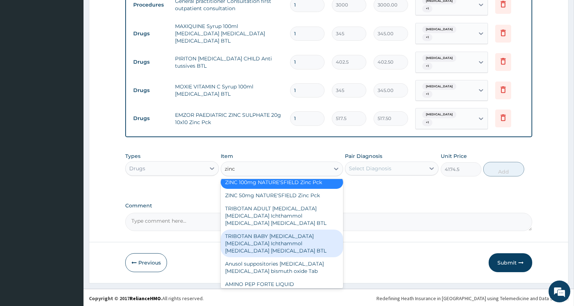
scroll to position [105, 0]
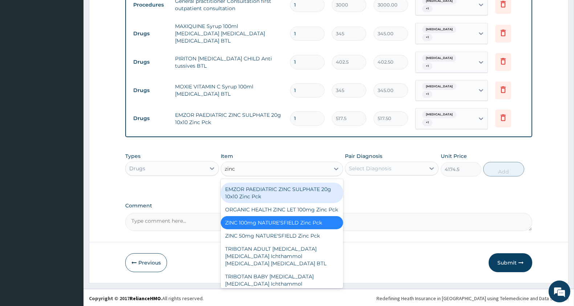
type input "zinc"
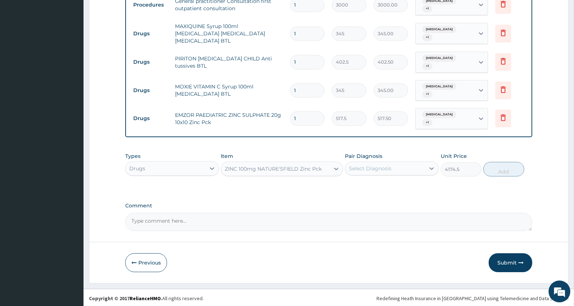
click at [421, 200] on div "PA Code / Prescription Code Enter Code(Secondary Care Only) Encounter Date 20-0…" at bounding box center [328, 0] width 407 height 460
click at [365, 165] on div "Select Diagnosis" at bounding box center [370, 168] width 43 height 7
click at [366, 182] on label "[MEDICAL_DATA]" at bounding box center [379, 185] width 45 height 7
checkbox input "true"
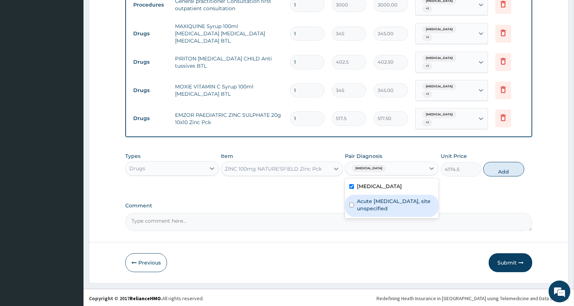
click at [364, 201] on label "Acute upper respiratory infection, site unspecified" at bounding box center [395, 204] width 77 height 15
checkbox input "true"
click at [505, 167] on button "Add" at bounding box center [504, 169] width 41 height 15
type input "0"
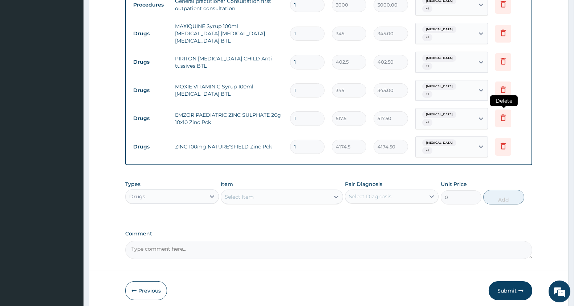
click at [506, 118] on icon at bounding box center [503, 117] width 9 height 9
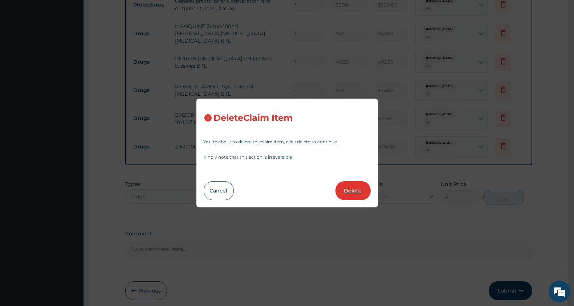
click at [358, 188] on button "Delete" at bounding box center [353, 190] width 35 height 19
type input "4174.5"
type input "4174.50"
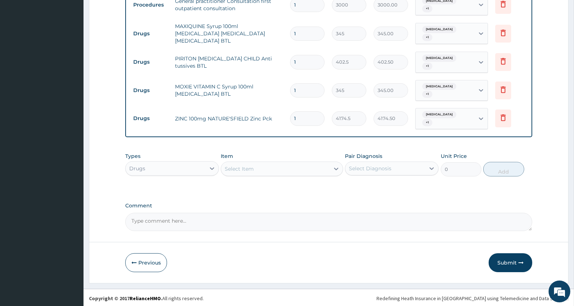
click at [244, 165] on div "Select Item" at bounding box center [239, 168] width 29 height 7
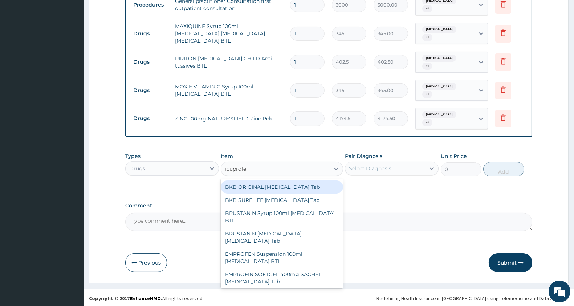
type input "ibuprofen"
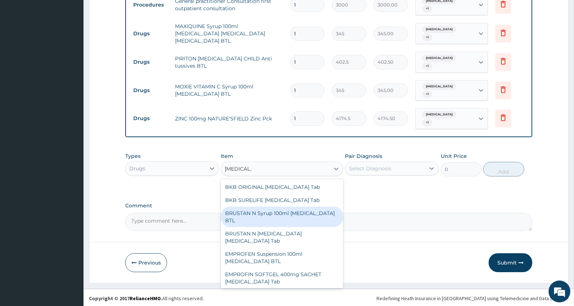
click at [317, 211] on div "BRUSTAN N Syrup 100ml [MEDICAL_DATA] BTL" at bounding box center [282, 216] width 122 height 20
type input "575"
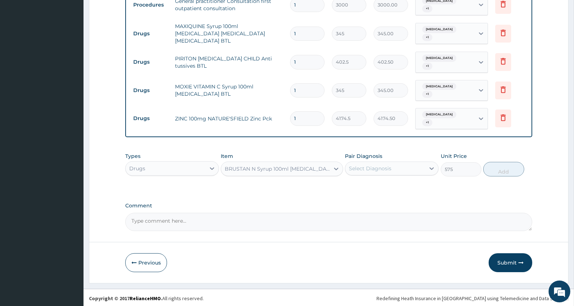
click at [368, 172] on div "Select Diagnosis" at bounding box center [392, 168] width 94 height 14
click at [371, 190] on div "[MEDICAL_DATA]" at bounding box center [392, 186] width 94 height 15
checkbox input "true"
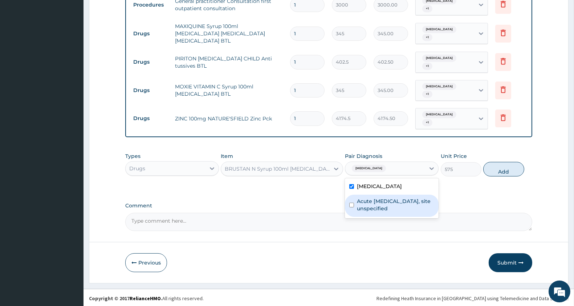
drag, startPoint x: 372, startPoint y: 207, endPoint x: 380, endPoint y: 197, distance: 13.4
click at [373, 205] on label "Acute upper respiratory infection, site unspecified" at bounding box center [395, 204] width 77 height 15
checkbox input "true"
drag, startPoint x: 506, startPoint y: 167, endPoint x: 500, endPoint y: 169, distance: 5.9
click at [505, 166] on button "Add" at bounding box center [504, 169] width 41 height 15
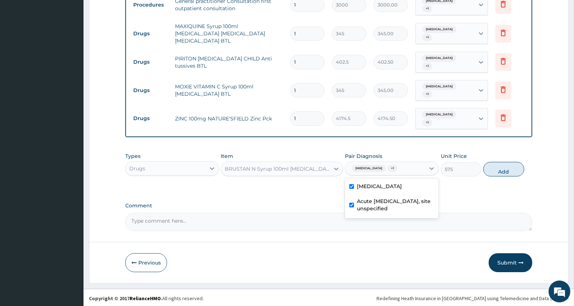
type input "0"
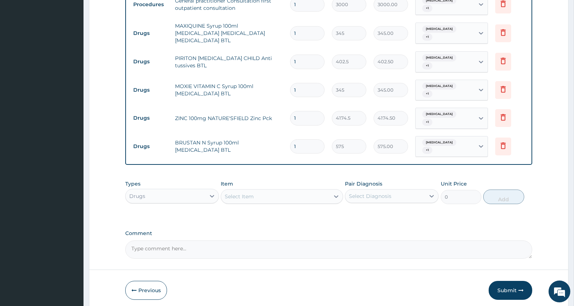
scroll to position [327, 0]
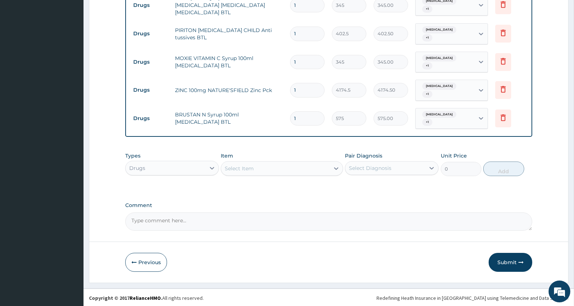
click at [286, 162] on div "Select Item" at bounding box center [275, 168] width 108 height 12
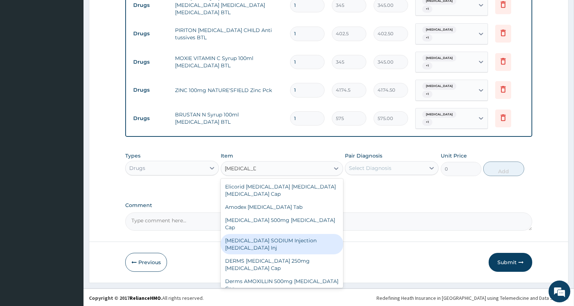
type input "amoxicillin"
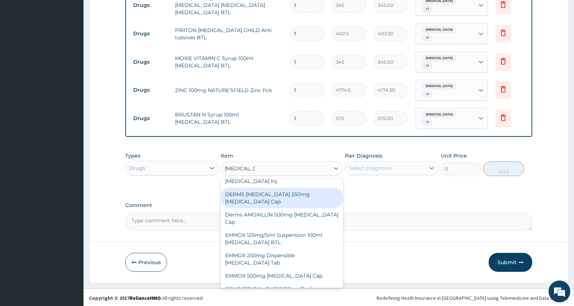
scroll to position [81, 0]
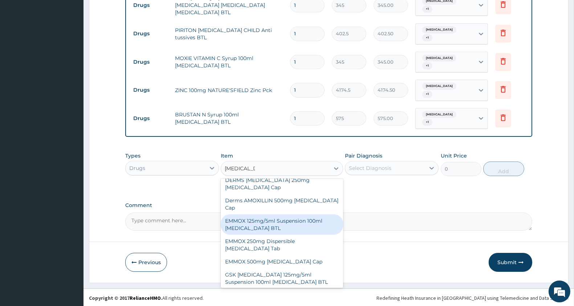
click at [294, 214] on div "EMMOX 125mg/5ml Suspension 100ml [MEDICAL_DATA] BTL" at bounding box center [282, 224] width 122 height 20
type input "1150"
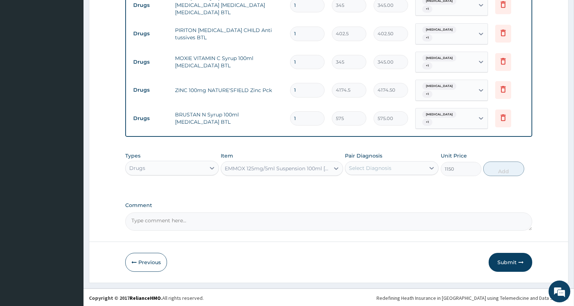
click at [396, 166] on div "Select Diagnosis" at bounding box center [385, 168] width 80 height 12
click at [402, 186] on label "[MEDICAL_DATA]" at bounding box center [379, 185] width 45 height 7
checkbox input "true"
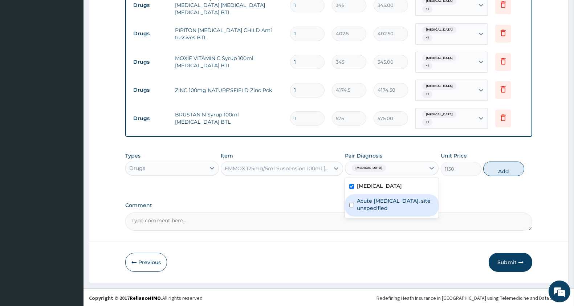
click at [403, 202] on label "Acute upper respiratory infection, site unspecified" at bounding box center [395, 204] width 77 height 15
checkbox input "true"
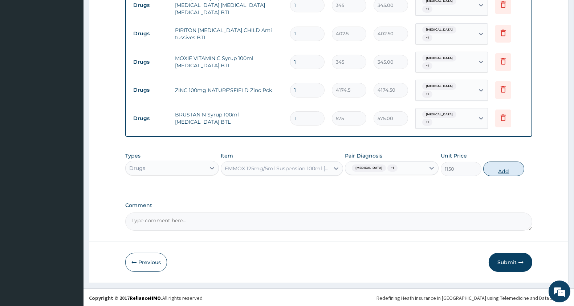
click at [504, 167] on button "Add" at bounding box center [504, 168] width 41 height 15
type input "0"
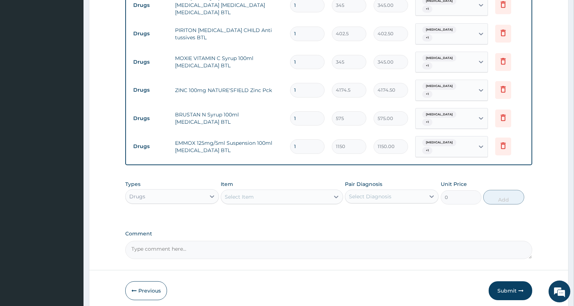
drag, startPoint x: 510, startPoint y: 288, endPoint x: 512, endPoint y: 284, distance: 5.1
click at [511, 286] on button "Submit" at bounding box center [511, 290] width 44 height 19
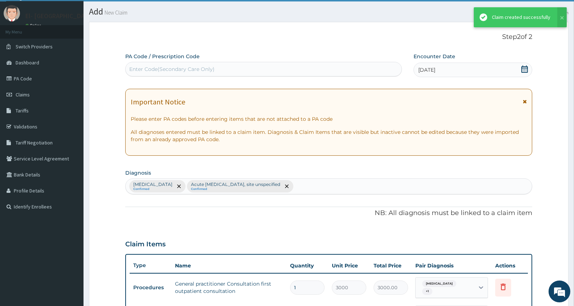
scroll to position [327, 0]
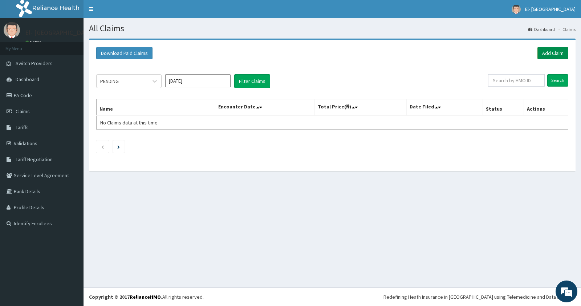
click at [547, 50] on link "Add Claim" at bounding box center [553, 53] width 31 height 12
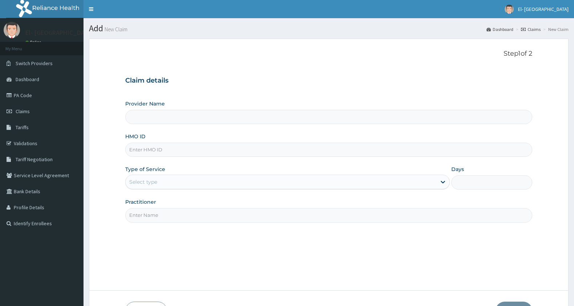
click at [153, 147] on input "HMO ID" at bounding box center [328, 149] width 407 height 14
type input "alt"
type input "El-[GEOGRAPHIC_DATA]"
type input "ALT/10212/A"
click at [186, 190] on div "Provider Name El-Dunamis Medical Centre HMO ID ALT/10212/A Type of Service Sele…" at bounding box center [328, 161] width 407 height 122
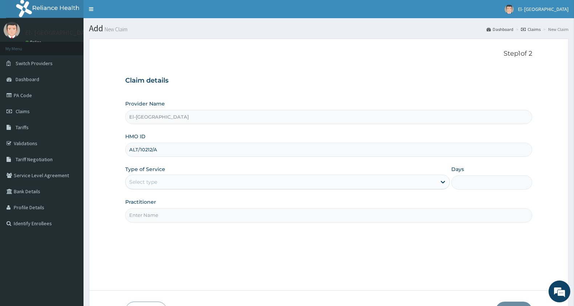
click at [186, 187] on div "Select type" at bounding box center [281, 182] width 311 height 12
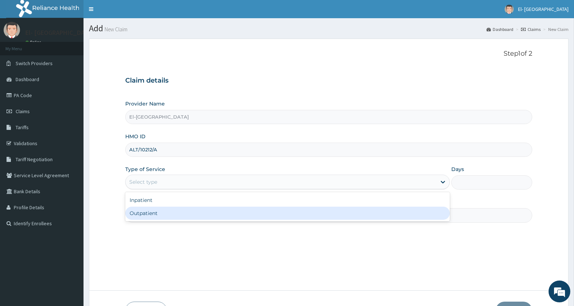
click at [172, 213] on div "Outpatient" at bounding box center [287, 212] width 325 height 13
type input "1"
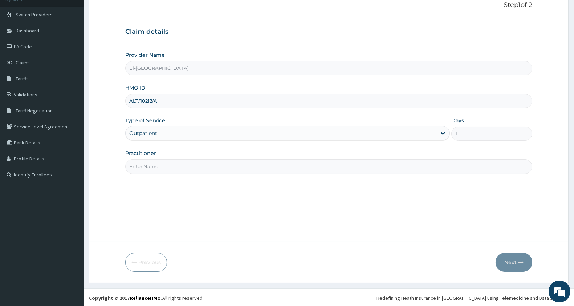
scroll to position [50, 0]
click at [153, 166] on input "Practitioner" at bounding box center [328, 165] width 407 height 14
type input "[PERSON_NAME]"
drag, startPoint x: 508, startPoint y: 251, endPoint x: 509, endPoint y: 260, distance: 9.5
click at [509, 260] on form "Step 1 of 2 Claim details Provider Name El-[GEOGRAPHIC_DATA] HMO ID ALT/10212/A…" at bounding box center [329, 135] width 480 height 293
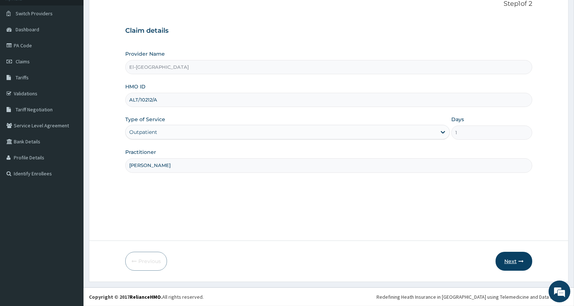
click at [509, 260] on button "Next" at bounding box center [514, 260] width 37 height 19
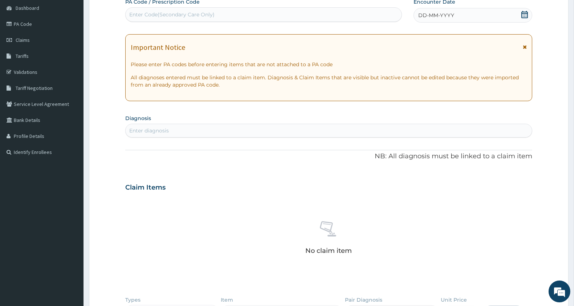
scroll to position [171, 0]
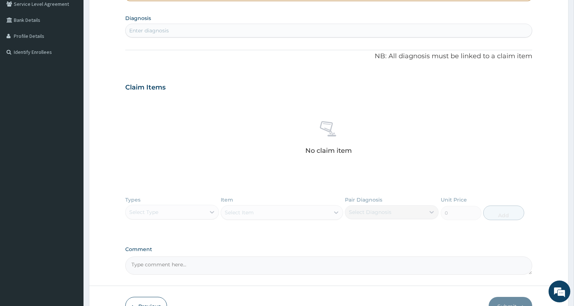
click at [161, 25] on div "Enter diagnosis" at bounding box center [329, 31] width 406 height 12
type input "[MEDICAL_DATA]"
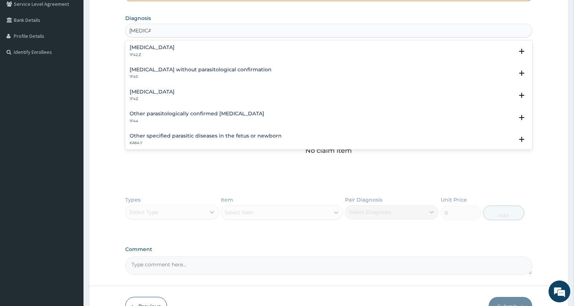
click at [157, 91] on h4 "[MEDICAL_DATA]" at bounding box center [152, 91] width 45 height 5
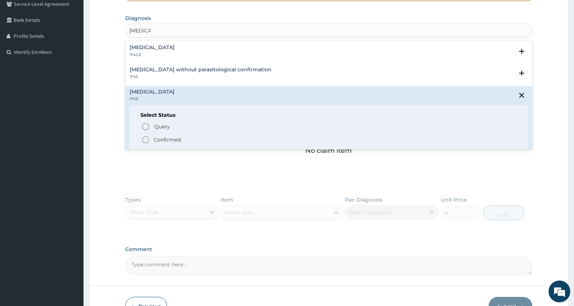
click at [146, 133] on div "Query Query covers suspected (?), Keep in view (kiv), Ruled out (r/o) Confirmed" at bounding box center [329, 133] width 377 height 22
click at [144, 140] on icon "status option filled" at bounding box center [145, 139] width 9 height 9
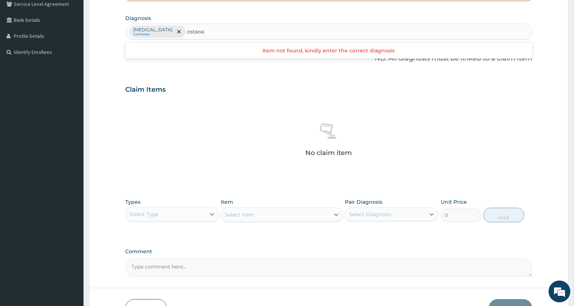
type input "osteo"
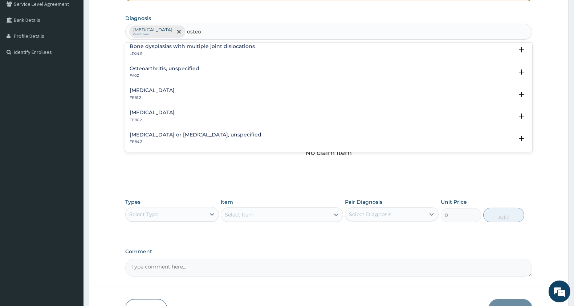
scroll to position [121, 0]
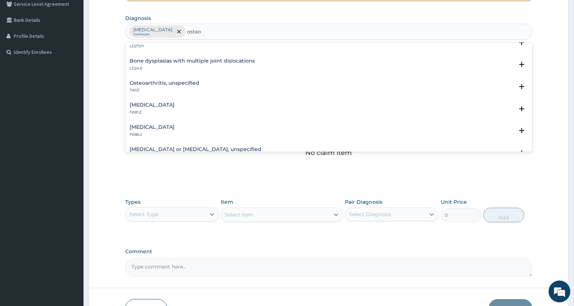
click at [168, 80] on h4 "Osteoarthritis, unspecified" at bounding box center [165, 82] width 70 height 5
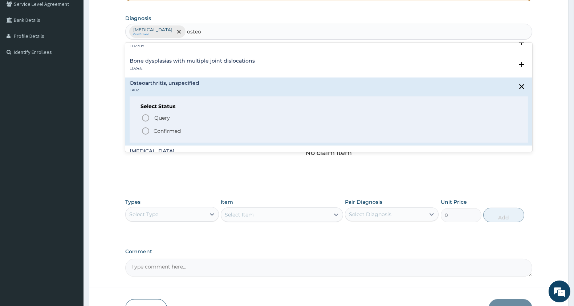
click at [147, 128] on circle "status option filled" at bounding box center [145, 131] width 7 height 7
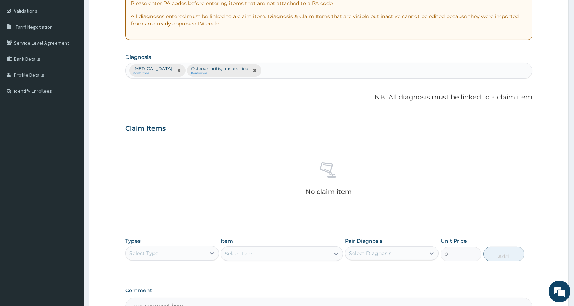
scroll to position [131, 0]
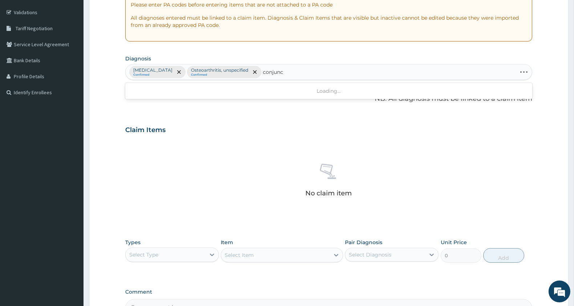
type input "conjunct"
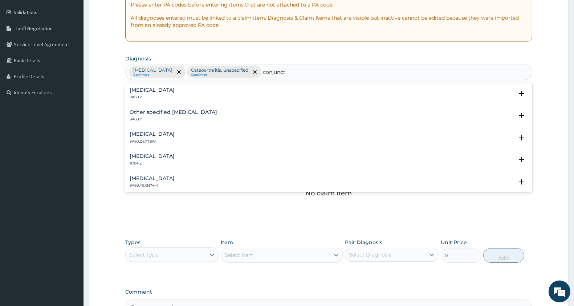
click at [139, 97] on p "9A60.Z" at bounding box center [152, 96] width 45 height 5
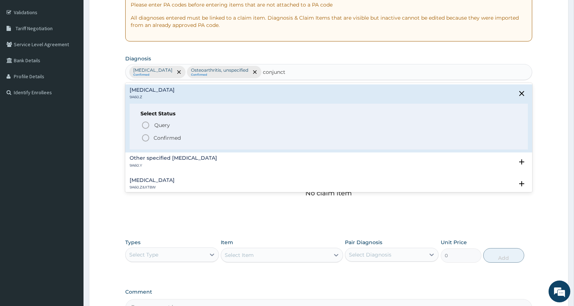
click at [147, 139] on icon "status option filled" at bounding box center [145, 137] width 9 height 9
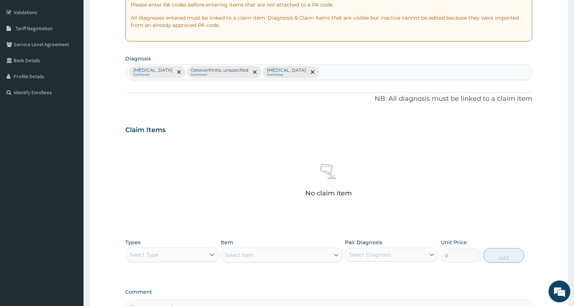
type input "u"
click at [349, 73] on input "resoiratory" at bounding box center [335, 71] width 28 height 7
type input "respiratory"
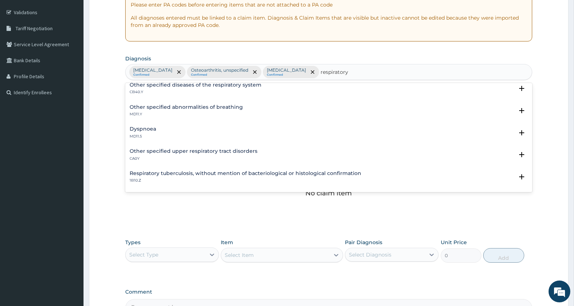
scroll to position [81, 0]
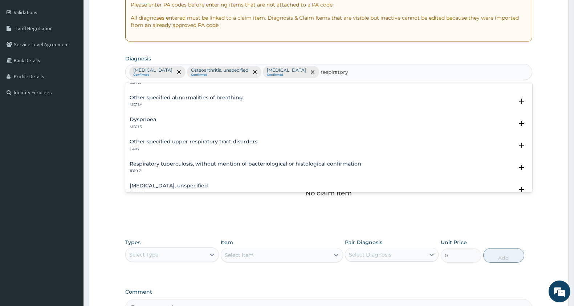
click at [187, 140] on h4 "Other specified upper respiratory tract disorders" at bounding box center [194, 141] width 128 height 5
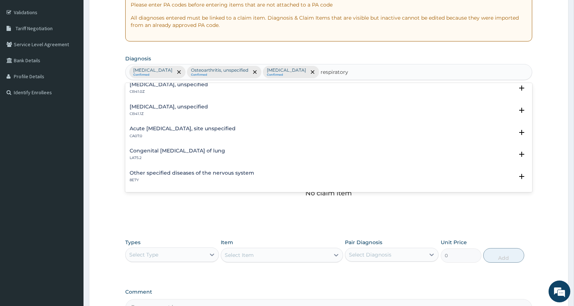
scroll to position [242, 0]
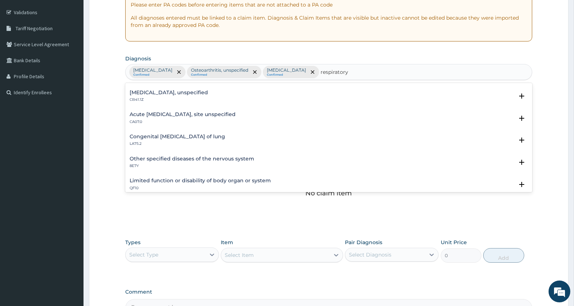
click at [211, 116] on h4 "Acute upper respiratory infection, site unspecified" at bounding box center [183, 114] width 106 height 5
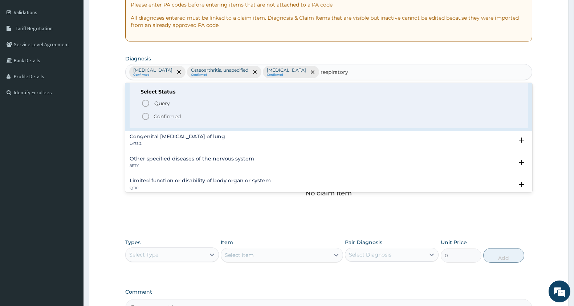
click at [144, 117] on icon "status option filled" at bounding box center [145, 116] width 9 height 9
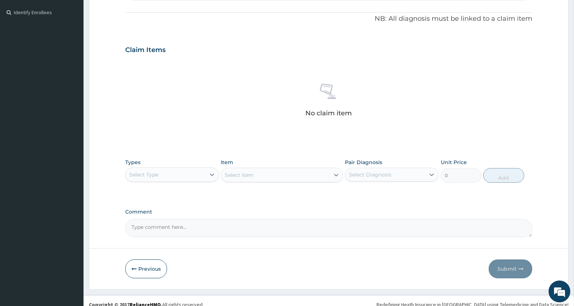
scroll to position [211, 0]
click at [149, 170] on div "Select Type" at bounding box center [143, 173] width 29 height 7
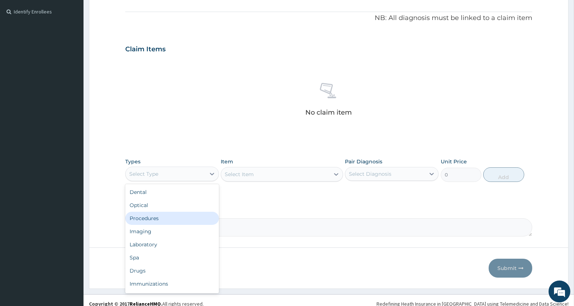
click at [160, 223] on div "Procedures" at bounding box center [172, 217] width 94 height 13
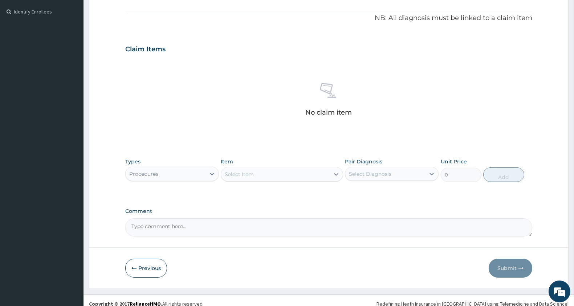
click at [304, 171] on div "Select Item" at bounding box center [275, 174] width 108 height 12
type input "general pra"
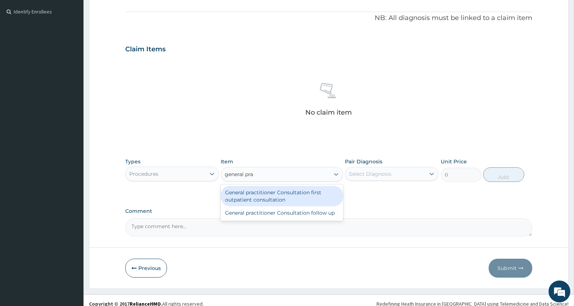
click at [287, 198] on div "General practitioner Consultation first outpatient consultation" at bounding box center [282, 196] width 122 height 20
type input "3000"
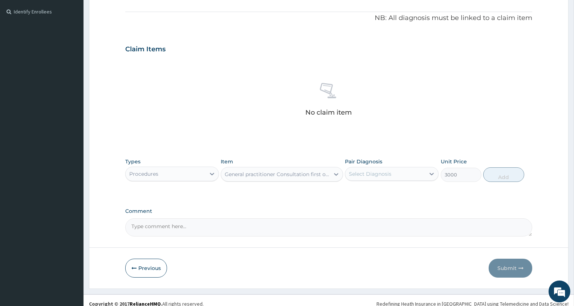
click at [384, 175] on div "Select Diagnosis" at bounding box center [370, 173] width 43 height 7
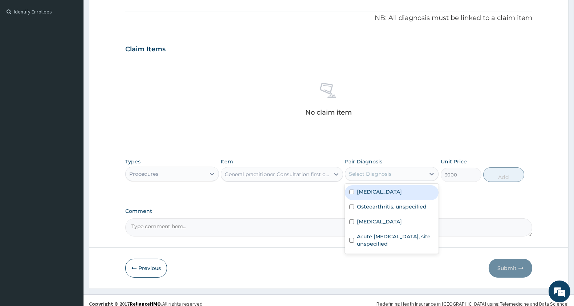
click at [380, 190] on label "[MEDICAL_DATA]" at bounding box center [379, 191] width 45 height 7
checkbox input "true"
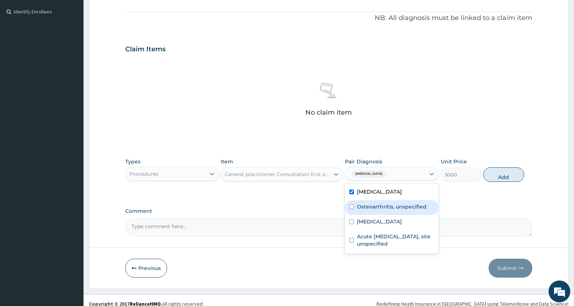
click at [379, 203] on label "Osteoarthritis, unspecified" at bounding box center [392, 206] width 70 height 7
checkbox input "true"
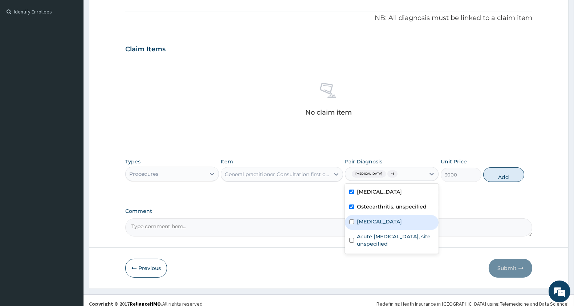
drag, startPoint x: 379, startPoint y: 225, endPoint x: 379, endPoint y: 234, distance: 9.1
click at [379, 227] on div "Conjunctivitis, unspecified" at bounding box center [392, 222] width 94 height 15
checkbox input "true"
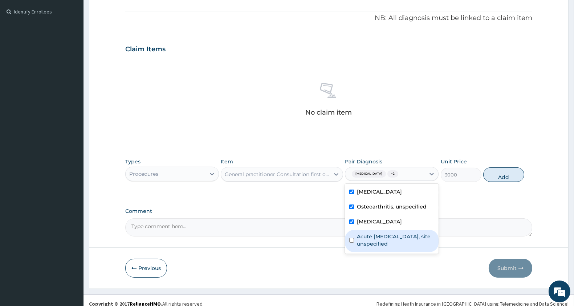
drag, startPoint x: 379, startPoint y: 234, endPoint x: 456, endPoint y: 202, distance: 83.2
click at [381, 232] on label "Acute upper respiratory infection, site unspecified" at bounding box center [395, 239] width 77 height 15
checkbox input "true"
click at [498, 167] on div "Types Procedures Item General practitioner Consultation first outpatient consul…" at bounding box center [328, 169] width 407 height 31
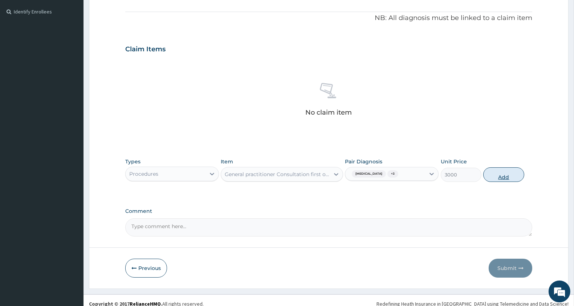
click at [498, 177] on button "Add" at bounding box center [504, 174] width 41 height 15
type input "0"
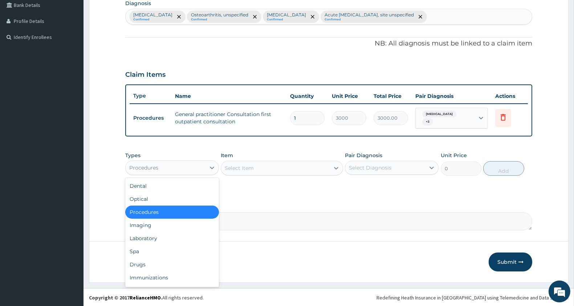
click at [177, 173] on div "Procedures" at bounding box center [172, 167] width 94 height 15
drag, startPoint x: 149, startPoint y: 262, endPoint x: 154, endPoint y: 259, distance: 5.2
click at [150, 262] on div "Drugs" at bounding box center [172, 264] width 94 height 13
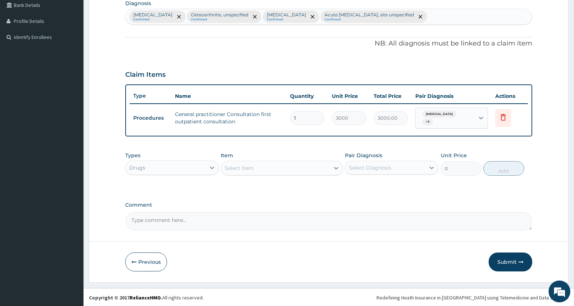
click at [266, 164] on div "Select Item" at bounding box center [275, 168] width 108 height 12
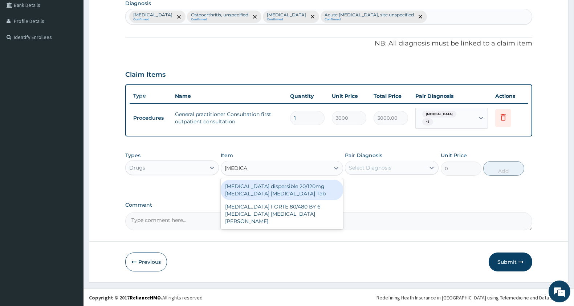
type input "[MEDICAL_DATA]"
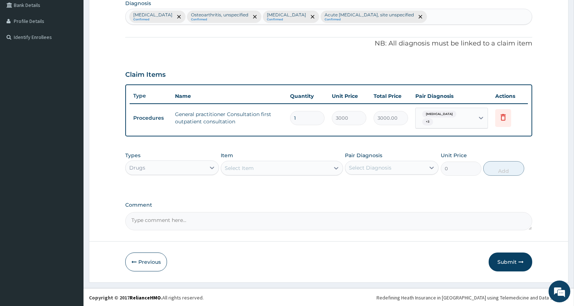
click at [266, 167] on div "Select Item" at bounding box center [275, 168] width 108 height 12
type input "[MEDICAL_DATA]"
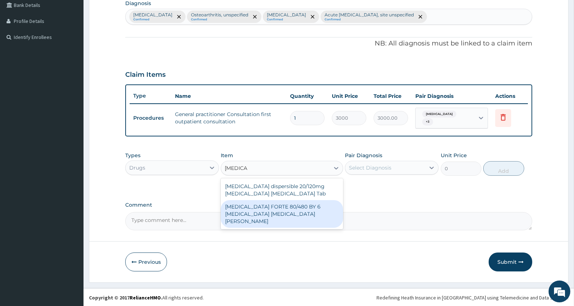
drag, startPoint x: 274, startPoint y: 206, endPoint x: 277, endPoint y: 205, distance: 3.8
click at [274, 206] on div "[MEDICAL_DATA] FORTE 80/480 BY 6 [MEDICAL_DATA] [MEDICAL_DATA][PERSON_NAME]" at bounding box center [282, 214] width 122 height 28
type input "3220"
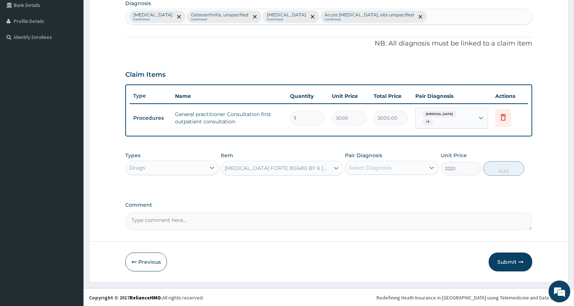
click at [372, 165] on div "Select Diagnosis" at bounding box center [370, 167] width 43 height 7
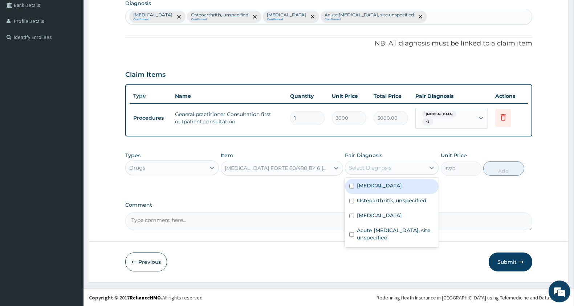
click at [368, 183] on label "[MEDICAL_DATA]" at bounding box center [379, 185] width 45 height 7
checkbox input "true"
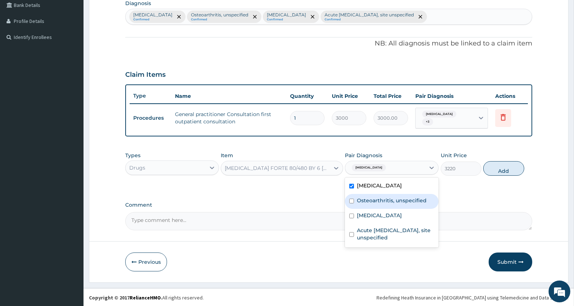
click at [370, 197] on label "Osteoarthritis, unspecified" at bounding box center [392, 200] width 70 height 7
checkbox input "true"
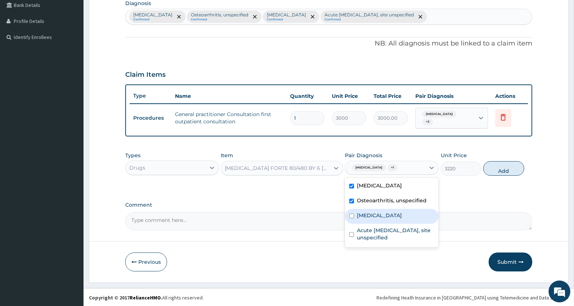
click at [382, 218] on div "Conjunctivitis, unspecified" at bounding box center [392, 216] width 94 height 15
checkbox input "true"
click at [513, 168] on button "Add" at bounding box center [504, 168] width 41 height 15
type input "0"
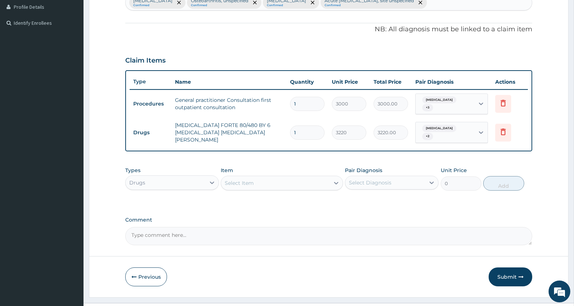
scroll to position [214, 0]
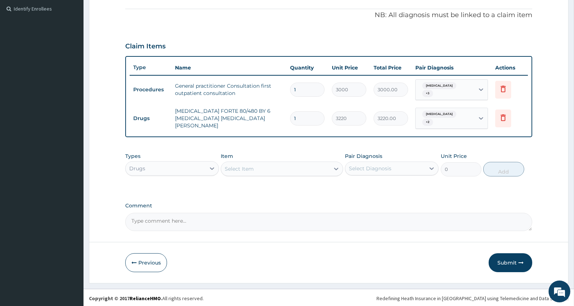
click at [250, 165] on div "Select Item" at bounding box center [239, 168] width 29 height 7
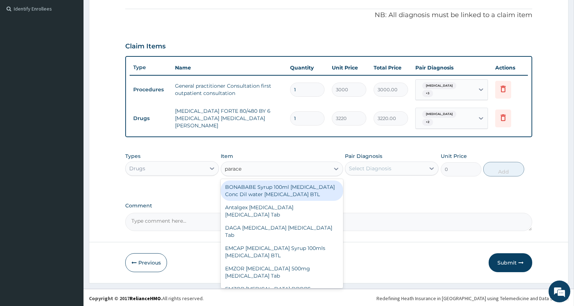
type input "paracet"
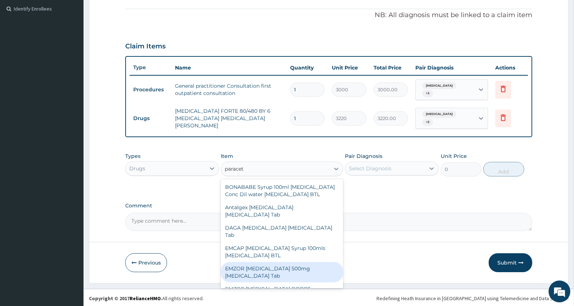
click at [278, 277] on div "EMZOR [MEDICAL_DATA] 500mg [MEDICAL_DATA] Tab" at bounding box center [282, 272] width 122 height 20
type input "11.5"
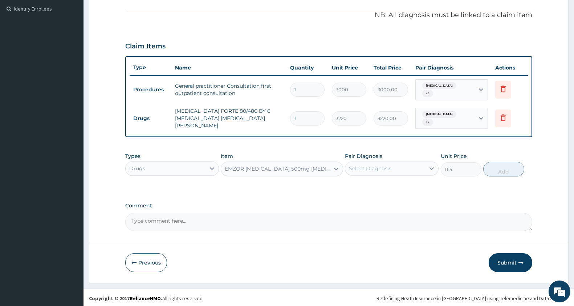
click at [386, 165] on div "Select Diagnosis" at bounding box center [370, 168] width 43 height 7
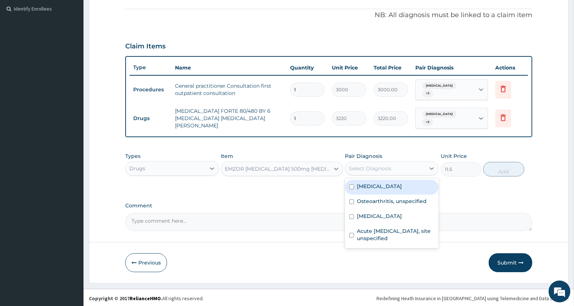
drag, startPoint x: 383, startPoint y: 181, endPoint x: 383, endPoint y: 190, distance: 9.8
click at [383, 182] on label "[MEDICAL_DATA]" at bounding box center [379, 185] width 45 height 7
checkbox input "true"
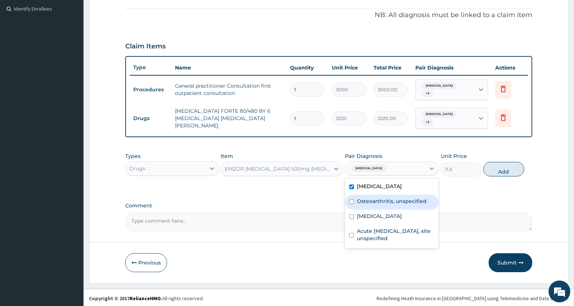
drag, startPoint x: 383, startPoint y: 197, endPoint x: 387, endPoint y: 205, distance: 8.9
click at [383, 198] on label "Osteoarthritis, unspecified" at bounding box center [392, 200] width 70 height 7
checkbox input "true"
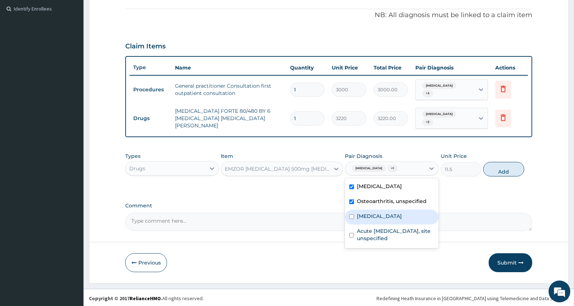
click at [389, 213] on label "Conjunctivitis, unspecified" at bounding box center [379, 215] width 45 height 7
checkbox input "true"
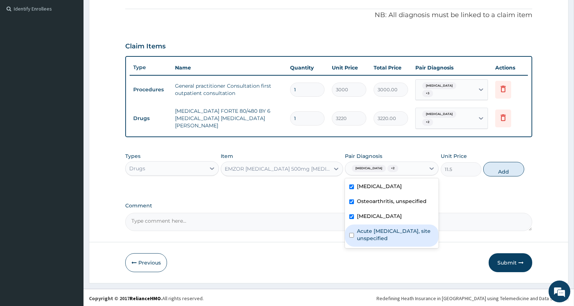
click at [395, 230] on label "Acute upper respiratory infection, site unspecified" at bounding box center [395, 234] width 77 height 15
checkbox input "true"
click at [496, 166] on button "Add" at bounding box center [504, 169] width 41 height 15
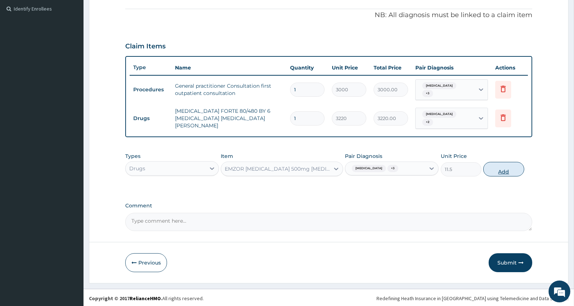
type input "0"
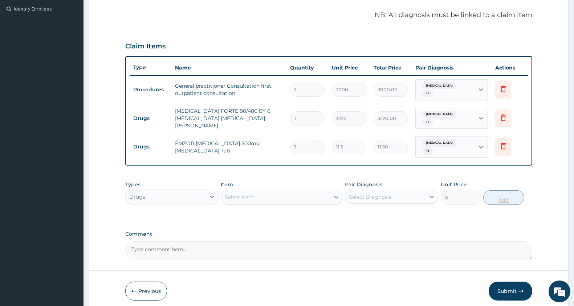
scroll to position [242, 0]
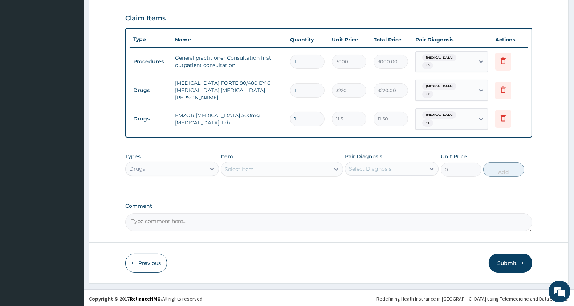
click at [304, 118] on input "1" at bounding box center [307, 119] width 35 height 14
type input "18"
type input "207.00"
type input "18"
click at [268, 167] on div "Select Item" at bounding box center [275, 169] width 108 height 12
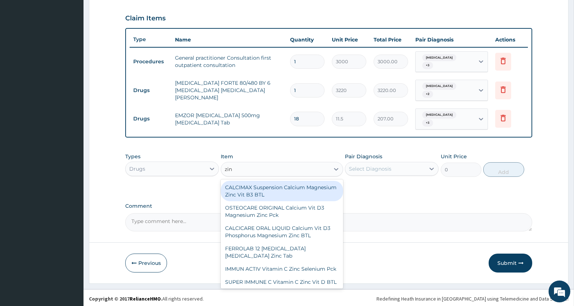
type input "zinc"
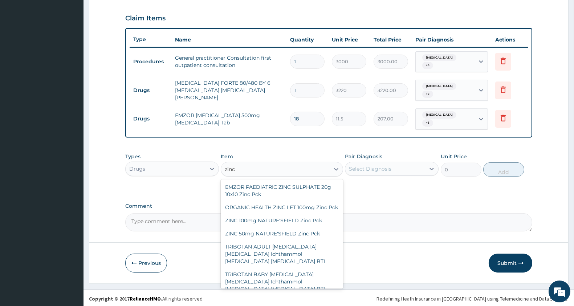
scroll to position [111, 0]
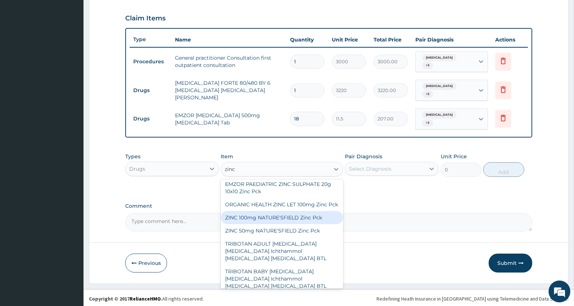
click at [303, 224] on div "ZINC 100mg NATURE'SFIELD Zinc Pck" at bounding box center [282, 217] width 122 height 13
type input "4174.5"
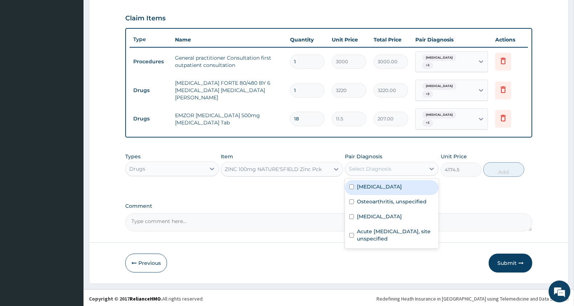
click at [387, 169] on div "Select Diagnosis" at bounding box center [370, 168] width 43 height 7
click at [385, 187] on label "[MEDICAL_DATA]" at bounding box center [379, 186] width 45 height 7
checkbox input "true"
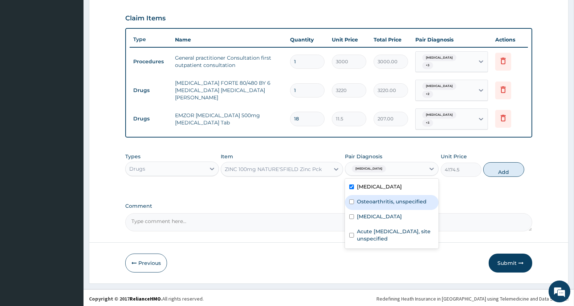
click at [380, 201] on label "Osteoarthritis, unspecified" at bounding box center [392, 201] width 70 height 7
checkbox input "true"
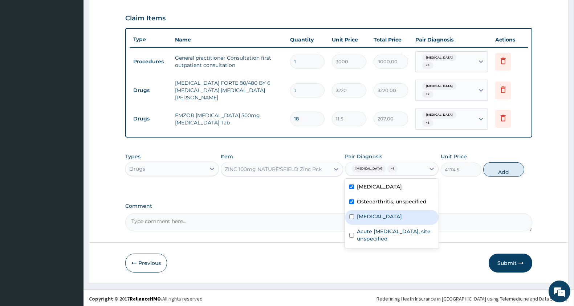
drag, startPoint x: 378, startPoint y: 213, endPoint x: 380, endPoint y: 223, distance: 9.6
click at [378, 214] on label "Conjunctivitis, unspecified" at bounding box center [379, 216] width 45 height 7
checkbox input "true"
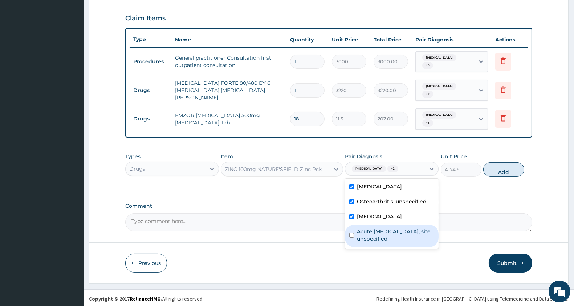
drag, startPoint x: 380, startPoint y: 230, endPoint x: 418, endPoint y: 205, distance: 46.0
click at [381, 230] on label "Acute upper respiratory infection, site unspecified" at bounding box center [395, 234] width 77 height 15
checkbox input "true"
click at [513, 173] on button "Add" at bounding box center [504, 169] width 41 height 15
type input "0"
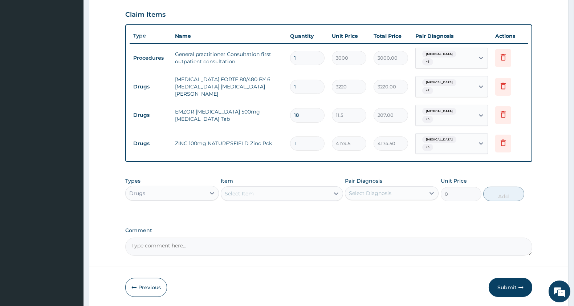
scroll to position [271, 0]
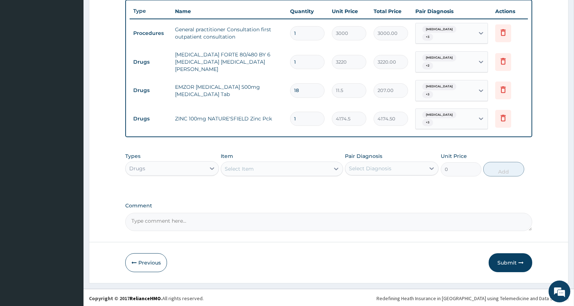
click at [282, 164] on div "Select Item" at bounding box center [275, 169] width 108 height 12
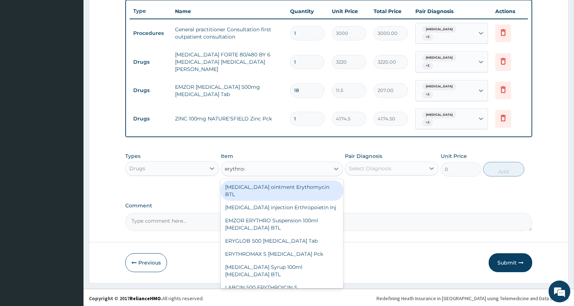
type input "erythromy"
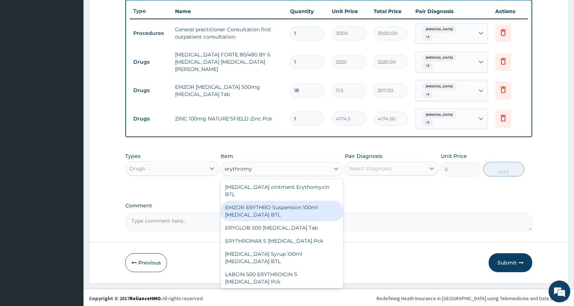
scroll to position [27, 0]
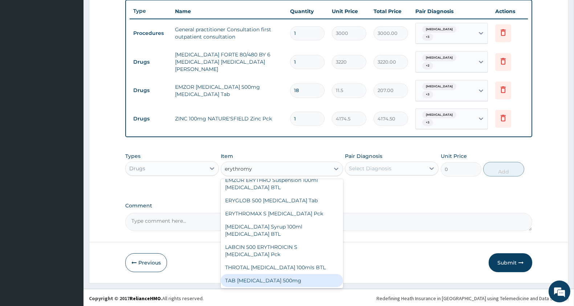
click at [282, 279] on div "TAB [MEDICAL_DATA] 500mg" at bounding box center [282, 280] width 122 height 13
type input "300"
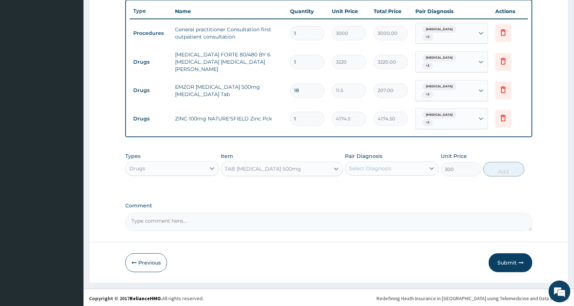
drag, startPoint x: 408, startPoint y: 164, endPoint x: 404, endPoint y: 170, distance: 6.8
click at [408, 164] on div "Select Diagnosis" at bounding box center [385, 168] width 80 height 12
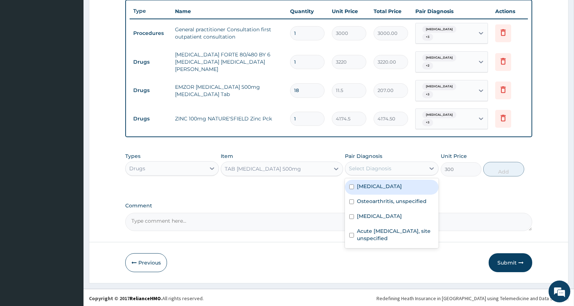
click at [401, 183] on label "Malaria, unspecified" at bounding box center [379, 185] width 45 height 7
checkbox input "true"
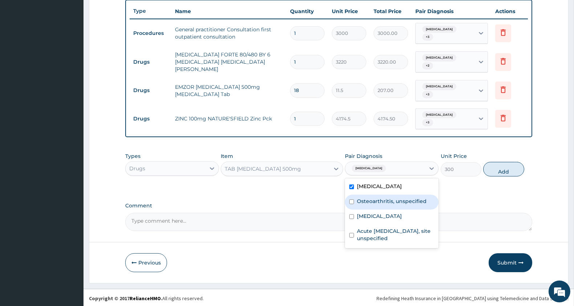
drag, startPoint x: 398, startPoint y: 195, endPoint x: 397, endPoint y: 202, distance: 6.5
click at [397, 199] on label "Osteoarthritis, unspecified" at bounding box center [392, 200] width 70 height 7
checkbox input "true"
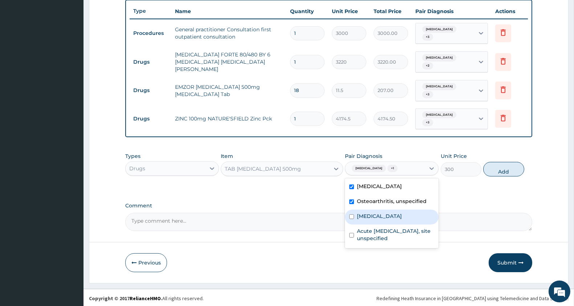
drag, startPoint x: 395, startPoint y: 209, endPoint x: 396, endPoint y: 220, distance: 10.9
click at [395, 212] on div "Conjunctivitis, unspecified" at bounding box center [392, 216] width 94 height 15
checkbox input "true"
drag, startPoint x: 392, startPoint y: 237, endPoint x: 422, endPoint y: 215, distance: 36.9
click at [393, 237] on label "Acute upper respiratory infection, site unspecified" at bounding box center [395, 234] width 77 height 15
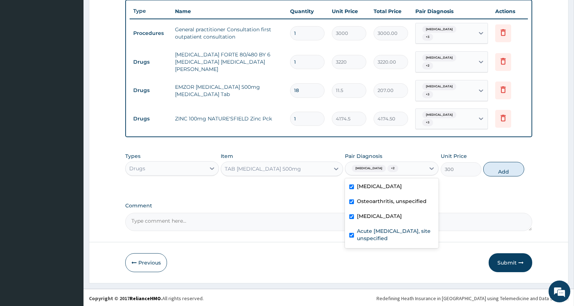
checkbox input "true"
click at [502, 168] on button "Add" at bounding box center [504, 169] width 41 height 15
type input "0"
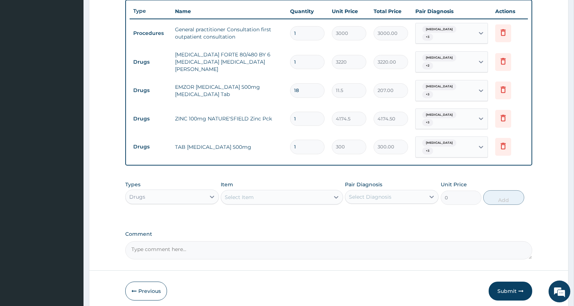
type input "10"
type input "3000.00"
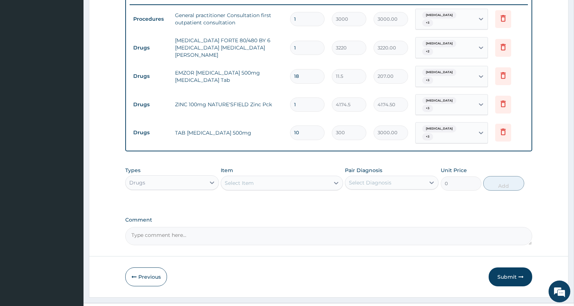
scroll to position [299, 0]
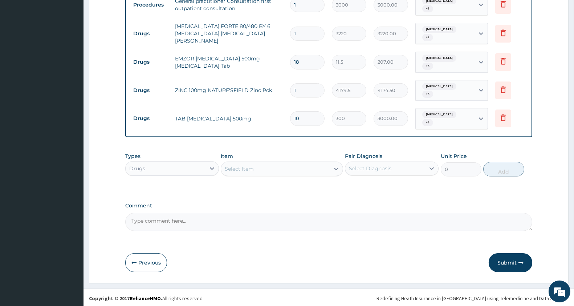
type input "10"
click at [263, 165] on div "Select Item" at bounding box center [275, 169] width 108 height 12
type input "lorat"
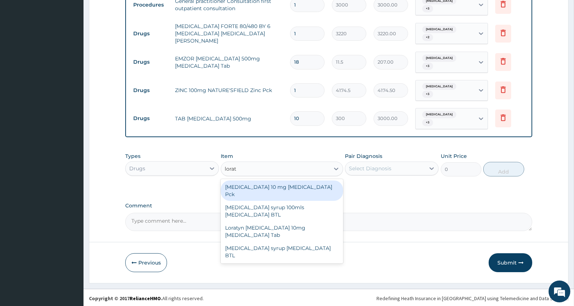
click at [294, 184] on div "[MEDICAL_DATA] 10 mg [MEDICAL_DATA] Pck" at bounding box center [282, 190] width 122 height 20
type input "805"
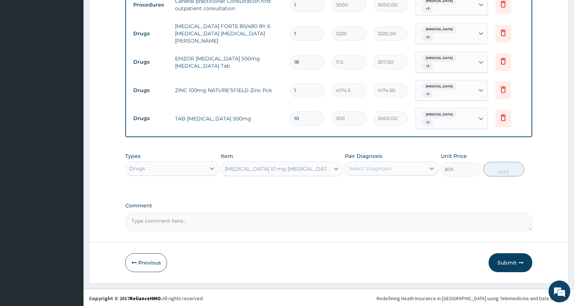
click at [389, 165] on div "Select Diagnosis" at bounding box center [370, 168] width 43 height 7
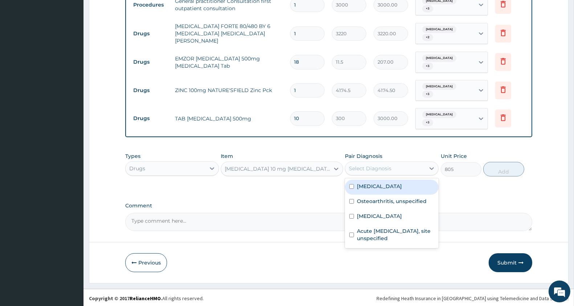
click at [373, 184] on label "[MEDICAL_DATA]" at bounding box center [379, 185] width 45 height 7
checkbox input "true"
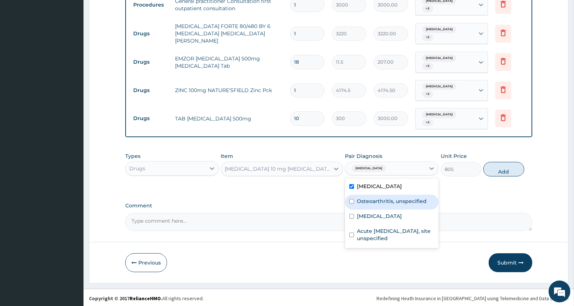
click at [373, 197] on label "Osteoarthritis, unspecified" at bounding box center [392, 200] width 70 height 7
checkbox input "true"
click at [380, 213] on label "Conjunctivitis, unspecified" at bounding box center [379, 215] width 45 height 7
checkbox input "true"
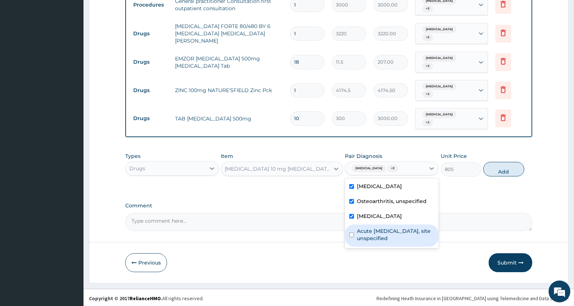
click at [400, 240] on div "Acute upper respiratory infection, site unspecified" at bounding box center [392, 235] width 94 height 22
checkbox input "true"
drag, startPoint x: 486, startPoint y: 166, endPoint x: 404, endPoint y: 169, distance: 81.8
click at [487, 166] on button "Add" at bounding box center [504, 169] width 41 height 15
type input "0"
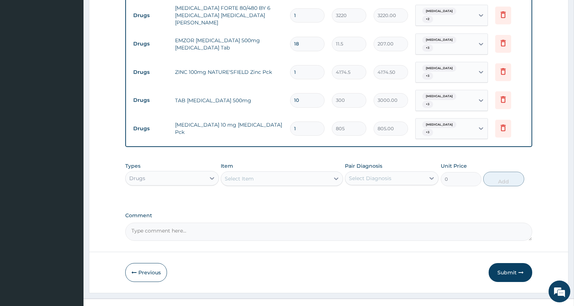
scroll to position [327, 0]
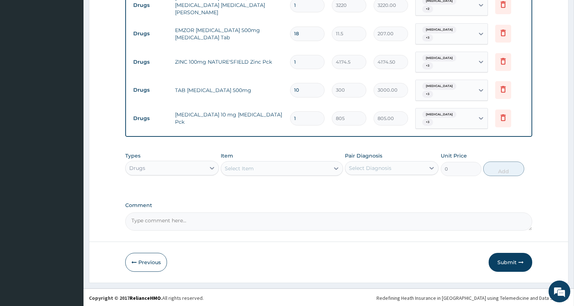
click at [255, 161] on div "Select Item" at bounding box center [282, 168] width 122 height 15
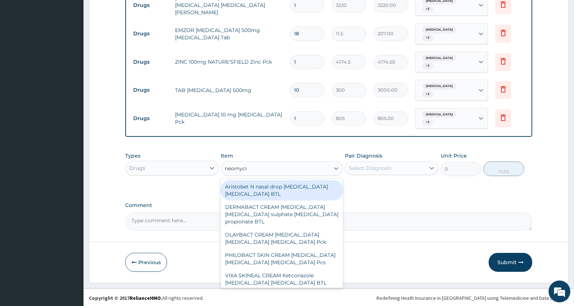
type input "neomycin"
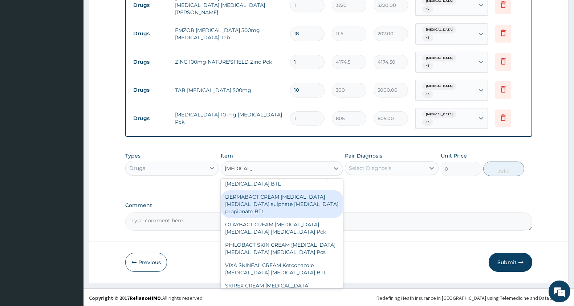
scroll to position [0, 0]
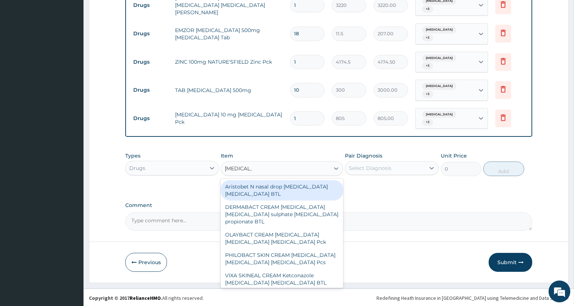
drag, startPoint x: 302, startPoint y: 186, endPoint x: 360, endPoint y: 177, distance: 59.3
click at [302, 186] on div "Aristobet N nasal drop [MEDICAL_DATA] [MEDICAL_DATA] BTL" at bounding box center [282, 190] width 122 height 20
type input "920"
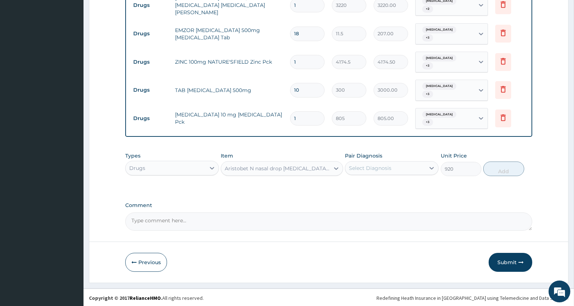
click at [367, 168] on div "Select Diagnosis" at bounding box center [370, 167] width 43 height 7
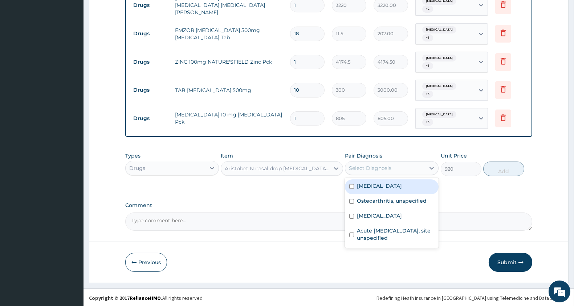
click at [372, 186] on label "[MEDICAL_DATA]" at bounding box center [379, 185] width 45 height 7
checkbox input "true"
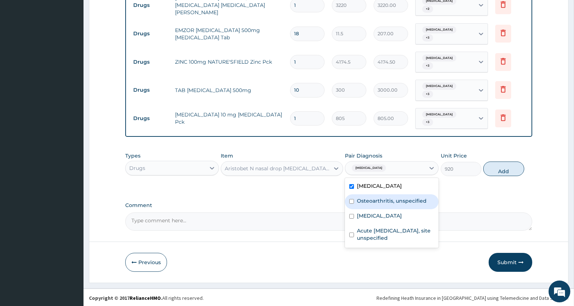
drag, startPoint x: 372, startPoint y: 197, endPoint x: 375, endPoint y: 206, distance: 9.2
click at [372, 198] on label "Osteoarthritis, unspecified" at bounding box center [392, 200] width 70 height 7
checkbox input "true"
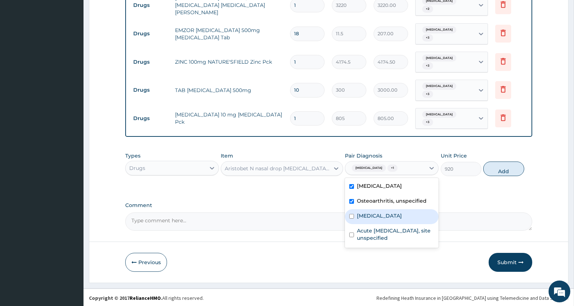
click at [373, 212] on label "Conjunctivitis, unspecified" at bounding box center [379, 215] width 45 height 7
checkbox input "true"
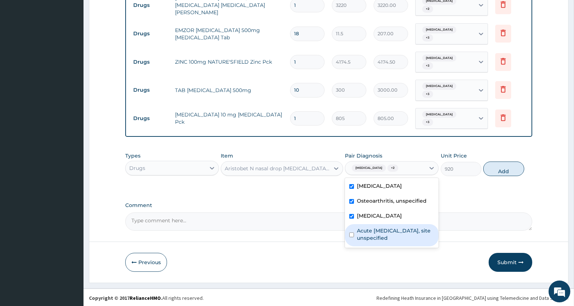
click at [384, 230] on label "Acute upper respiratory infection, site unspecified" at bounding box center [395, 234] width 77 height 15
checkbox input "true"
click at [497, 165] on button "Add" at bounding box center [504, 168] width 41 height 15
type input "0"
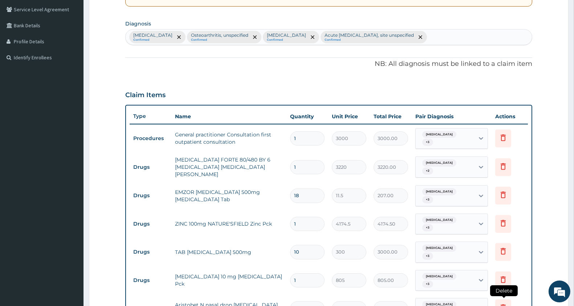
scroll to position [355, 0]
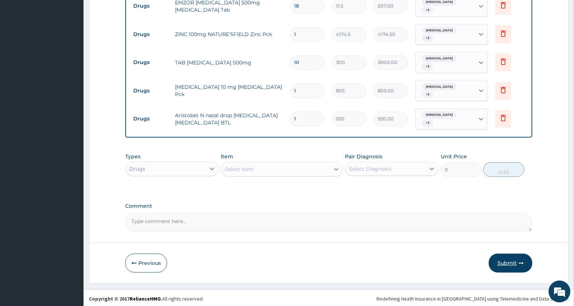
click at [517, 263] on button "Submit" at bounding box center [511, 262] width 44 height 19
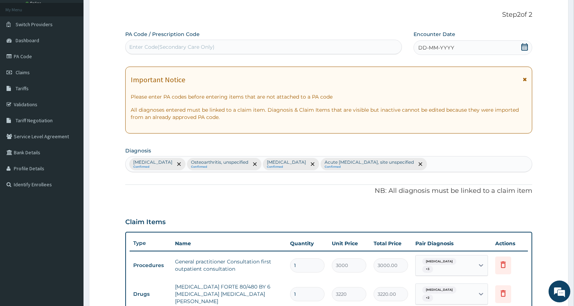
scroll to position [0, 0]
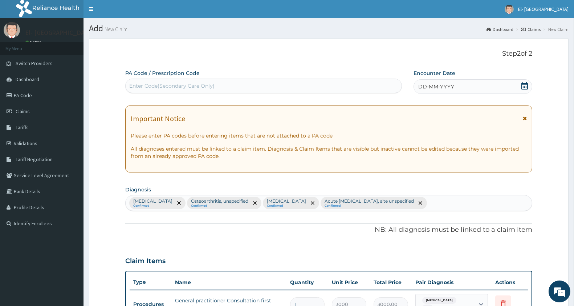
click at [522, 89] on icon at bounding box center [525, 85] width 7 height 7
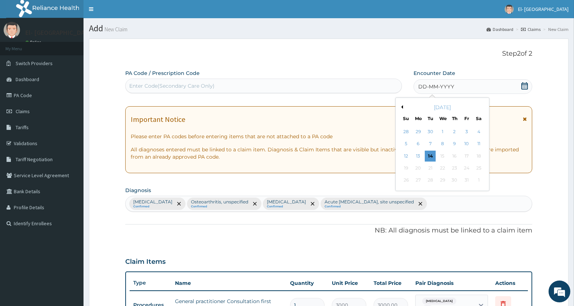
click at [401, 105] on button "Previous Month" at bounding box center [402, 107] width 4 height 4
click at [481, 154] on div "20" at bounding box center [479, 155] width 11 height 11
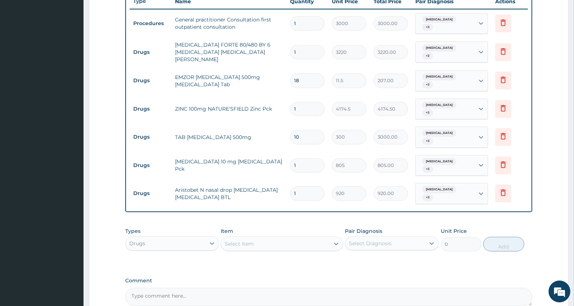
scroll to position [355, 0]
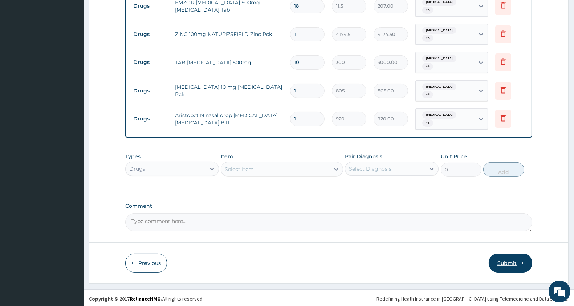
click at [506, 255] on button "Submit" at bounding box center [511, 262] width 44 height 19
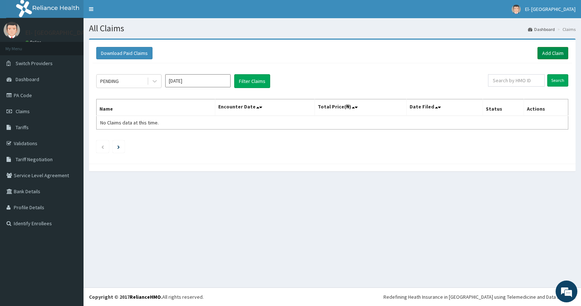
click at [552, 57] on link "Add Claim" at bounding box center [553, 53] width 31 height 12
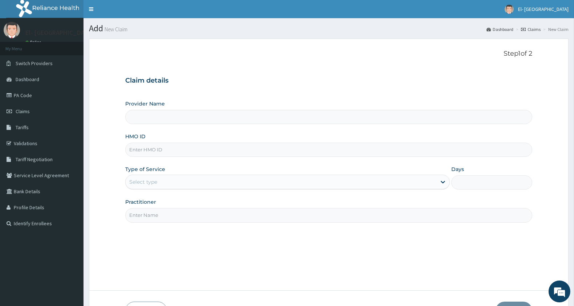
type input "El-[GEOGRAPHIC_DATA]"
click at [219, 151] on input "HMO ID" at bounding box center [328, 149] width 407 height 14
type input "FMC/11769/A"
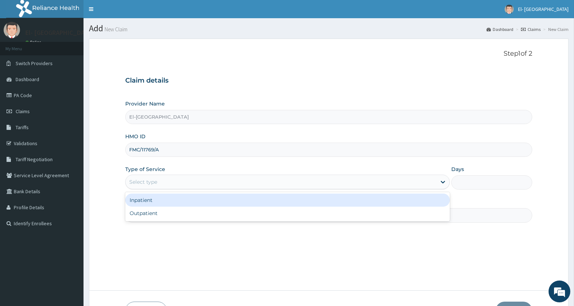
click at [169, 187] on div "Select type" at bounding box center [281, 182] width 311 height 12
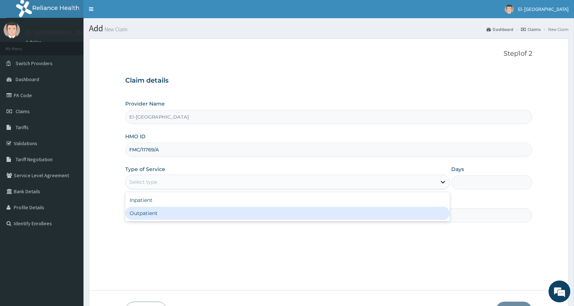
click at [172, 214] on div "Outpatient" at bounding box center [287, 212] width 325 height 13
type input "1"
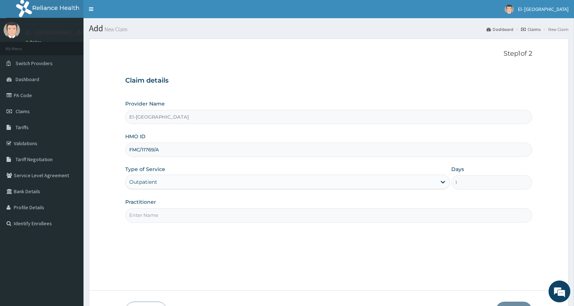
click at [176, 213] on input "Practitioner" at bounding box center [328, 215] width 407 height 14
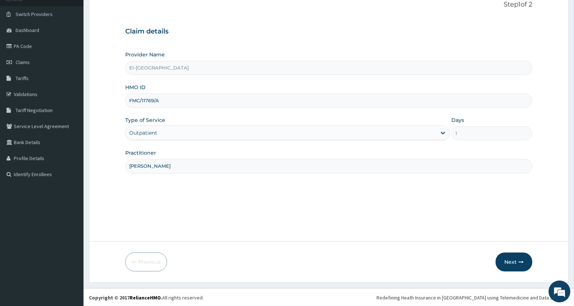
scroll to position [50, 0]
type input "[PERSON_NAME]"
click at [511, 259] on button "Next" at bounding box center [514, 260] width 37 height 19
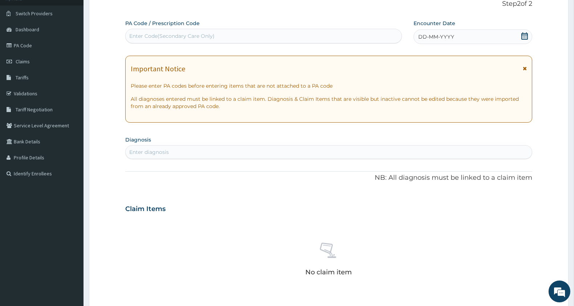
click at [527, 35] on icon at bounding box center [524, 35] width 7 height 7
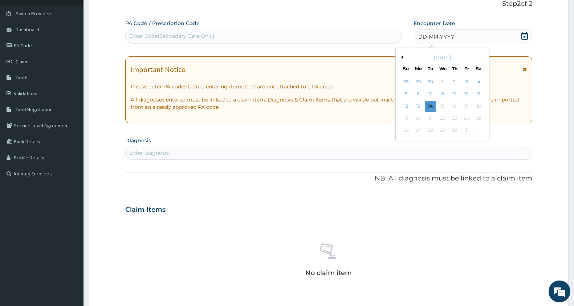
click at [401, 56] on button "Previous Month" at bounding box center [402, 57] width 4 height 4
click at [479, 105] on div "20" at bounding box center [479, 106] width 11 height 11
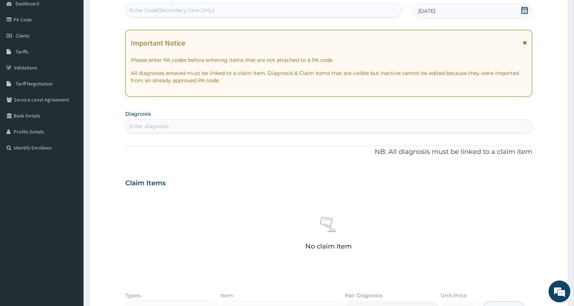
scroll to position [90, 0]
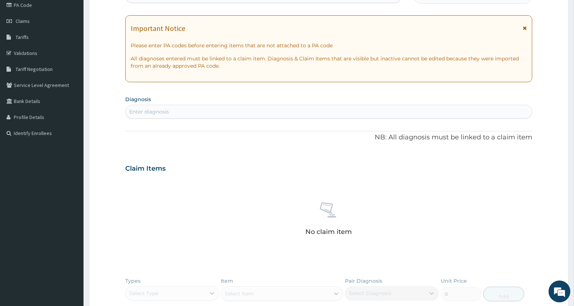
click at [256, 112] on div "Enter diagnosis" at bounding box center [329, 112] width 406 height 12
type input "[MEDICAL_DATA]"
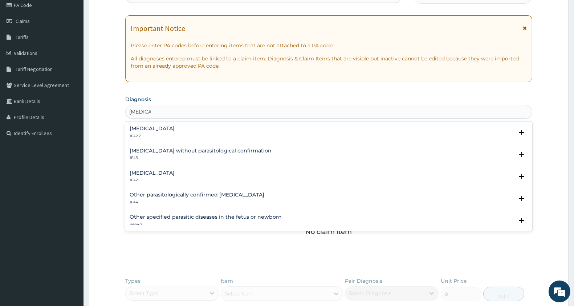
click at [169, 176] on div "[MEDICAL_DATA] 1F4Z" at bounding box center [152, 176] width 45 height 13
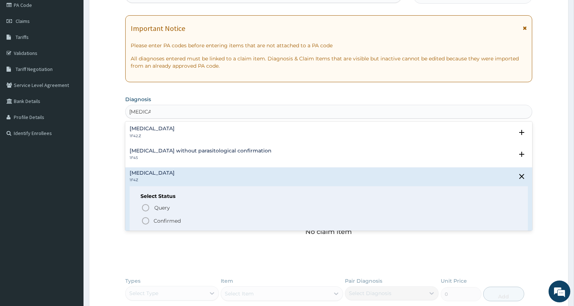
click at [144, 223] on circle "status option filled" at bounding box center [145, 220] width 7 height 7
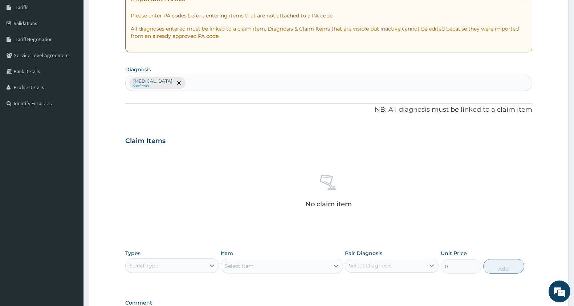
scroll to position [211, 0]
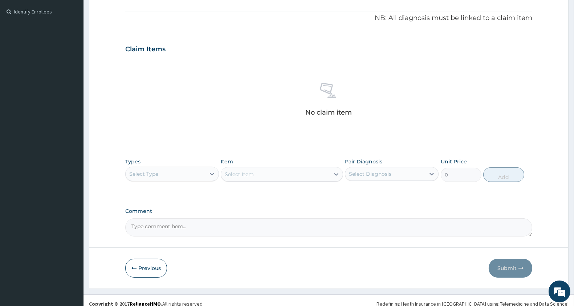
click at [162, 177] on div "Select Type" at bounding box center [166, 174] width 80 height 12
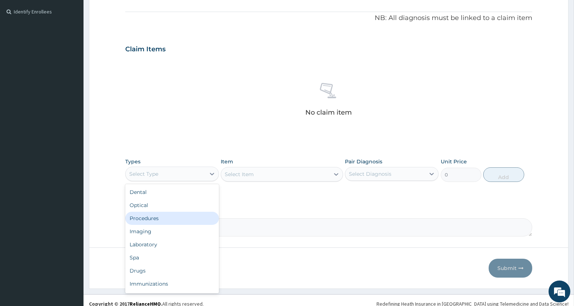
click at [161, 220] on div "Procedures" at bounding box center [172, 217] width 94 height 13
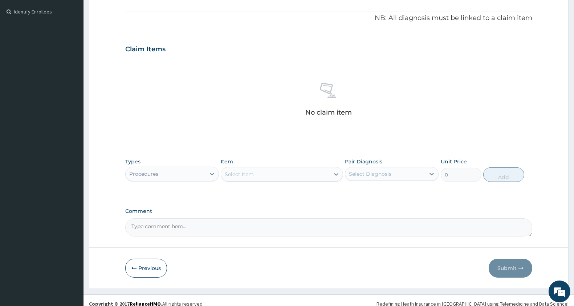
click at [255, 176] on div "Select Item" at bounding box center [275, 174] width 108 height 12
click at [244, 173] on input "genera pra" at bounding box center [239, 173] width 29 height 7
type input "general pra"
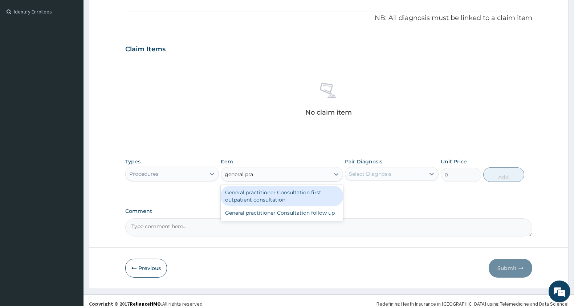
drag, startPoint x: 275, startPoint y: 199, endPoint x: 375, endPoint y: 186, distance: 100.7
click at [276, 198] on div "General practitioner Consultation first outpatient consultation" at bounding box center [282, 196] width 122 height 20
type input "3000"
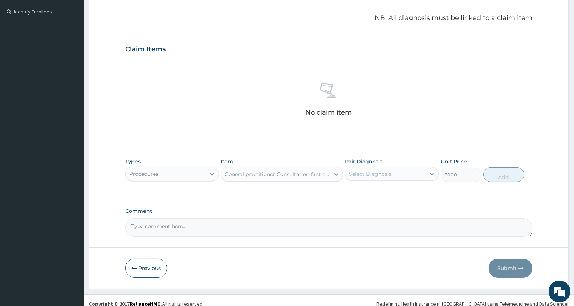
click at [389, 168] on div "Select Diagnosis" at bounding box center [385, 174] width 80 height 12
drag, startPoint x: 394, startPoint y: 191, endPoint x: 398, endPoint y: 191, distance: 4.0
click at [398, 191] on label "[MEDICAL_DATA]" at bounding box center [379, 191] width 45 height 7
checkbox input "true"
click at [502, 176] on button "Add" at bounding box center [504, 174] width 41 height 15
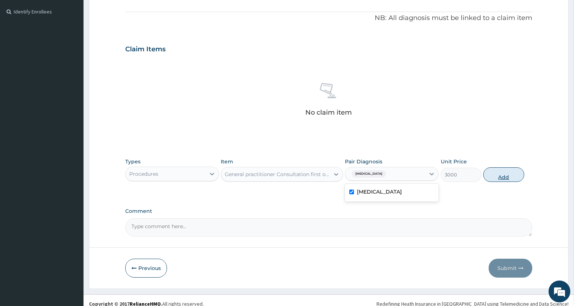
type input "0"
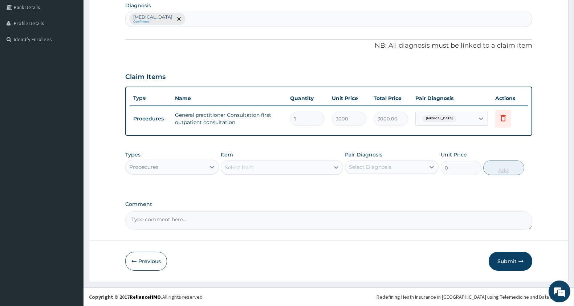
scroll to position [183, 0]
click at [174, 166] on div "Procedures" at bounding box center [166, 168] width 80 height 12
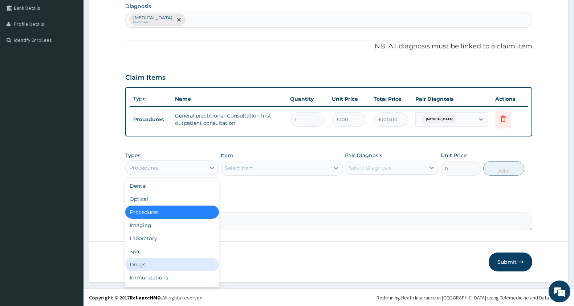
click at [164, 263] on div "Drugs" at bounding box center [172, 264] width 94 height 13
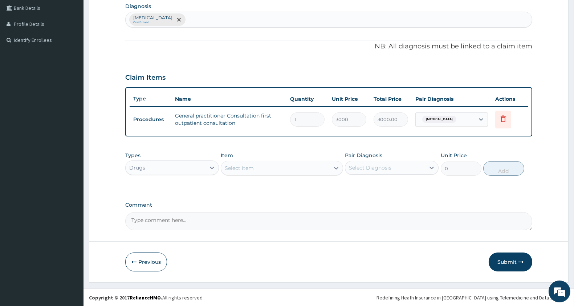
click at [246, 168] on div "Select Item" at bounding box center [239, 167] width 29 height 7
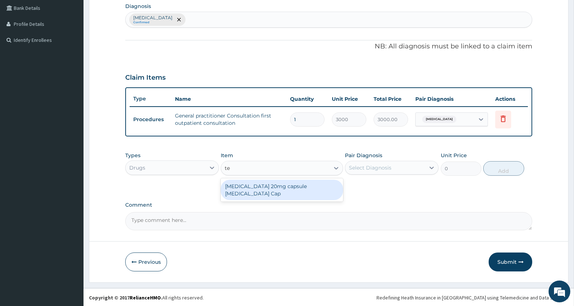
type input "t"
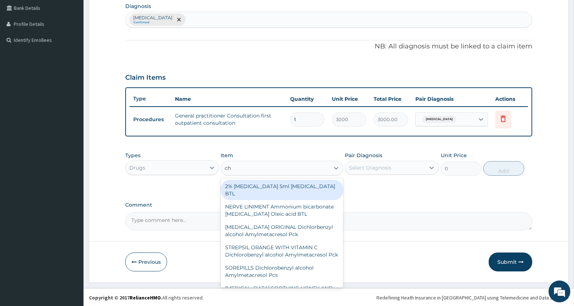
type input "c"
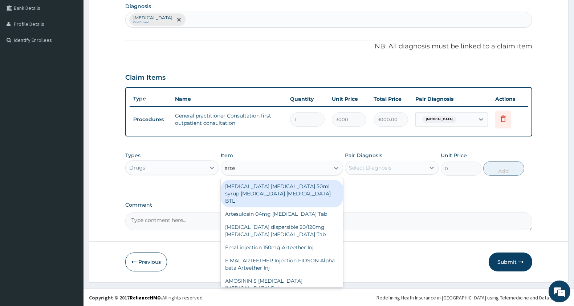
type input "arte"
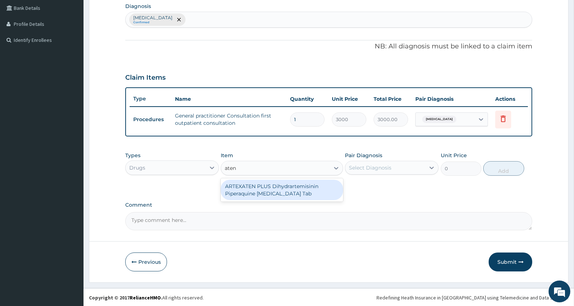
type input "aten"
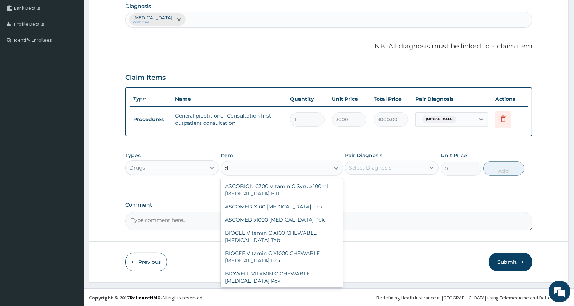
type input "d"
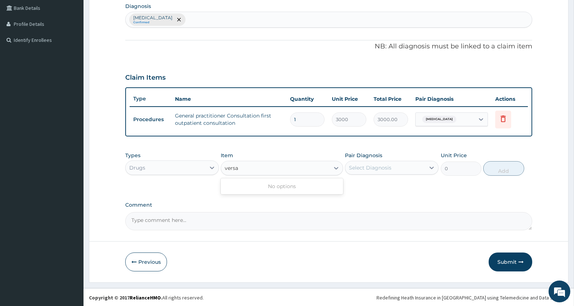
type input "versa"
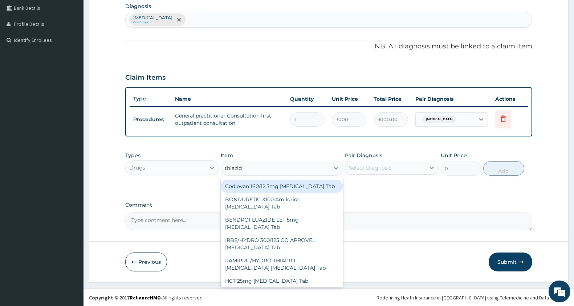
type input "thiazide"
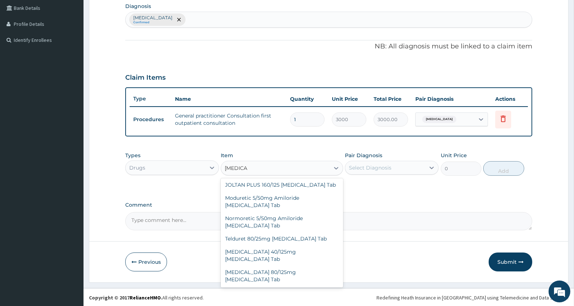
scroll to position [0, 0]
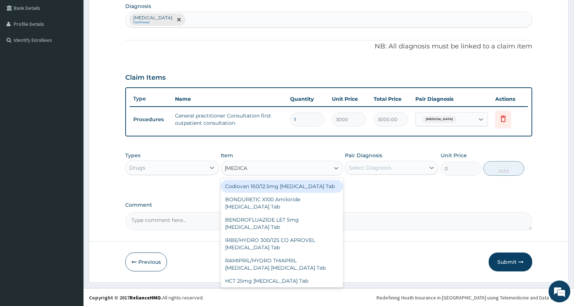
click at [281, 191] on div "Codiovan 160/12.5mg [MEDICAL_DATA] Tab" at bounding box center [282, 185] width 122 height 13
type input "14605"
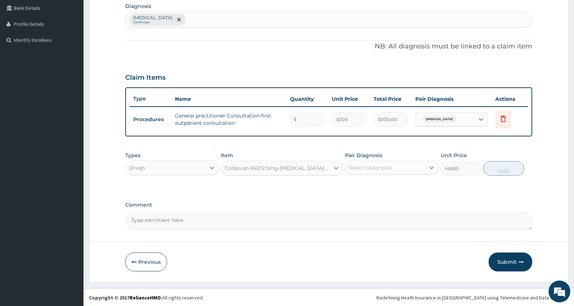
click at [351, 164] on div "Select Diagnosis" at bounding box center [370, 167] width 43 height 7
click at [292, 169] on div "Codiovan 160/12.5mg [MEDICAL_DATA] Tab" at bounding box center [277, 167] width 105 height 7
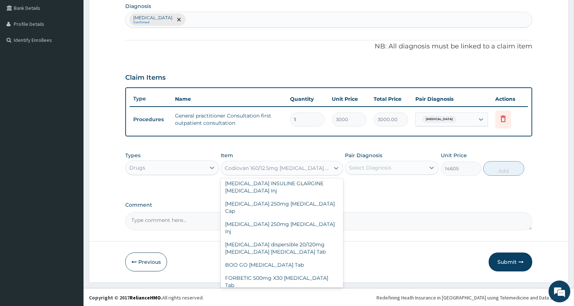
scroll to position [9504, 0]
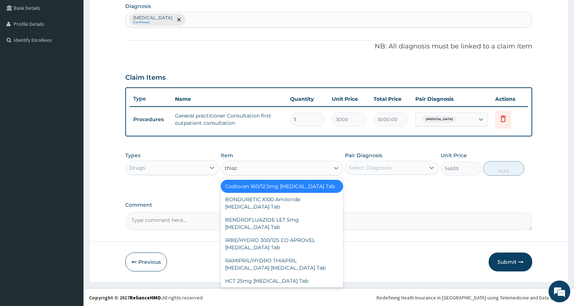
type input "thiazi"
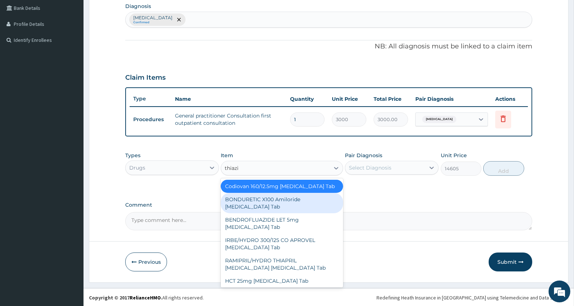
click at [311, 210] on div "BONDURETIC X100 Amiloride Hydrochlorothiazide Tab" at bounding box center [282, 203] width 122 height 20
type input "931.5"
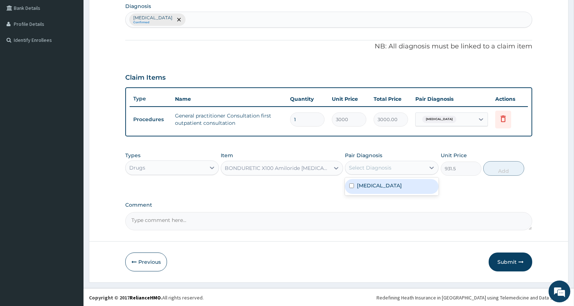
click at [382, 165] on div "Select Diagnosis" at bounding box center [370, 167] width 43 height 7
click at [380, 188] on div "Malaria, unspecified" at bounding box center [392, 186] width 94 height 15
checkbox input "true"
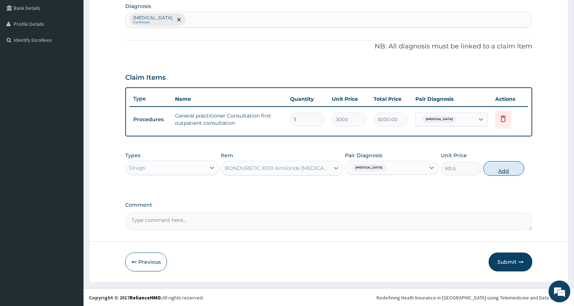
click at [503, 165] on button "Add" at bounding box center [504, 168] width 41 height 15
type input "0"
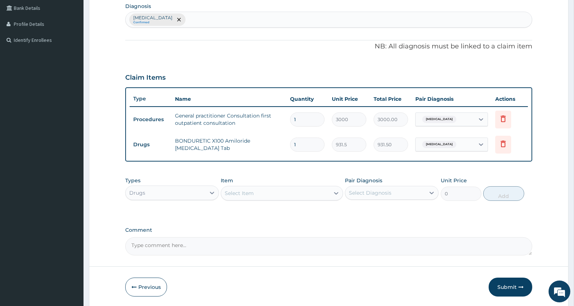
type input "0.00"
type input "3"
type input "2794.50"
type input "30"
type input "27945.00"
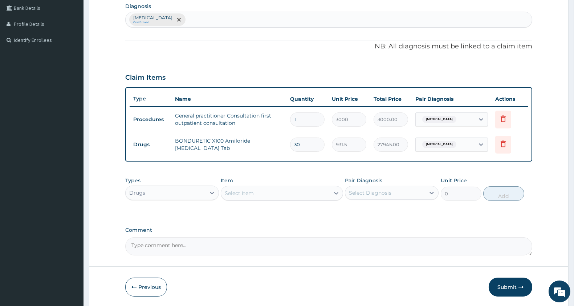
type input "30"
click at [231, 20] on div "Malaria, unspecified Confirmed" at bounding box center [329, 19] width 406 height 15
type input "hypertension"
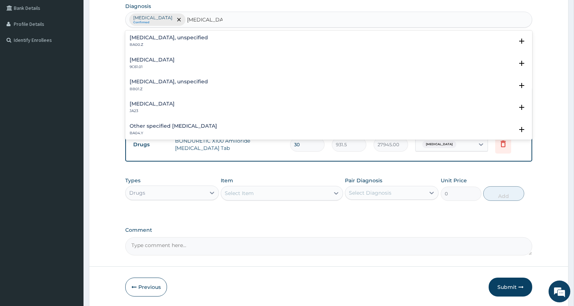
click at [169, 36] on h4 "Essential hypertension, unspecified" at bounding box center [169, 37] width 78 height 5
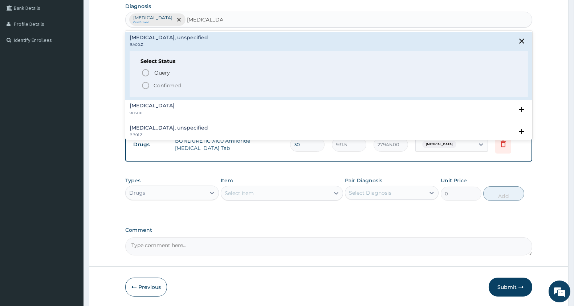
click at [146, 84] on icon "status option filled" at bounding box center [145, 85] width 9 height 9
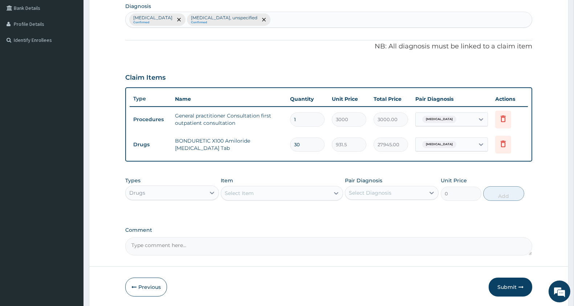
click at [273, 187] on div "Select Item" at bounding box center [275, 193] width 108 height 12
type input "amilori"
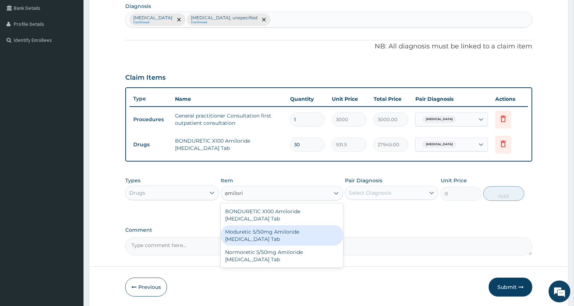
click at [307, 231] on div "Moduretic 5/50mg Amiloride Hydrochlorothiazide Tab" at bounding box center [282, 235] width 122 height 20
type input "5106"
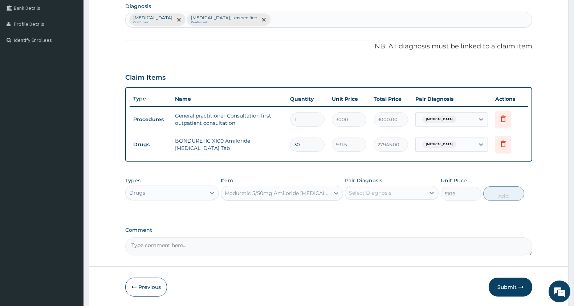
click at [291, 190] on div "Moduretic 5/50mg Amiloride Hydrochlorothiazide Tab" at bounding box center [277, 192] width 105 height 7
type input "amilorid"
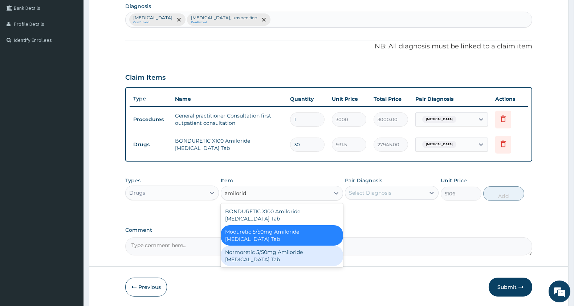
click at [300, 253] on div "Normoretic 5/50mg Amiloride Hydrochlorothiazide Tab" at bounding box center [282, 255] width 122 height 20
type input "23"
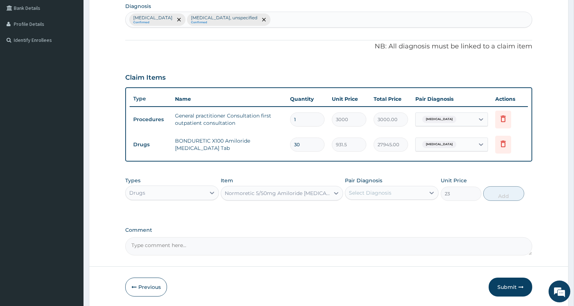
click at [291, 191] on div "Normoretic 5/50mg Amiloride Hydrochlorothiazide Tab" at bounding box center [277, 192] width 105 height 7
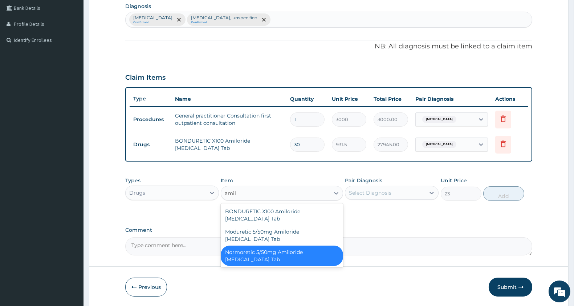
scroll to position [0, 0]
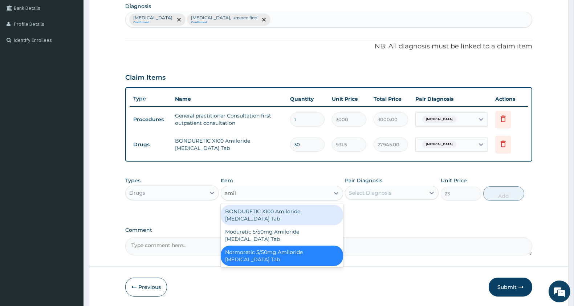
type input "amil"
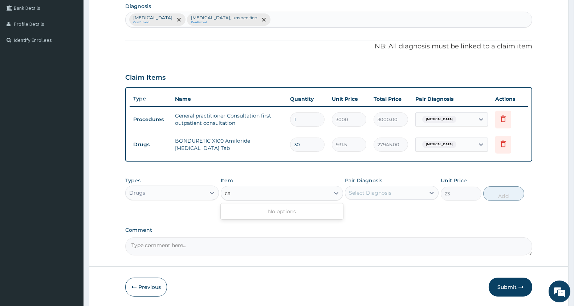
type input "c"
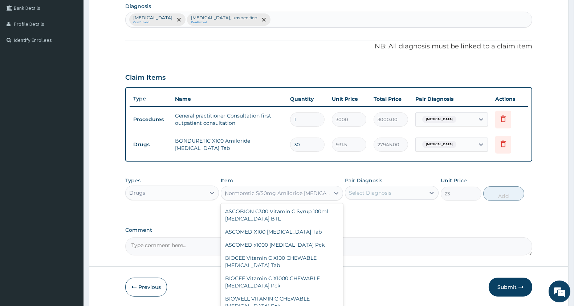
type input "pril"
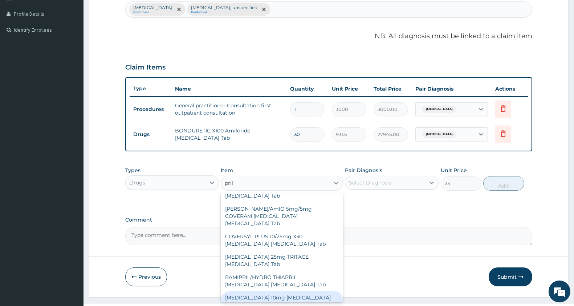
scroll to position [208, 0]
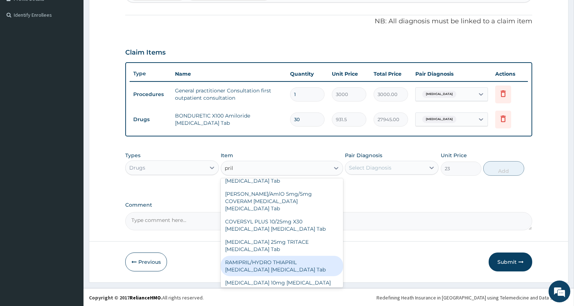
click at [310, 255] on div "RAMIPRIL/HYDRO THIAPRIL Ramipril Hydrochlorothiazide Tab" at bounding box center [282, 265] width 122 height 20
type input "2012.5"
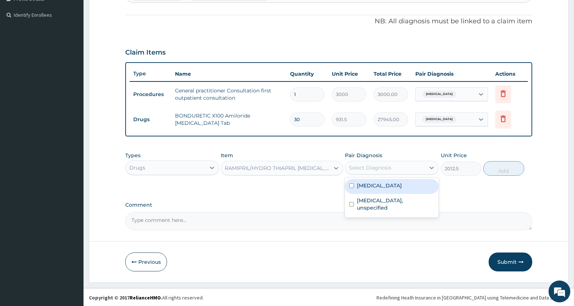
click at [364, 168] on div "Select Diagnosis" at bounding box center [370, 167] width 43 height 7
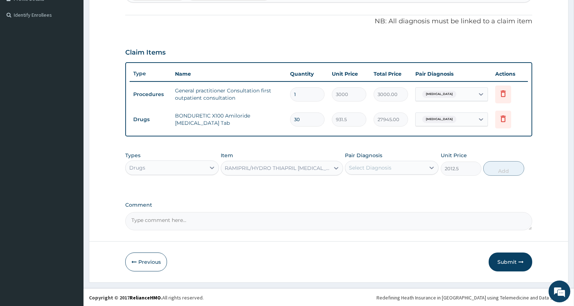
click at [311, 167] on div "RAMIPRIL/HYDRO THIAPRIL Ramipril Hydrochlorothiazide Tab" at bounding box center [277, 167] width 105 height 7
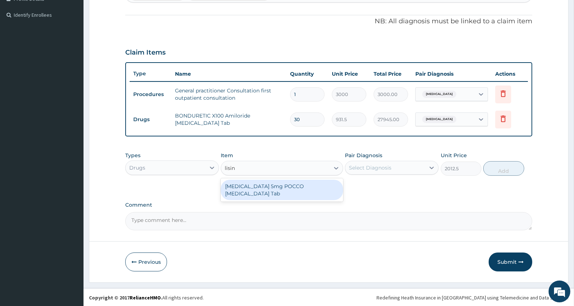
scroll to position [0, 0]
type input "l"
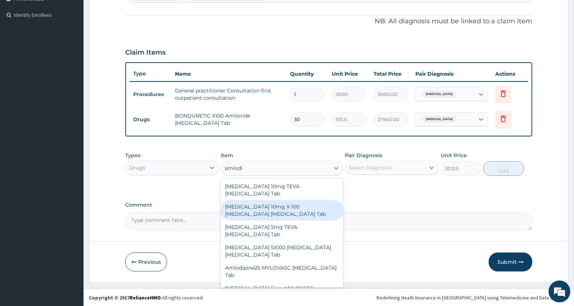
type input "amlodi"
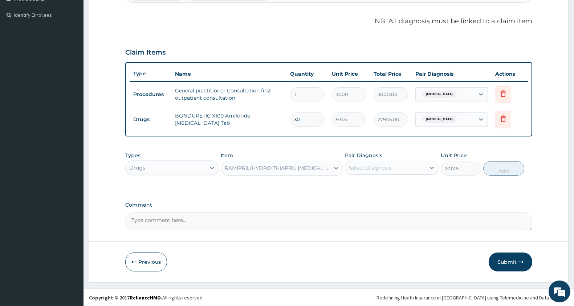
click at [343, 207] on label "Comment" at bounding box center [328, 205] width 407 height 6
click at [343, 212] on textarea "Comment" at bounding box center [328, 221] width 407 height 18
click at [267, 162] on div "RAMIPRIL/HYDRO THIAPRIL Ramipril Hydrochlorothiazide Tab" at bounding box center [275, 168] width 108 height 12
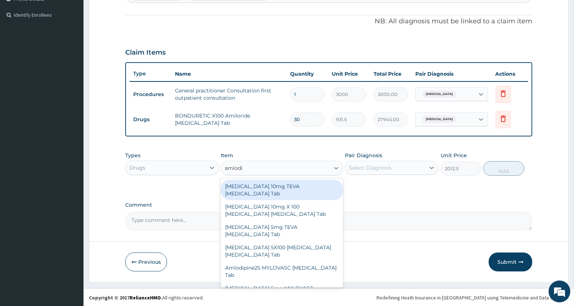
scroll to position [82, 0]
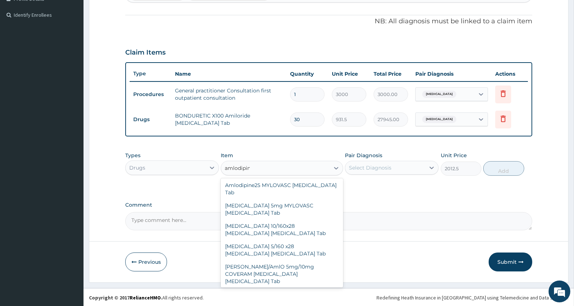
type input "amlodipine"
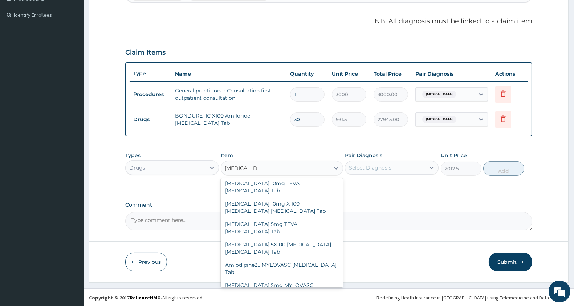
scroll to position [0, 0]
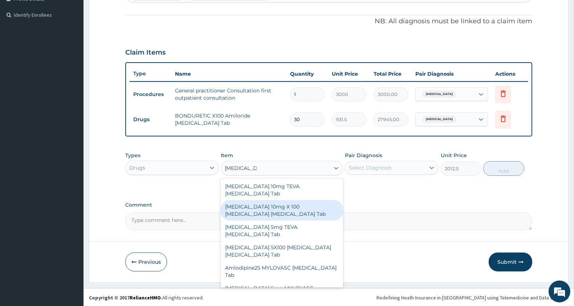
click at [306, 200] on div "Amlodipine 10mg X 100 NORVASC Amlodipine Tab" at bounding box center [282, 210] width 122 height 20
type input "22885"
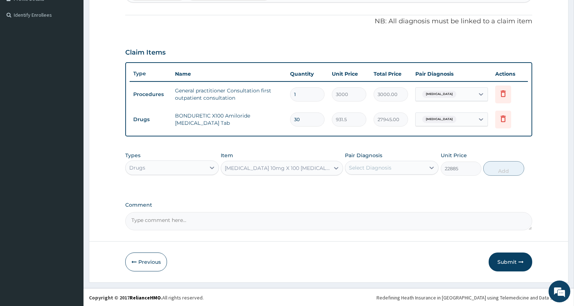
click at [287, 167] on div "Amlodipine 10mg X 100 NORVASC Amlodipine Tab" at bounding box center [277, 167] width 105 height 7
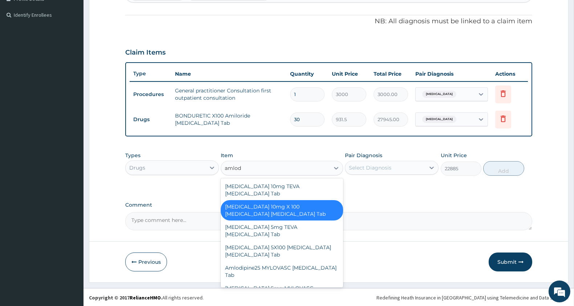
type input "amlodi"
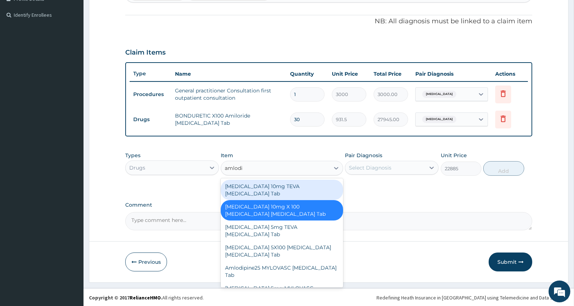
click at [325, 183] on div "Amlodipine 10mg TEVA Amlodipine Tab" at bounding box center [282, 189] width 122 height 20
type input "787.75"
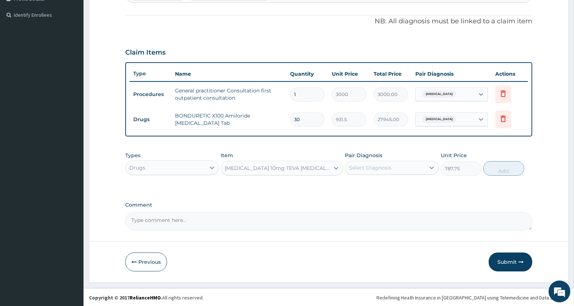
click at [368, 164] on div "Select Diagnosis" at bounding box center [370, 167] width 43 height 7
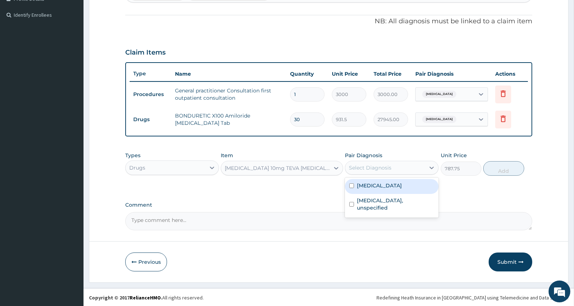
click at [371, 189] on div "Malaria, unspecified" at bounding box center [392, 186] width 94 height 15
checkbox input "true"
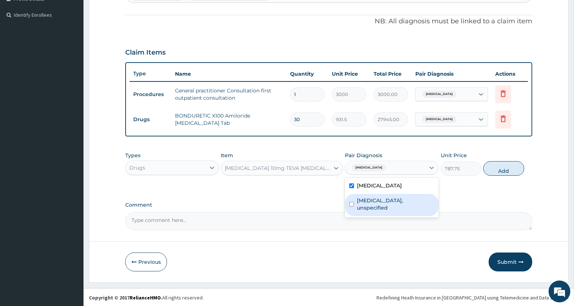
drag, startPoint x: 372, startPoint y: 211, endPoint x: 445, endPoint y: 182, distance: 78.8
click at [375, 209] on div "Essential hypertension, unspecified" at bounding box center [392, 205] width 94 height 22
checkbox input "true"
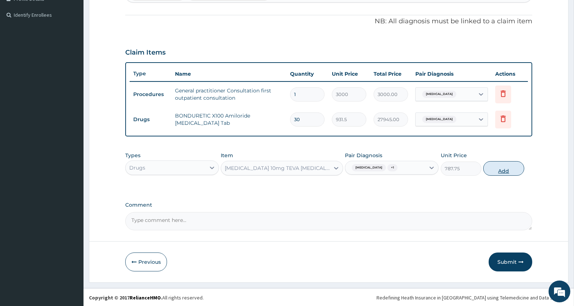
click at [500, 170] on button "Add" at bounding box center [504, 168] width 41 height 15
type input "0"
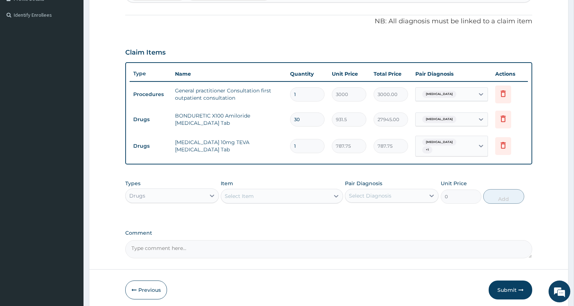
type input "0.00"
type input "3"
type input "2363.25"
type input "30"
type input "23632.50"
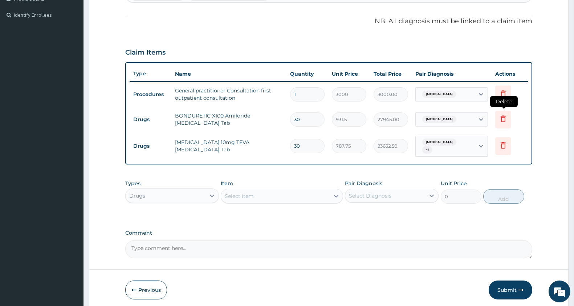
type input "30"
click at [503, 115] on icon at bounding box center [503, 118] width 5 height 7
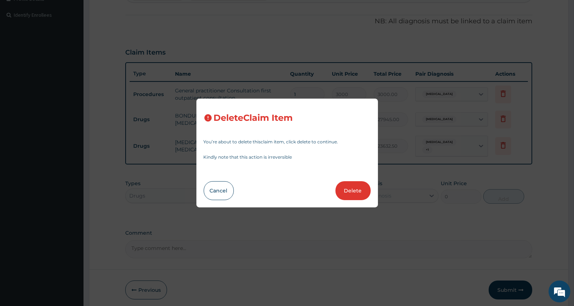
click at [360, 179] on div "Delete Claim Item You’re about to delete this claim item , click delete to cont…" at bounding box center [288, 152] width 182 height 109
click at [349, 185] on button "Delete" at bounding box center [353, 190] width 35 height 19
type input "787.75"
type input "23632.50"
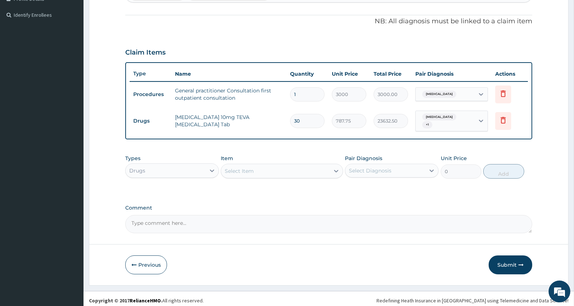
click at [270, 169] on div "Select Item" at bounding box center [275, 171] width 108 height 12
type input "coartem"
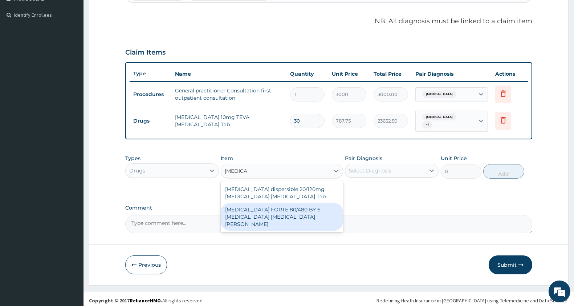
click at [279, 211] on div "COARTEM FORTE 80/480 BY 6 Artemether Lumefantrine Pck" at bounding box center [282, 217] width 122 height 28
type input "3220"
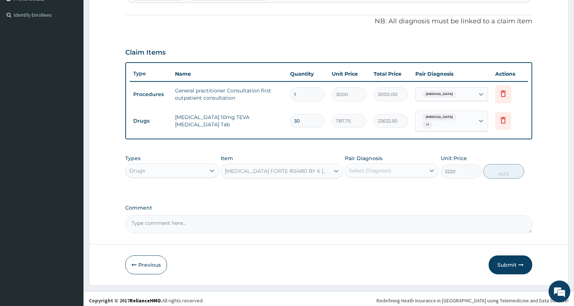
click at [382, 167] on div "Select Diagnosis" at bounding box center [370, 170] width 43 height 7
click at [378, 182] on div "Malaria, unspecified" at bounding box center [392, 189] width 94 height 15
checkbox input "true"
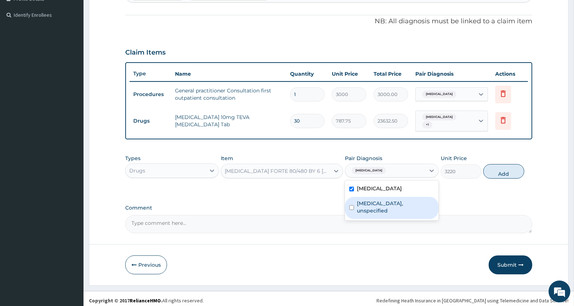
drag, startPoint x: 375, startPoint y: 205, endPoint x: 407, endPoint y: 206, distance: 32.0
click at [376, 206] on label "Essential hypertension, unspecified" at bounding box center [395, 206] width 77 height 15
checkbox input "true"
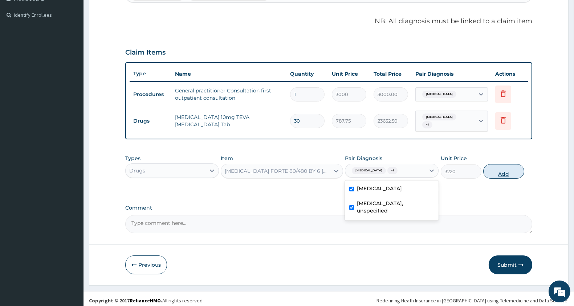
click at [506, 175] on button "Add" at bounding box center [504, 171] width 41 height 15
type input "0"
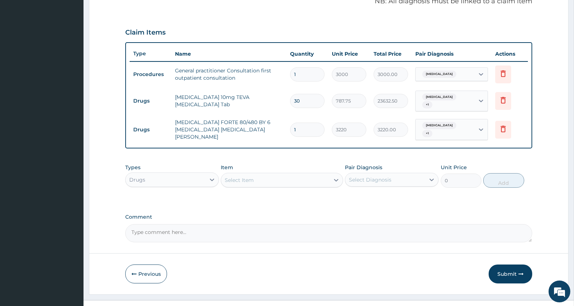
scroll to position [240, 0]
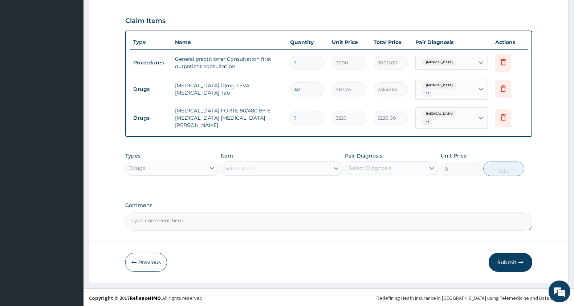
click at [257, 166] on div "Select Item" at bounding box center [275, 168] width 108 height 12
type input "paracetam"
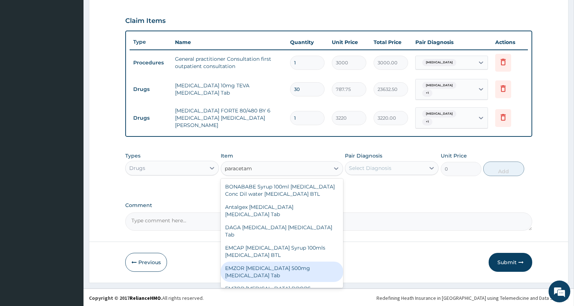
click at [285, 273] on div "EMZOR PARACETAMOL 500mg Acetaminophen Tab" at bounding box center [282, 271] width 122 height 20
type input "11.5"
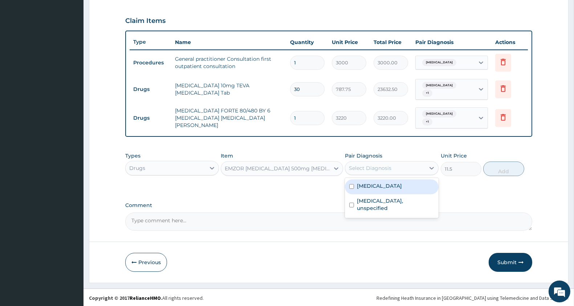
click at [401, 167] on div "Select Diagnosis" at bounding box center [385, 168] width 80 height 12
click at [398, 186] on label "Malaria, unspecified" at bounding box center [379, 185] width 45 height 7
checkbox input "true"
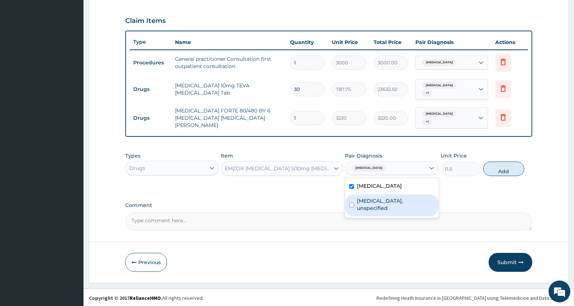
drag, startPoint x: 417, startPoint y: 204, endPoint x: 456, endPoint y: 191, distance: 41.6
click at [418, 204] on label "Essential hypertension, unspecified" at bounding box center [395, 204] width 77 height 15
checkbox input "true"
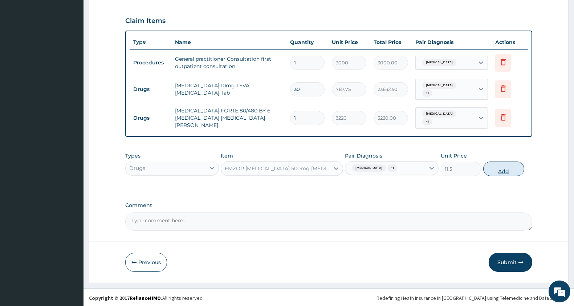
click at [514, 168] on button "Add" at bounding box center [504, 168] width 41 height 15
type input "0"
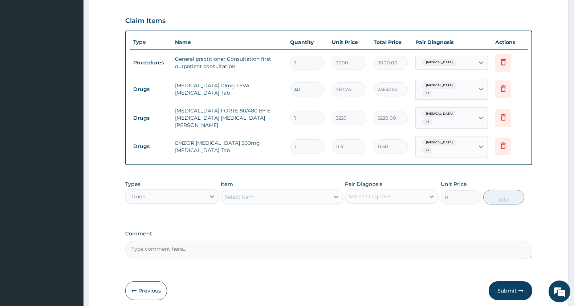
type input "18"
type input "207.00"
type input "18"
click at [238, 194] on div "Select Item" at bounding box center [239, 196] width 29 height 7
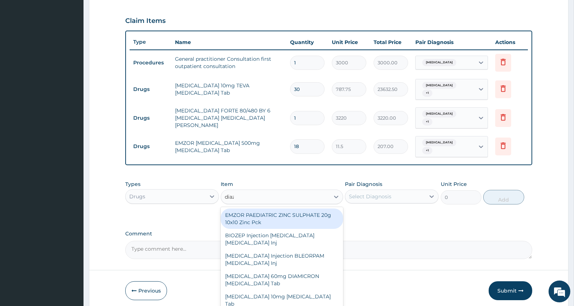
type input "diazepa"
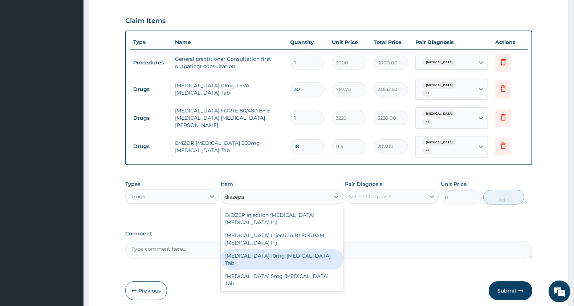
click at [286, 249] on div "Diazepam 10mg Diazepam Tab" at bounding box center [282, 259] width 122 height 20
type input "115"
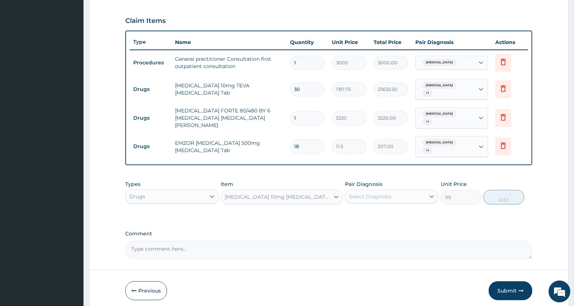
click at [385, 193] on div "Select Diagnosis" at bounding box center [370, 196] width 43 height 7
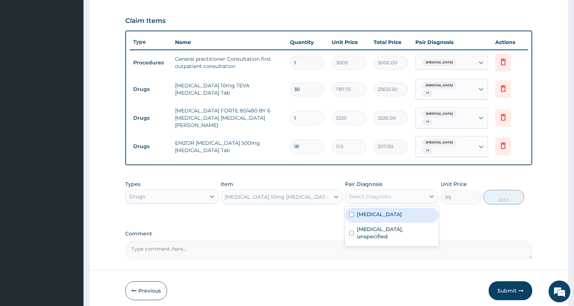
drag, startPoint x: 372, startPoint y: 208, endPoint x: 372, endPoint y: 215, distance: 6.9
click at [372, 210] on div "Malaria, unspecified" at bounding box center [392, 214] width 94 height 15
checkbox input "true"
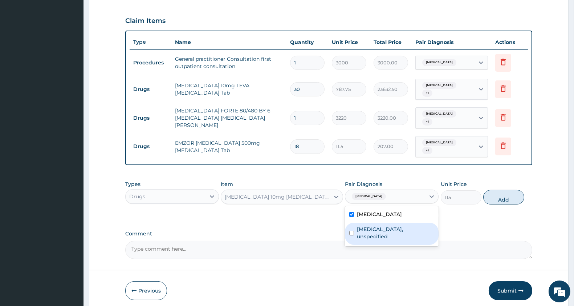
click at [371, 225] on label "Essential hypertension, unspecified" at bounding box center [395, 232] width 77 height 15
checkbox input "true"
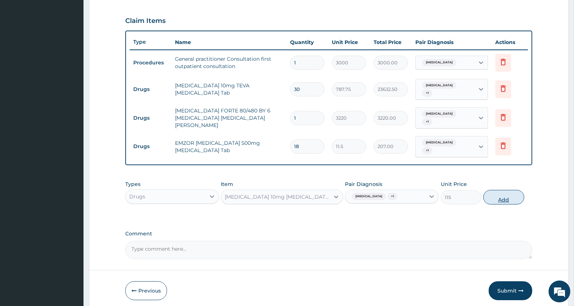
click at [507, 197] on button "Add" at bounding box center [504, 197] width 41 height 15
type input "0"
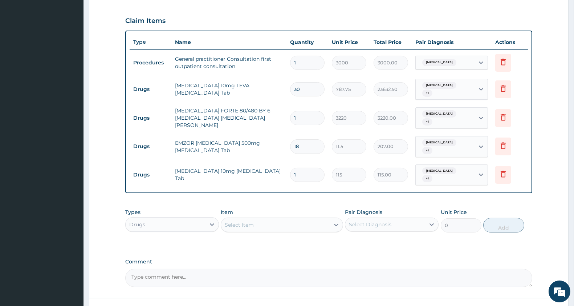
type input "0.00"
type input "3"
type input "345.00"
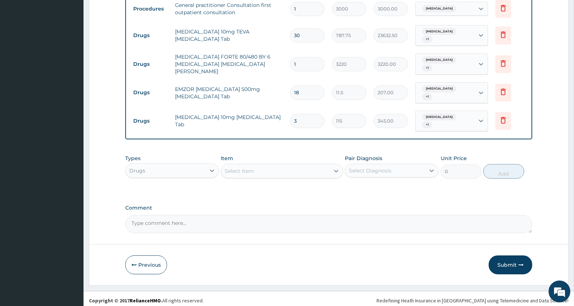
scroll to position [296, 0]
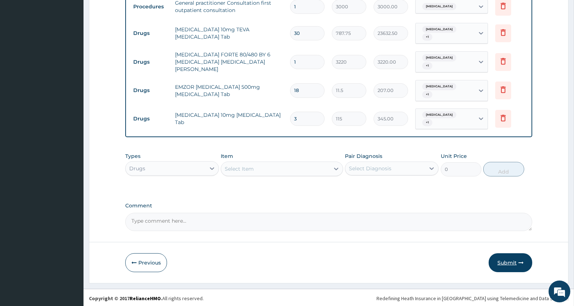
type input "3"
click at [513, 262] on button "Submit" at bounding box center [511, 262] width 44 height 19
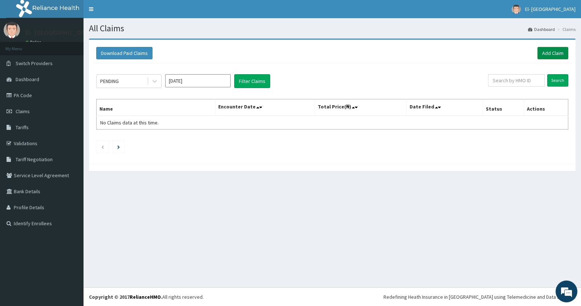
click at [557, 53] on link "Add Claim" at bounding box center [553, 53] width 31 height 12
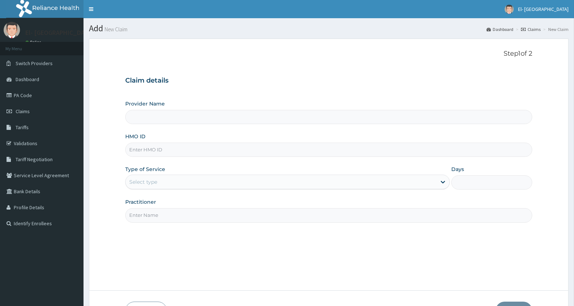
type input "El-[GEOGRAPHIC_DATA]"
click at [139, 149] on input "HMO ID" at bounding box center [328, 149] width 407 height 14
type input "FUI/10145/D"
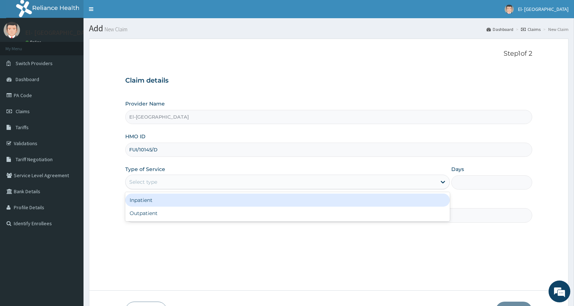
click at [157, 183] on div "Select type" at bounding box center [143, 181] width 28 height 7
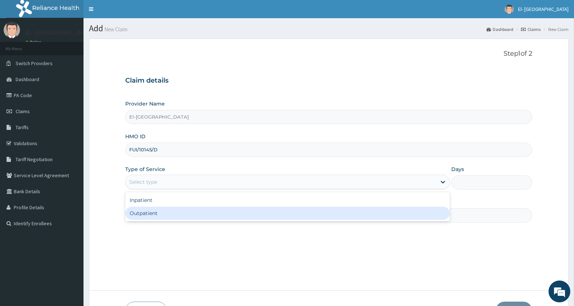
click at [166, 215] on div "Outpatient" at bounding box center [287, 212] width 325 height 13
type input "1"
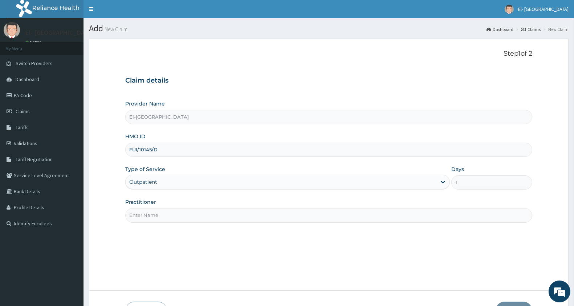
click at [164, 211] on input "Practitioner" at bounding box center [328, 215] width 407 height 14
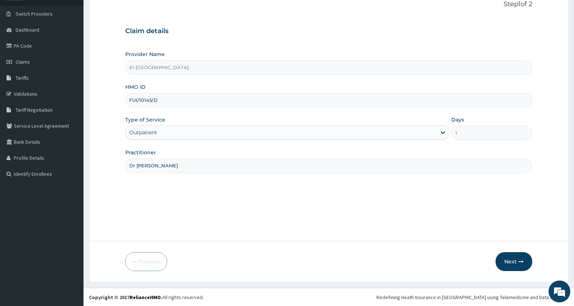
scroll to position [50, 0]
type input "Dr [PERSON_NAME]"
click at [509, 256] on button "Next" at bounding box center [514, 260] width 37 height 19
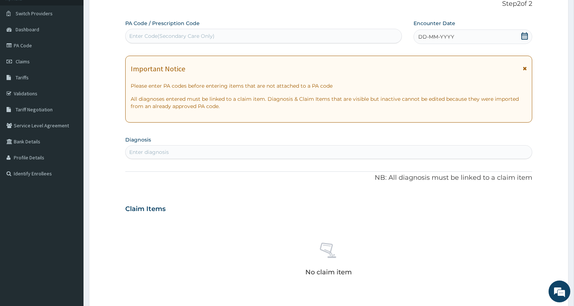
click at [527, 35] on icon at bounding box center [525, 35] width 7 height 7
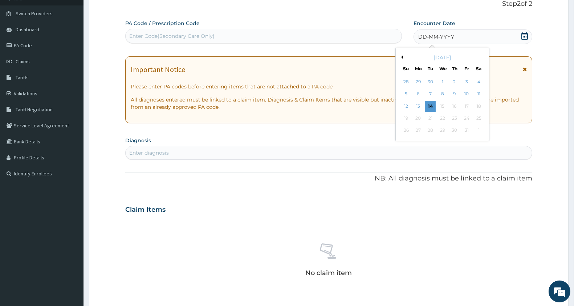
click at [402, 58] on button "Previous Month" at bounding box center [402, 57] width 4 height 4
click at [407, 117] on div "21" at bounding box center [406, 118] width 11 height 11
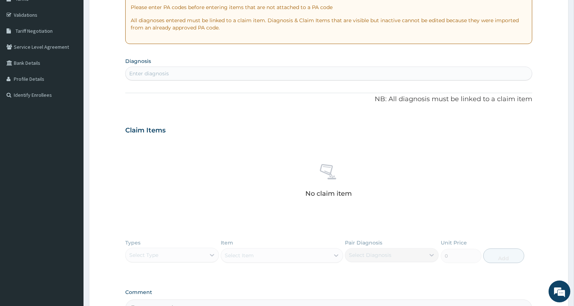
scroll to position [171, 0]
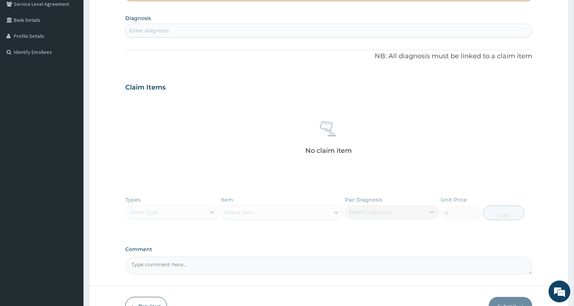
click at [187, 33] on div "Enter diagnosis" at bounding box center [329, 31] width 406 height 12
type input "[MEDICAL_DATA]"
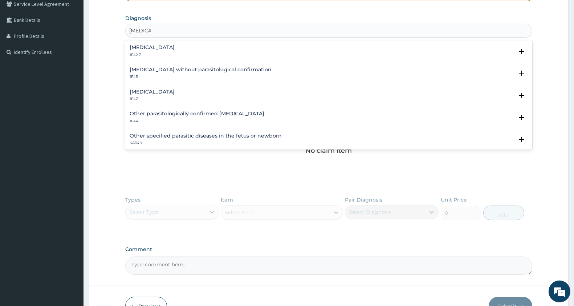
click at [160, 93] on h4 "[MEDICAL_DATA]" at bounding box center [152, 91] width 45 height 5
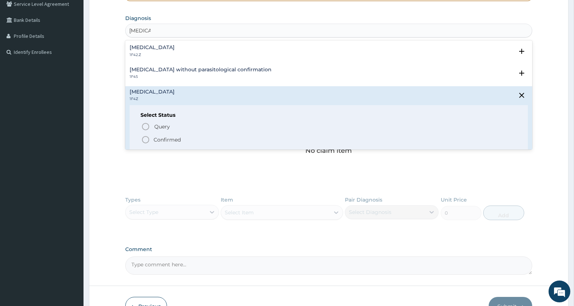
drag, startPoint x: 144, startPoint y: 137, endPoint x: 180, endPoint y: 80, distance: 67.7
click at [145, 137] on icon "status option filled" at bounding box center [145, 139] width 9 height 9
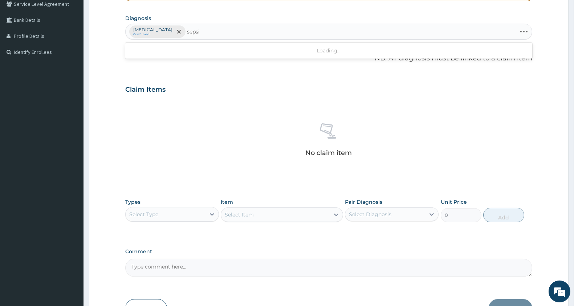
type input "[MEDICAL_DATA]"
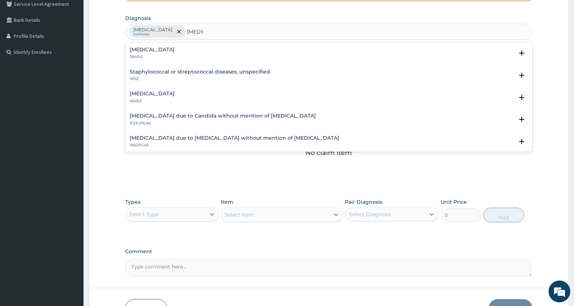
scroll to position [81, 0]
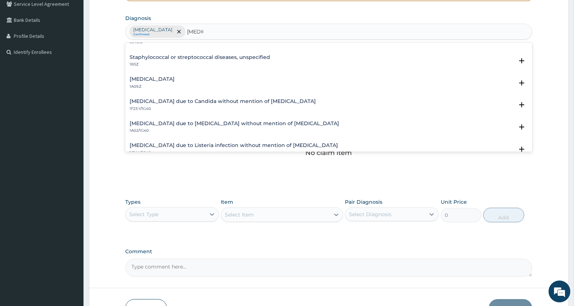
click at [164, 76] on h4 "[MEDICAL_DATA]" at bounding box center [152, 78] width 45 height 5
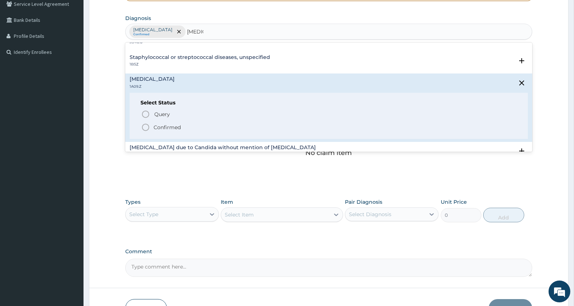
click at [145, 128] on icon "status option filled" at bounding box center [145, 127] width 9 height 9
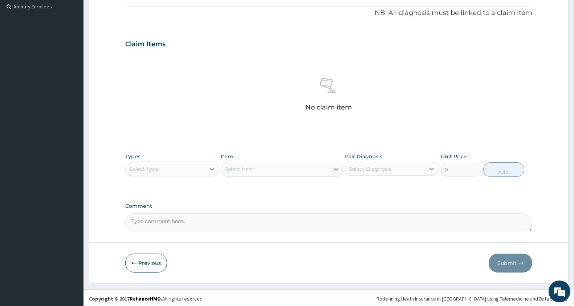
scroll to position [218, 0]
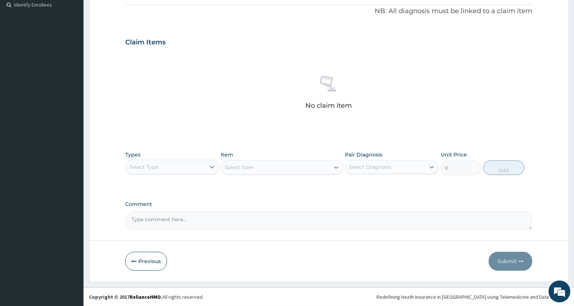
click at [160, 169] on div "Select Type" at bounding box center [166, 167] width 80 height 12
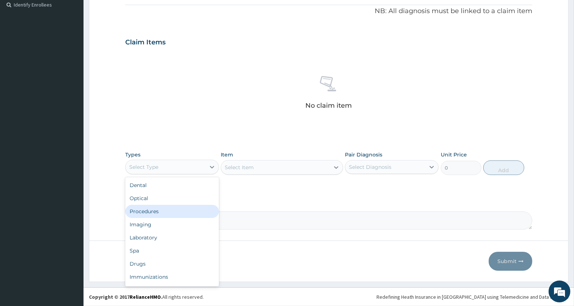
drag, startPoint x: 158, startPoint y: 210, endPoint x: 193, endPoint y: 199, distance: 37.2
click at [158, 210] on div "Procedures" at bounding box center [172, 211] width 94 height 13
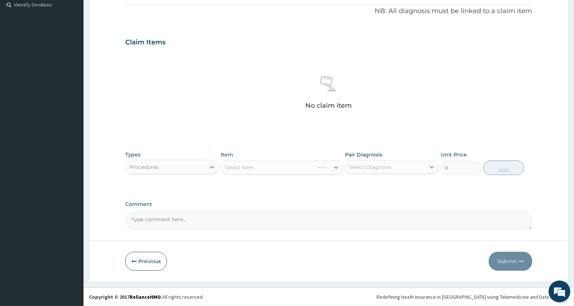
click at [289, 168] on div "Select Item" at bounding box center [282, 167] width 122 height 15
click at [289, 168] on div "Select Item" at bounding box center [275, 167] width 108 height 12
type input "general p"
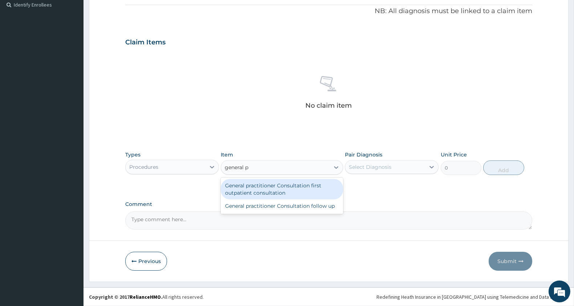
drag, startPoint x: 281, startPoint y: 194, endPoint x: 303, endPoint y: 180, distance: 25.7
click at [284, 191] on div "General practitioner Consultation first outpatient consultation" at bounding box center [282, 189] width 122 height 20
type input "3000"
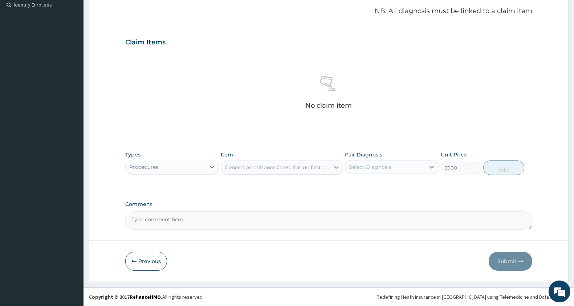
click at [369, 155] on label "Pair Diagnosis" at bounding box center [363, 154] width 37 height 7
click at [371, 166] on div "Select Diagnosis" at bounding box center [370, 166] width 43 height 7
click at [371, 182] on label "[MEDICAL_DATA]" at bounding box center [379, 184] width 45 height 7
checkbox input "true"
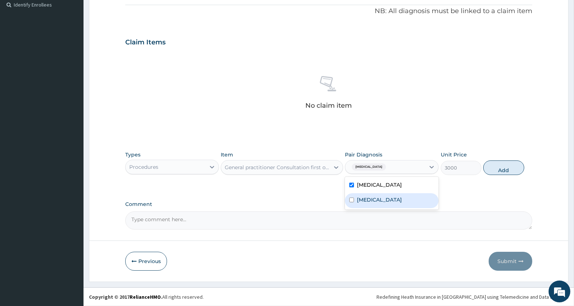
drag, startPoint x: 369, startPoint y: 204, endPoint x: 460, endPoint y: 177, distance: 94.0
click at [371, 202] on label "[MEDICAL_DATA]" at bounding box center [379, 199] width 45 height 7
checkbox input "true"
click at [497, 170] on button "Add" at bounding box center [504, 167] width 41 height 15
type input "0"
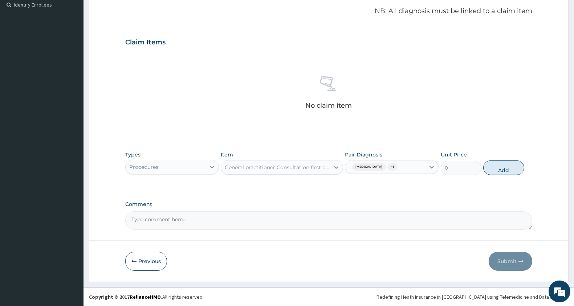
scroll to position [186, 0]
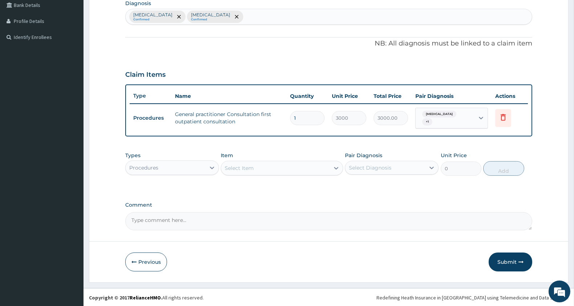
click at [195, 170] on div "Procedures" at bounding box center [166, 168] width 80 height 12
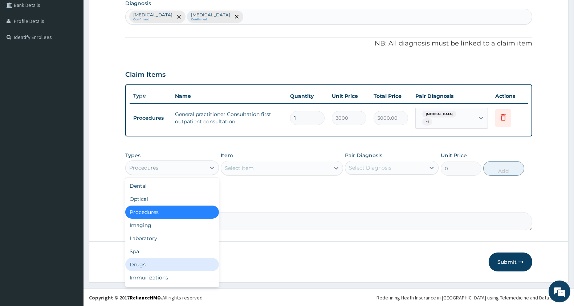
click at [155, 266] on div "Drugs" at bounding box center [172, 264] width 94 height 13
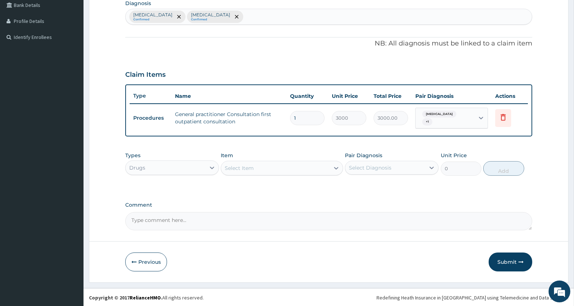
click at [258, 165] on div "Select Item" at bounding box center [275, 168] width 108 height 12
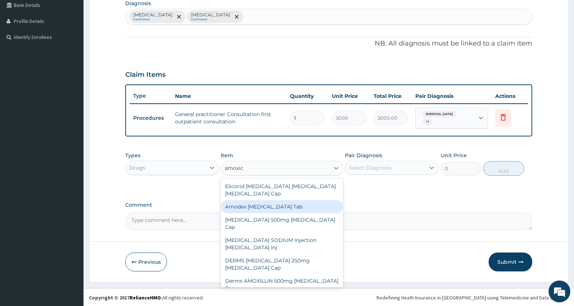
type input "amoxici"
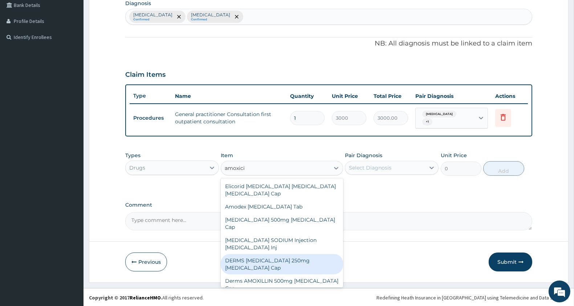
drag, startPoint x: 288, startPoint y: 255, endPoint x: 313, endPoint y: 231, distance: 34.2
click at [288, 254] on div "DERMS [MEDICAL_DATA] 250mg [MEDICAL_DATA] Cap" at bounding box center [282, 264] width 122 height 20
type input "74.75"
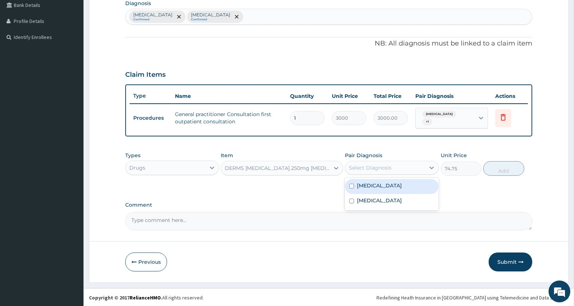
click at [381, 165] on div "Select Diagnosis" at bounding box center [370, 167] width 43 height 7
click at [373, 184] on label "Malaria, unspecified" at bounding box center [379, 185] width 45 height 7
checkbox input "true"
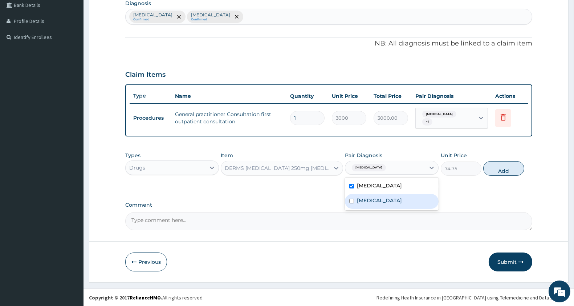
drag, startPoint x: 374, startPoint y: 204, endPoint x: 408, endPoint y: 191, distance: 36.4
click at [376, 202] on label "Salmonella infection, unspecified" at bounding box center [379, 200] width 45 height 7
checkbox input "true"
click at [497, 170] on button "Add" at bounding box center [504, 168] width 41 height 15
type input "0"
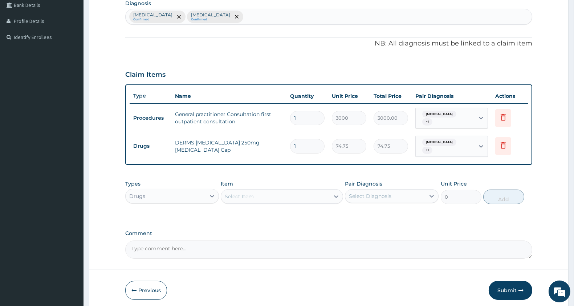
type input "10"
type input "747.50"
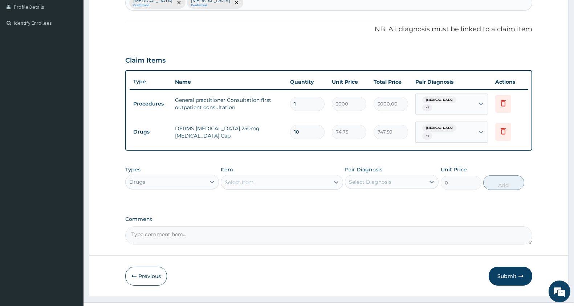
scroll to position [214, 0]
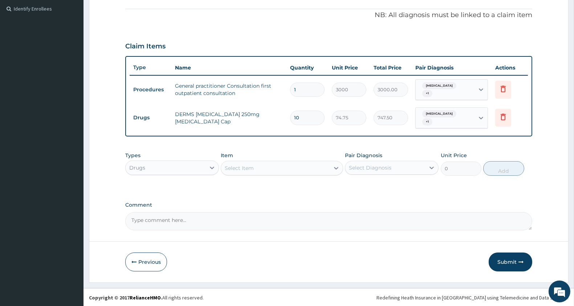
type input "10"
click at [248, 169] on div "Select Item" at bounding box center [239, 167] width 29 height 7
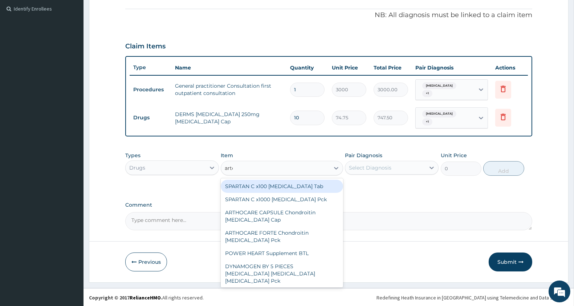
type input "artemether"
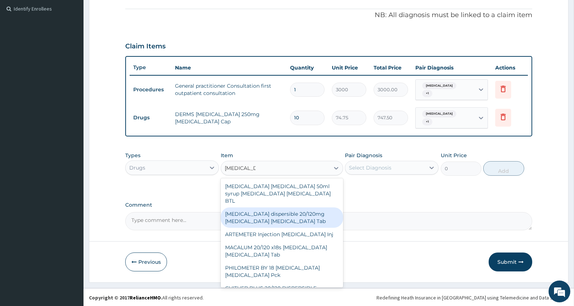
click at [317, 212] on div "Coartem dispersible 20/120mg Artemether Lumefantrine Tab" at bounding box center [282, 217] width 122 height 20
type input "517.5"
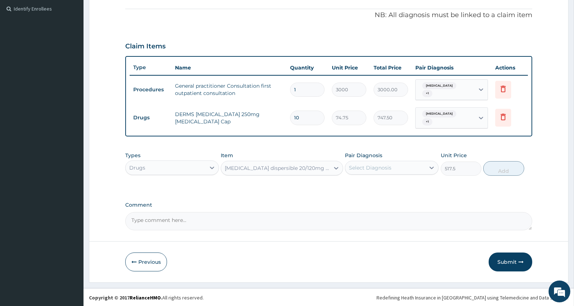
click at [291, 168] on div "Coartem dispersible 20/120mg Artemether Lumefantrine Tab" at bounding box center [277, 167] width 105 height 7
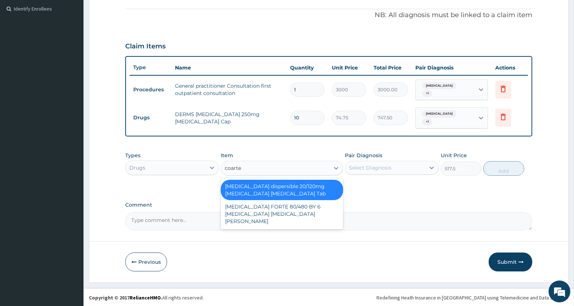
scroll to position [0, 0]
type input "c"
type input "artemether"
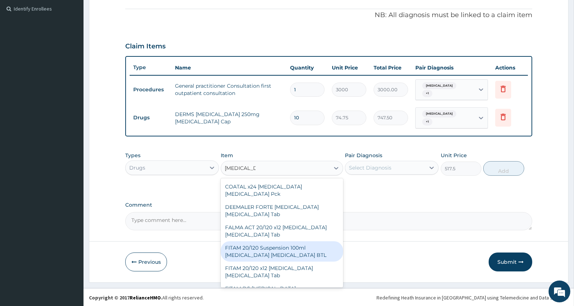
scroll to position [565, 0]
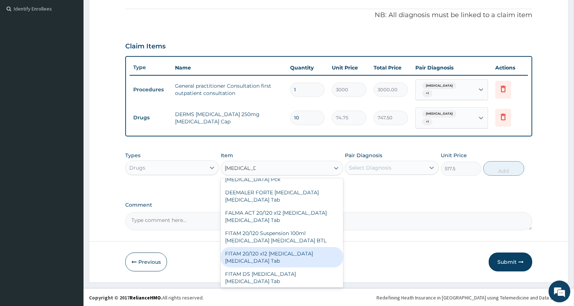
click at [292, 247] on div "FITAM 20/120 x12 Artemether Lumefantrine Tab" at bounding box center [282, 257] width 122 height 20
type input "287.5"
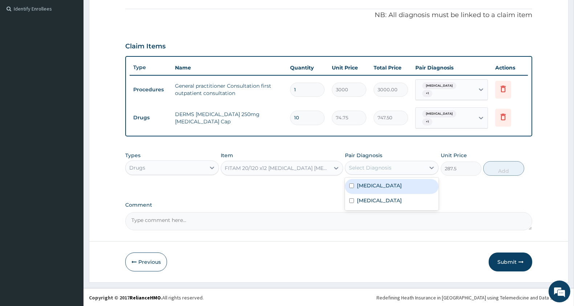
click at [375, 165] on div "Select Diagnosis" at bounding box center [370, 167] width 43 height 7
click at [381, 189] on div "Malaria, unspecified" at bounding box center [392, 186] width 94 height 15
checkbox input "true"
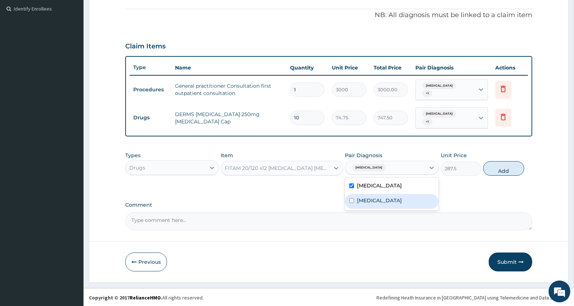
click at [383, 198] on label "Salmonella infection, unspecified" at bounding box center [379, 200] width 45 height 7
checkbox input "true"
drag, startPoint x: 502, startPoint y: 166, endPoint x: 462, endPoint y: 161, distance: 40.2
click at [500, 165] on button "Add" at bounding box center [504, 168] width 41 height 15
type input "0"
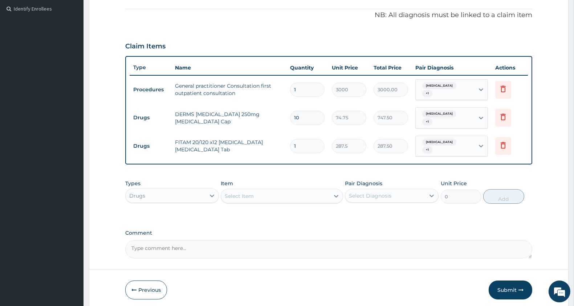
type input "0.00"
type input "6"
type input "1725.00"
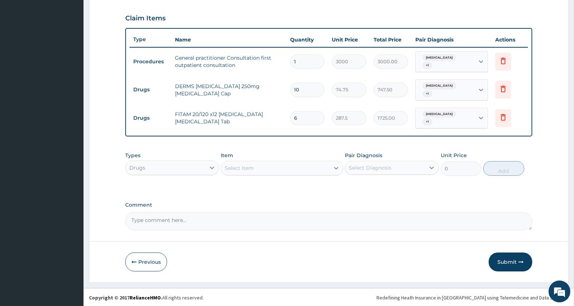
type input "6"
click at [254, 167] on div "Select Item" at bounding box center [239, 167] width 29 height 7
type input "parac"
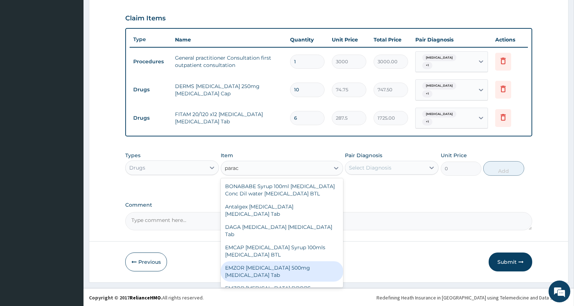
click at [301, 279] on div "EMZOR PARACETAMOL 500mg Acetaminophen Tab" at bounding box center [282, 271] width 122 height 20
type input "11.5"
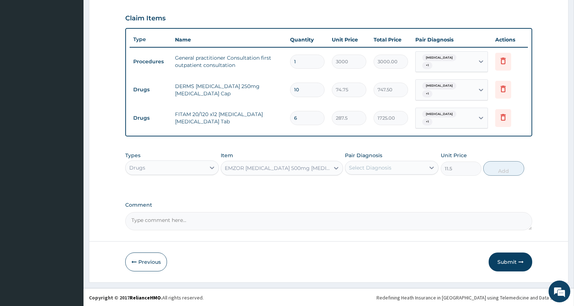
click at [371, 168] on div "Select Diagnosis" at bounding box center [392, 168] width 94 height 14
drag, startPoint x: 371, startPoint y: 186, endPoint x: 373, endPoint y: 202, distance: 16.2
click at [371, 187] on label "Malaria, unspecified" at bounding box center [379, 185] width 45 height 7
checkbox input "true"
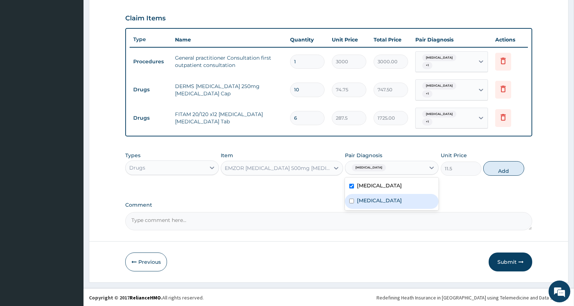
click at [377, 199] on label "Salmonella infection, unspecified" at bounding box center [379, 200] width 45 height 7
checkbox input "true"
click at [493, 166] on button "Add" at bounding box center [504, 168] width 41 height 15
type input "0"
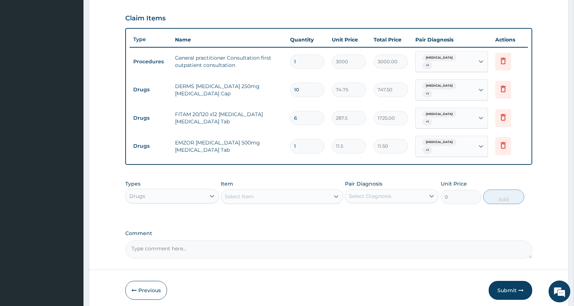
type input "18"
type input "207.00"
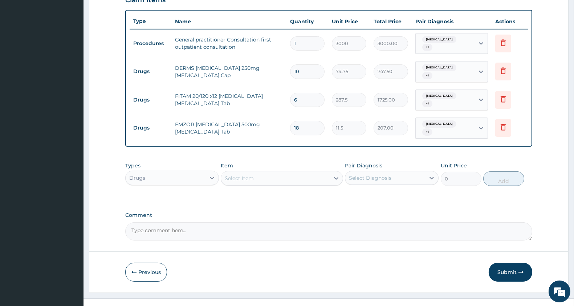
scroll to position [271, 0]
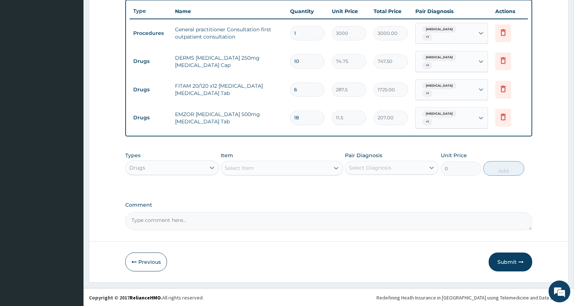
type input "18"
click at [262, 162] on div "Select Item" at bounding box center [275, 168] width 108 height 12
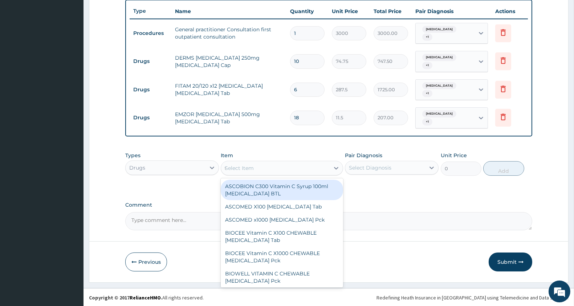
type input "tutolin"
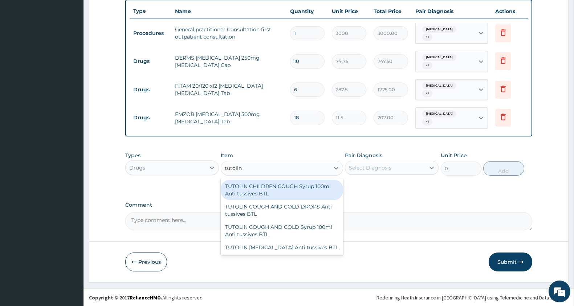
click at [296, 184] on div "TUTOLIN CHILDREN COUGH Syrup 100ml Anti tussives BTL" at bounding box center [282, 189] width 122 height 20
type input "345"
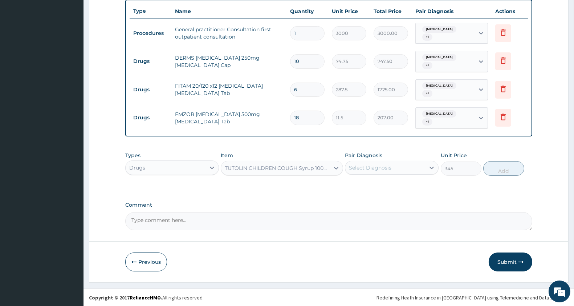
click at [378, 167] on div "Select Diagnosis" at bounding box center [370, 167] width 43 height 7
drag, startPoint x: 379, startPoint y: 181, endPoint x: 379, endPoint y: 187, distance: 6.9
click at [379, 182] on label "Malaria, unspecified" at bounding box center [379, 185] width 45 height 7
checkbox input "true"
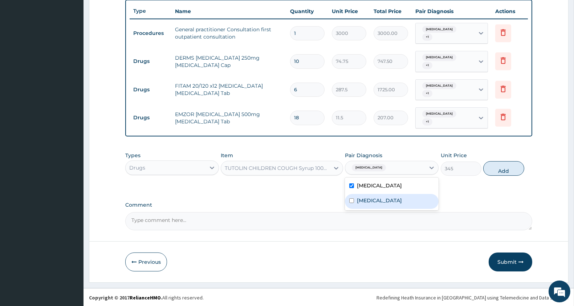
drag, startPoint x: 382, startPoint y: 202, endPoint x: 460, endPoint y: 186, distance: 79.7
click at [384, 200] on label "Salmonella infection, unspecified" at bounding box center [379, 200] width 45 height 7
checkbox input "true"
click at [499, 169] on button "Add" at bounding box center [504, 168] width 41 height 15
type input "0"
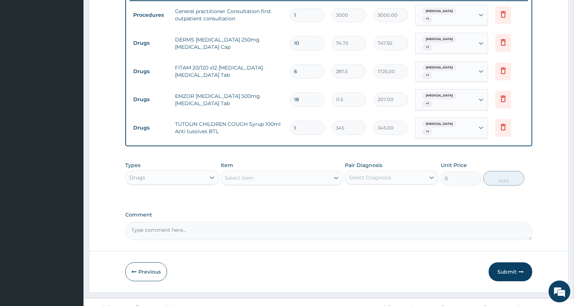
scroll to position [299, 0]
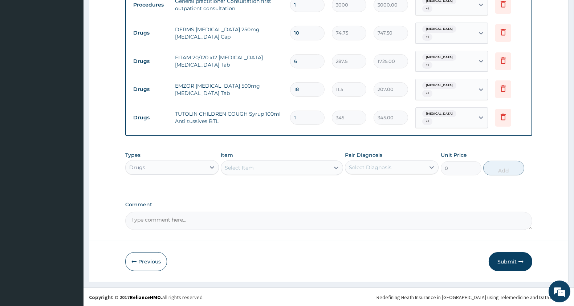
click at [510, 259] on button "Submit" at bounding box center [511, 261] width 44 height 19
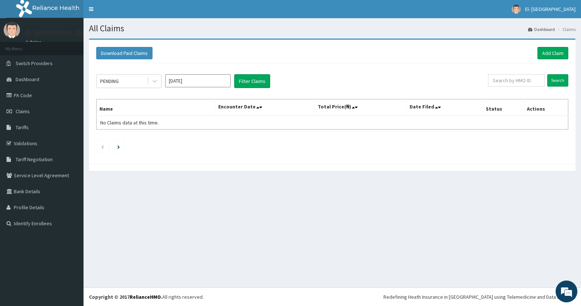
click at [499, 236] on div "All Claims Dashboard Claims Download Paid Claims Add Claim × Note you can only …" at bounding box center [333, 152] width 498 height 269
click at [47, 142] on link "Validations" at bounding box center [42, 143] width 84 height 16
